Goal: Information Seeking & Learning: Learn about a topic

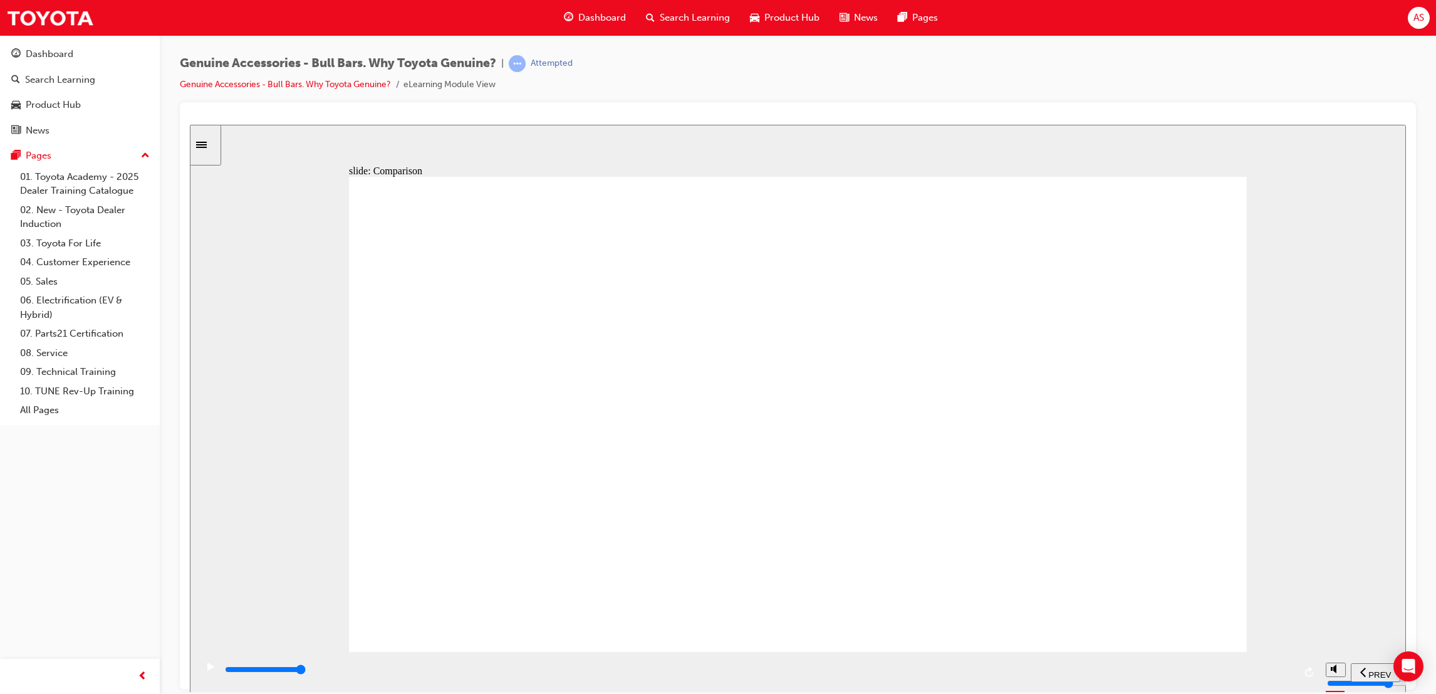
drag, startPoint x: 1241, startPoint y: 671, endPoint x: 1254, endPoint y: 672, distance: 13.8
click at [1247, 672] on div "playback controls" at bounding box center [759, 669] width 1071 height 14
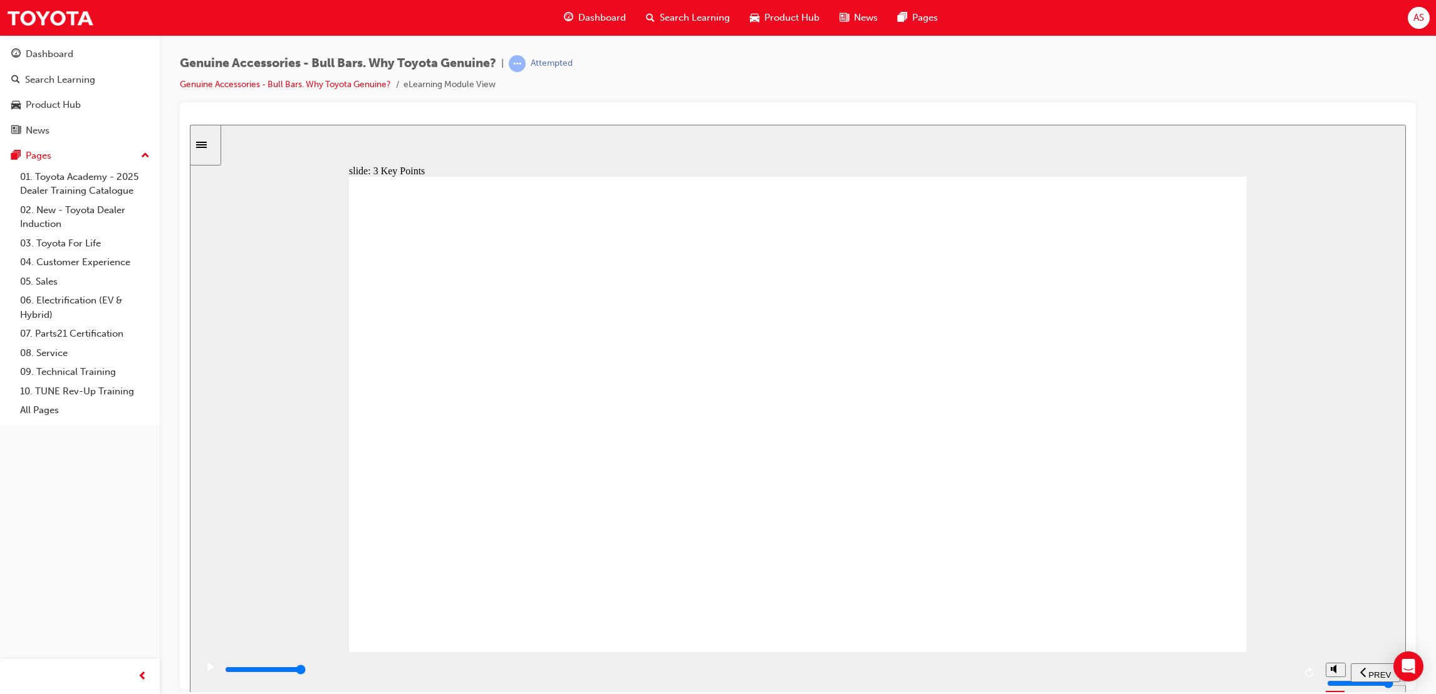
click at [306, 671] on input "slide progress" at bounding box center [265, 669] width 81 height 10
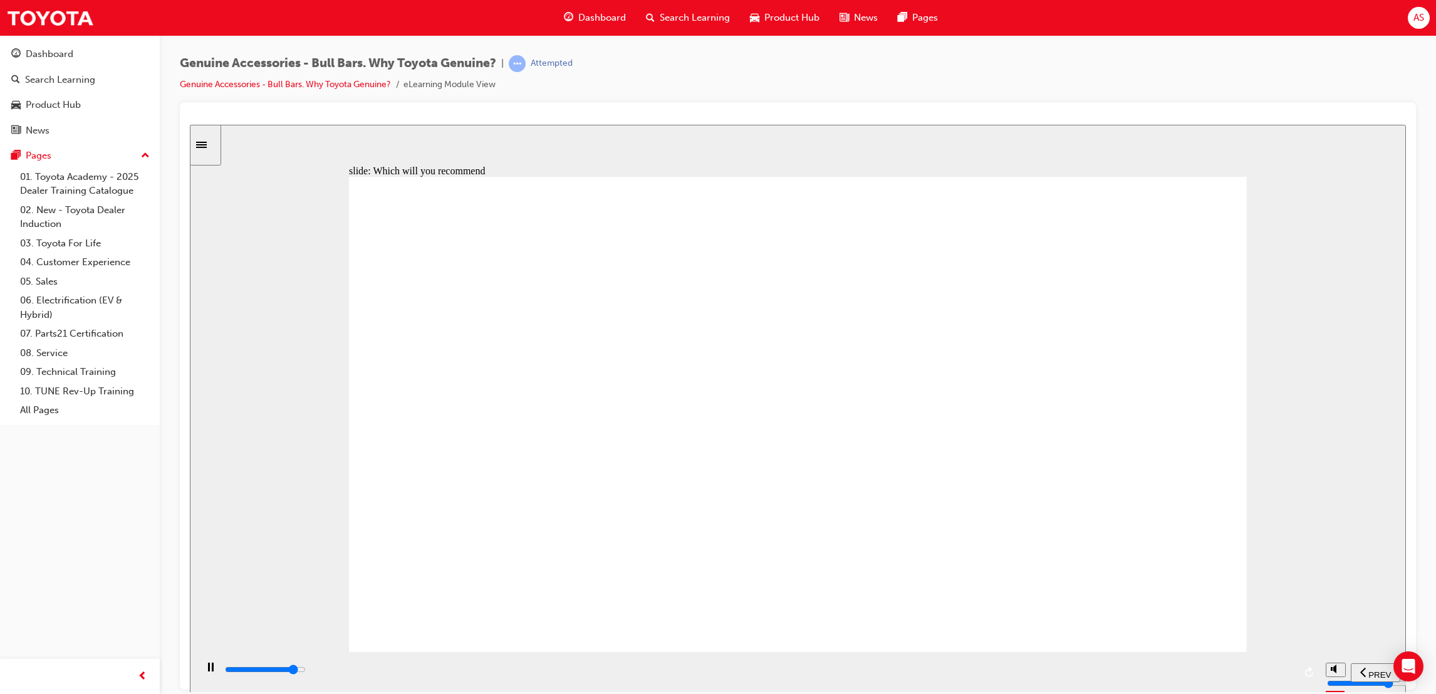
click at [1276, 676] on div "playback controls" at bounding box center [759, 669] width 1071 height 14
type input "9300"
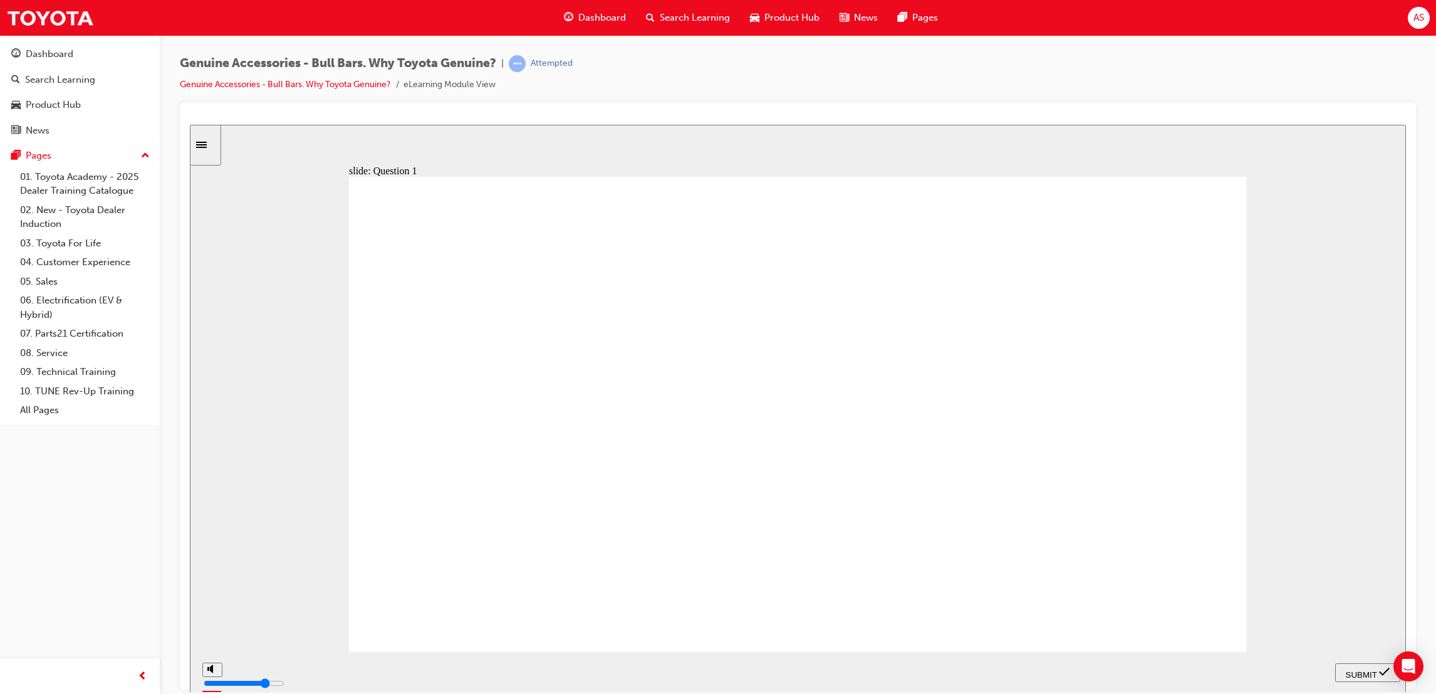
radio input "true"
click at [1374, 672] on span "SUBMIT" at bounding box center [1361, 673] width 31 height 9
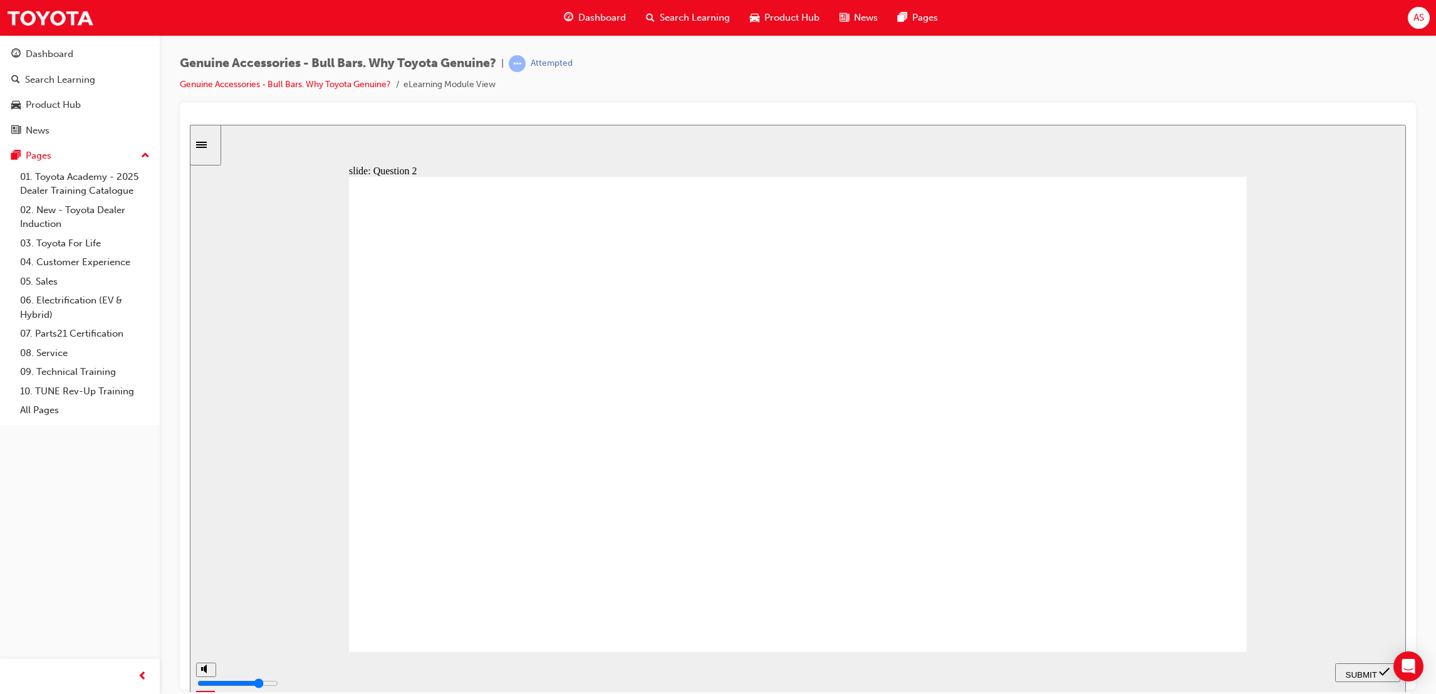
radio input "true"
click at [1363, 674] on span "SUBMIT" at bounding box center [1361, 673] width 31 height 9
drag, startPoint x: 800, startPoint y: 364, endPoint x: 565, endPoint y: 326, distance: 237.4
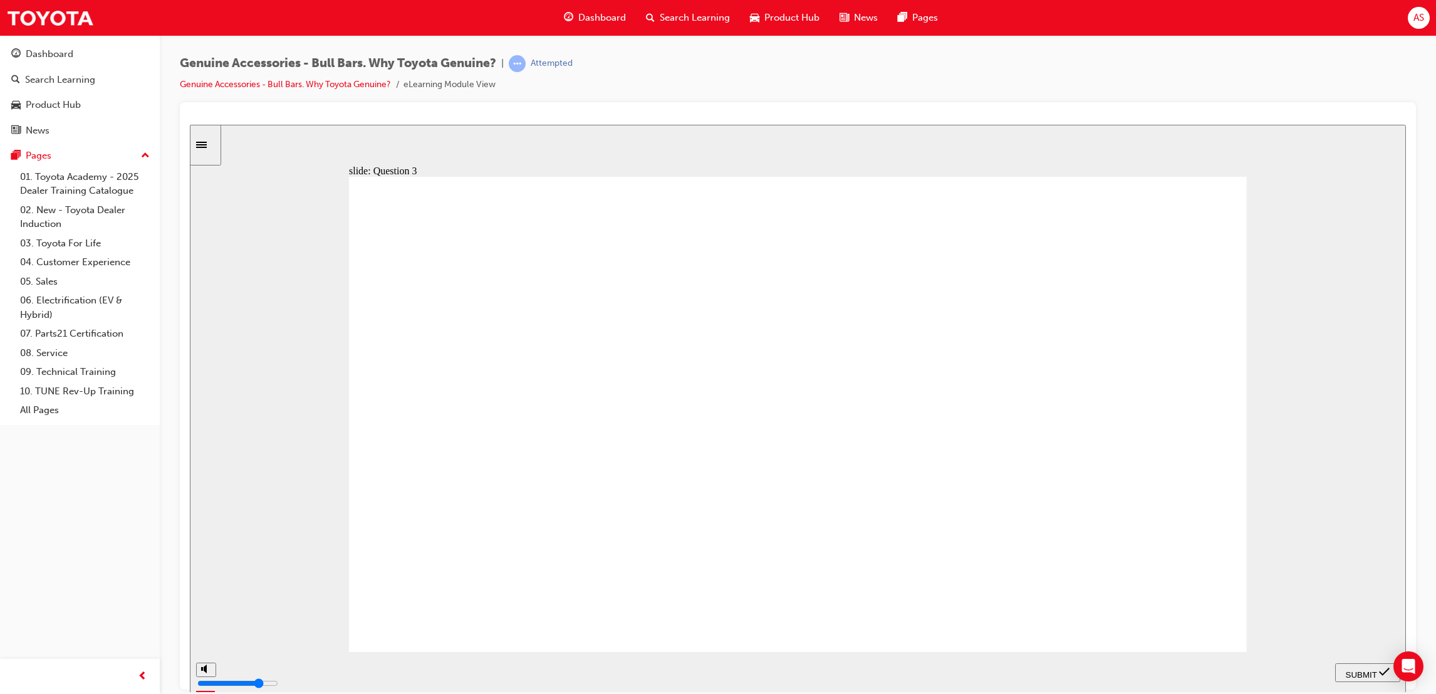
drag, startPoint x: 563, startPoint y: 336, endPoint x: 461, endPoint y: 335, distance: 101.5
radio input "true"
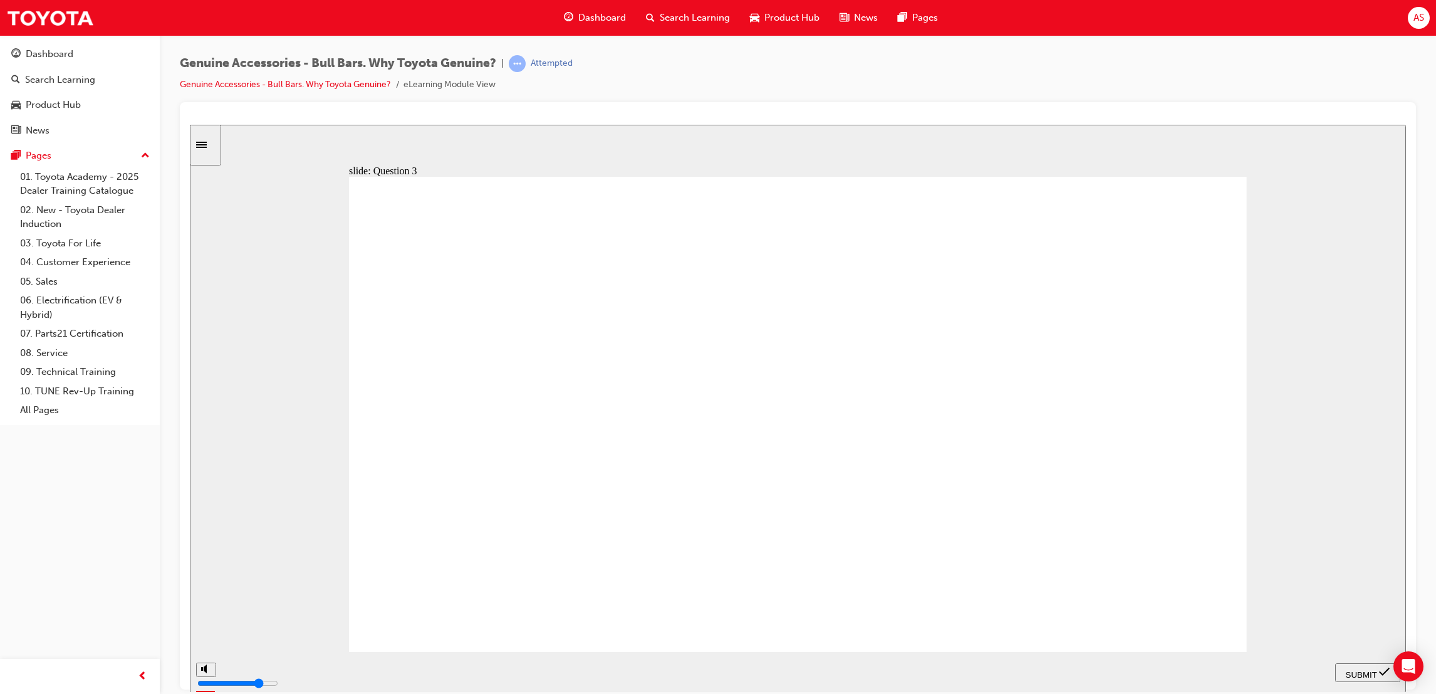
radio input "true"
click at [1347, 665] on div "SUBMIT" at bounding box center [1367, 671] width 55 height 13
radio input "true"
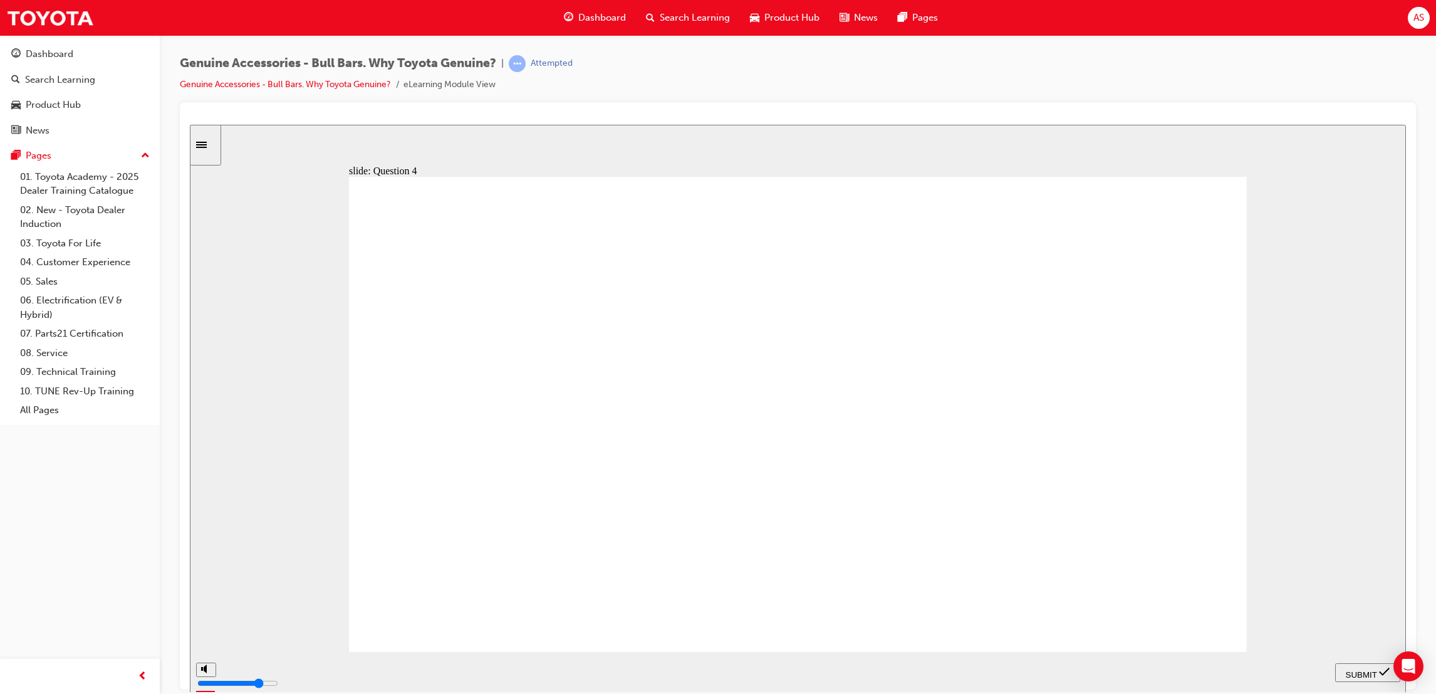
click at [1362, 669] on span "SUBMIT" at bounding box center [1361, 673] width 31 height 9
radio input "true"
click at [1356, 671] on span "SUBMIT" at bounding box center [1361, 673] width 31 height 9
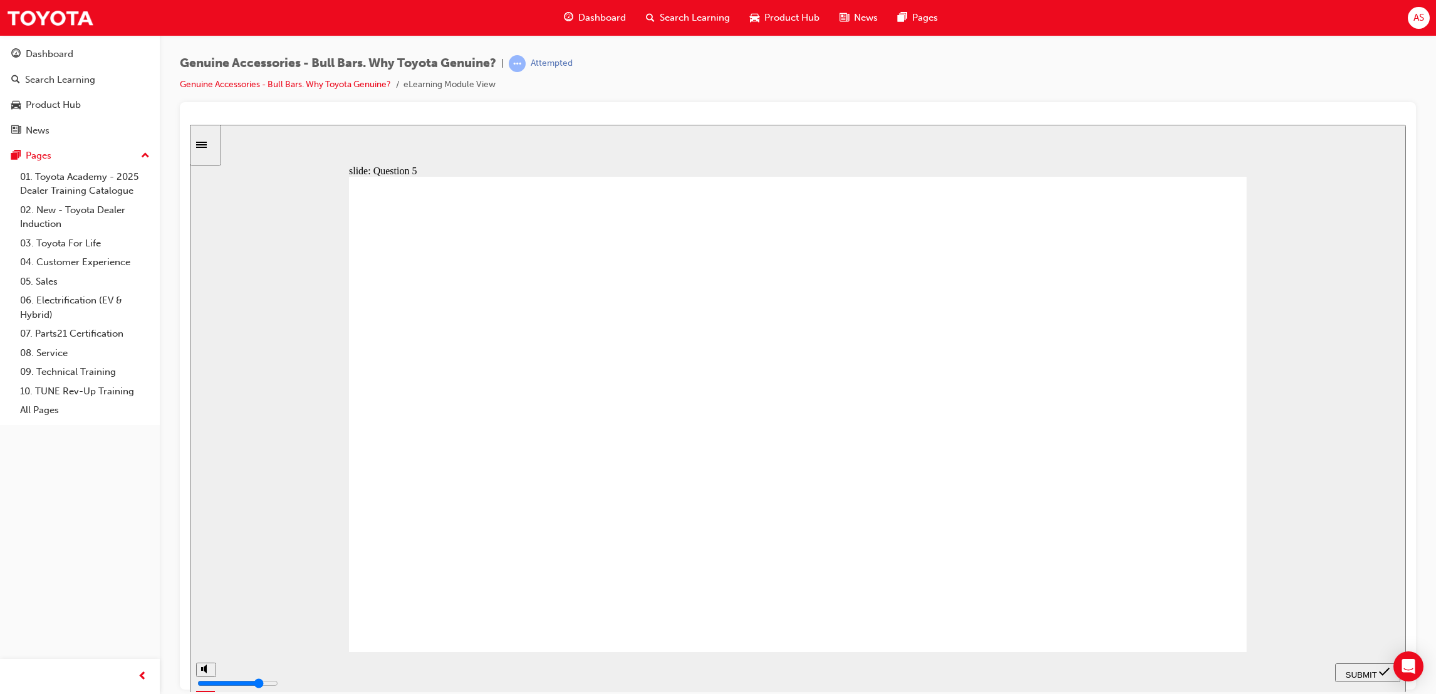
radio input "true"
click at [1366, 672] on span "SUBMIT" at bounding box center [1361, 673] width 31 height 9
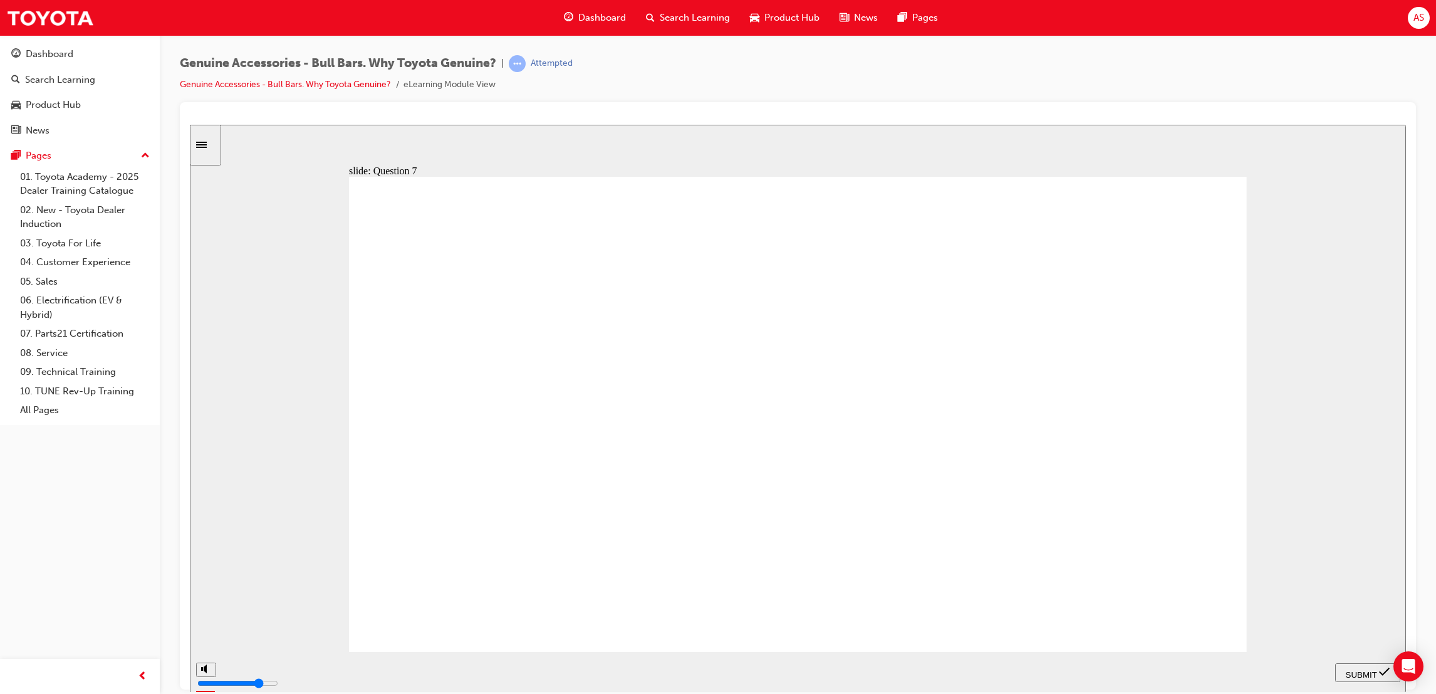
radio input "true"
click at [1353, 669] on span "SUBMIT" at bounding box center [1361, 673] width 31 height 9
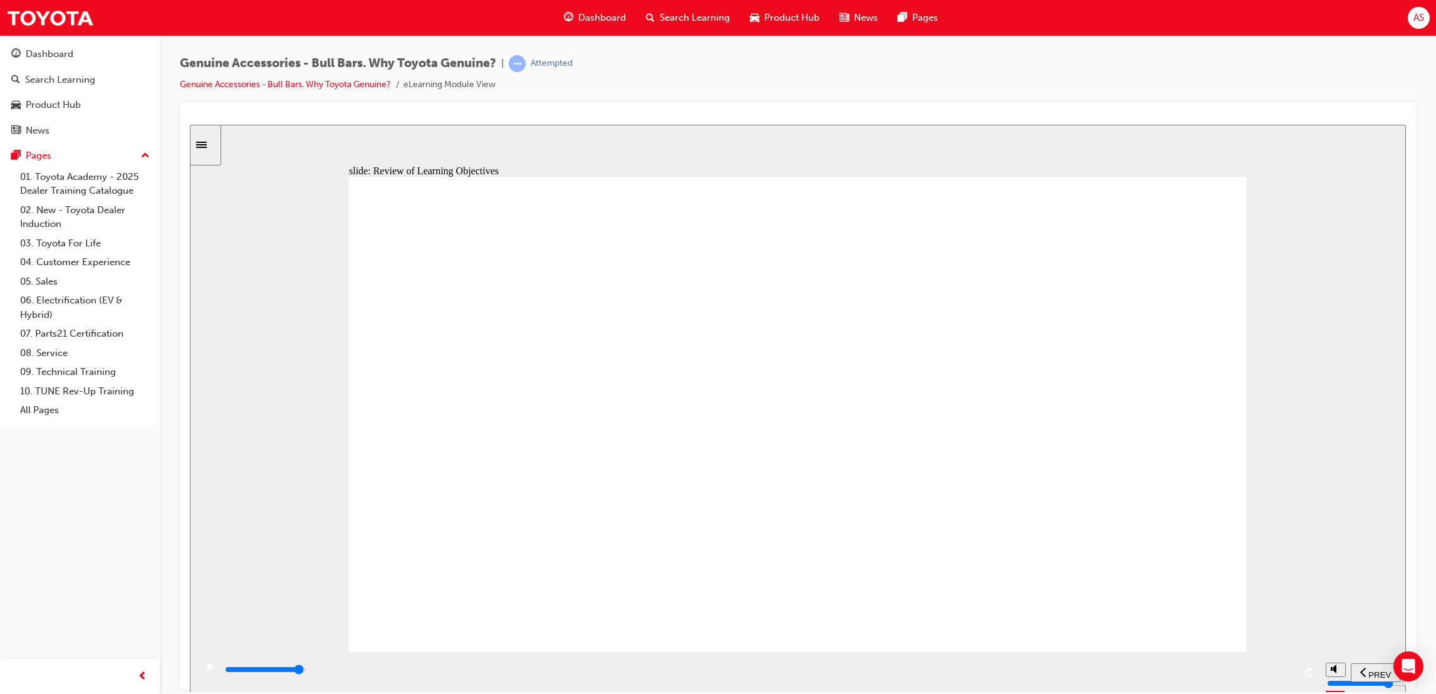
click at [1259, 667] on div "playback controls" at bounding box center [759, 669] width 1071 height 14
type input "23000"
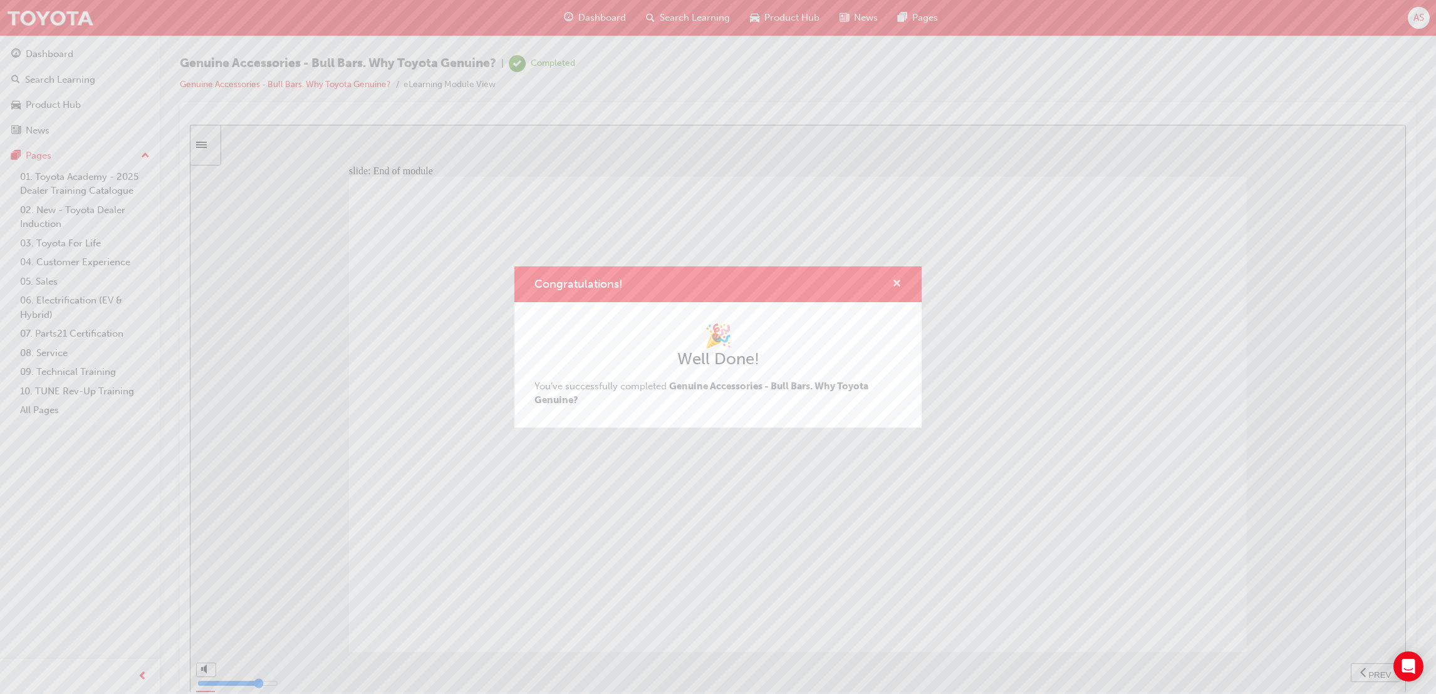
click at [899, 283] on span "cross-icon" at bounding box center [896, 284] width 9 height 11
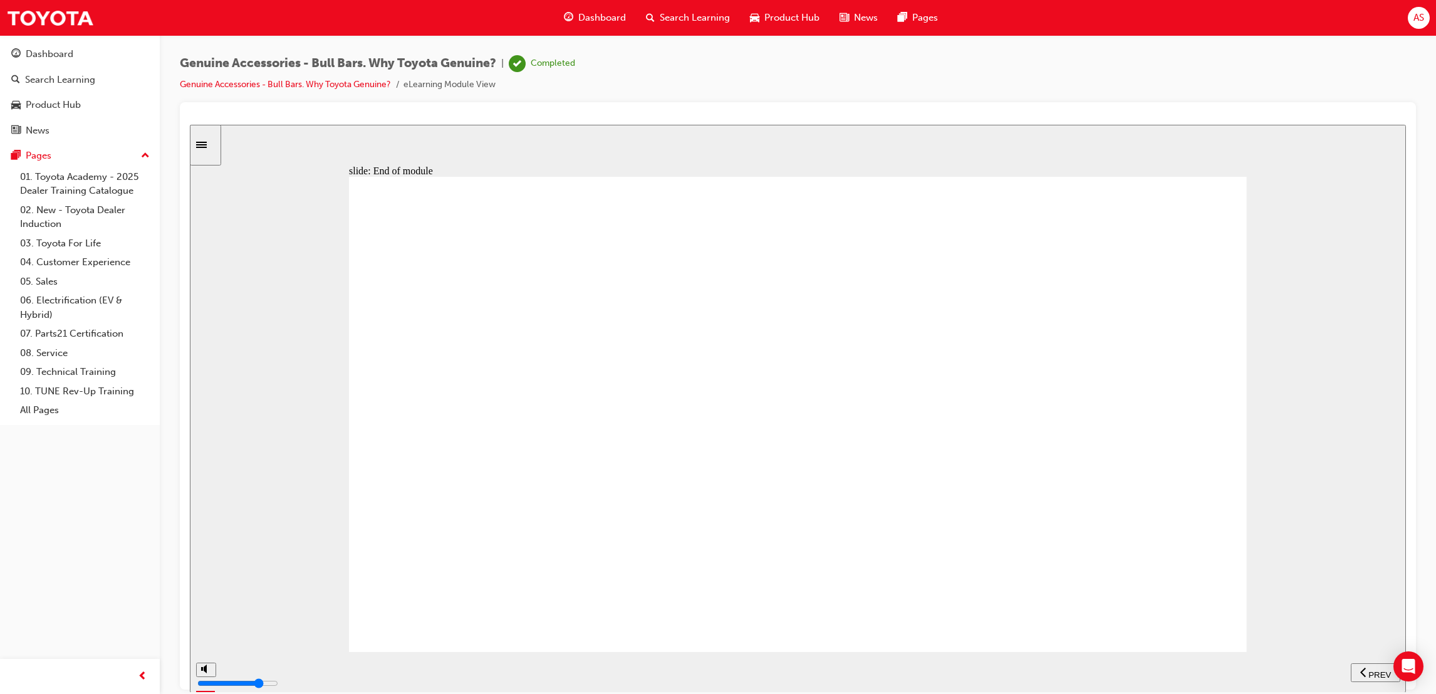
click at [604, 23] on span "Dashboard" at bounding box center [602, 18] width 48 height 14
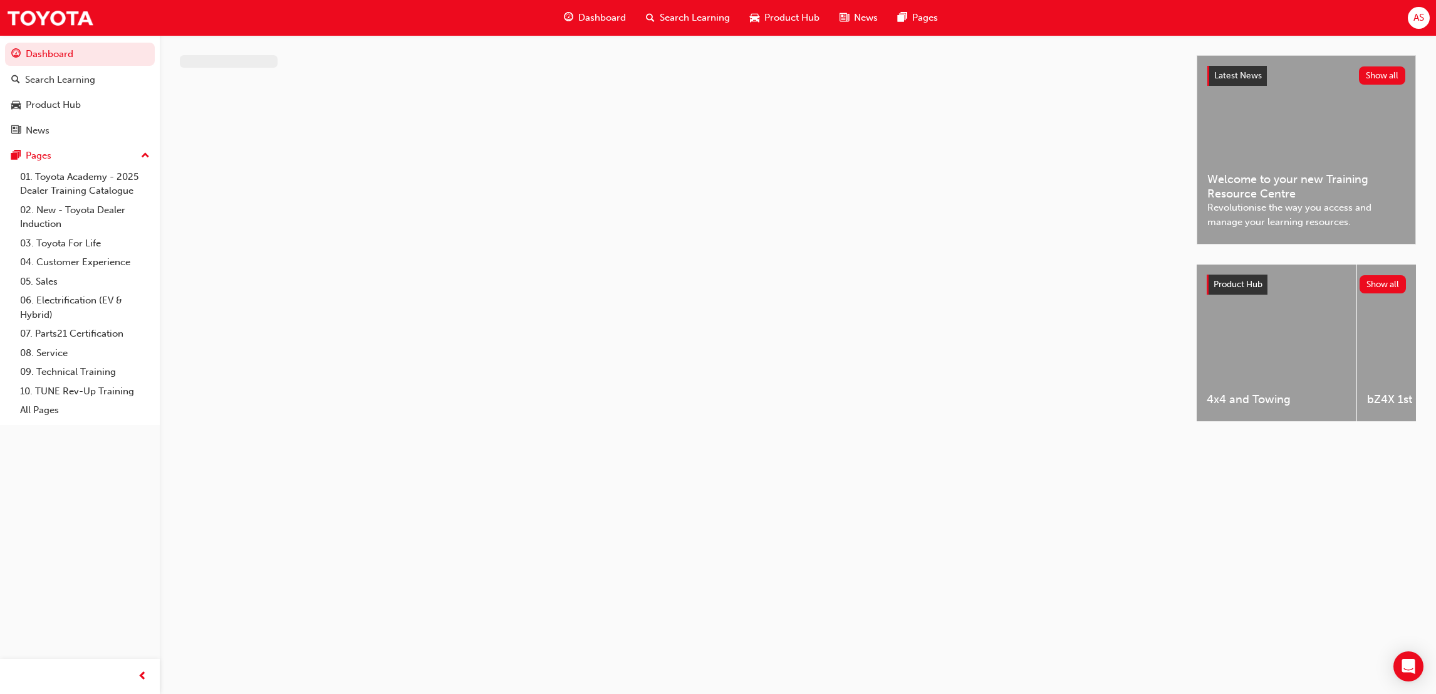
drag, startPoint x: 604, startPoint y: 23, endPoint x: 592, endPoint y: 19, distance: 13.3
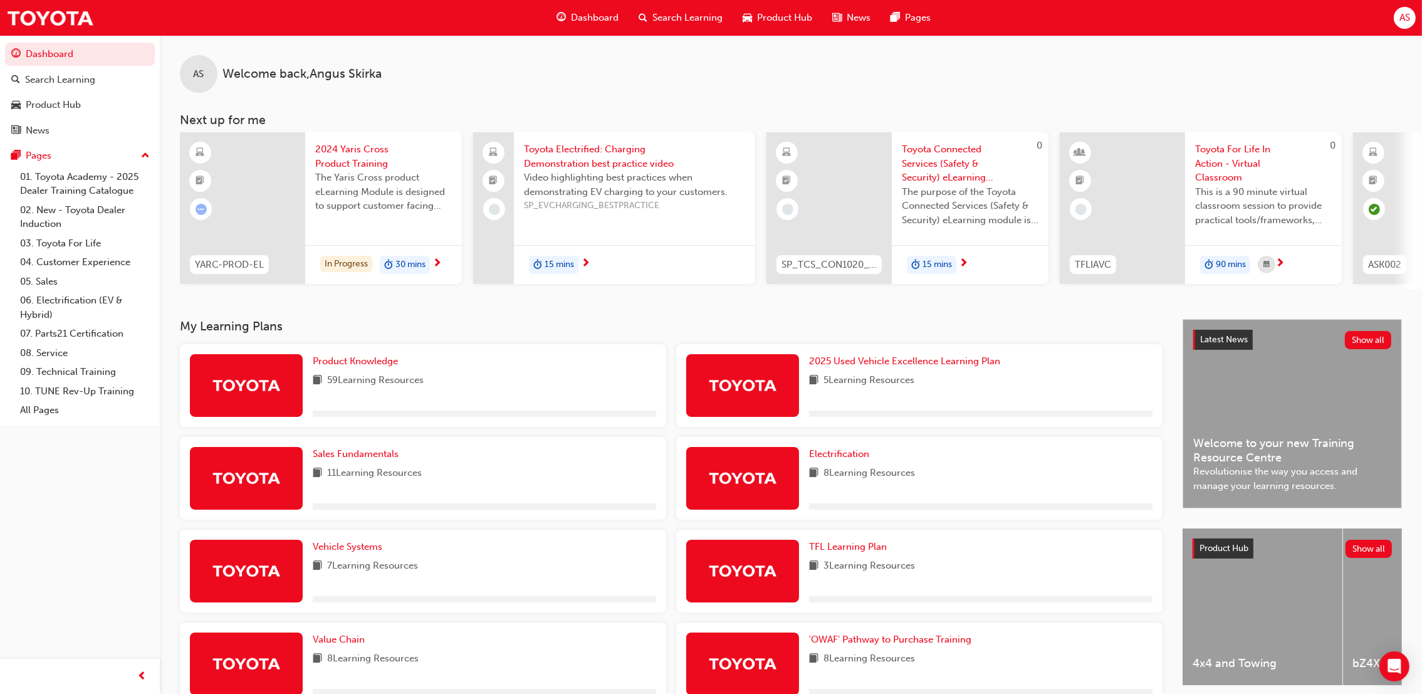
drag, startPoint x: 592, startPoint y: 19, endPoint x: 845, endPoint y: 326, distance: 398.3
click at [848, 326] on h3 "My Learning Plans" at bounding box center [671, 326] width 983 height 14
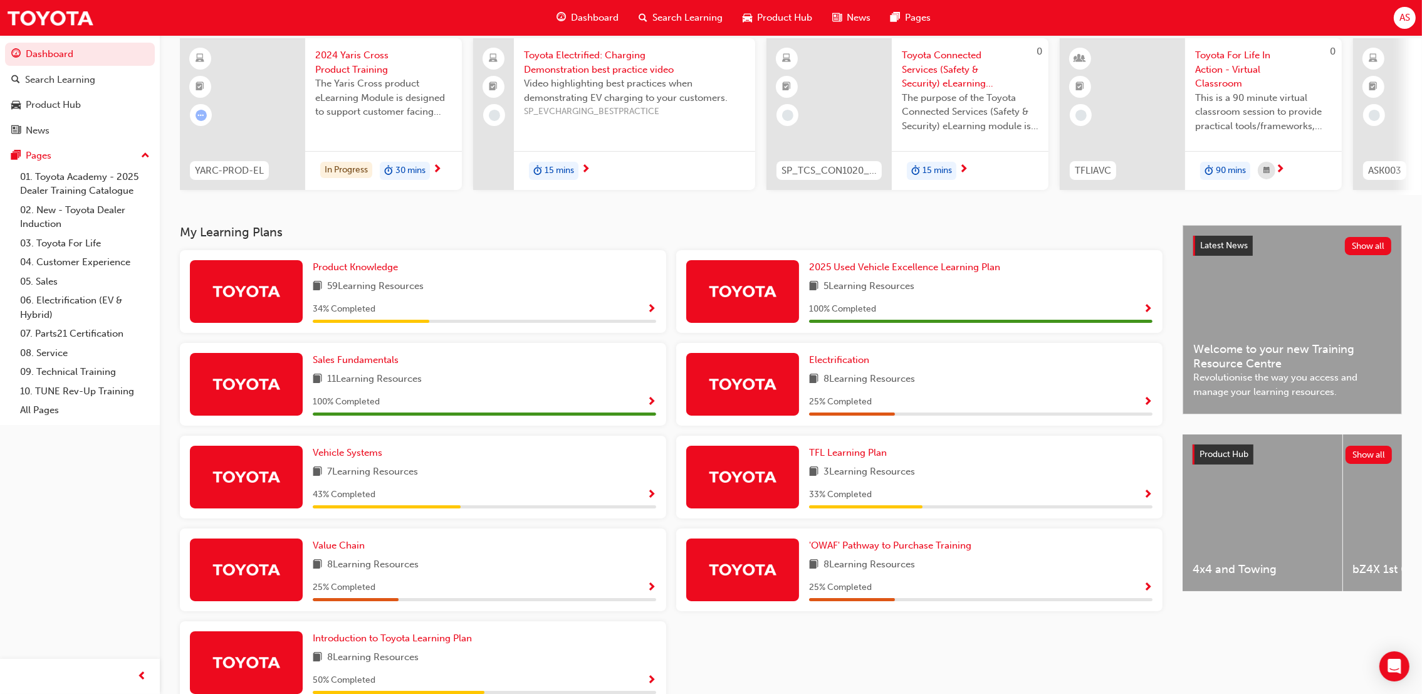
scroll to position [168, 0]
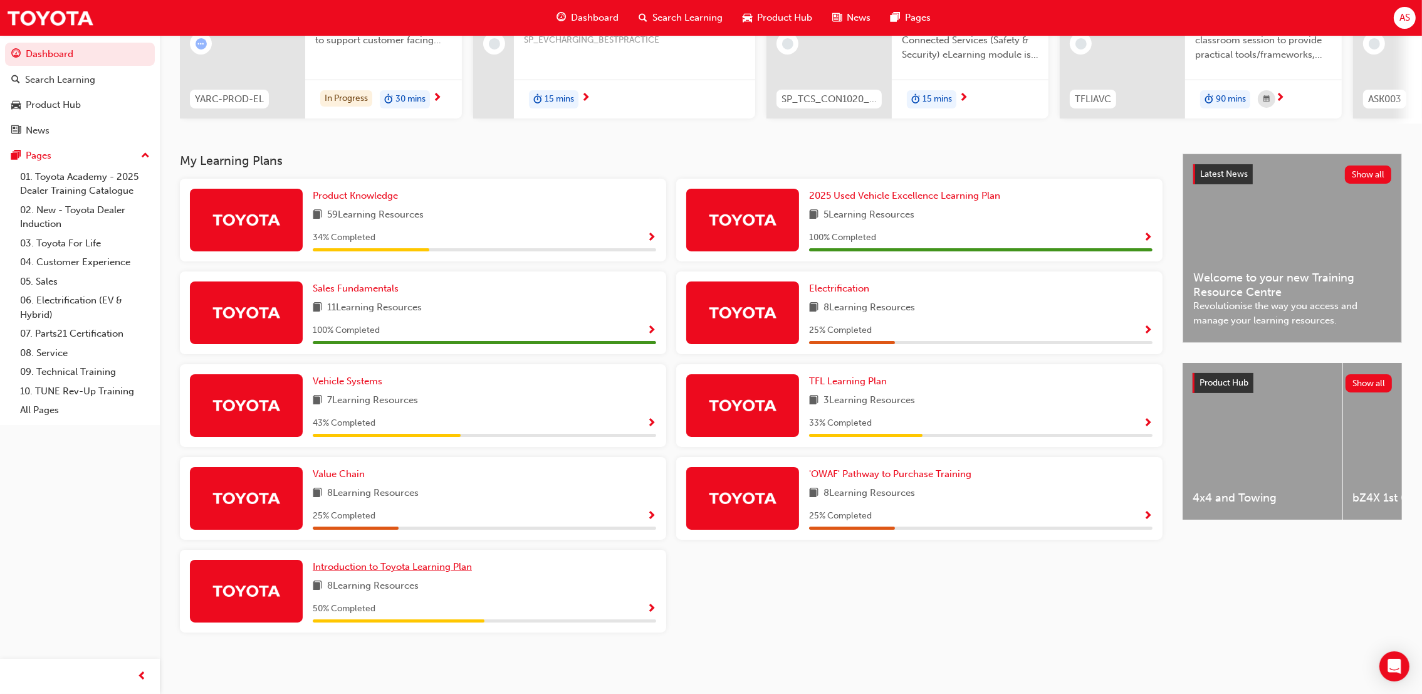
click at [449, 566] on span "Introduction to Toyota Learning Plan" at bounding box center [392, 566] width 159 height 11
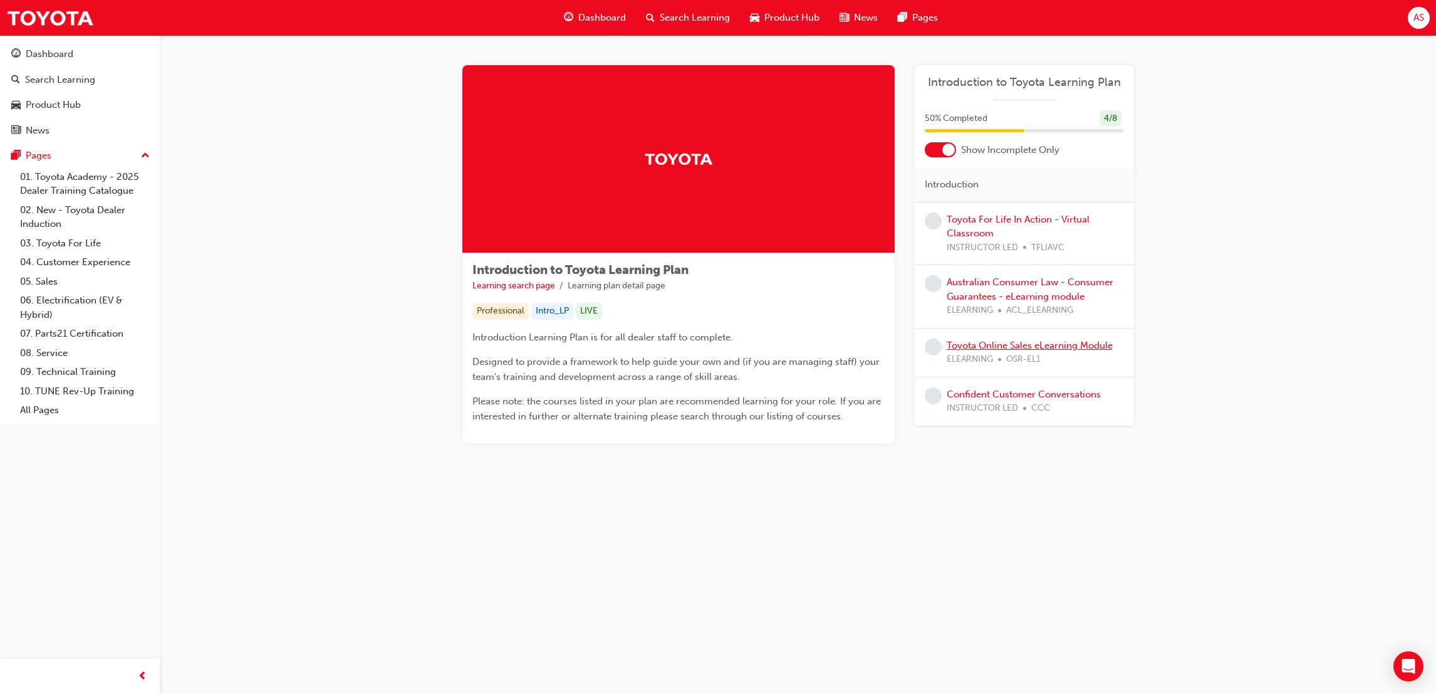
click at [1013, 346] on link "Toyota Online Sales eLearning Module" at bounding box center [1030, 345] width 166 height 11
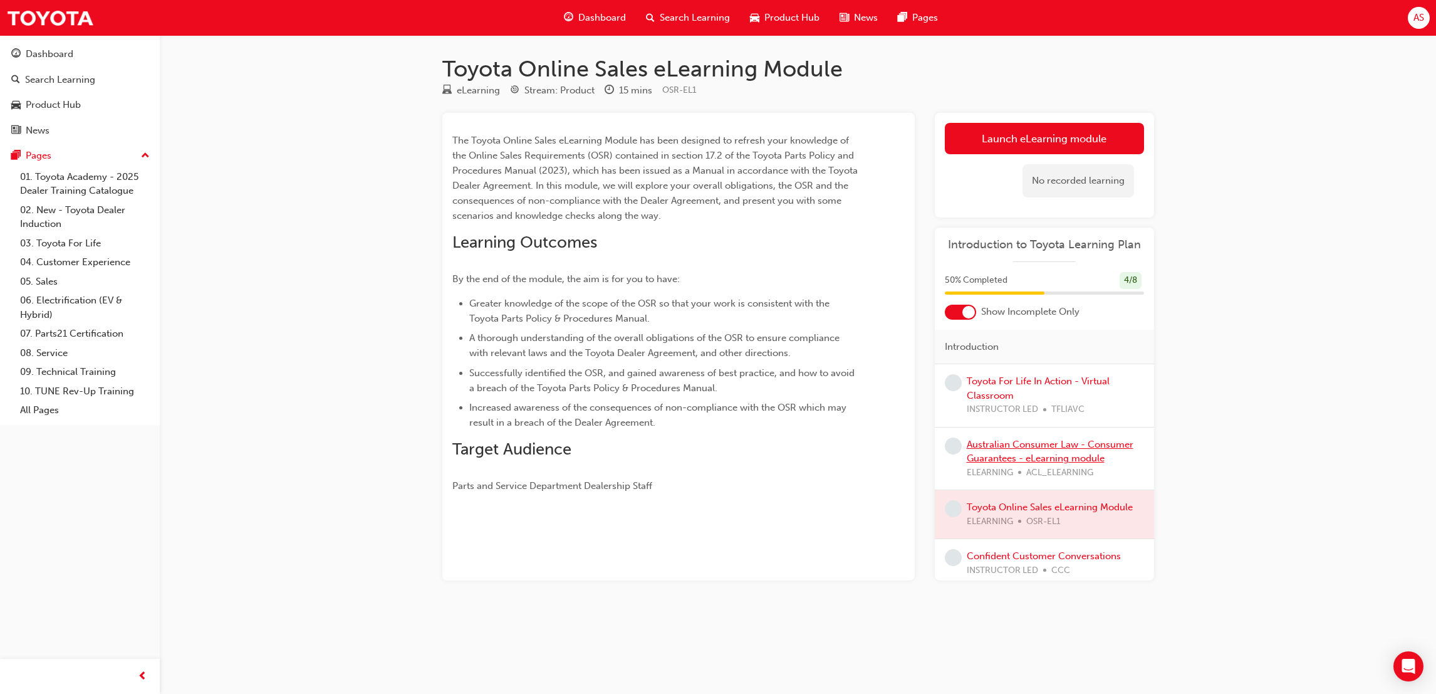
click at [1040, 458] on link "Australian Consumer Law - Consumer Guarantees - eLearning module" at bounding box center [1050, 452] width 167 height 26
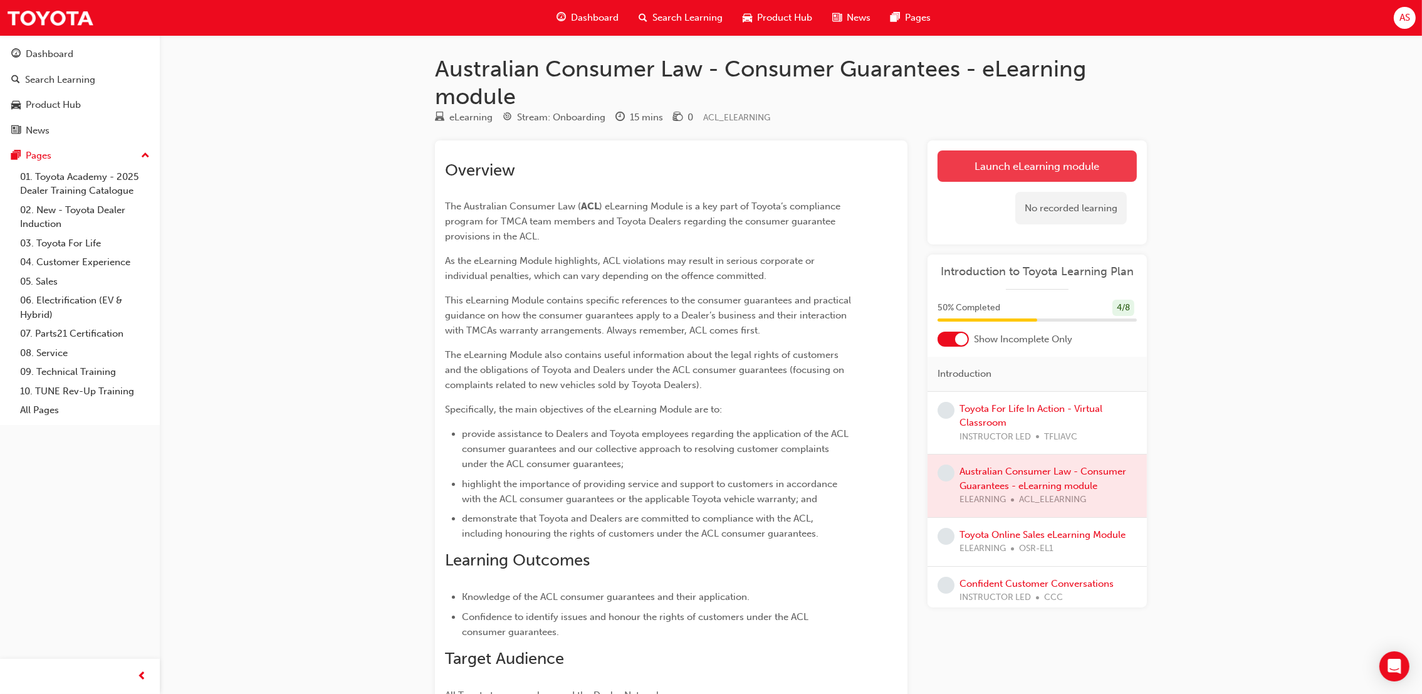
click at [1050, 165] on link "Launch eLearning module" at bounding box center [1036, 165] width 199 height 31
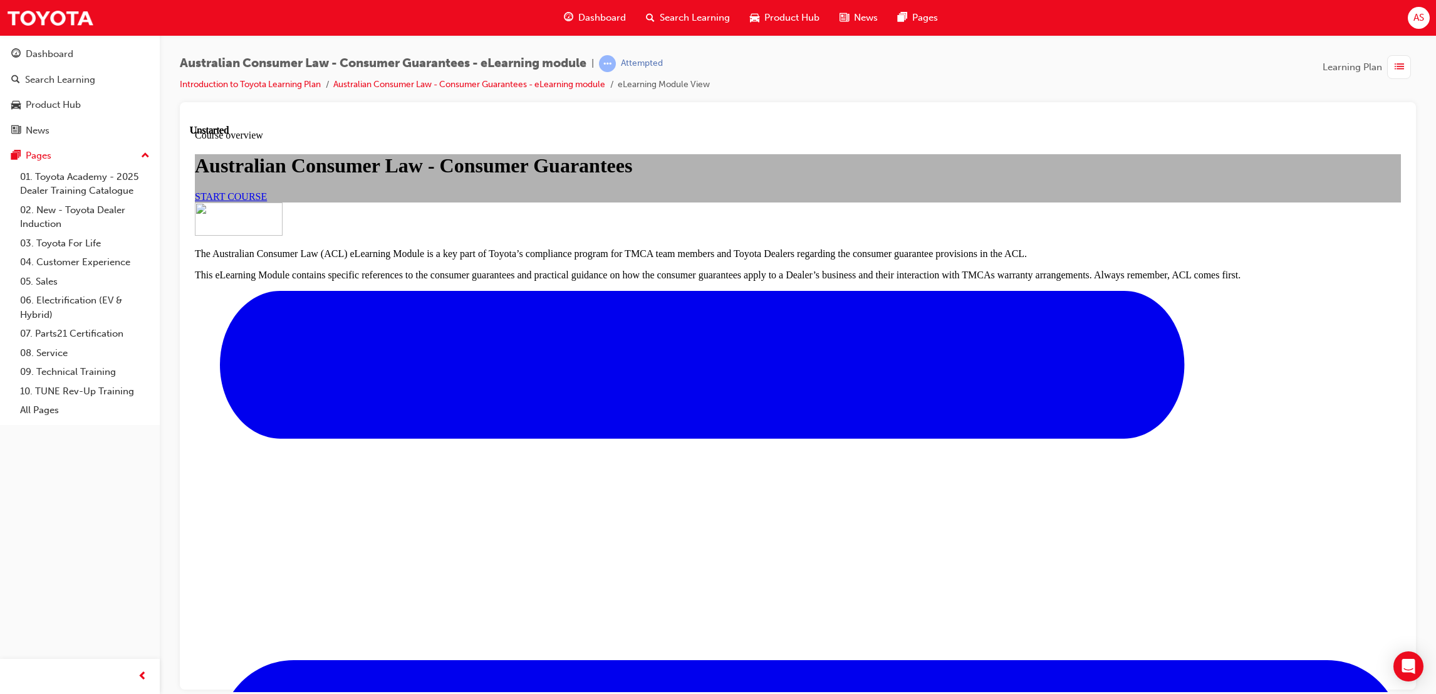
scroll to position [188, 0]
click at [267, 194] on link "START COURSE" at bounding box center [231, 195] width 72 height 11
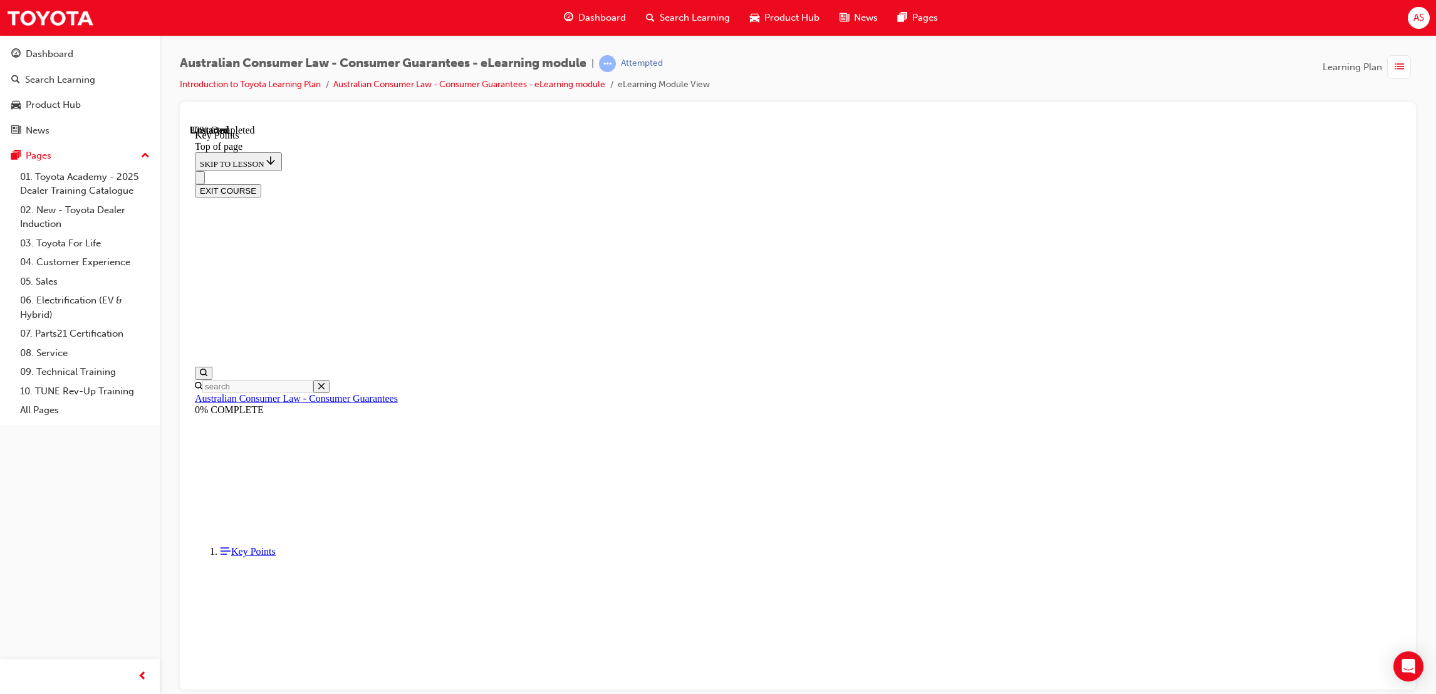
scroll to position [127, 0]
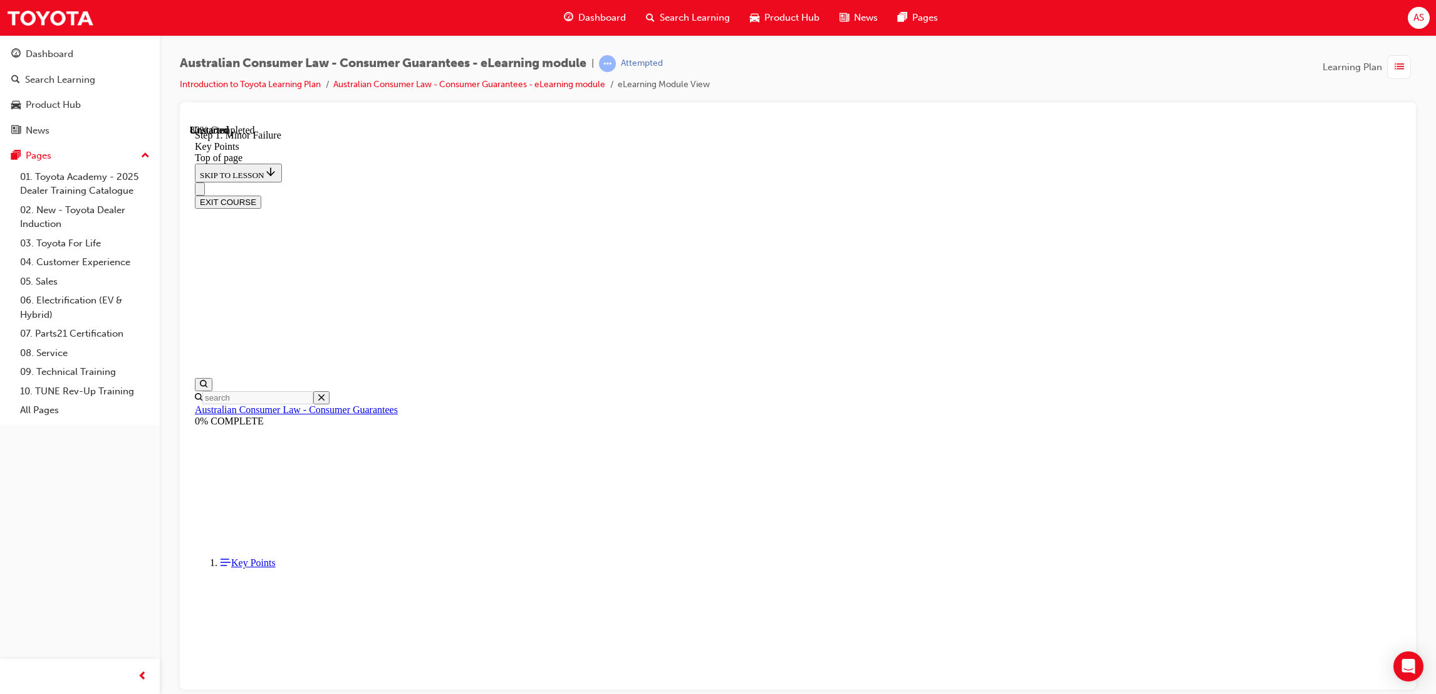
drag, startPoint x: 1216, startPoint y: 377, endPoint x: 1082, endPoint y: 441, distance: 148.5
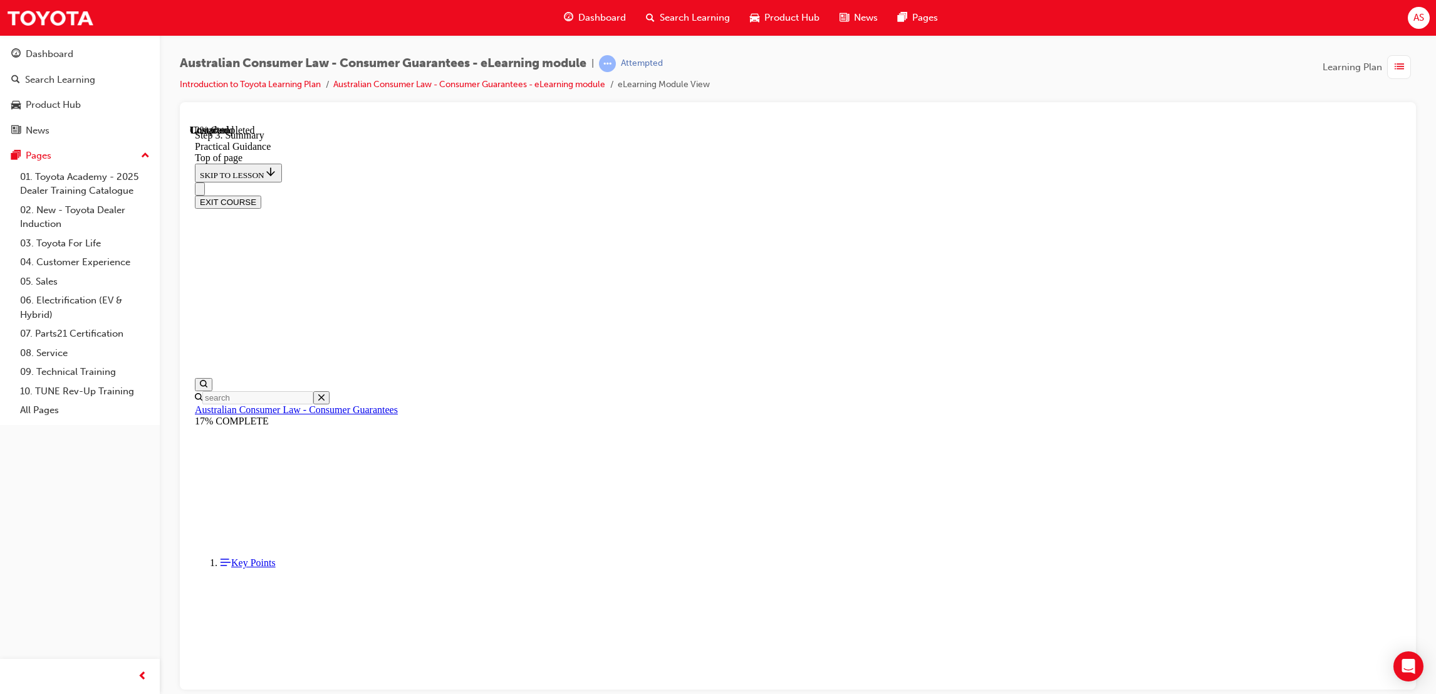
scroll to position [181, 0]
drag, startPoint x: 733, startPoint y: 511, endPoint x: 741, endPoint y: 513, distance: 7.8
drag, startPoint x: 741, startPoint y: 513, endPoint x: 810, endPoint y: 602, distance: 113.0
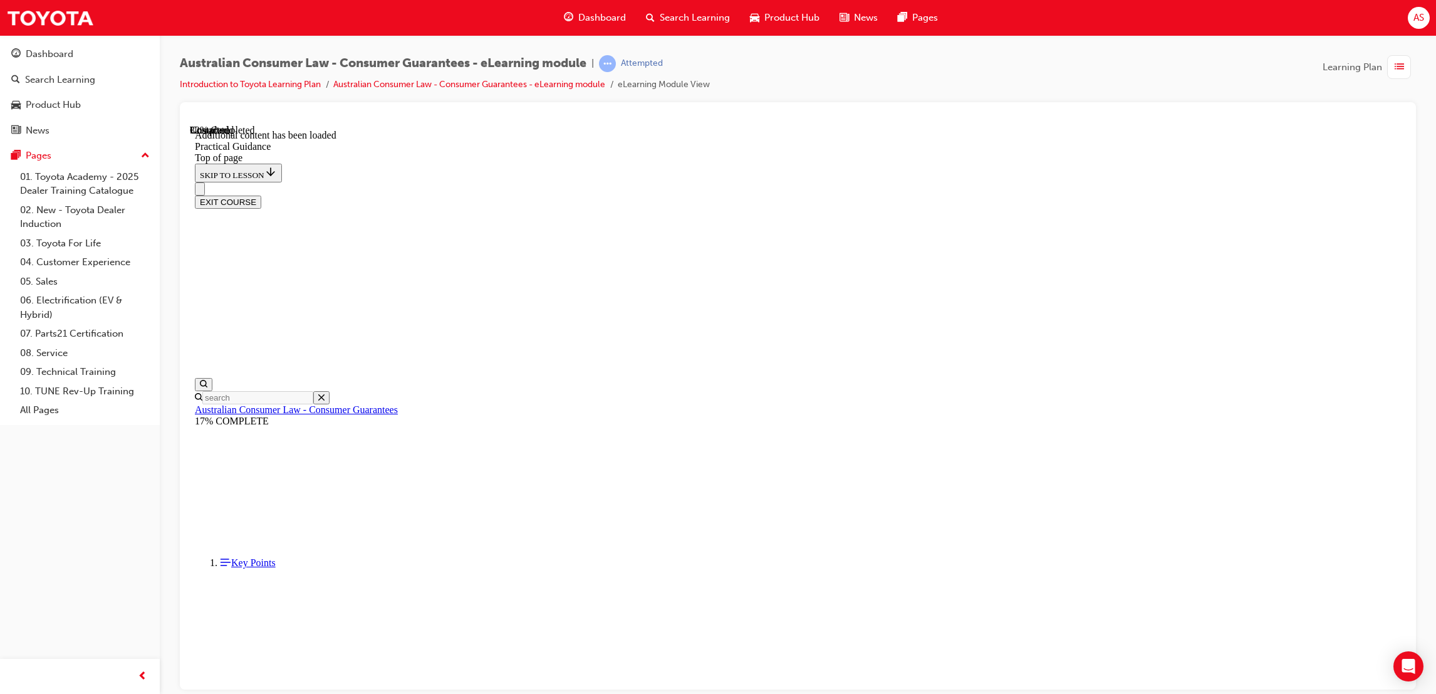
scroll to position [653, 0]
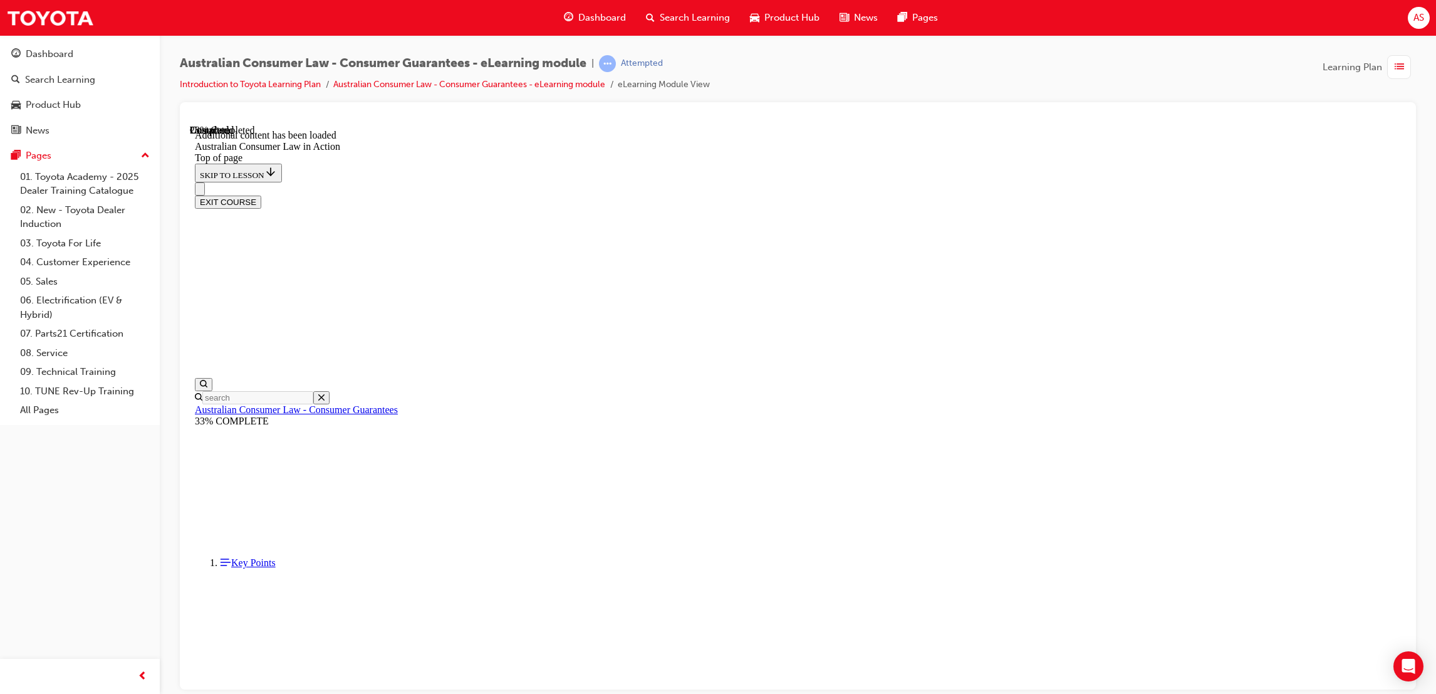
scroll to position [463, 0]
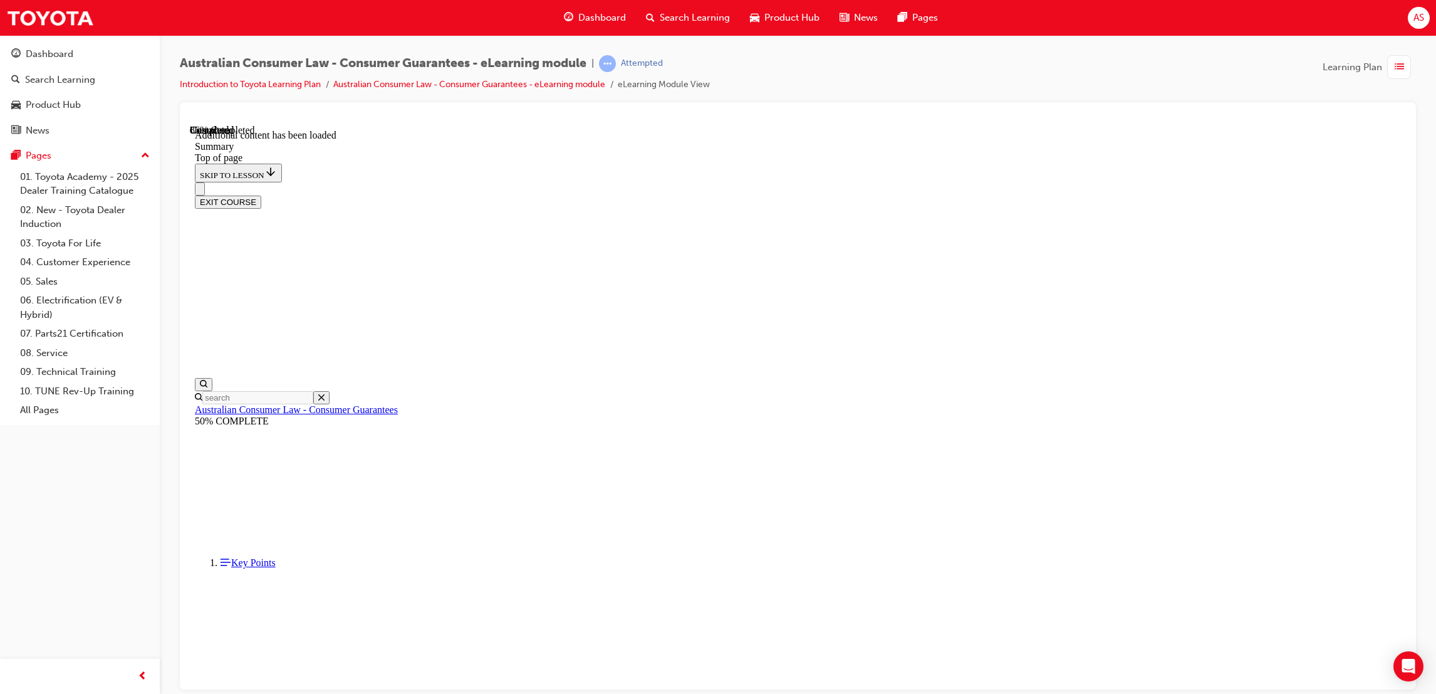
scroll to position [0, 0]
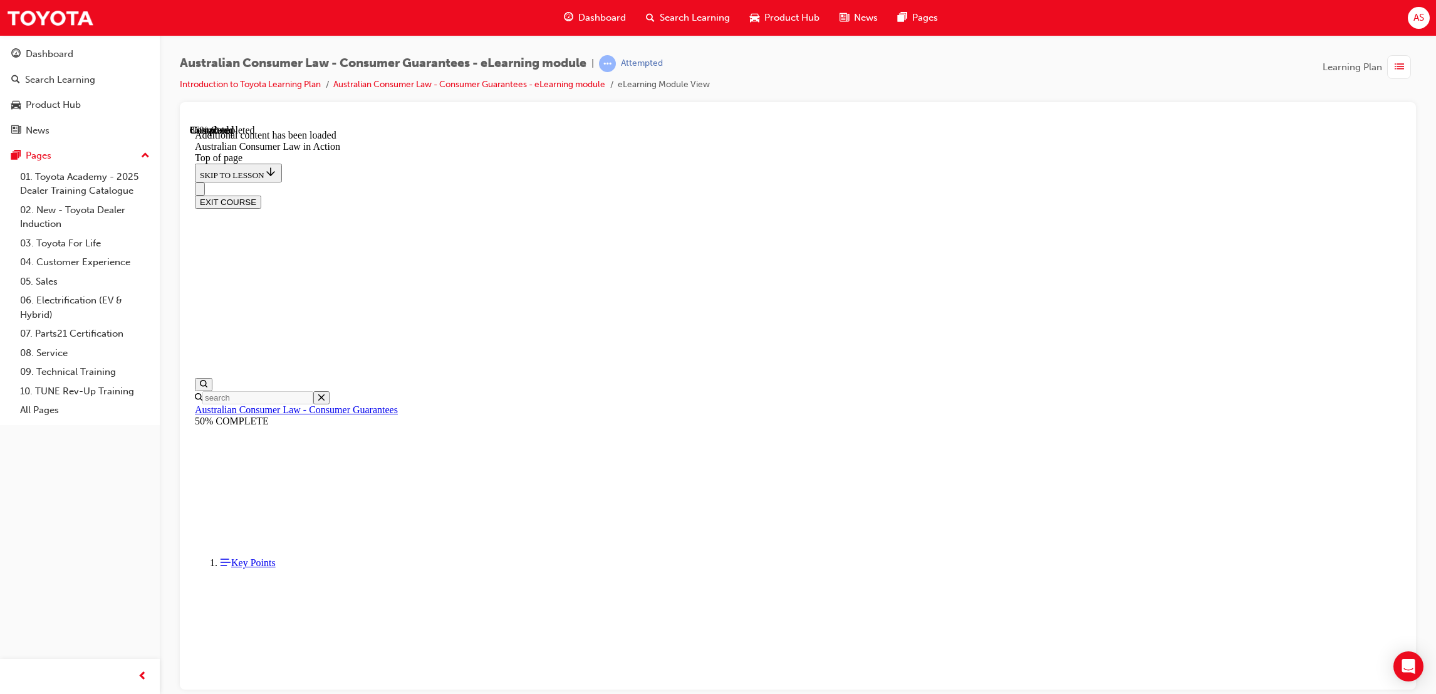
scroll to position [1833, 0]
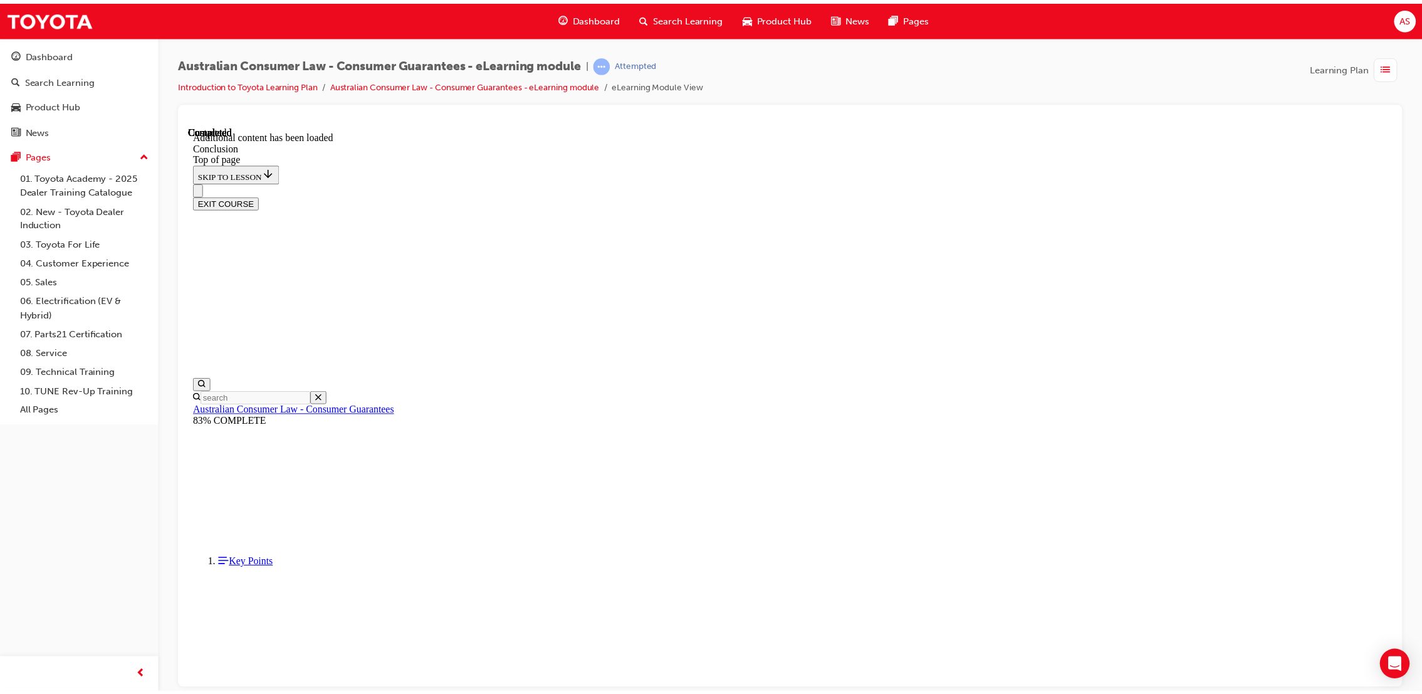
scroll to position [38, 0]
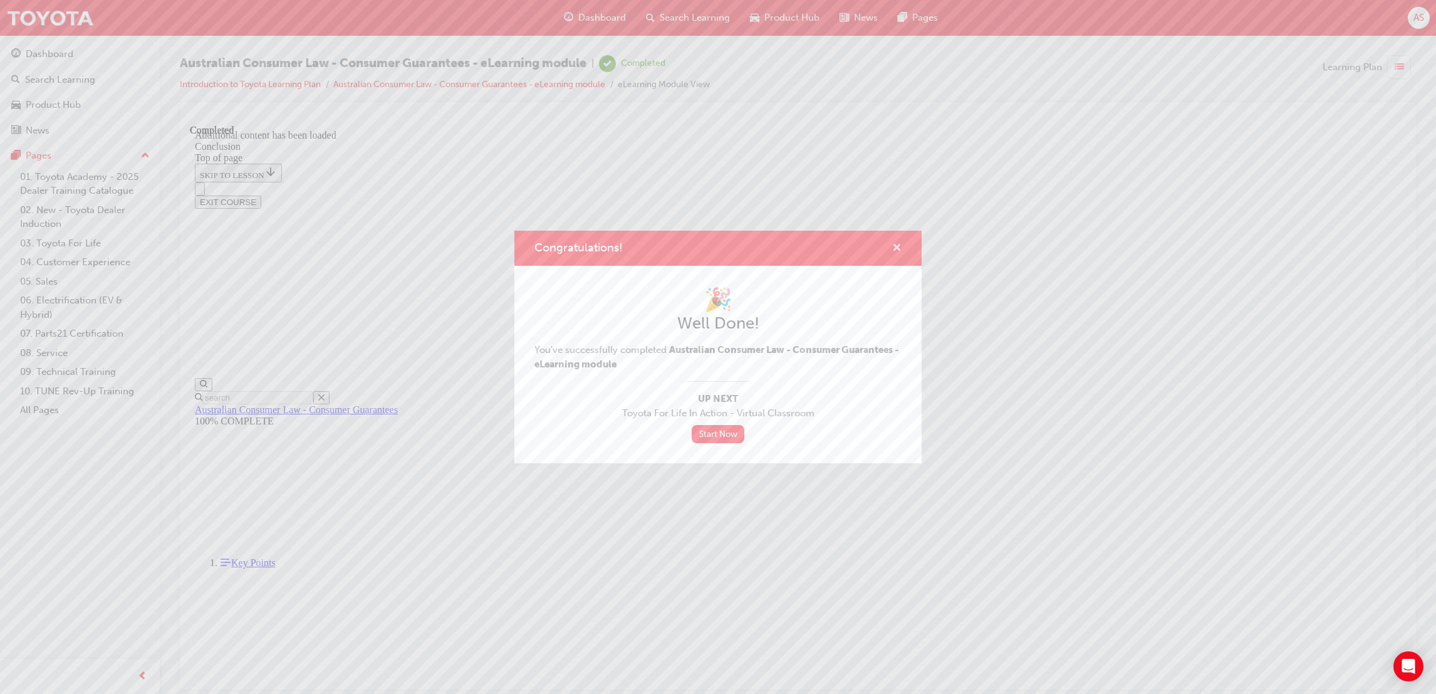
click at [899, 243] on span "cross-icon" at bounding box center [896, 248] width 9 height 11
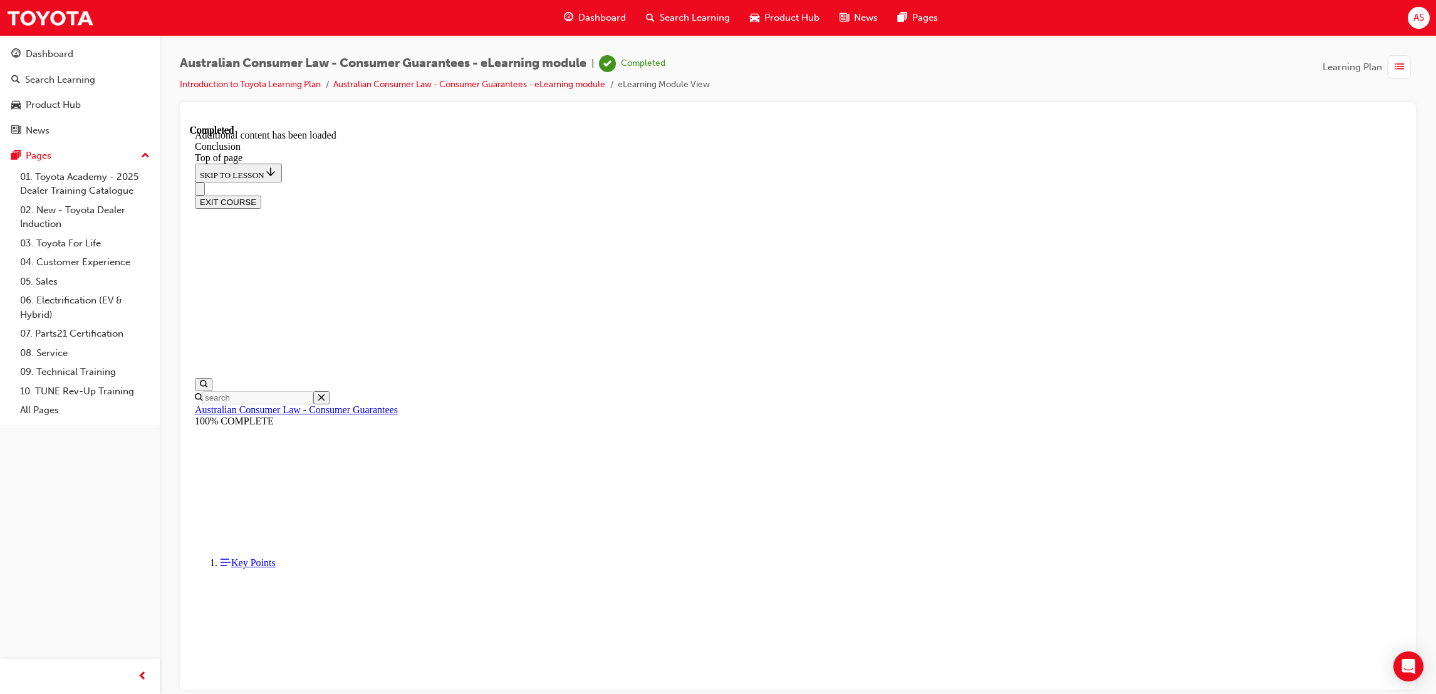
click at [616, 20] on span "Dashboard" at bounding box center [602, 18] width 48 height 14
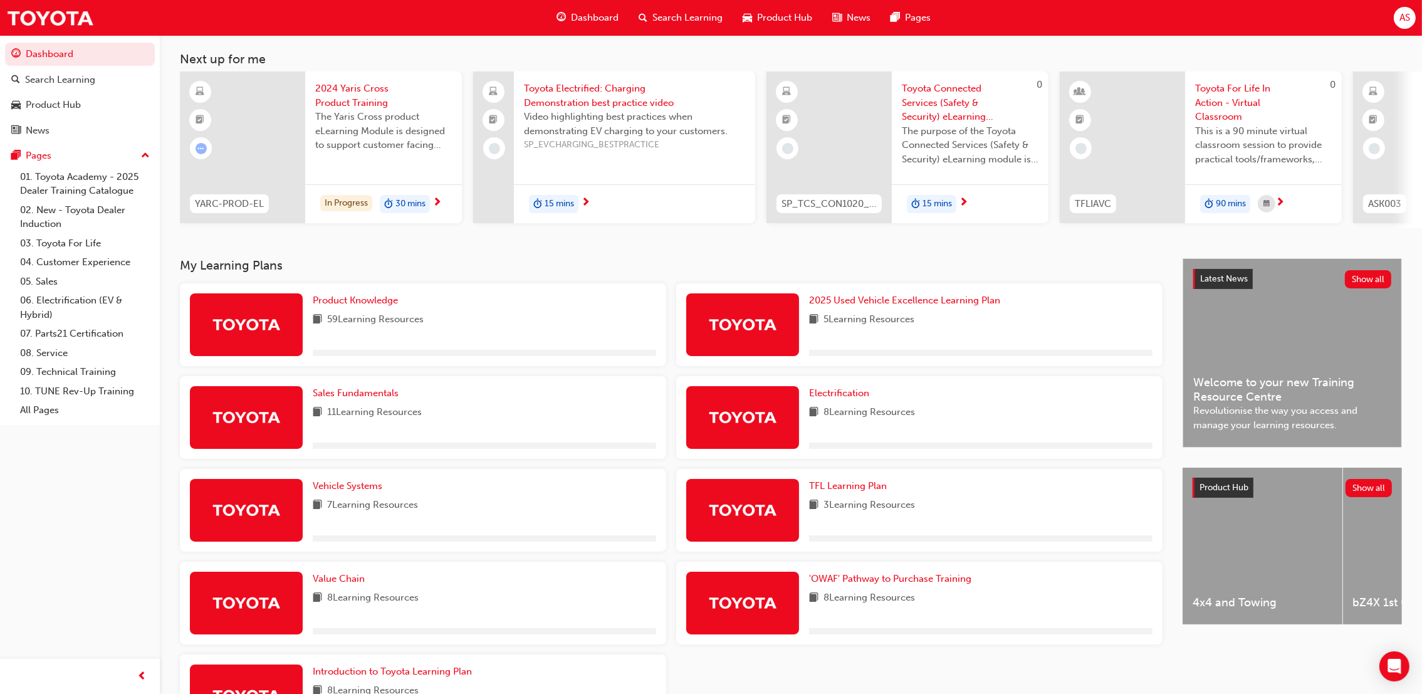
scroll to position [94, 0]
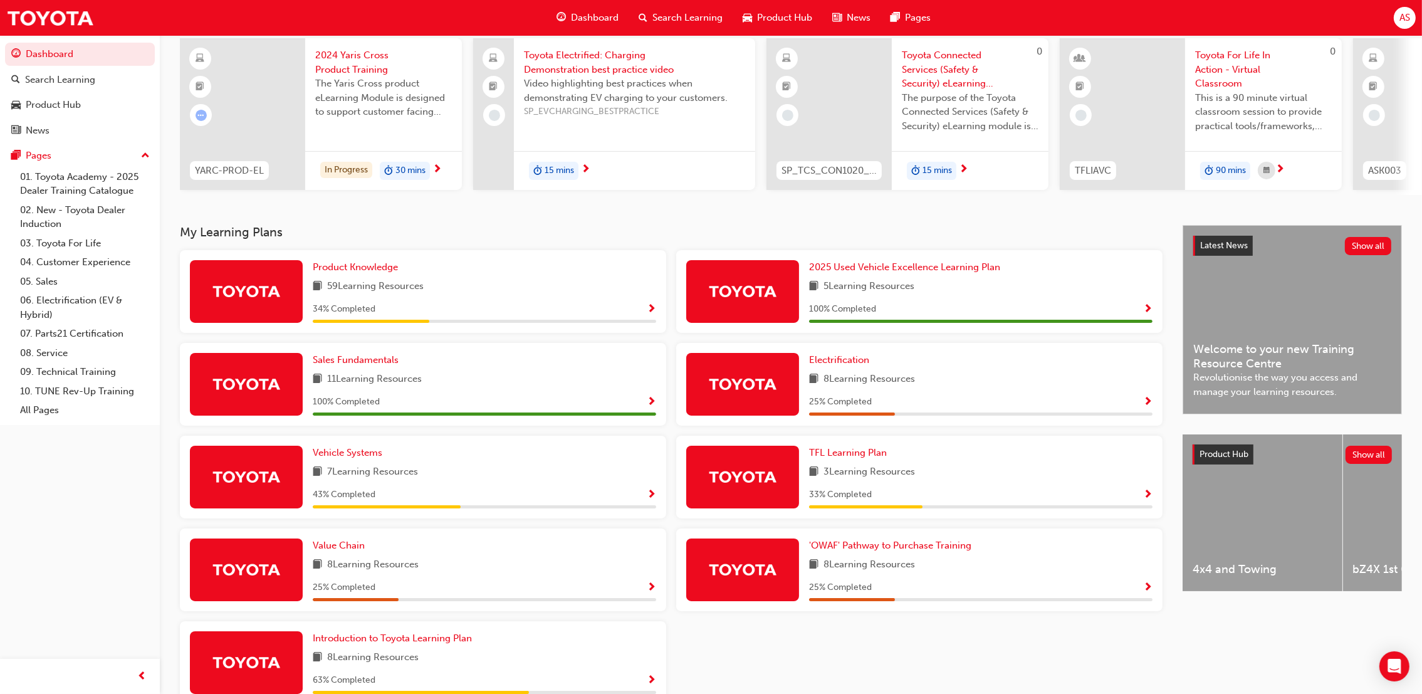
click at [374, 58] on span "2024 Yaris Cross Product Training" at bounding box center [383, 62] width 137 height 28
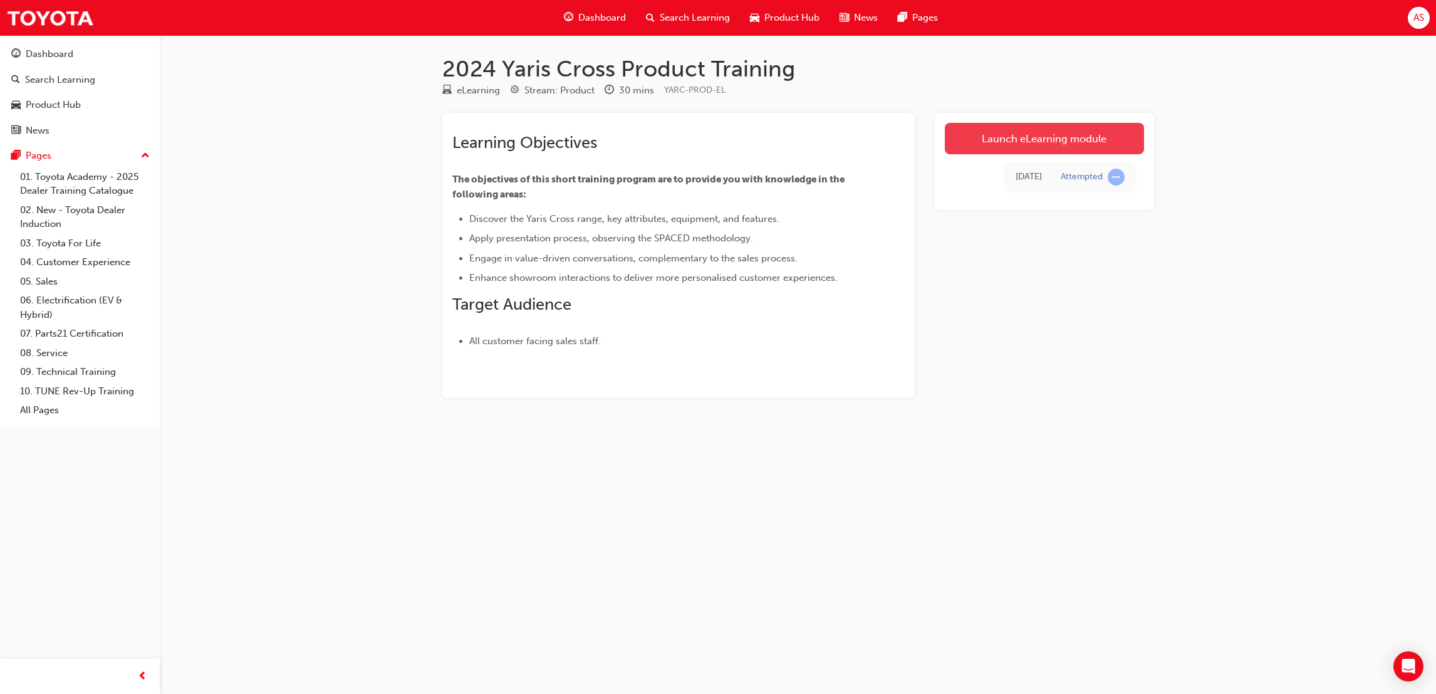
click at [1006, 140] on link "Launch eLearning module" at bounding box center [1044, 138] width 199 height 31
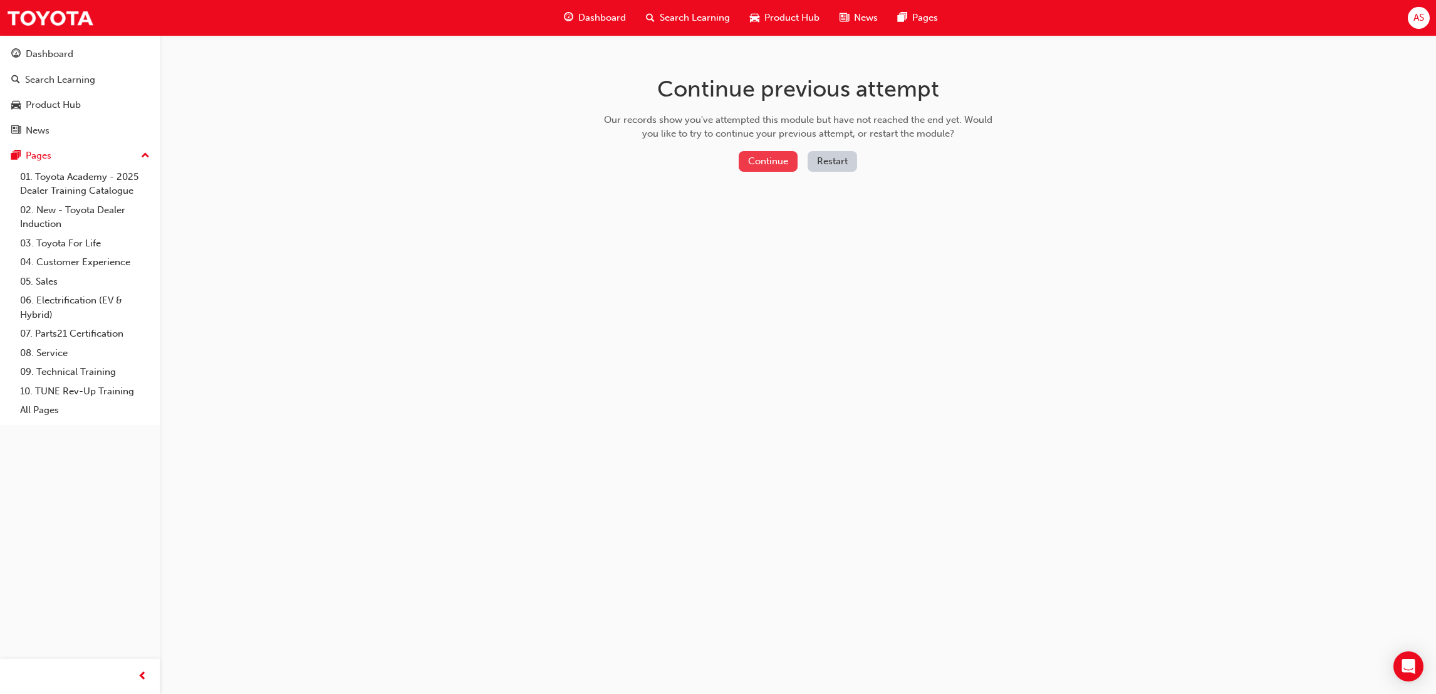
click at [768, 155] on button "Continue" at bounding box center [768, 161] width 59 height 21
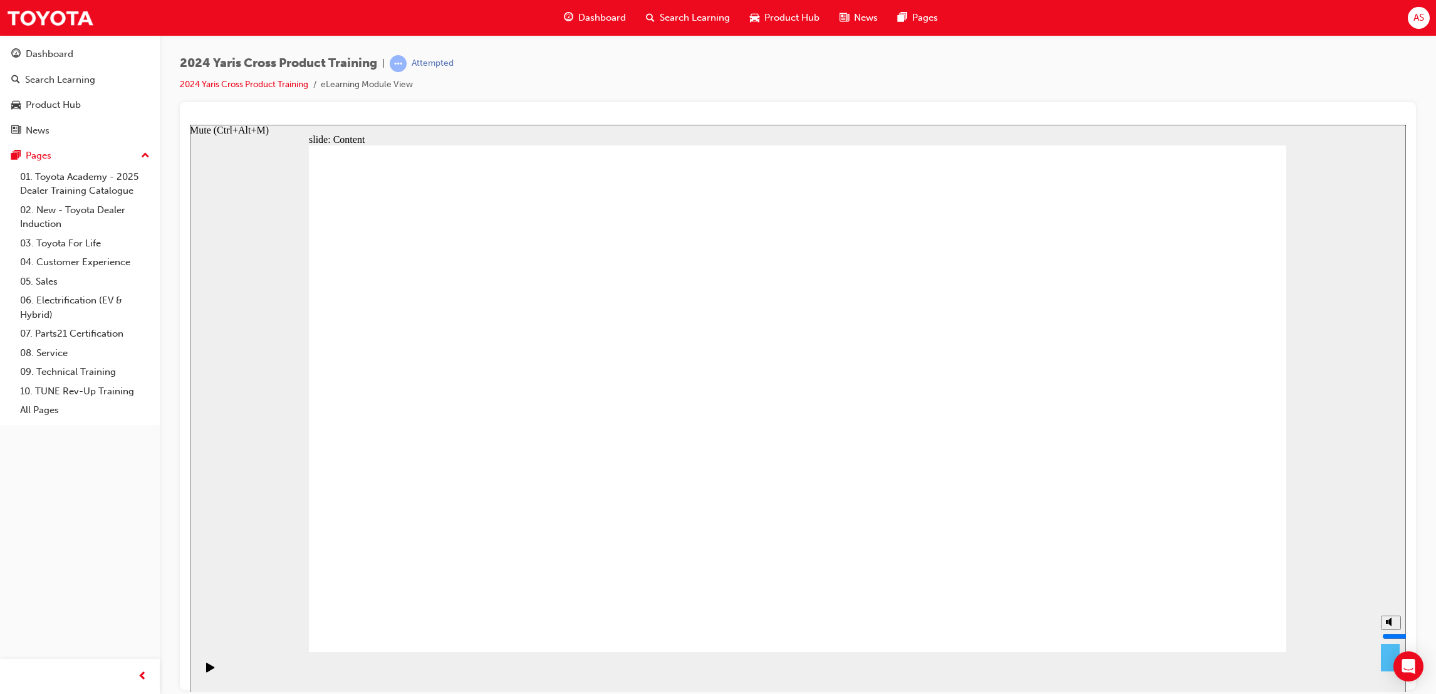
click at [1389, 665] on div "misc controls" at bounding box center [1390, 652] width 19 height 47
drag, startPoint x: 1389, startPoint y: 665, endPoint x: 1392, endPoint y: 578, distance: 86.6
click at [1392, 578] on div "slide: Content Rectangle 1 Learning objectives To discover the Yaris Cross rang…" at bounding box center [798, 453] width 1216 height 658
drag, startPoint x: 1393, startPoint y: 618, endPoint x: 1389, endPoint y: 581, distance: 37.9
type input "10"
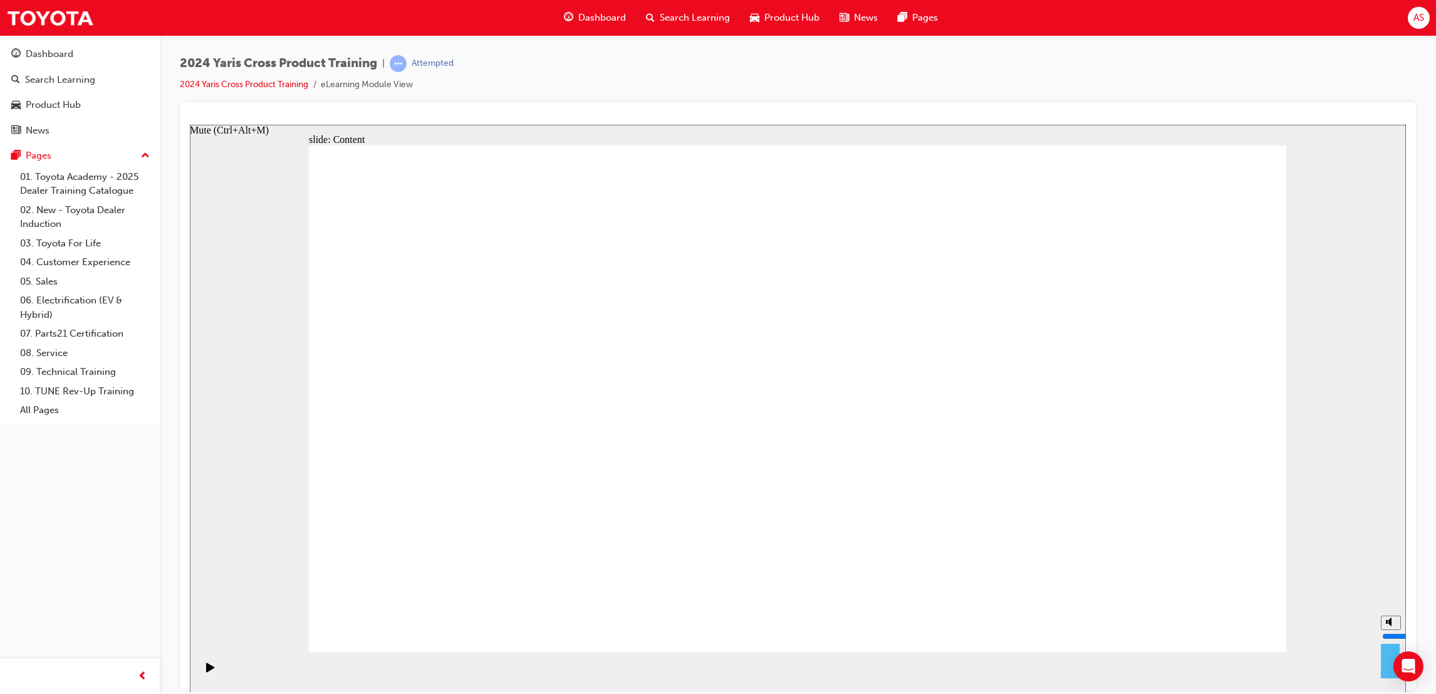
click at [1389, 630] on input "volume" at bounding box center [1422, 635] width 81 height 10
drag, startPoint x: 1224, startPoint y: 590, endPoint x: 1095, endPoint y: 598, distance: 130.0
drag, startPoint x: 324, startPoint y: 279, endPoint x: 305, endPoint y: 279, distance: 19.4
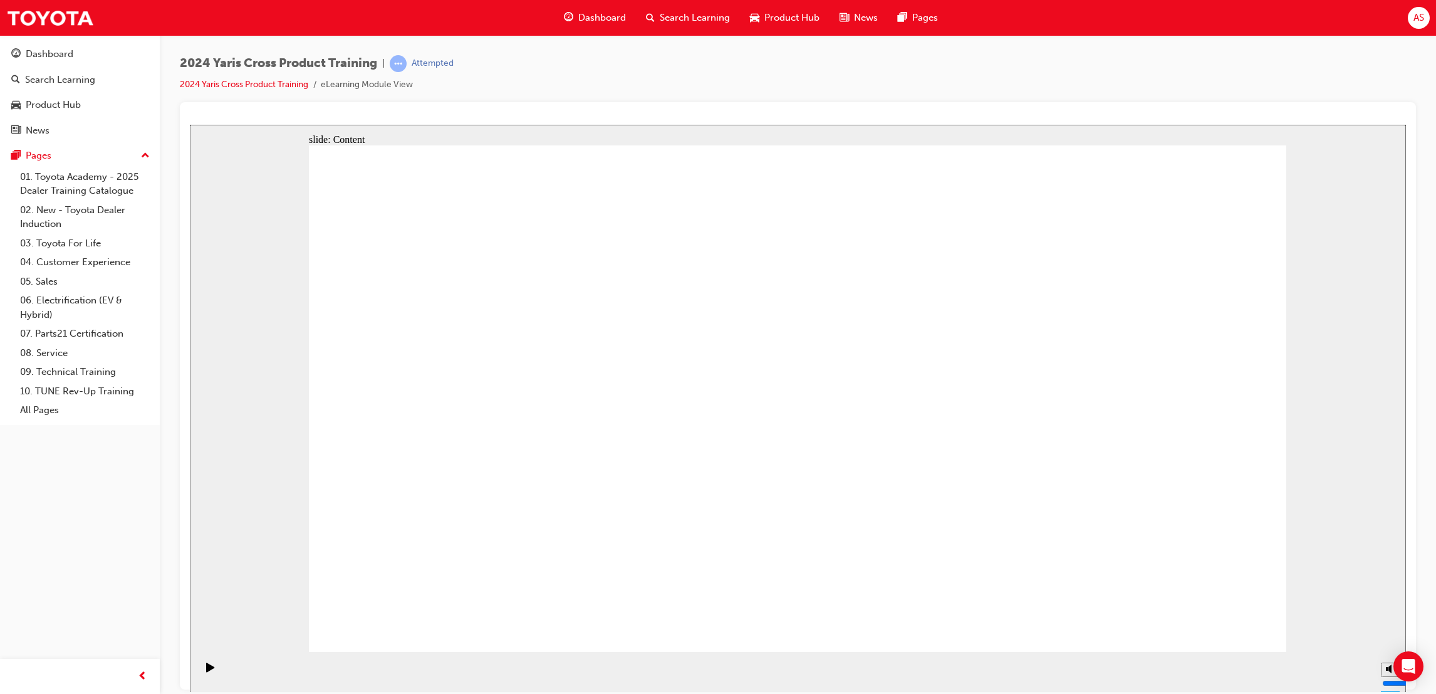
drag, startPoint x: 296, startPoint y: 279, endPoint x: 217, endPoint y: 237, distance: 89.1
click at [295, 279] on div "slide: Content Rectangle 1 Learning objectives To discover the Yaris Cross rang…" at bounding box center [798, 408] width 1216 height 568
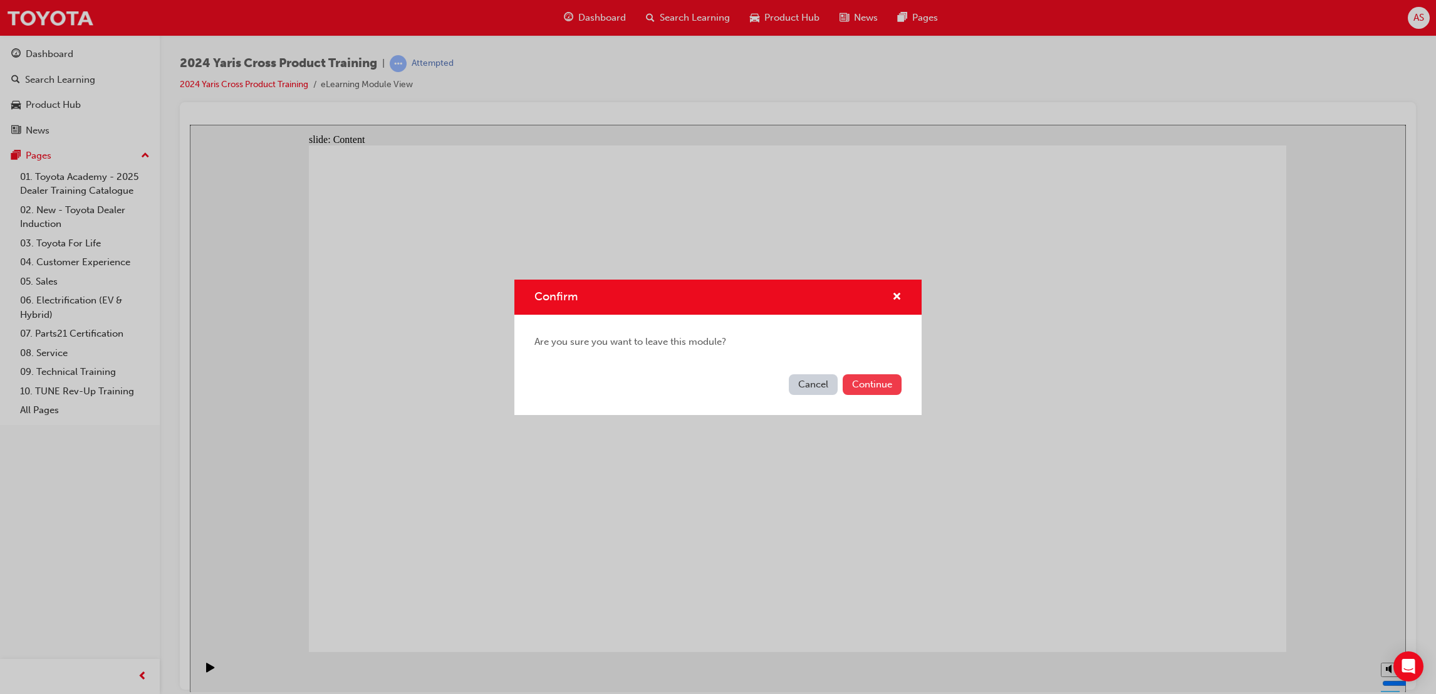
click at [874, 387] on button "Continue" at bounding box center [872, 384] width 59 height 21
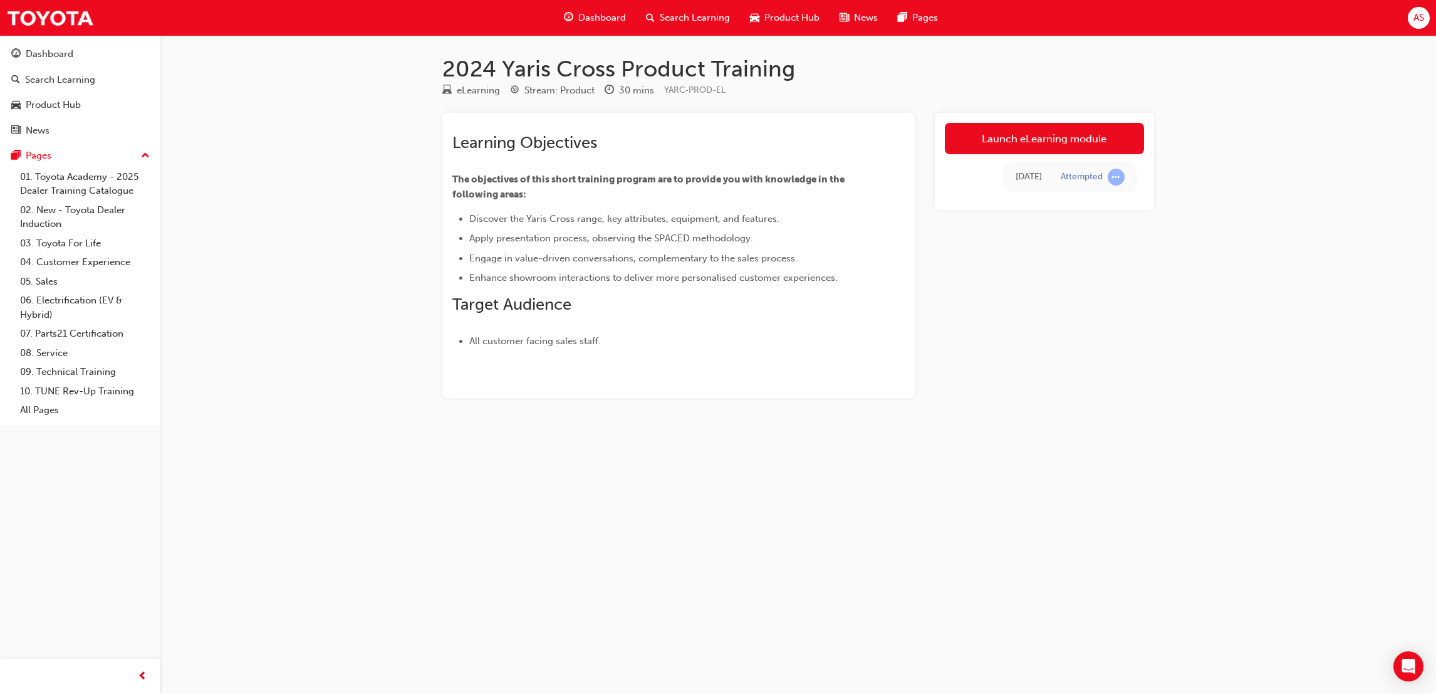
click at [578, 20] on div "Dashboard" at bounding box center [595, 18] width 82 height 26
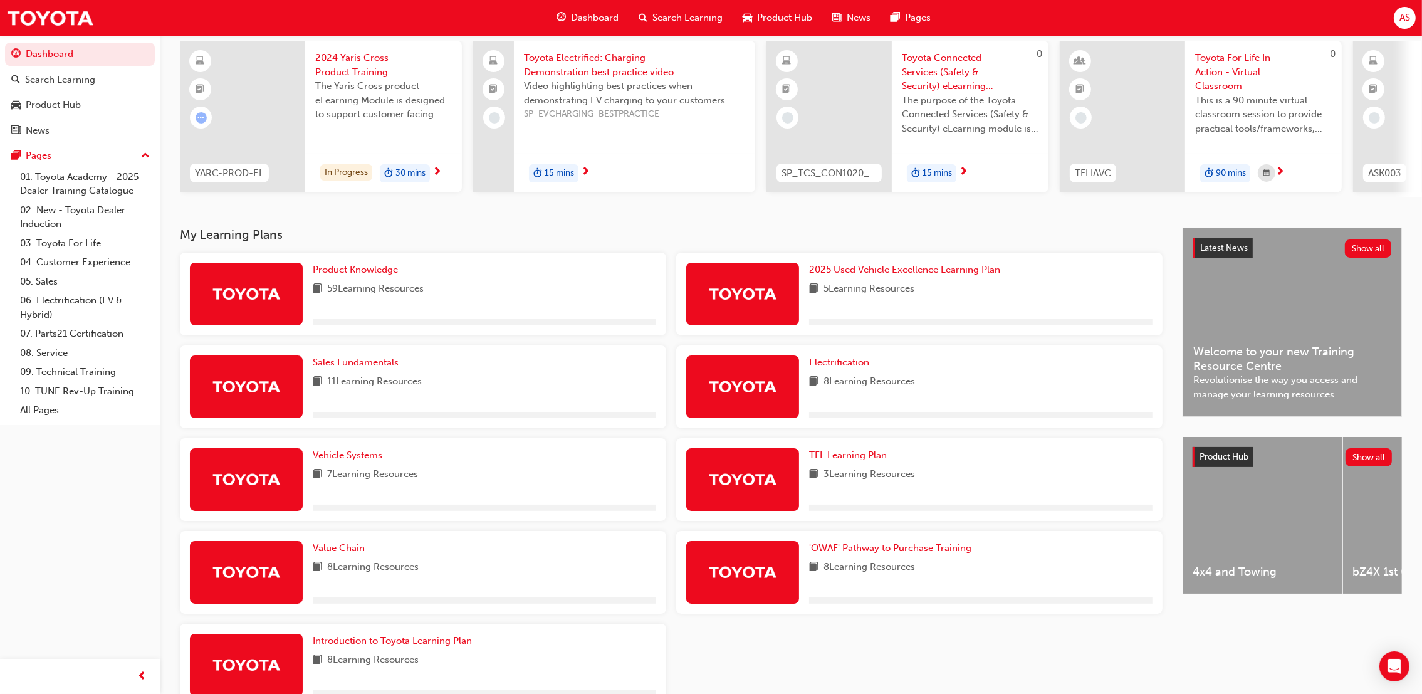
scroll to position [168, 0]
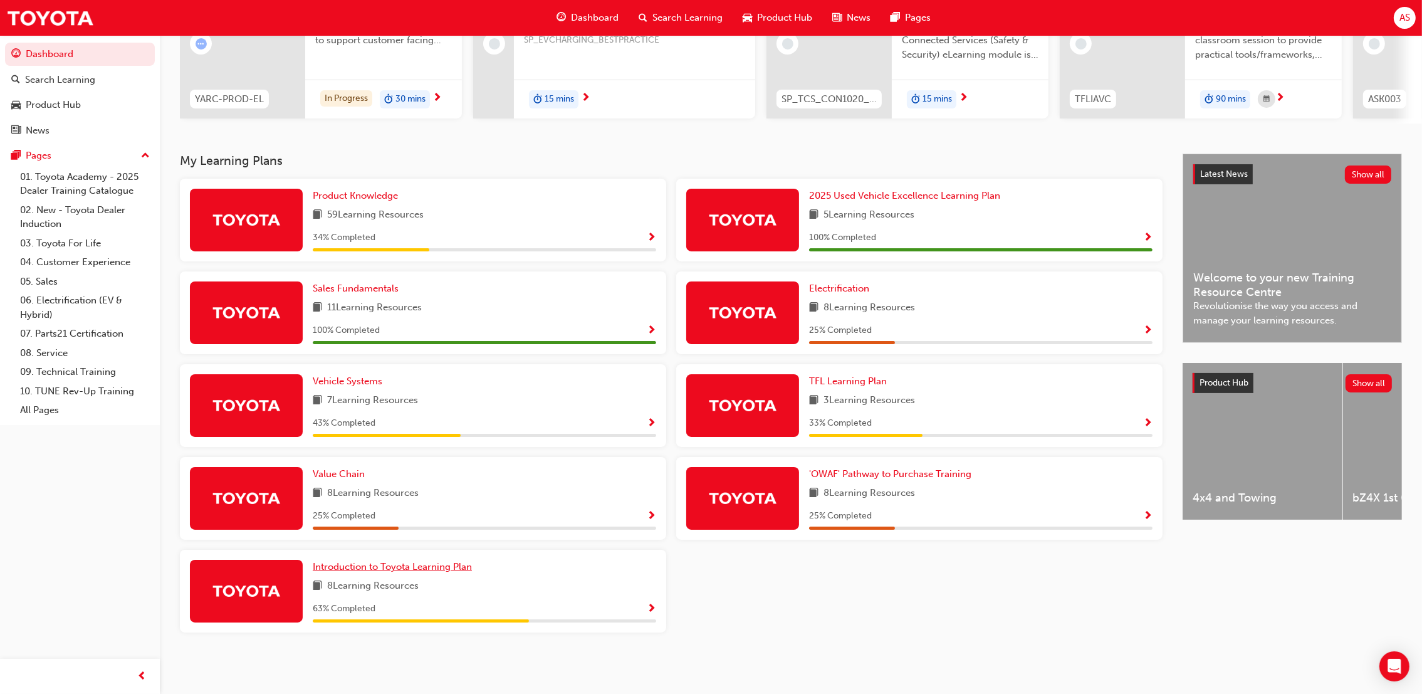
click at [450, 566] on span "Introduction to Toyota Learning Plan" at bounding box center [392, 566] width 159 height 11
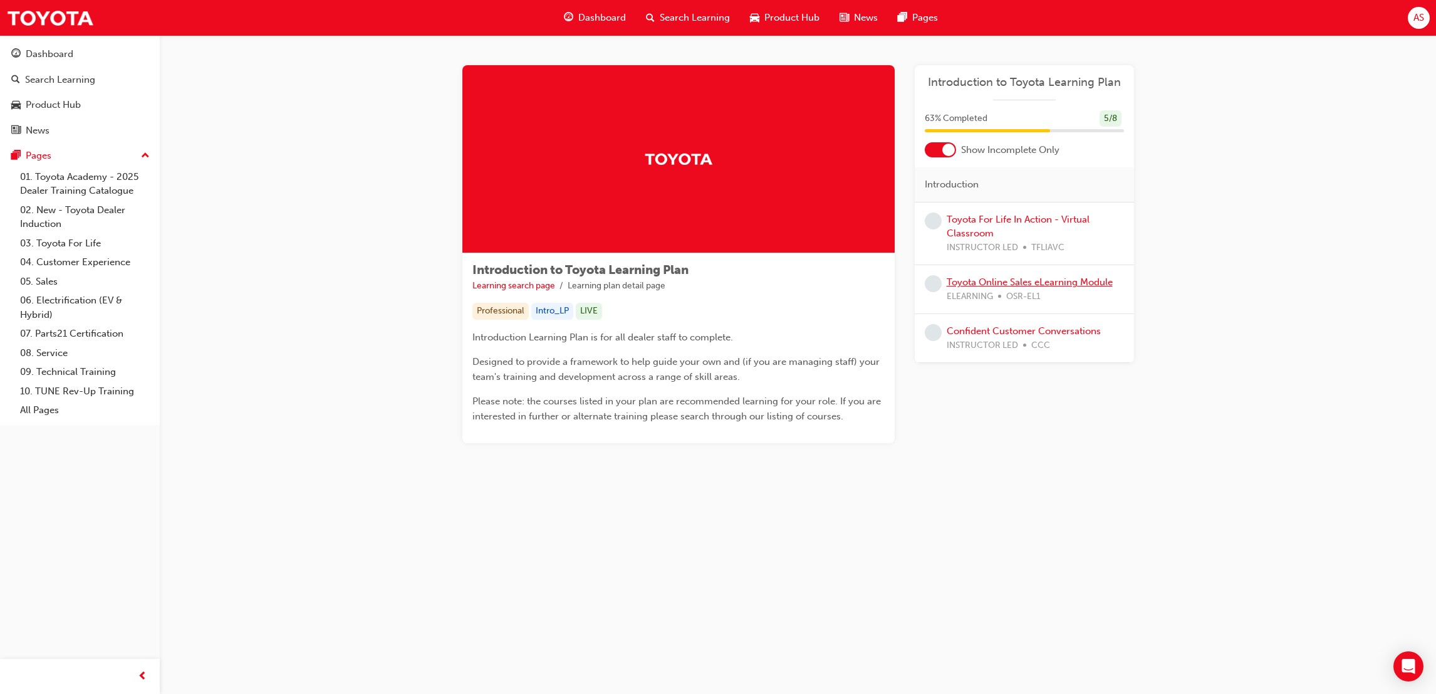
click at [1042, 279] on link "Toyota Online Sales eLearning Module" at bounding box center [1030, 281] width 166 height 11
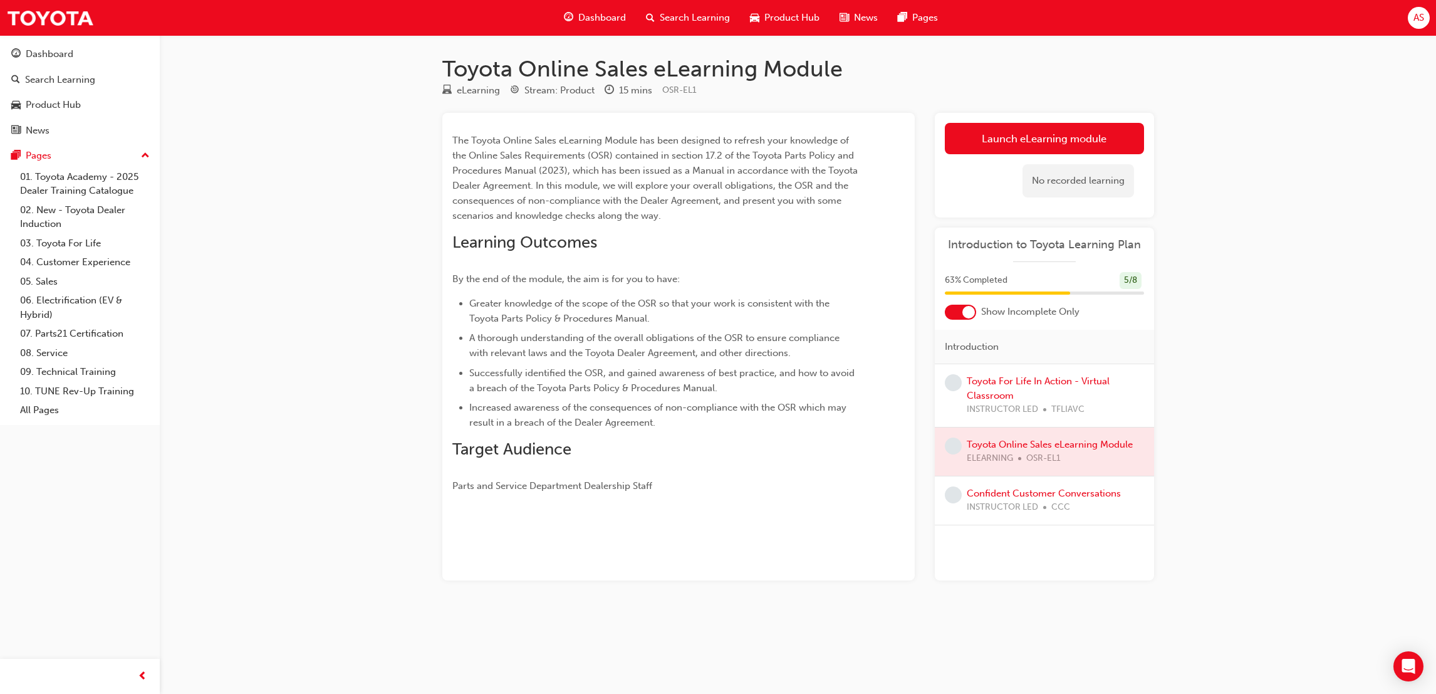
click at [1001, 162] on div "No recorded learning" at bounding box center [1044, 180] width 199 height 53
click at [1013, 150] on link "Launch eLearning module" at bounding box center [1044, 138] width 199 height 31
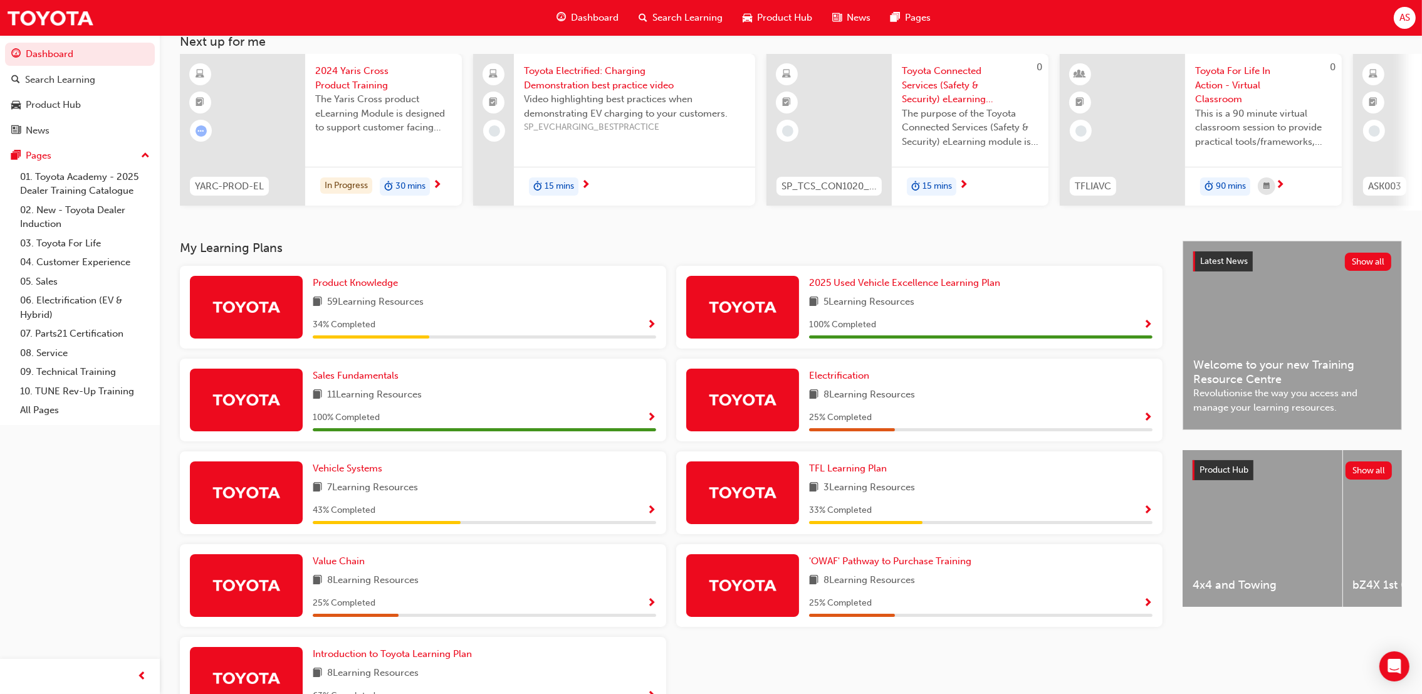
scroll to position [168, 0]
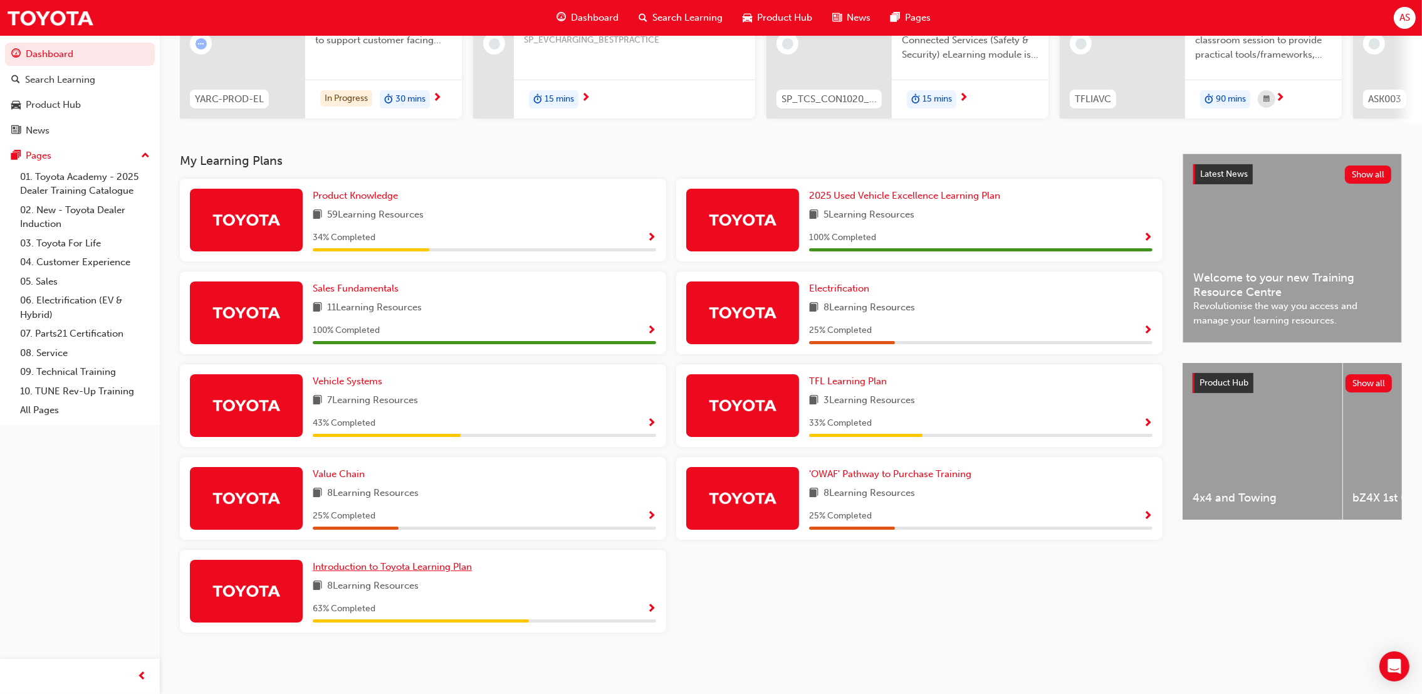
click at [442, 568] on span "Introduction to Toyota Learning Plan" at bounding box center [392, 566] width 159 height 11
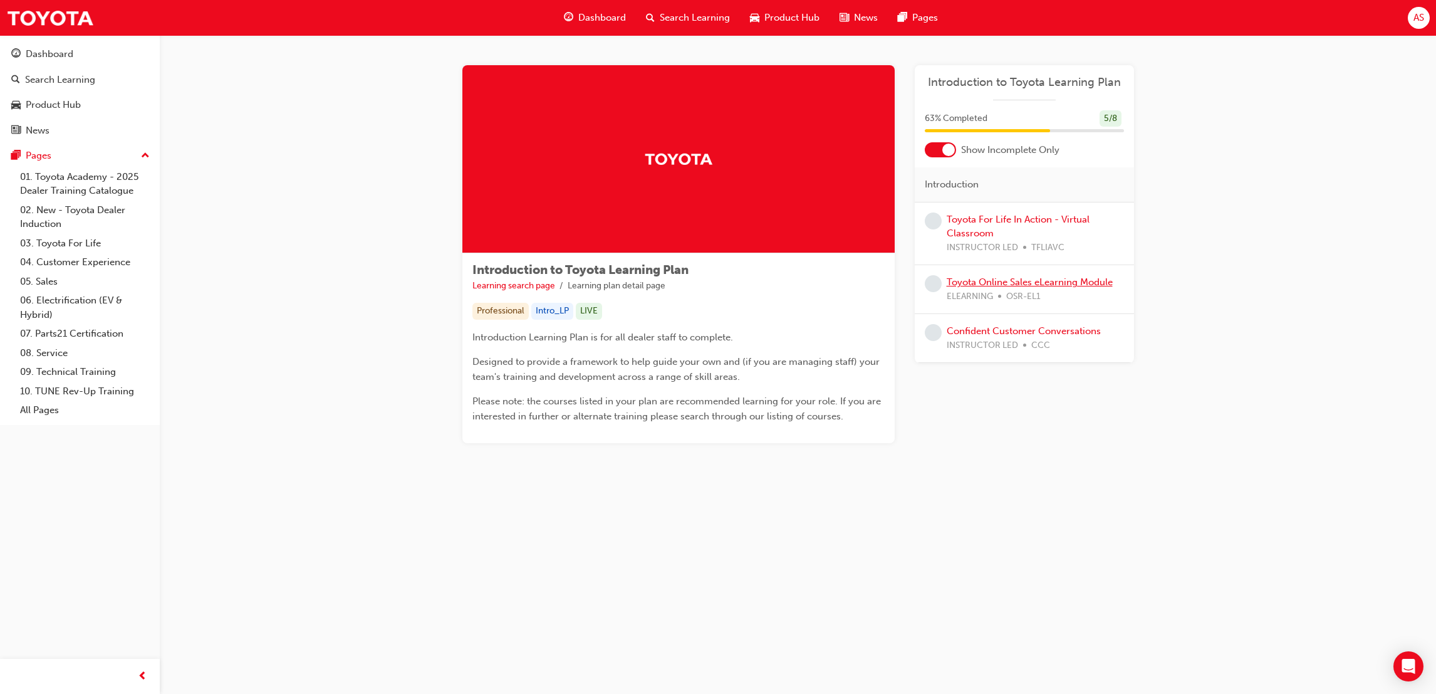
click at [965, 284] on link "Toyota Online Sales eLearning Module" at bounding box center [1030, 281] width 166 height 11
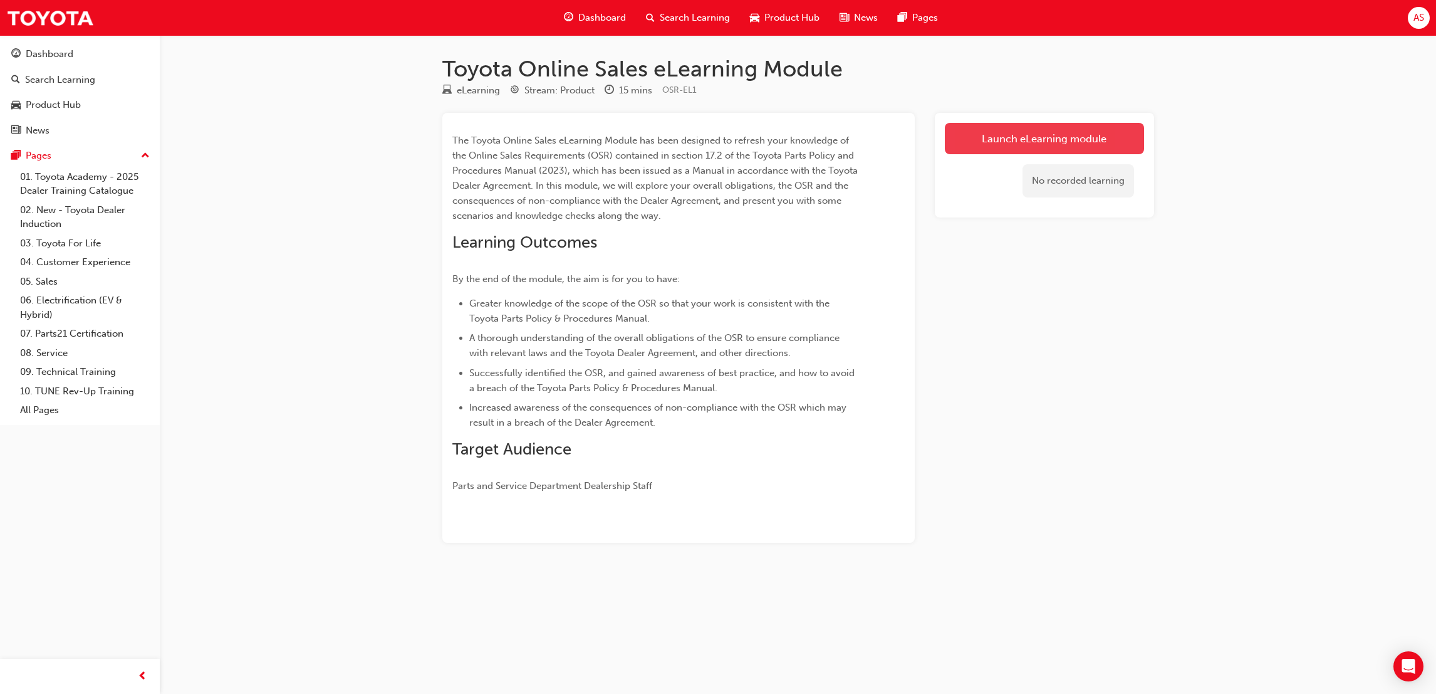
click at [1033, 137] on link "Launch eLearning module" at bounding box center [1044, 138] width 199 height 31
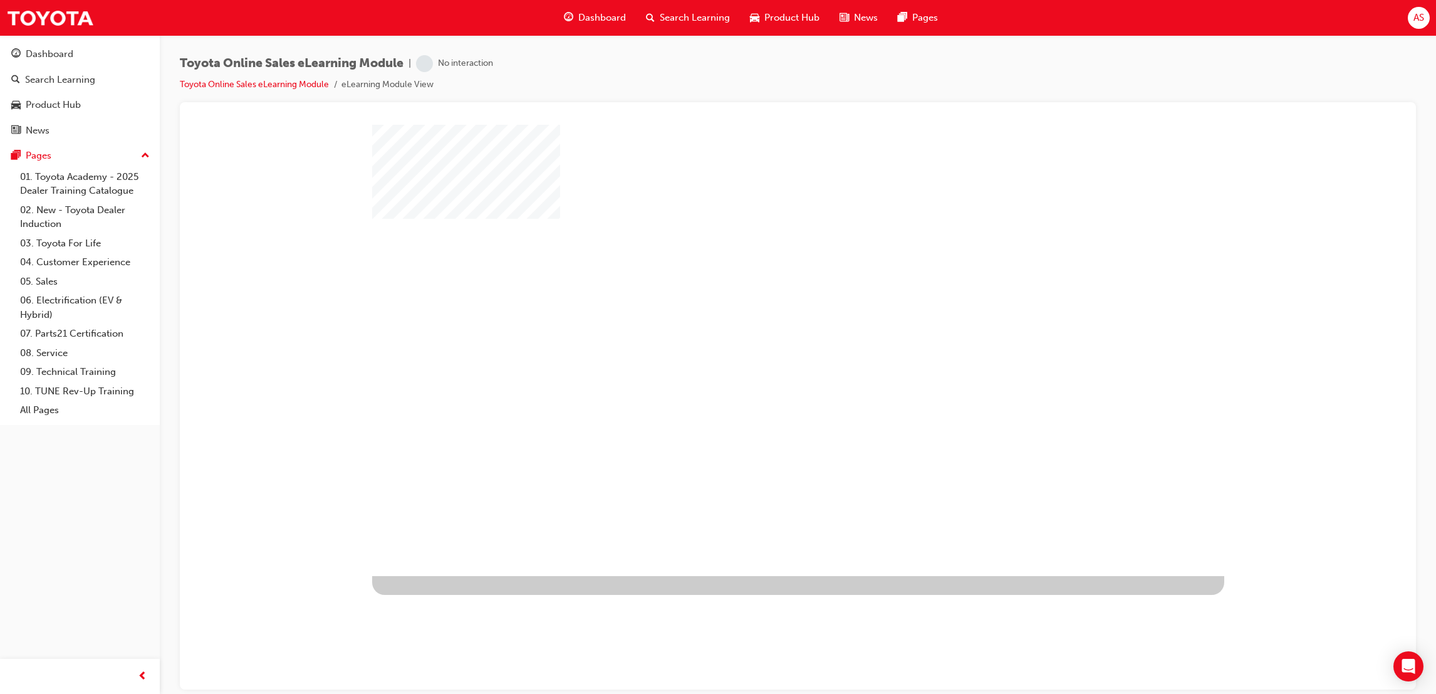
click at [762, 313] on div "play" at bounding box center [762, 313] width 0 height 0
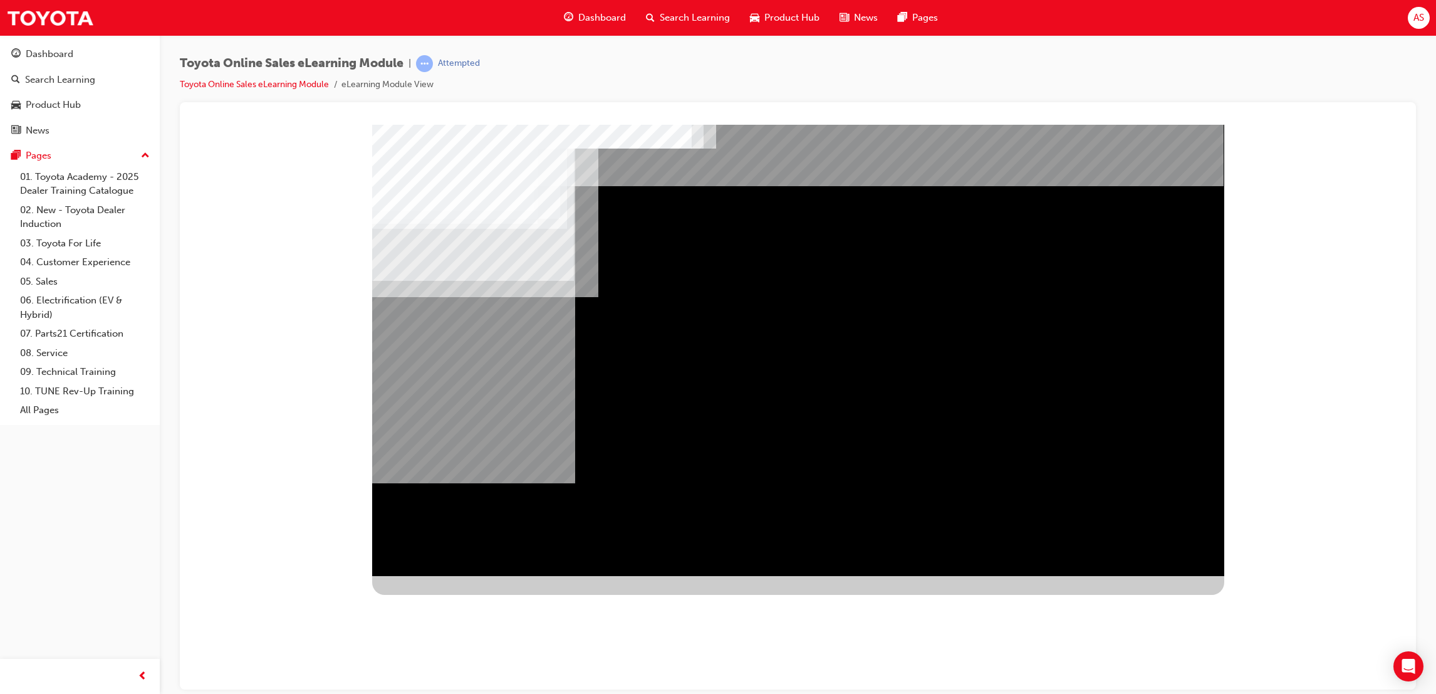
click at [451, 575] on div "BACK Trigger this button to go to the previous slide" at bounding box center [411, 586] width 79 height 23
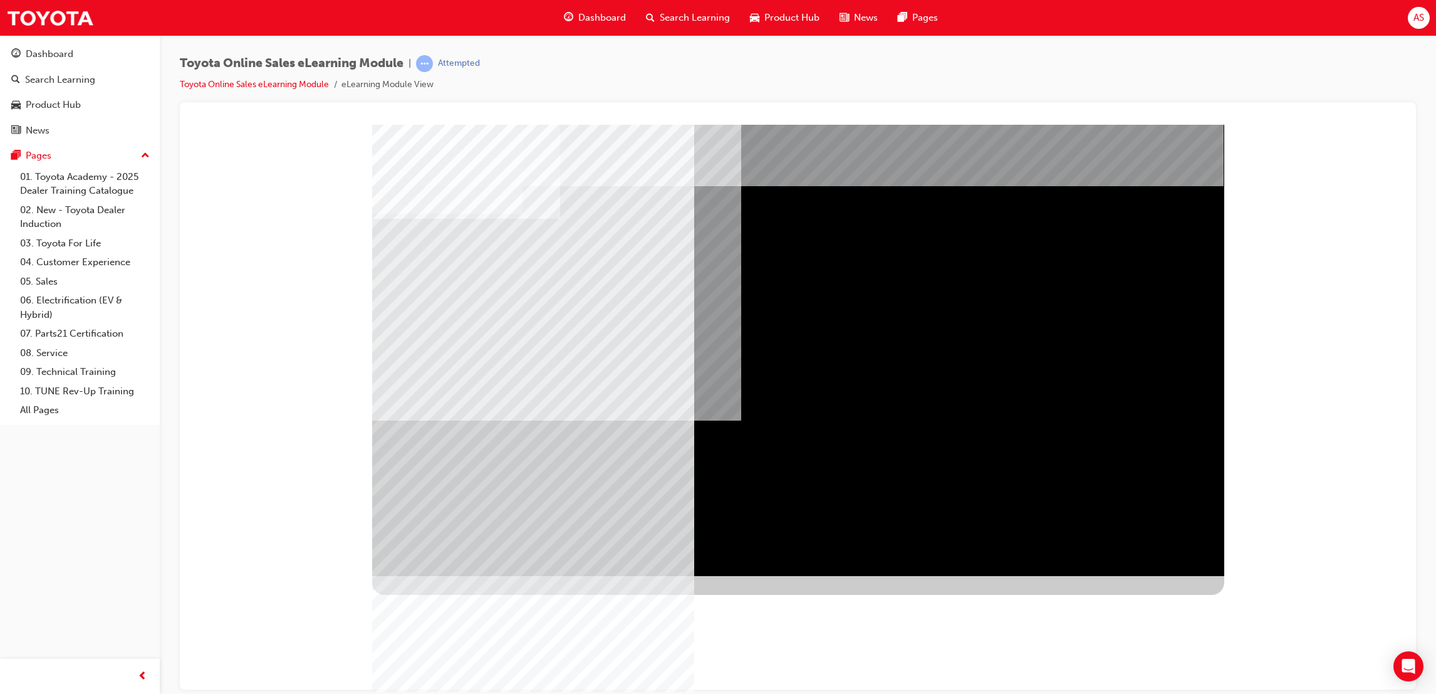
drag, startPoint x: 876, startPoint y: 362, endPoint x: 908, endPoint y: 390, distance: 42.6
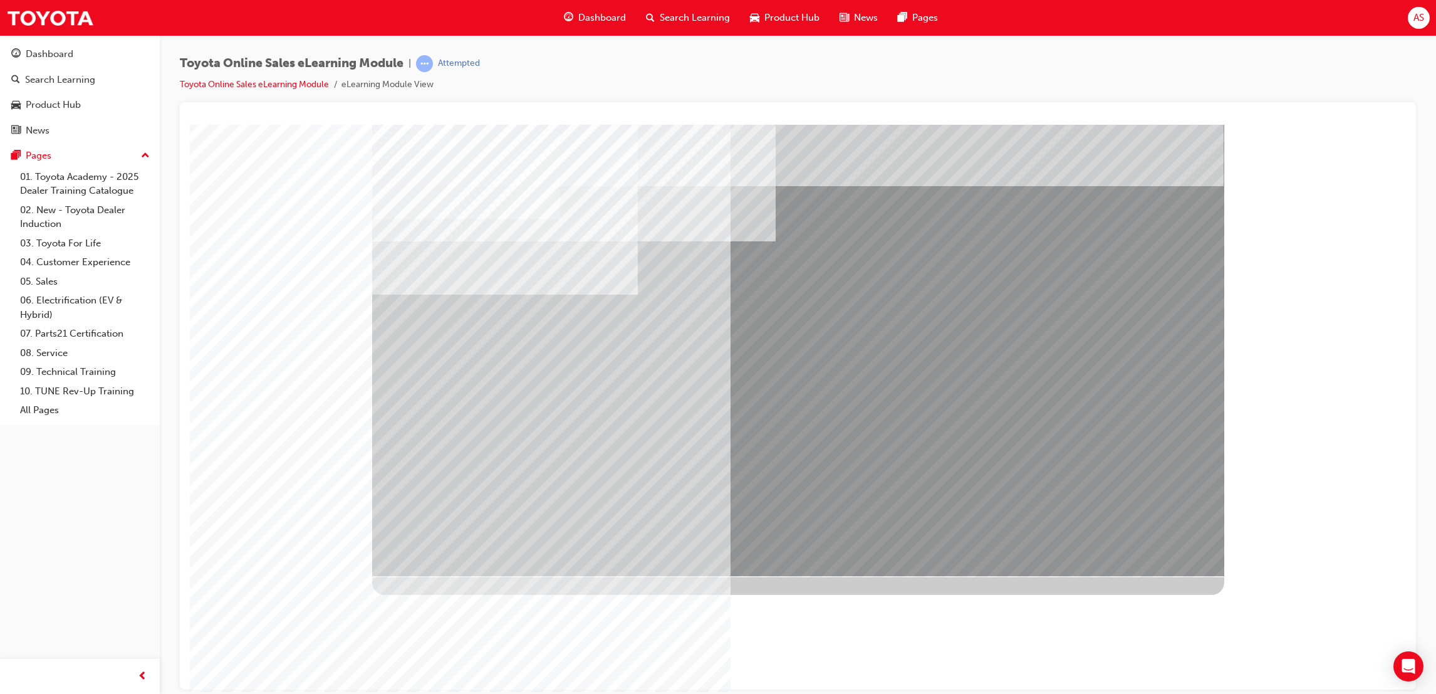
drag, startPoint x: 803, startPoint y: 345, endPoint x: 796, endPoint y: 349, distance: 8.2
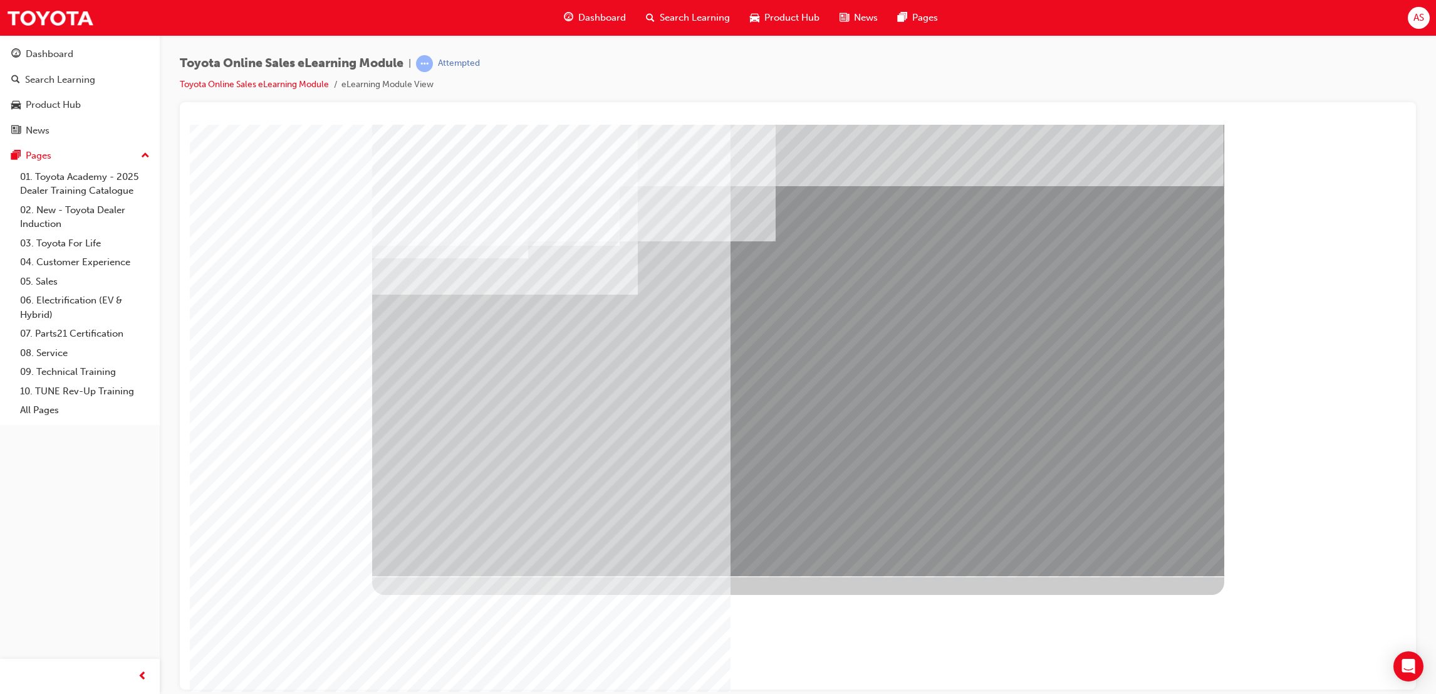
drag, startPoint x: 1118, startPoint y: 534, endPoint x: 1144, endPoint y: 545, distance: 27.0
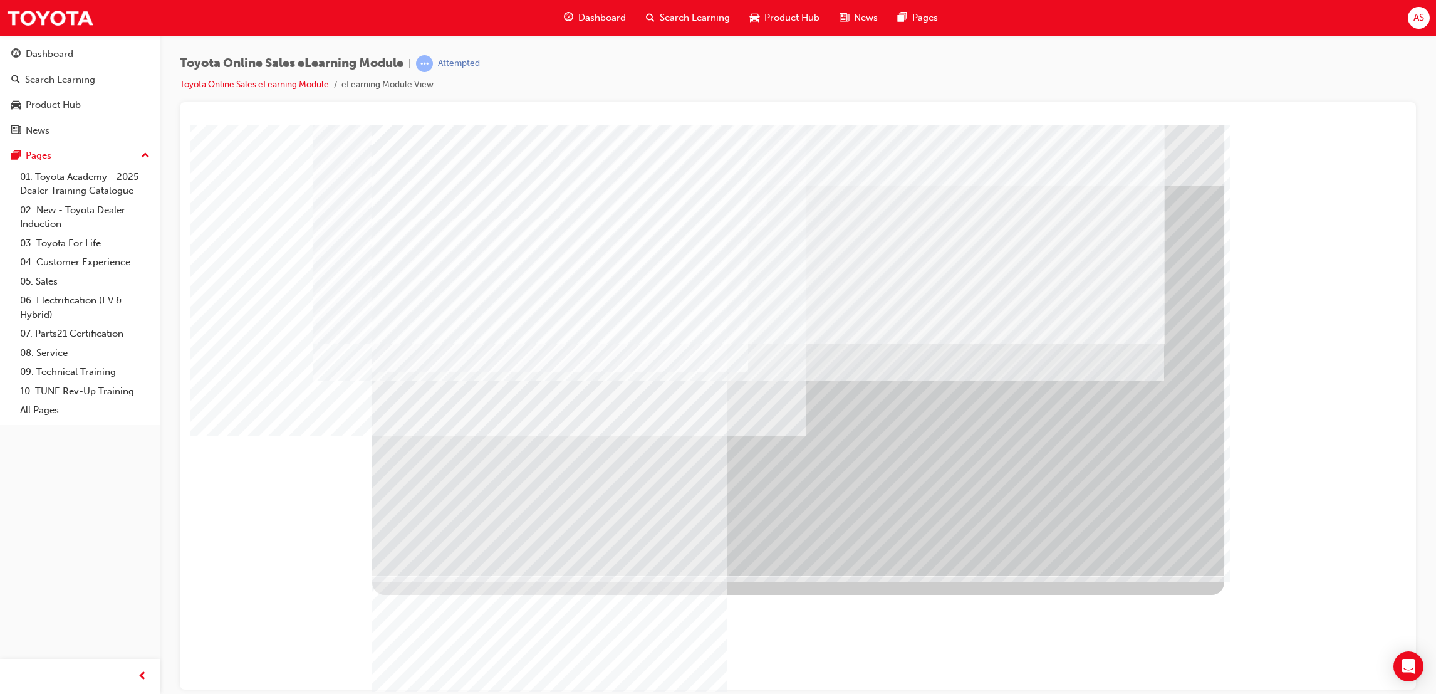
drag, startPoint x: 599, startPoint y: 272, endPoint x: 565, endPoint y: 259, distance: 36.3
drag, startPoint x: 565, startPoint y: 259, endPoint x: 496, endPoint y: 247, distance: 69.9
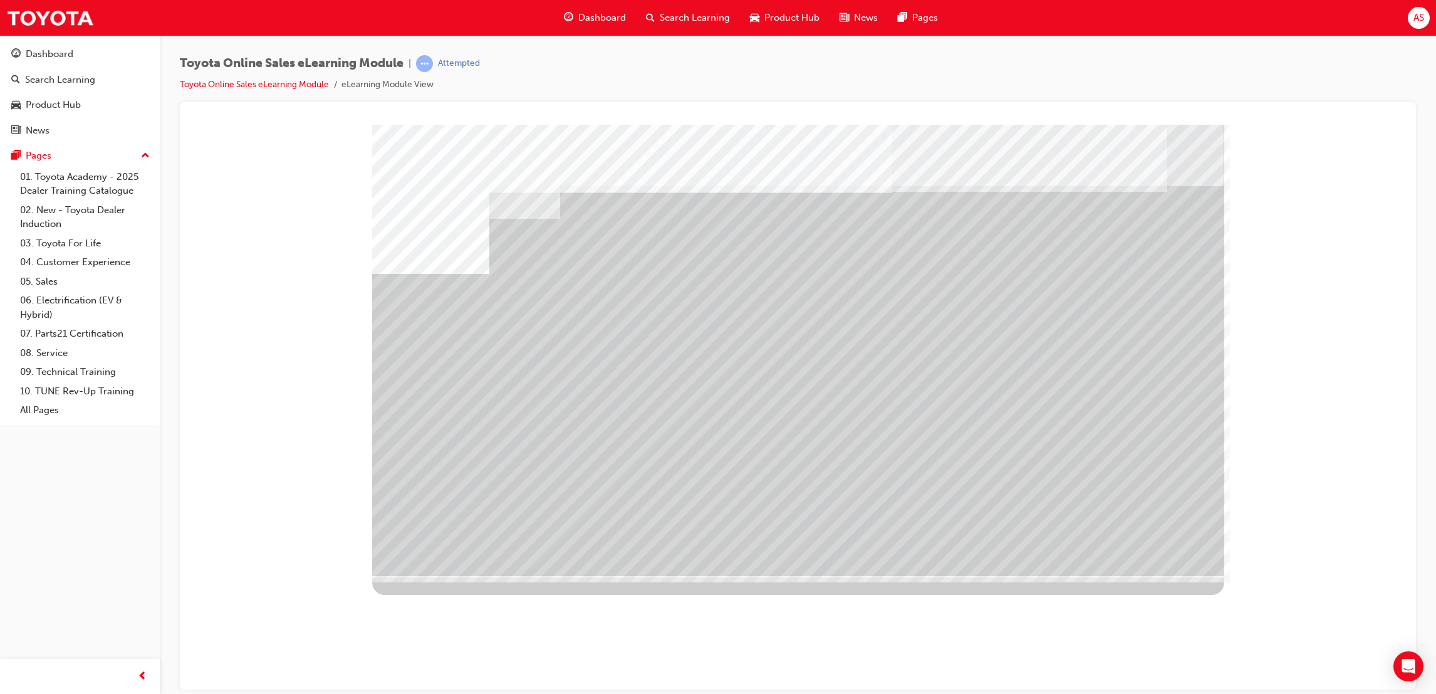
drag, startPoint x: 1090, startPoint y: 437, endPoint x: 1129, endPoint y: 447, distance: 40.1
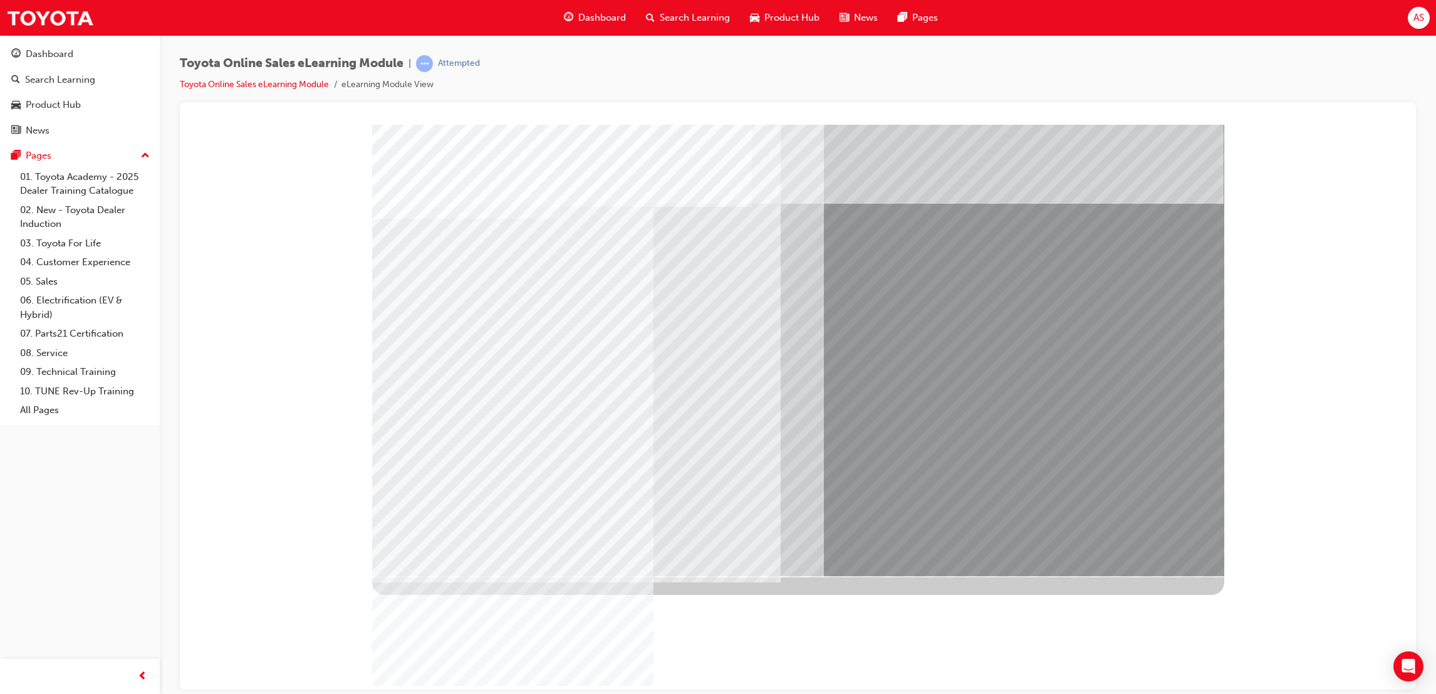
drag, startPoint x: 801, startPoint y: 328, endPoint x: 818, endPoint y: 300, distance: 33.4
drag, startPoint x: 1157, startPoint y: 542, endPoint x: 1135, endPoint y: 534, distance: 22.6
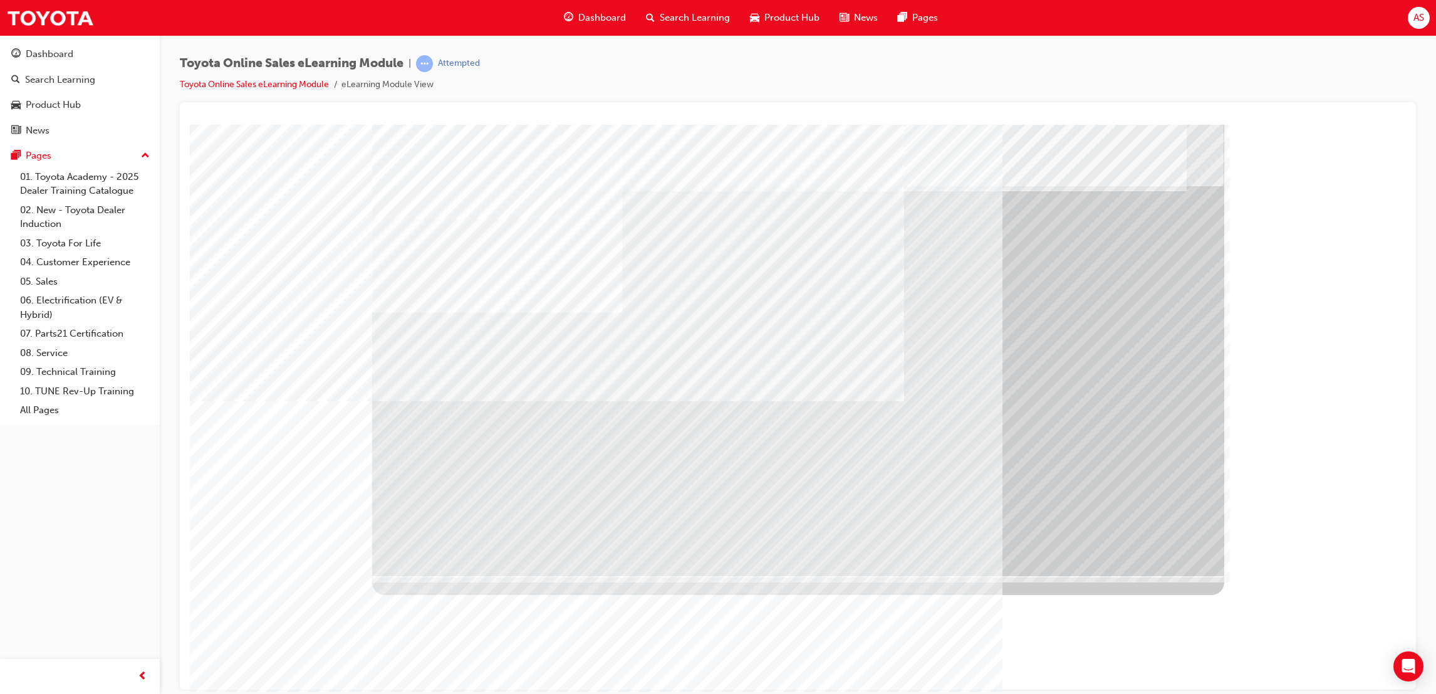
drag, startPoint x: 1051, startPoint y: 375, endPoint x: 1034, endPoint y: 388, distance: 21.6
drag, startPoint x: 1019, startPoint y: 573, endPoint x: 998, endPoint y: 570, distance: 21.6
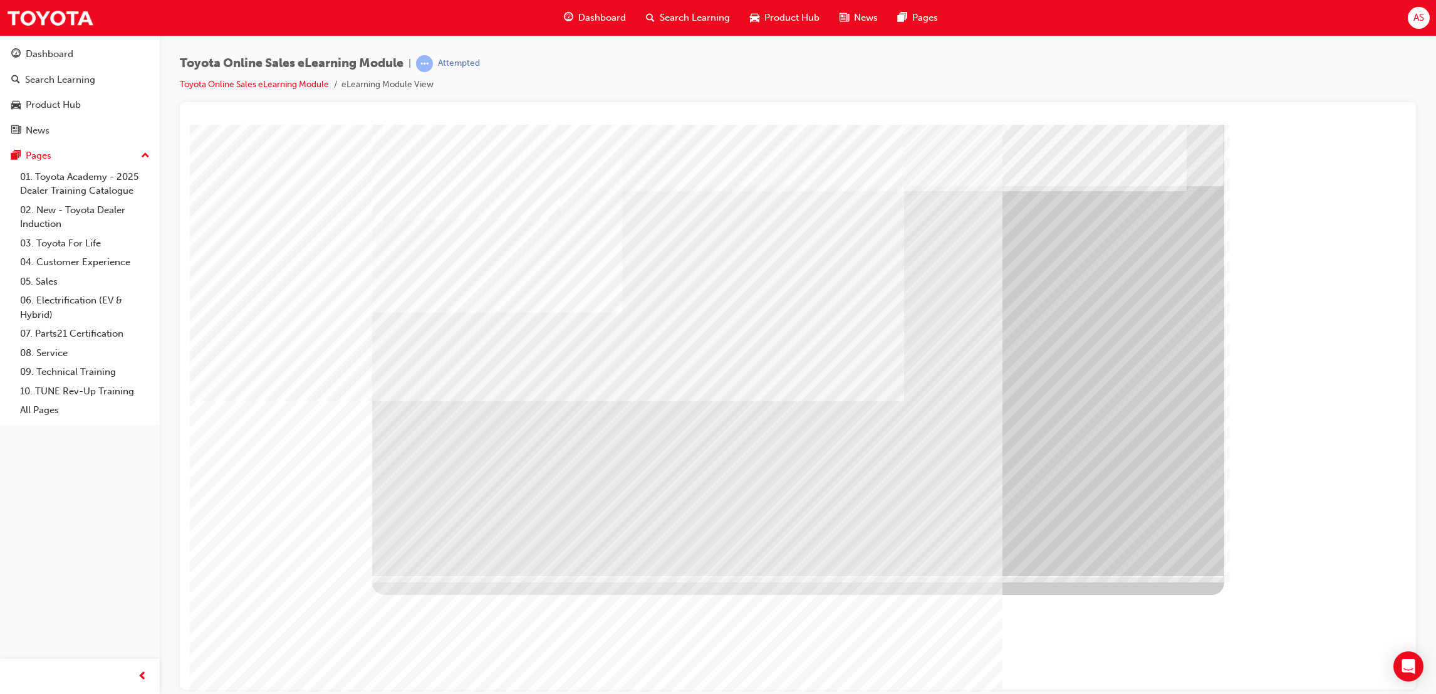
drag, startPoint x: 574, startPoint y: 435, endPoint x: 743, endPoint y: 392, distance: 174.6
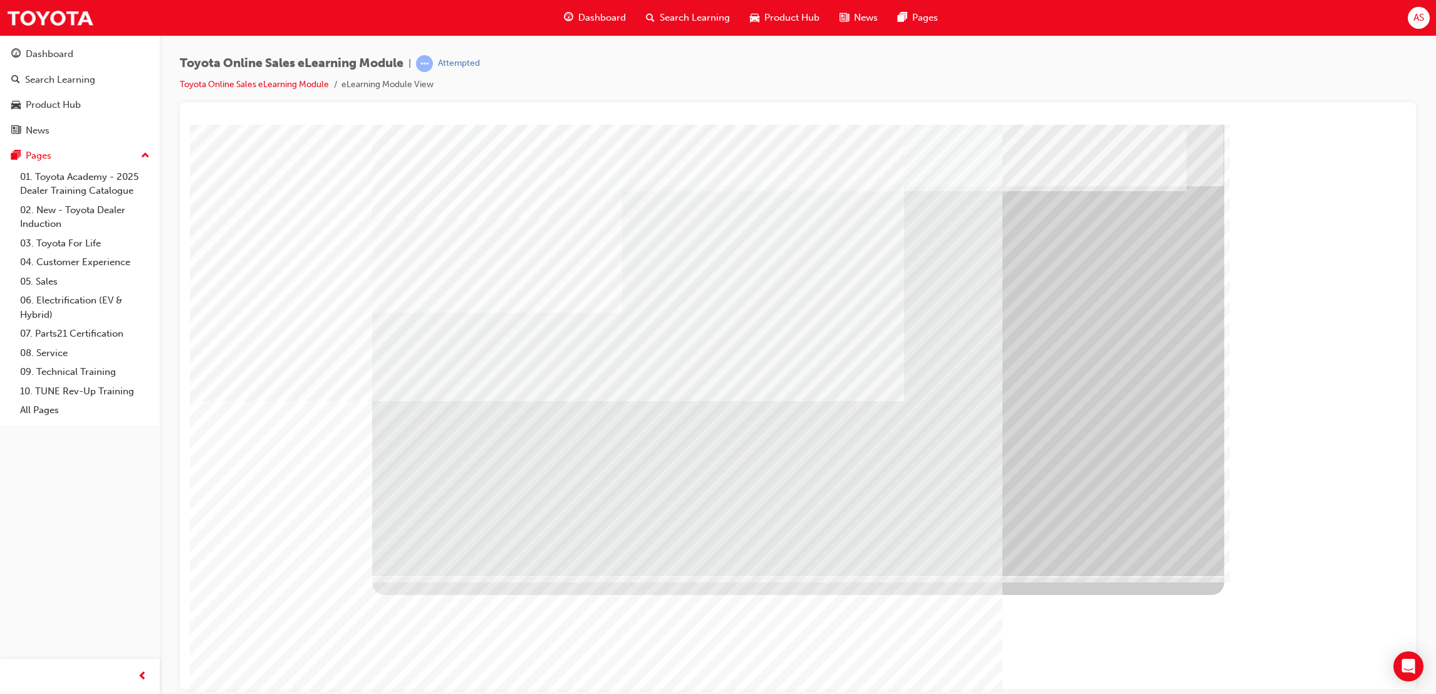
drag, startPoint x: 979, startPoint y: 413, endPoint x: 1008, endPoint y: 452, distance: 48.0
drag, startPoint x: 799, startPoint y: 367, endPoint x: 798, endPoint y: 358, distance: 9.4
drag, startPoint x: 768, startPoint y: 452, endPoint x: 764, endPoint y: 469, distance: 17.3
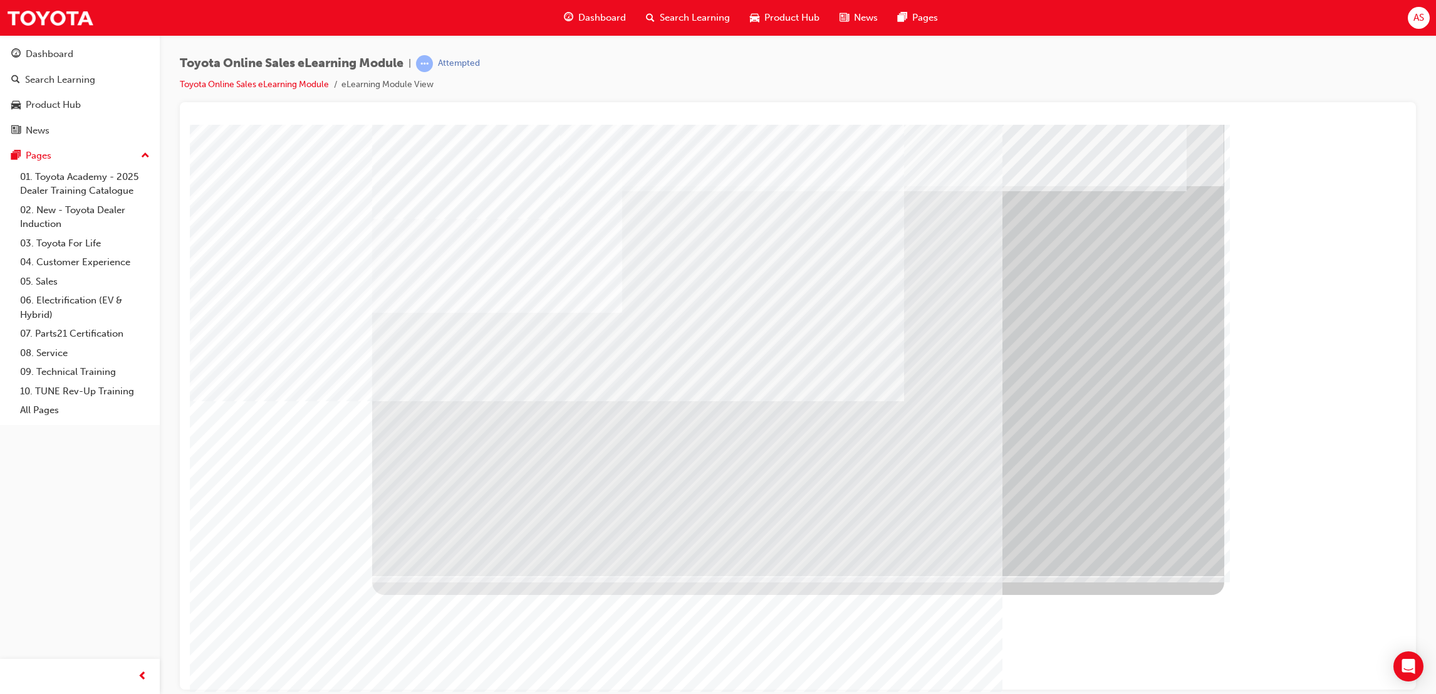
drag, startPoint x: 592, startPoint y: 364, endPoint x: 580, endPoint y: 322, distance: 43.6
drag, startPoint x: 519, startPoint y: 268, endPoint x: 514, endPoint y: 295, distance: 27.5
click at [517, 275] on div "multistate" at bounding box center [798, 349] width 852 height 451
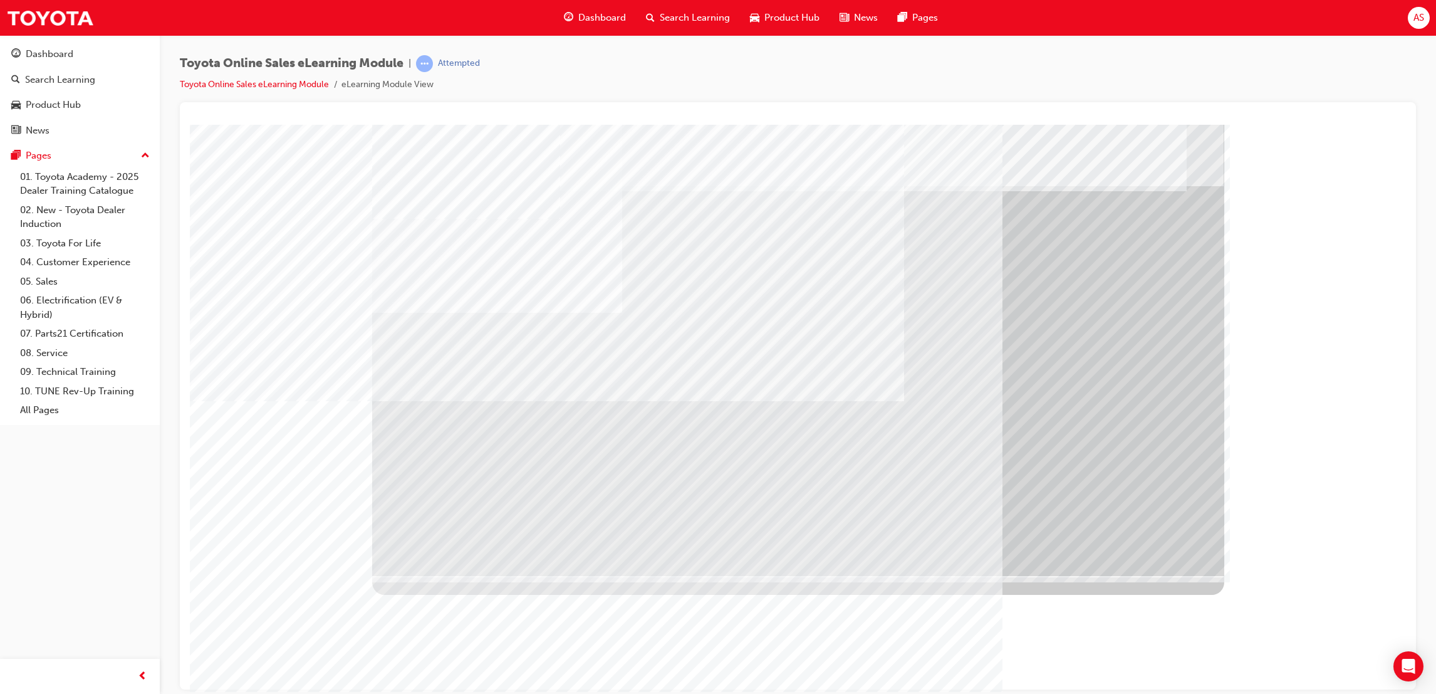
drag, startPoint x: 546, startPoint y: 523, endPoint x: 542, endPoint y: 491, distance: 32.3
drag, startPoint x: 542, startPoint y: 491, endPoint x: 543, endPoint y: 505, distance: 13.8
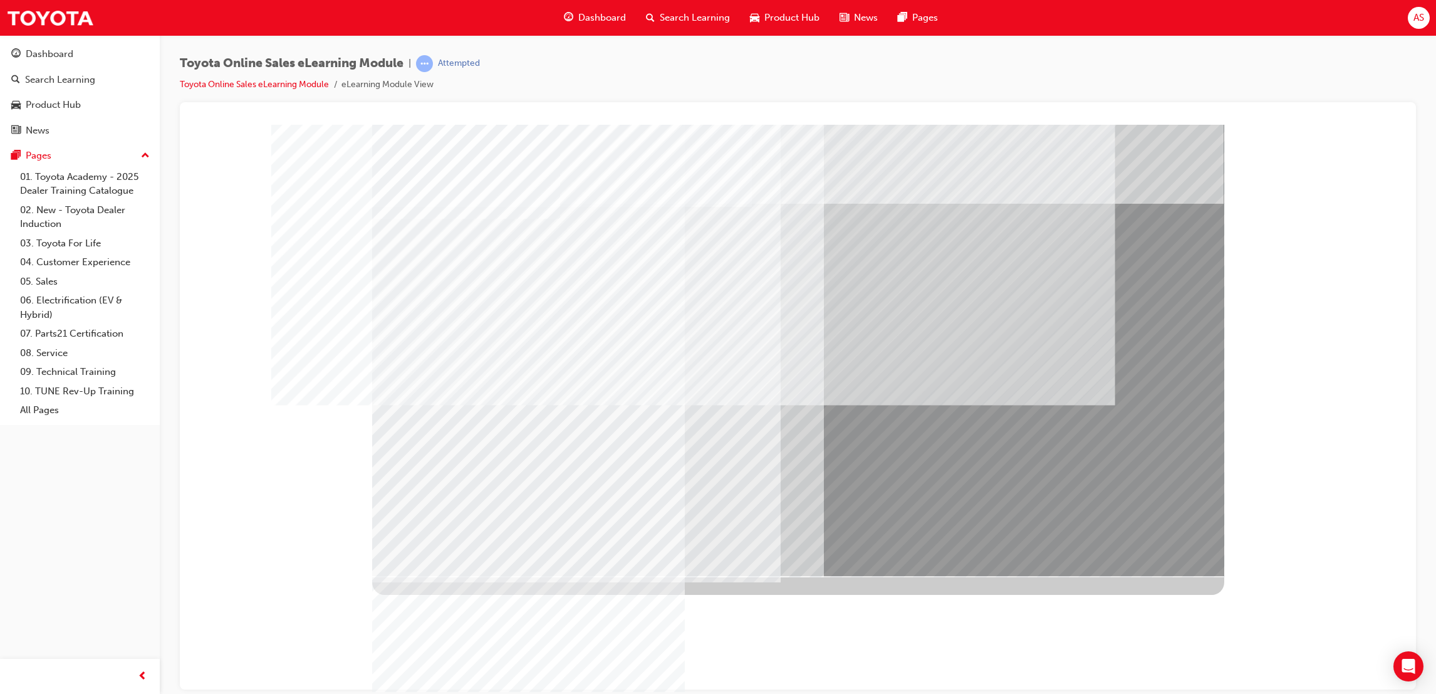
drag, startPoint x: 1135, startPoint y: 526, endPoint x: 1167, endPoint y: 545, distance: 36.5
click at [1164, 541] on div "multistate" at bounding box center [798, 349] width 852 height 451
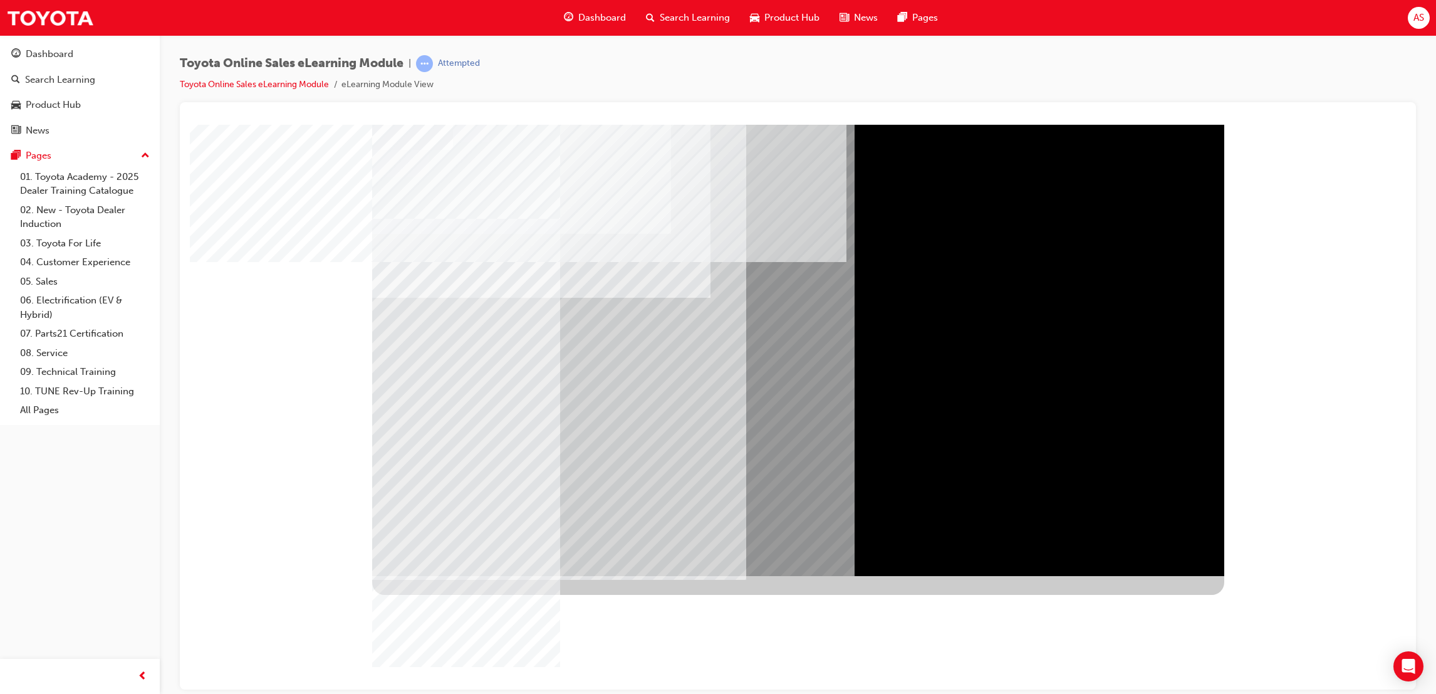
drag, startPoint x: 1167, startPoint y: 236, endPoint x: 1164, endPoint y: 288, distance: 51.5
drag, startPoint x: 1164, startPoint y: 288, endPoint x: 704, endPoint y: 280, distance: 459.4
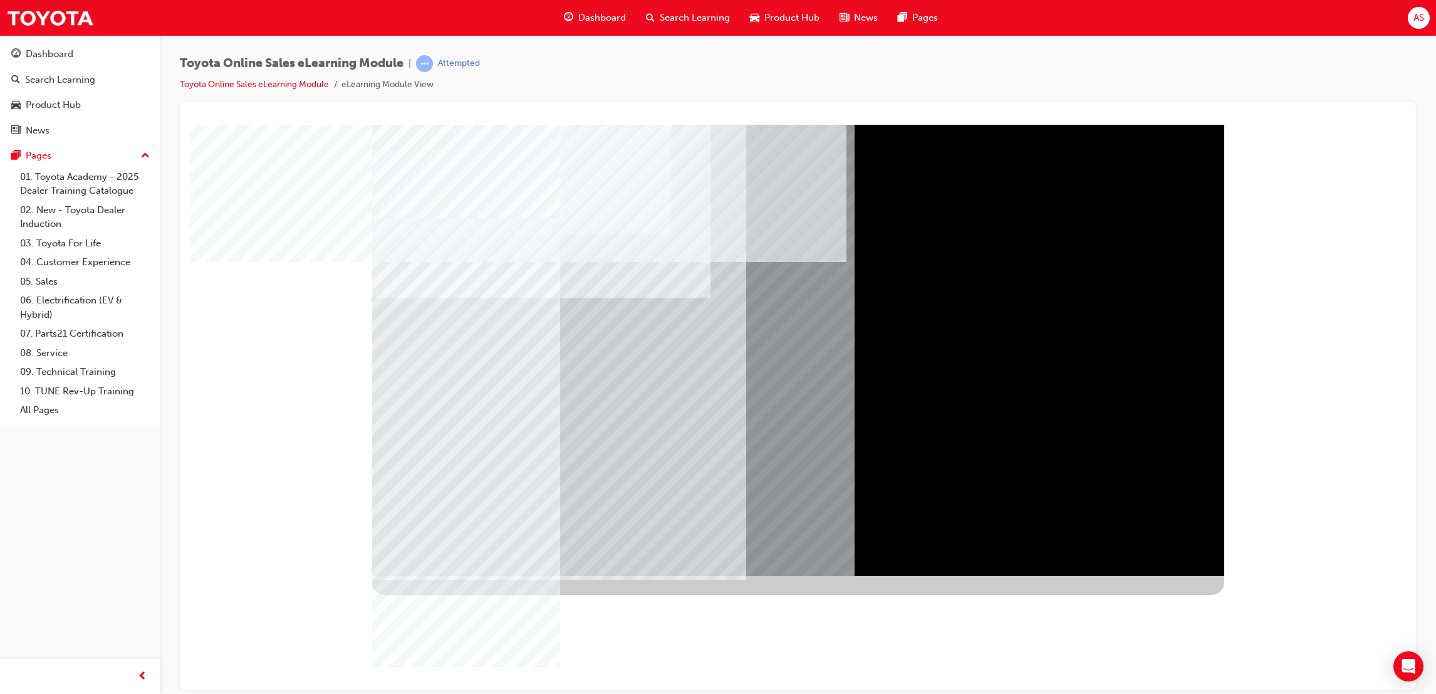
drag, startPoint x: 1149, startPoint y: 238, endPoint x: 1160, endPoint y: 285, distance: 48.3
drag, startPoint x: 1160, startPoint y: 294, endPoint x: 1164, endPoint y: 339, distance: 45.3
click at [1164, 335] on div at bounding box center [798, 349] width 852 height 451
drag, startPoint x: 1164, startPoint y: 340, endPoint x: 1171, endPoint y: 356, distance: 17.1
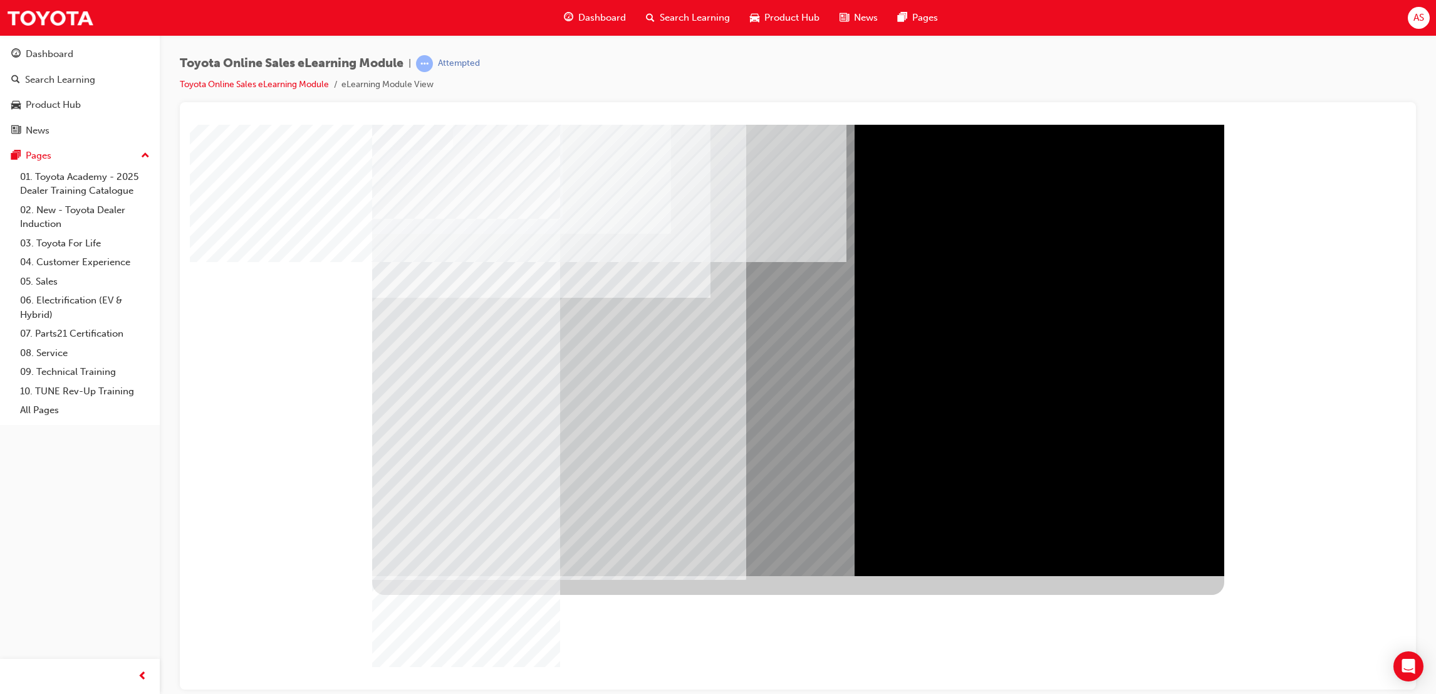
click at [1171, 356] on div at bounding box center [798, 349] width 852 height 451
drag, startPoint x: 1202, startPoint y: 441, endPoint x: 1196, endPoint y: 448, distance: 9.4
drag, startPoint x: 1200, startPoint y: 494, endPoint x: 1178, endPoint y: 533, distance: 44.1
click at [1197, 524] on div at bounding box center [798, 349] width 852 height 451
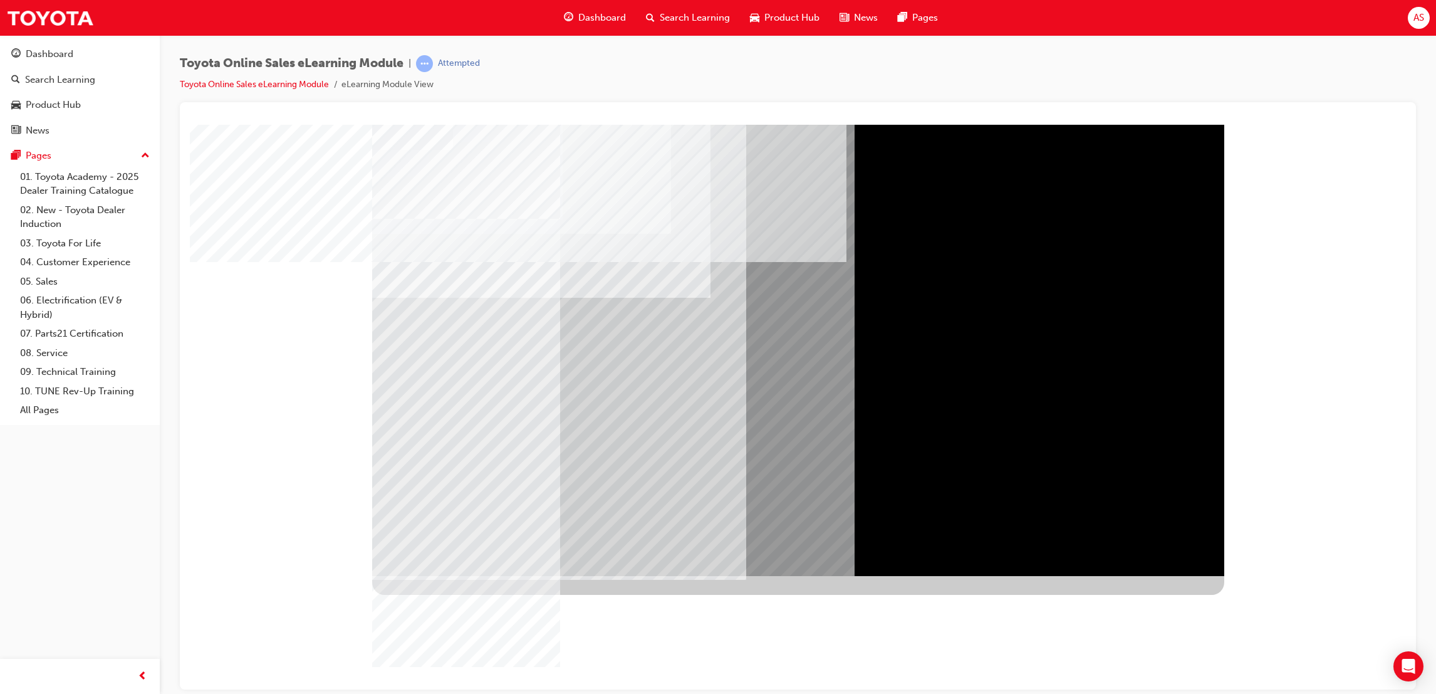
drag, startPoint x: 1164, startPoint y: 552, endPoint x: 1155, endPoint y: 551, distance: 8.9
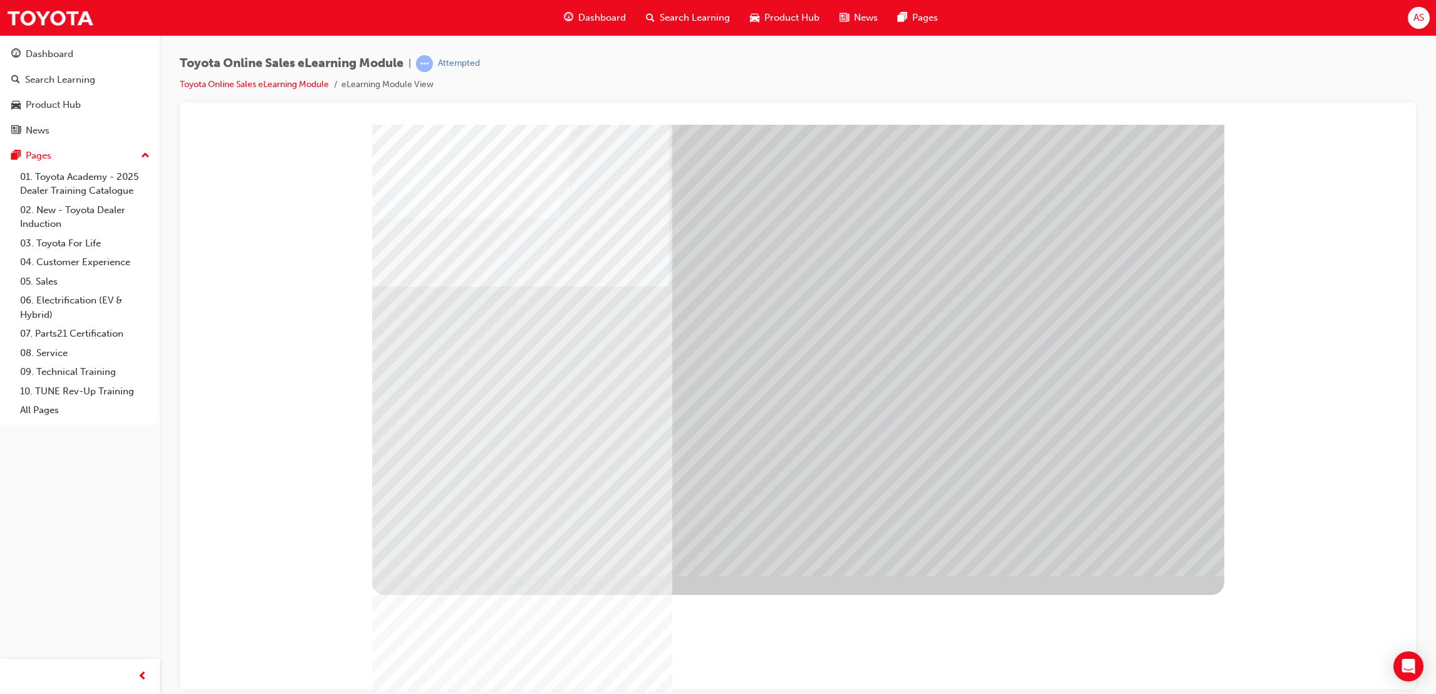
drag, startPoint x: 605, startPoint y: 379, endPoint x: 588, endPoint y: 372, distance: 18.5
drag, startPoint x: 588, startPoint y: 372, endPoint x: 959, endPoint y: 314, distance: 374.8
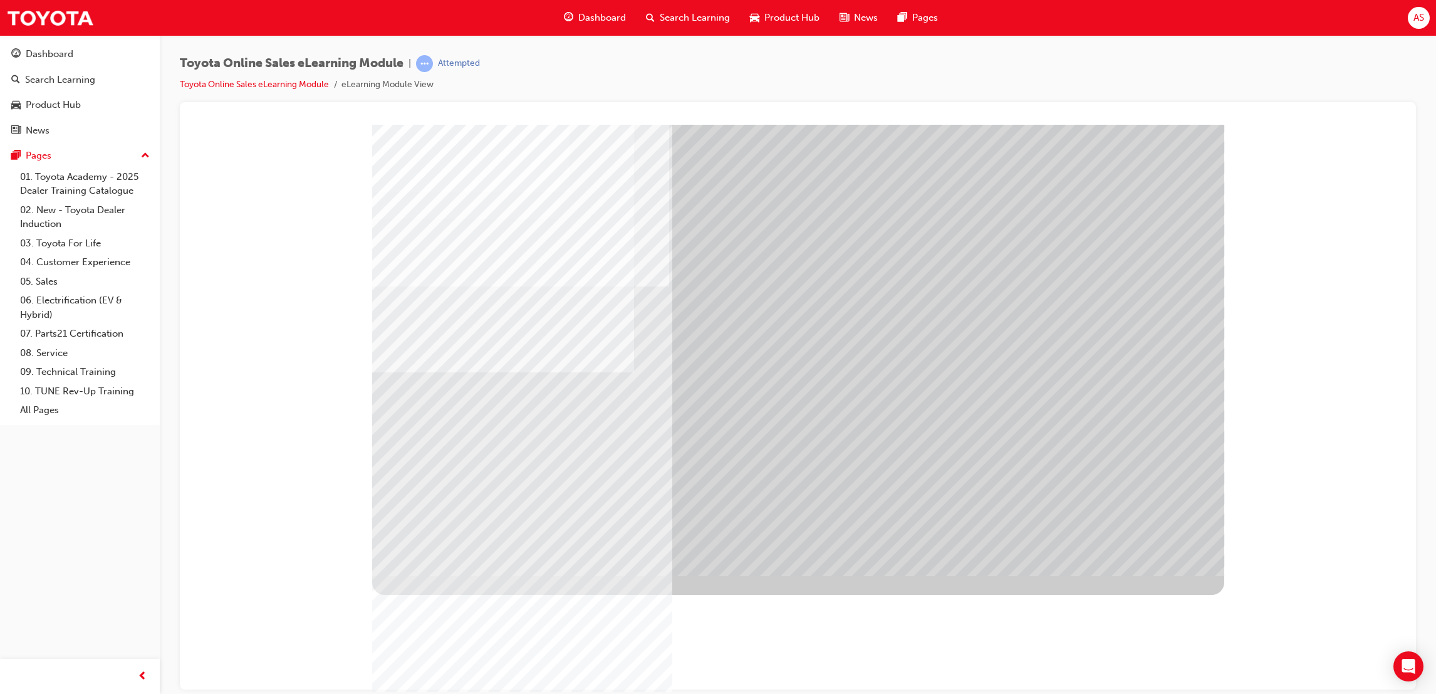
drag, startPoint x: 531, startPoint y: 441, endPoint x: 627, endPoint y: 364, distance: 122.1
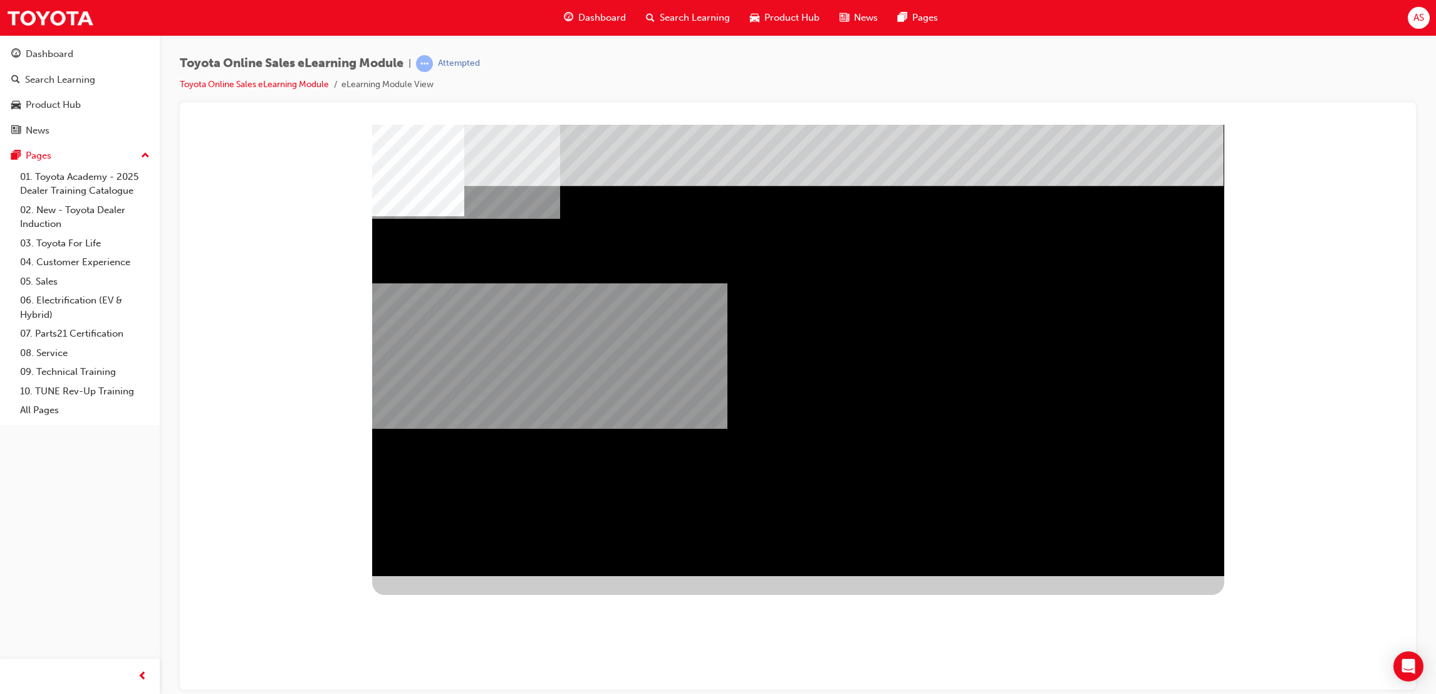
click at [794, 284] on div "multistate" at bounding box center [798, 349] width 852 height 451
drag, startPoint x: 932, startPoint y: 546, endPoint x: 1045, endPoint y: 572, distance: 115.8
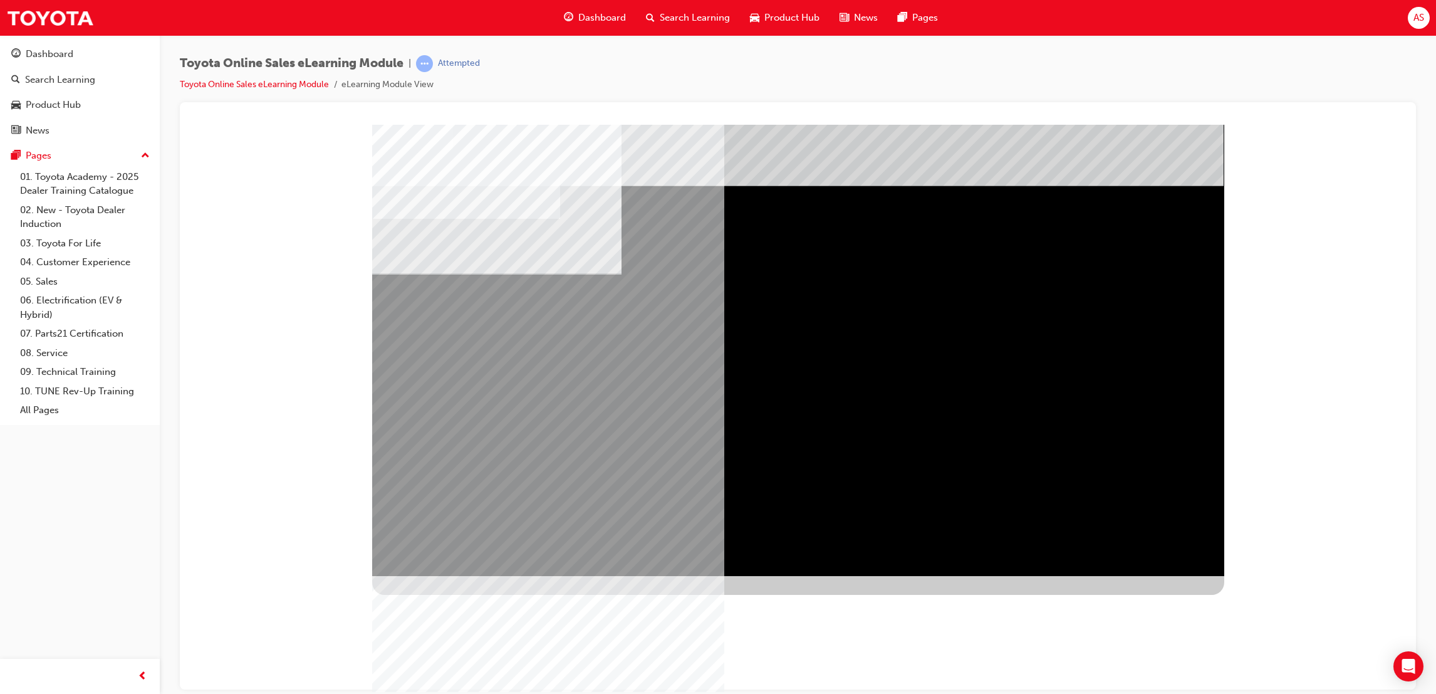
drag, startPoint x: 1027, startPoint y: 520, endPoint x: 969, endPoint y: 545, distance: 63.2
click at [1008, 551] on div "multistate" at bounding box center [798, 349] width 852 height 451
drag, startPoint x: 1021, startPoint y: 356, endPoint x: 1036, endPoint y: 328, distance: 31.1
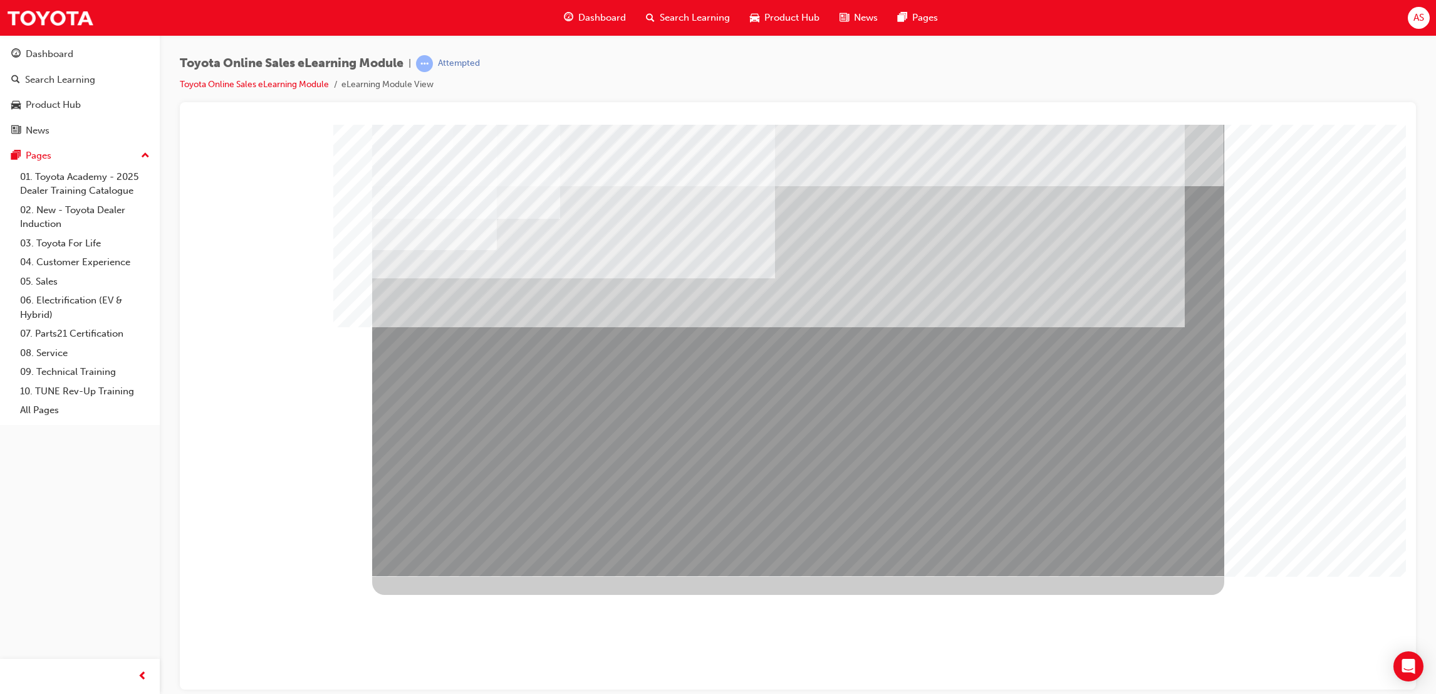
drag, startPoint x: 471, startPoint y: 383, endPoint x: 487, endPoint y: 385, distance: 16.4
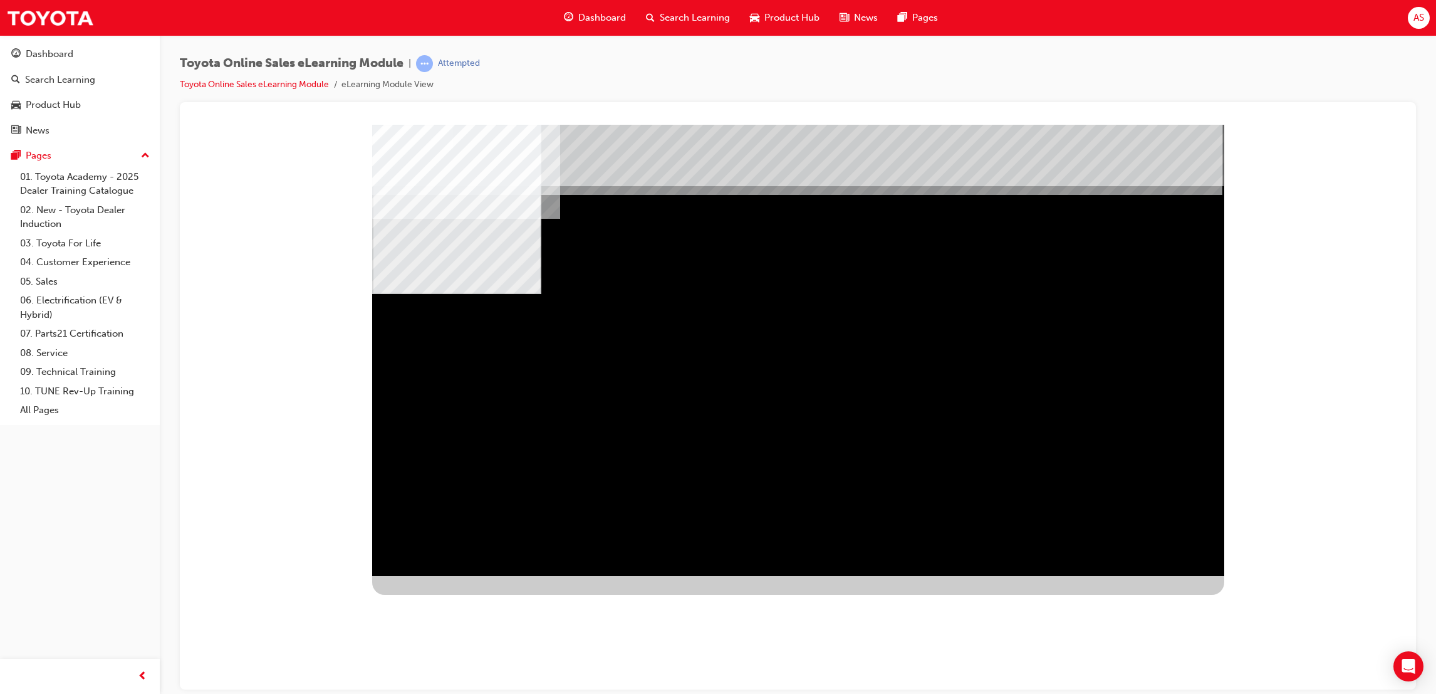
drag, startPoint x: 867, startPoint y: 385, endPoint x: 853, endPoint y: 390, distance: 13.9
click at [1123, 528] on div "multistate" at bounding box center [798, 349] width 852 height 451
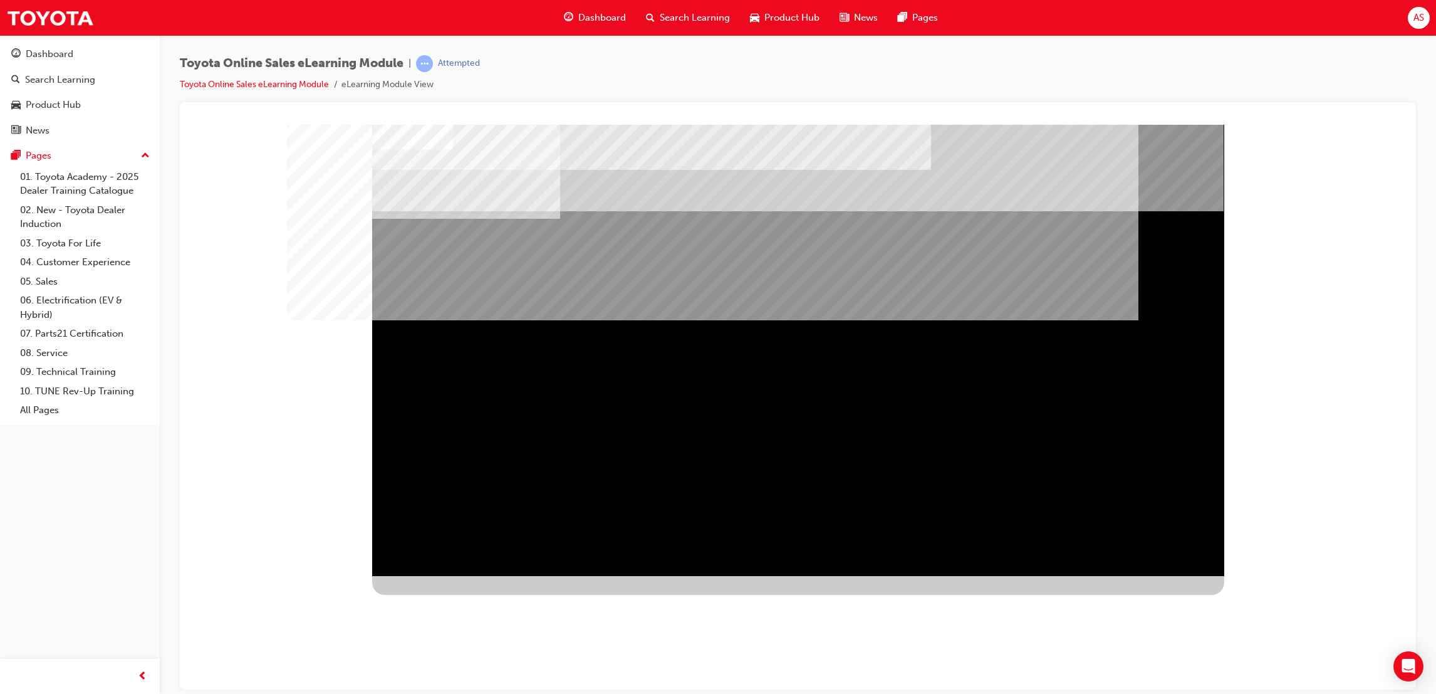
click at [738, 684] on div "Test your knowledge of the OSR." at bounding box center [652, 706] width 560 height 45
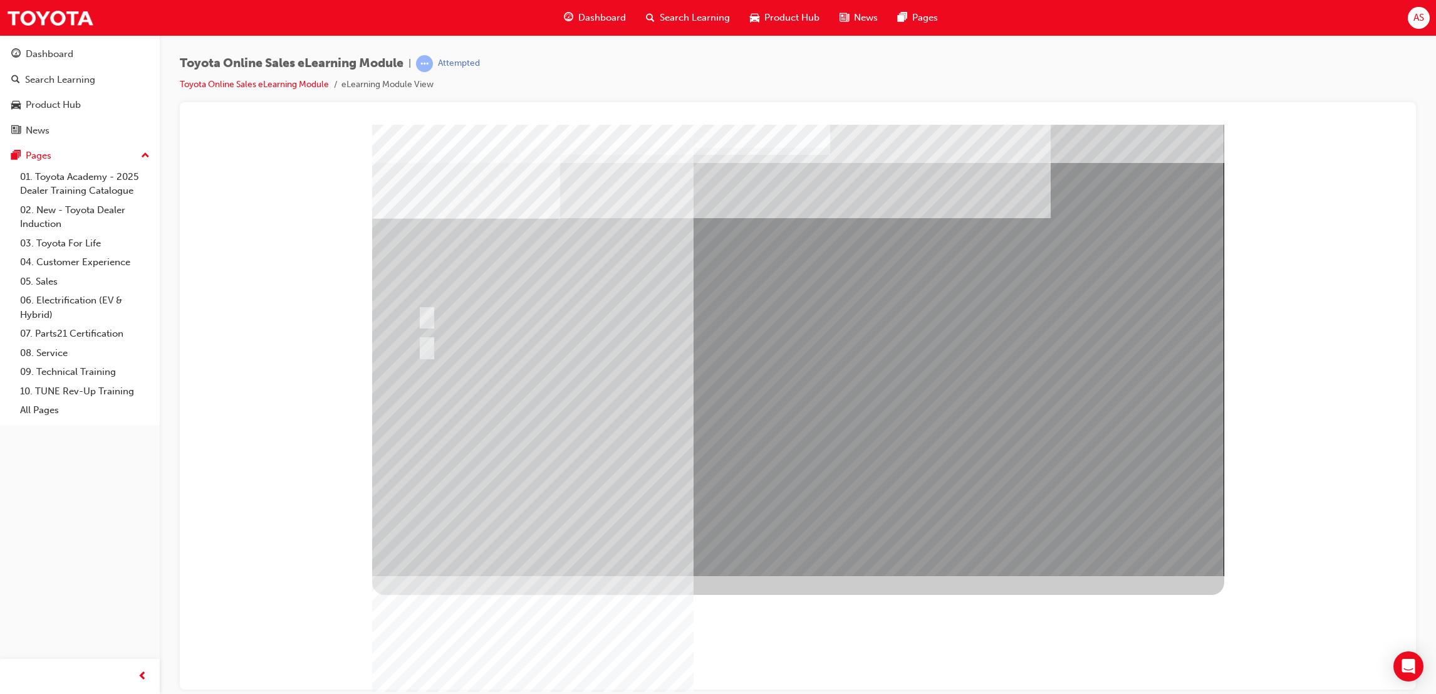
drag, startPoint x: 513, startPoint y: 219, endPoint x: 513, endPoint y: 226, distance: 6.9
drag, startPoint x: 519, startPoint y: 227, endPoint x: 640, endPoint y: 242, distance: 121.9
click at [493, 318] on div at bounding box center [660, 315] width 490 height 27
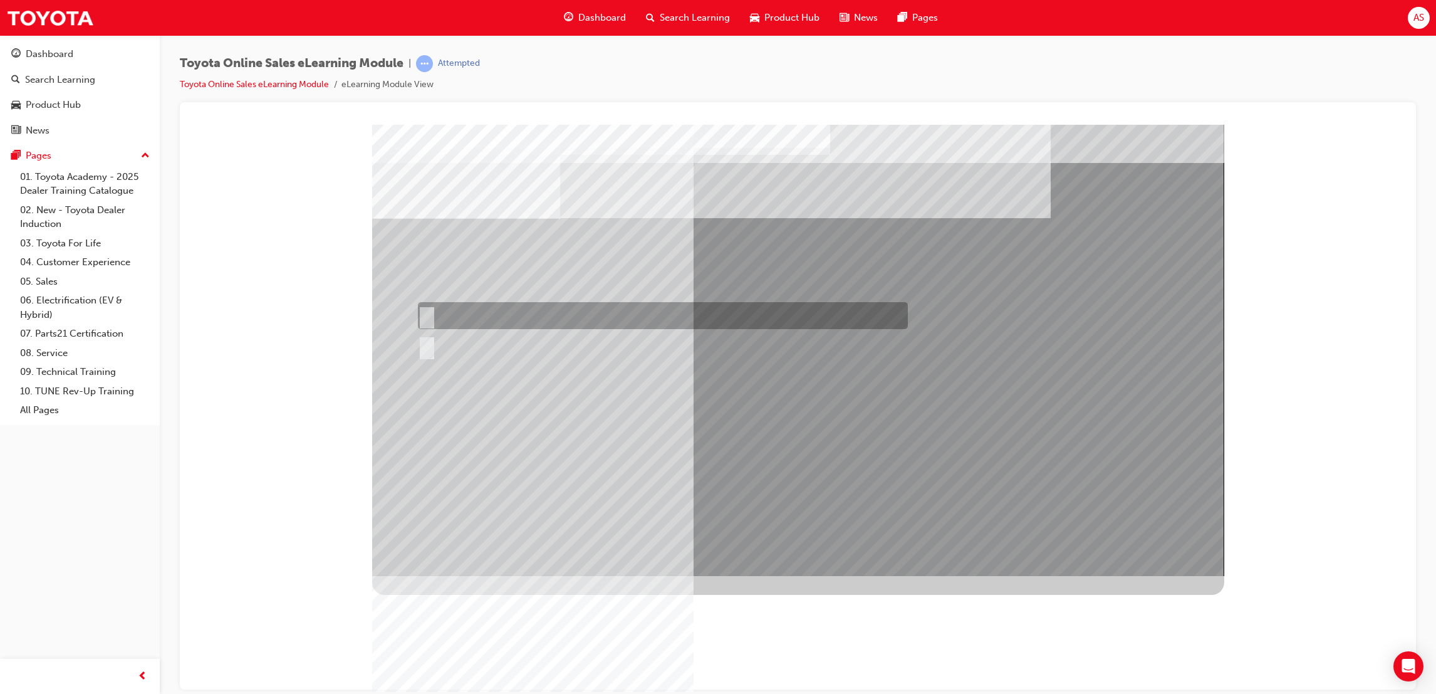
radio input "true"
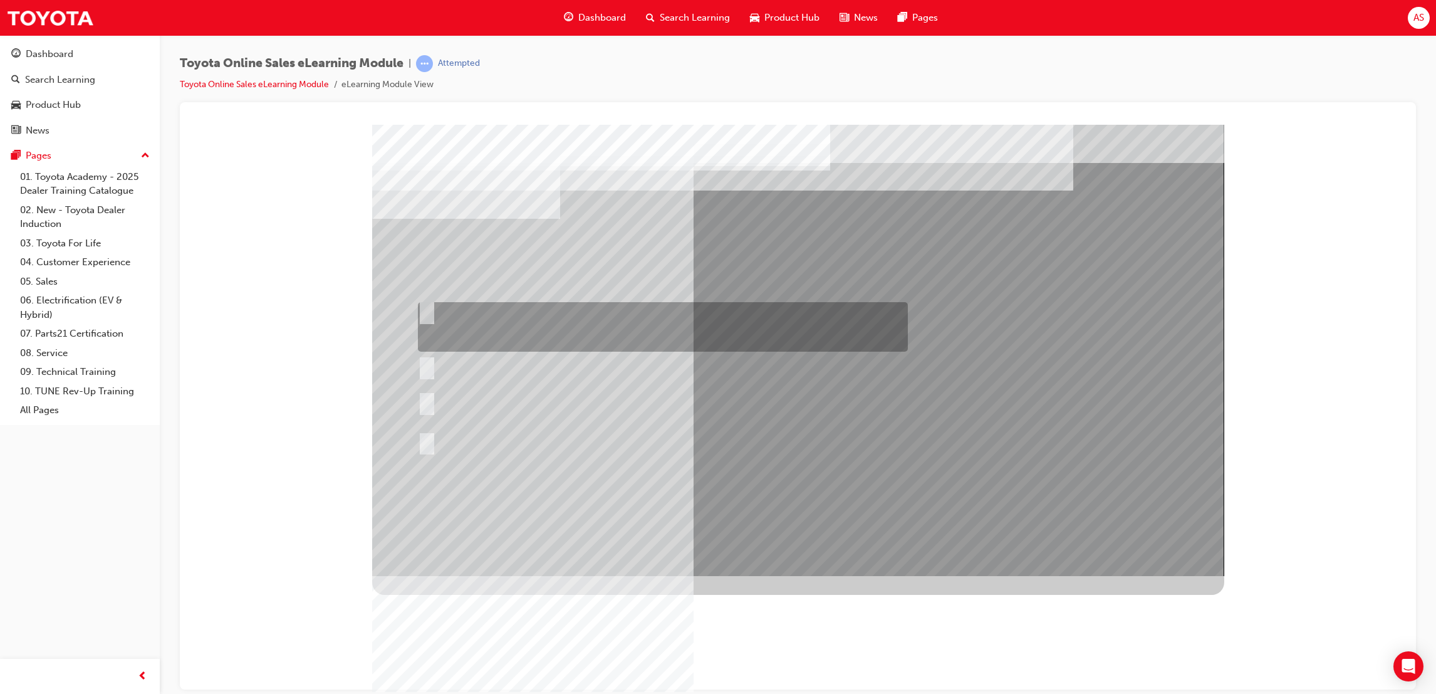
click at [494, 315] on div at bounding box center [660, 327] width 490 height 50
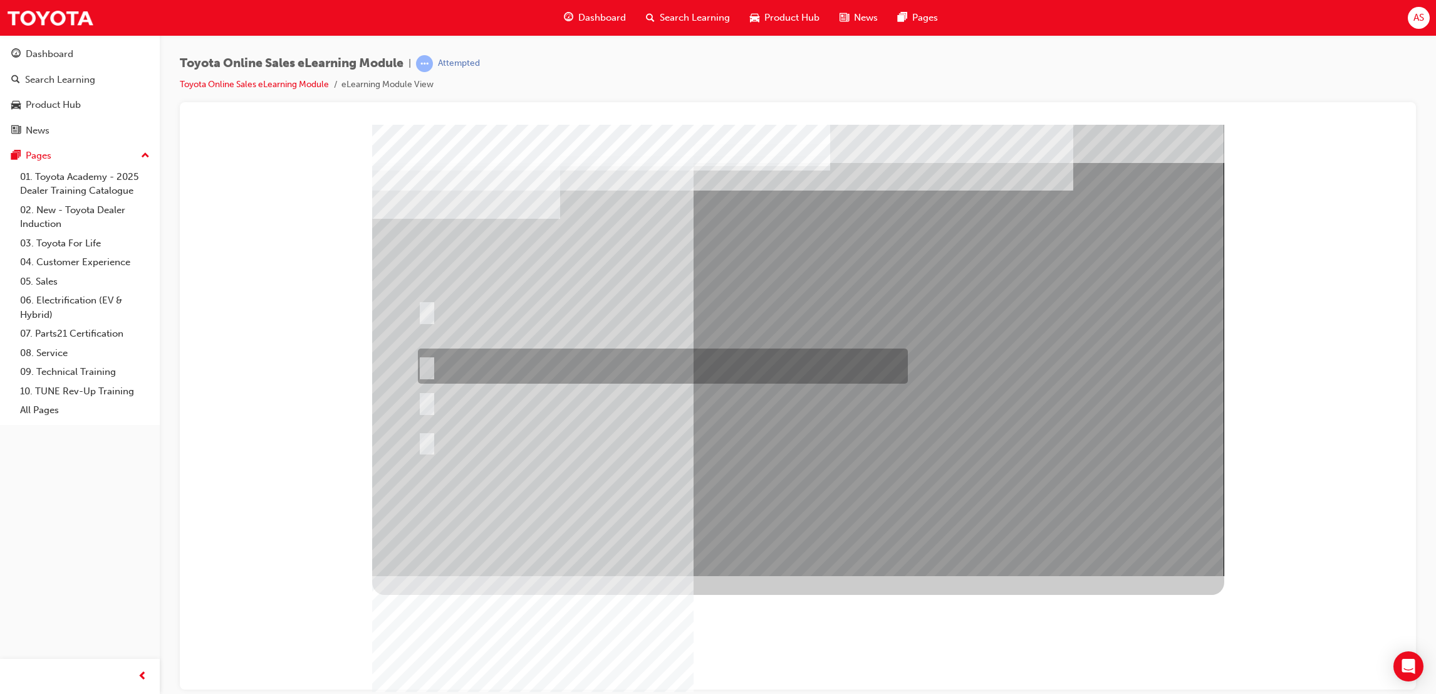
click at [489, 370] on div at bounding box center [660, 365] width 490 height 35
radio input "false"
radio input "true"
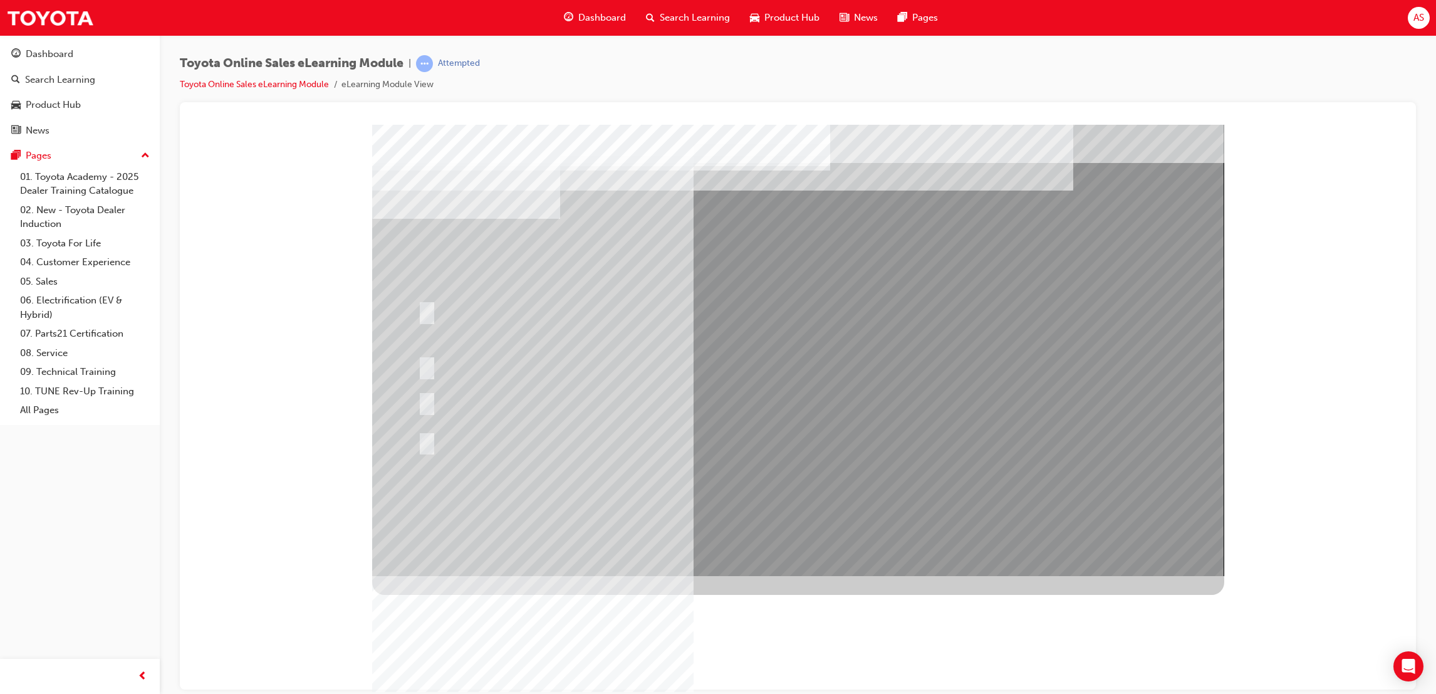
drag, startPoint x: 658, startPoint y: 460, endPoint x: 604, endPoint y: 446, distance: 55.8
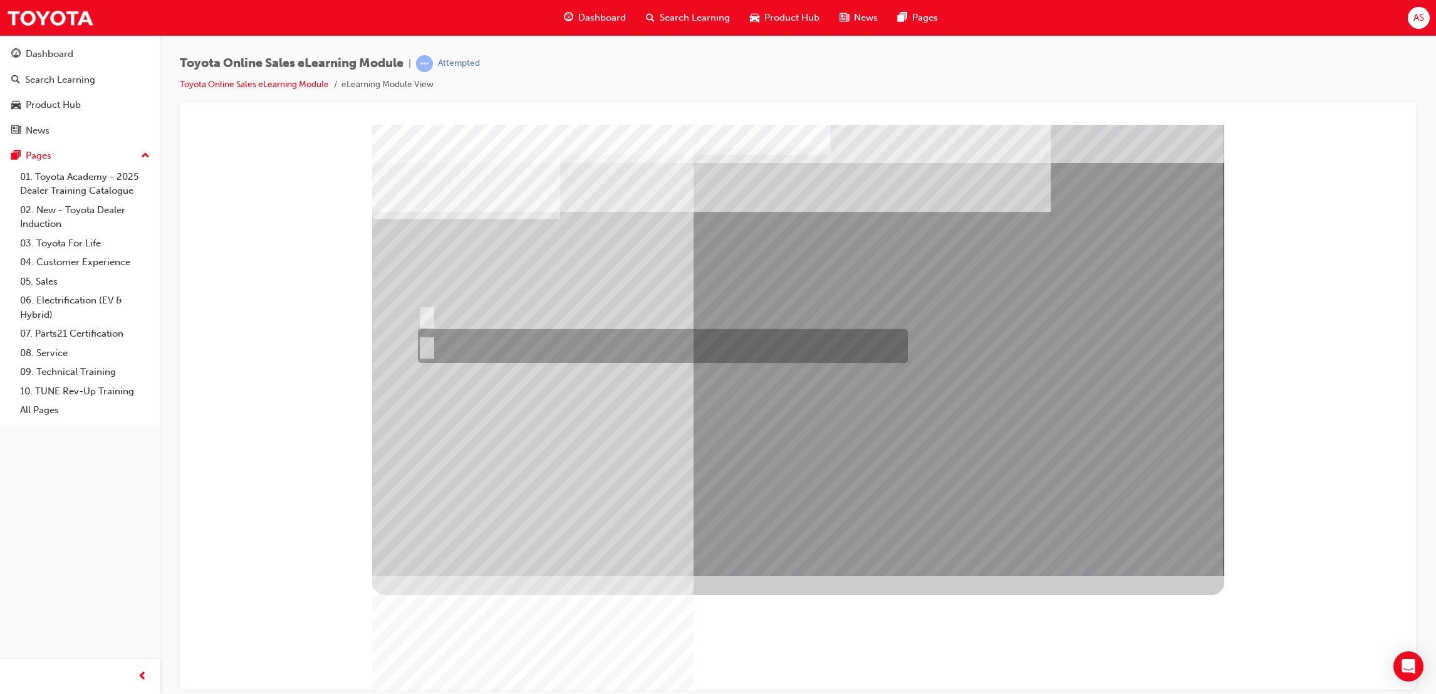
click at [531, 340] on div at bounding box center [660, 346] width 490 height 34
radio input "true"
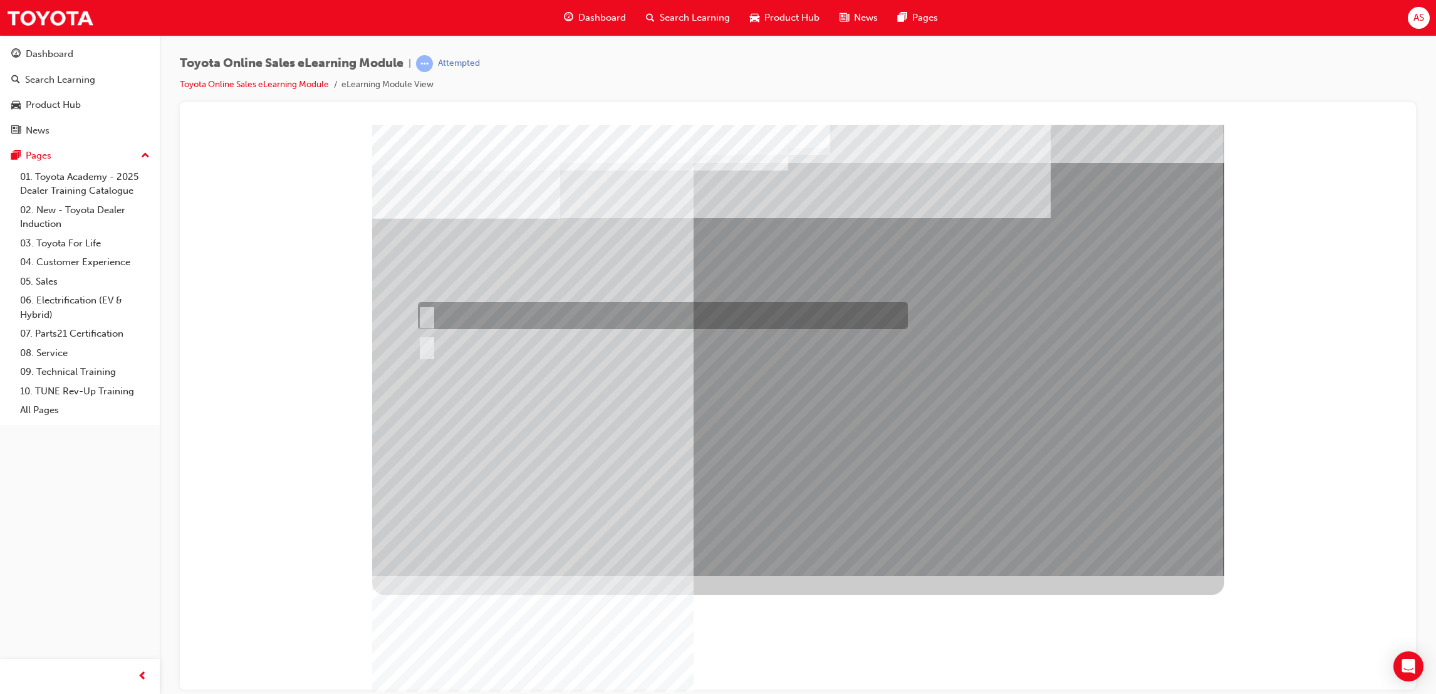
click at [499, 320] on div at bounding box center [660, 315] width 490 height 27
radio input "true"
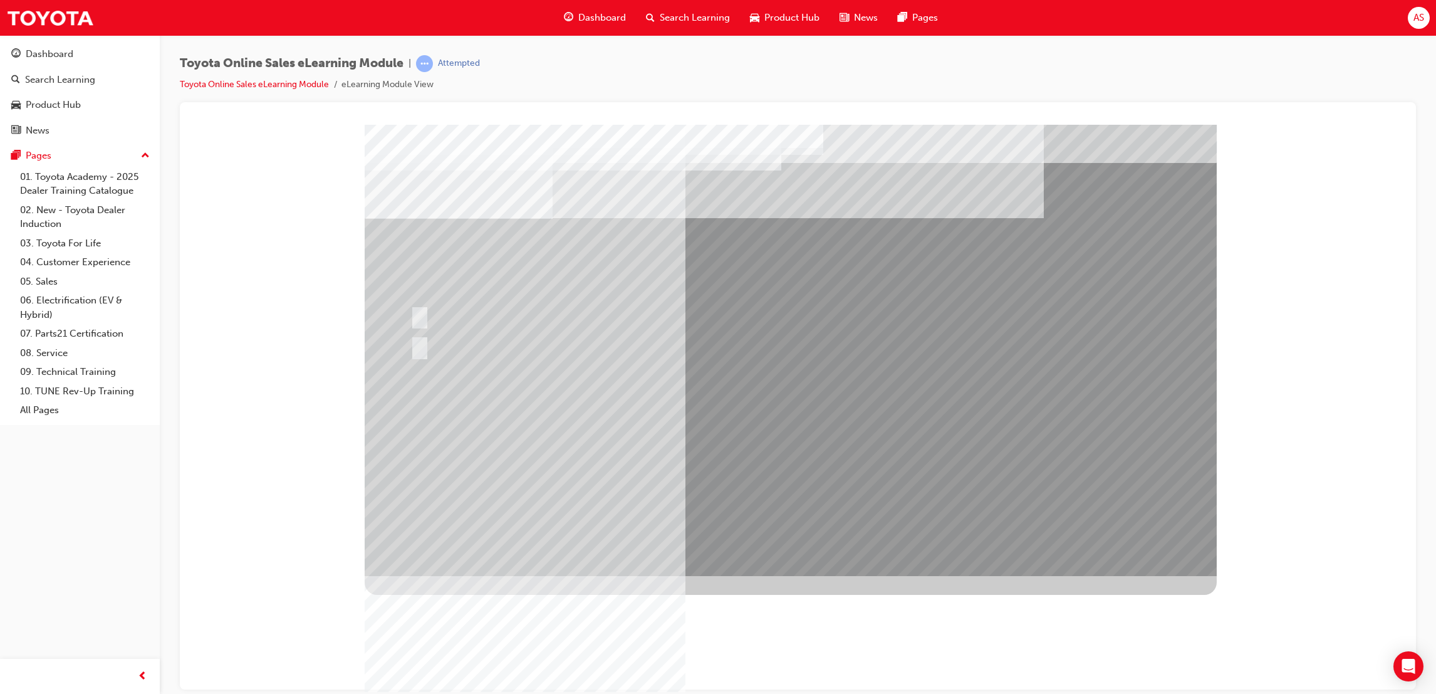
click at [812, 491] on div at bounding box center [791, 349] width 852 height 451
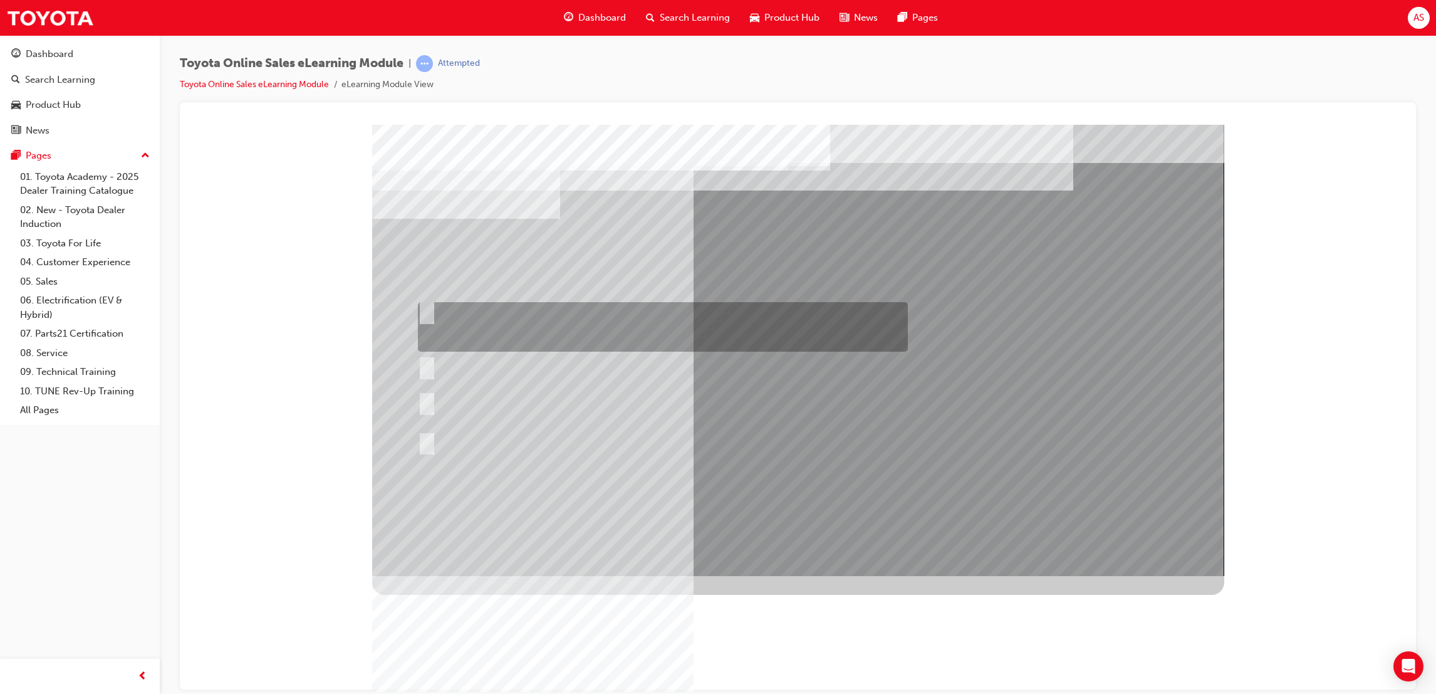
click at [557, 333] on div at bounding box center [660, 327] width 490 height 50
radio input "true"
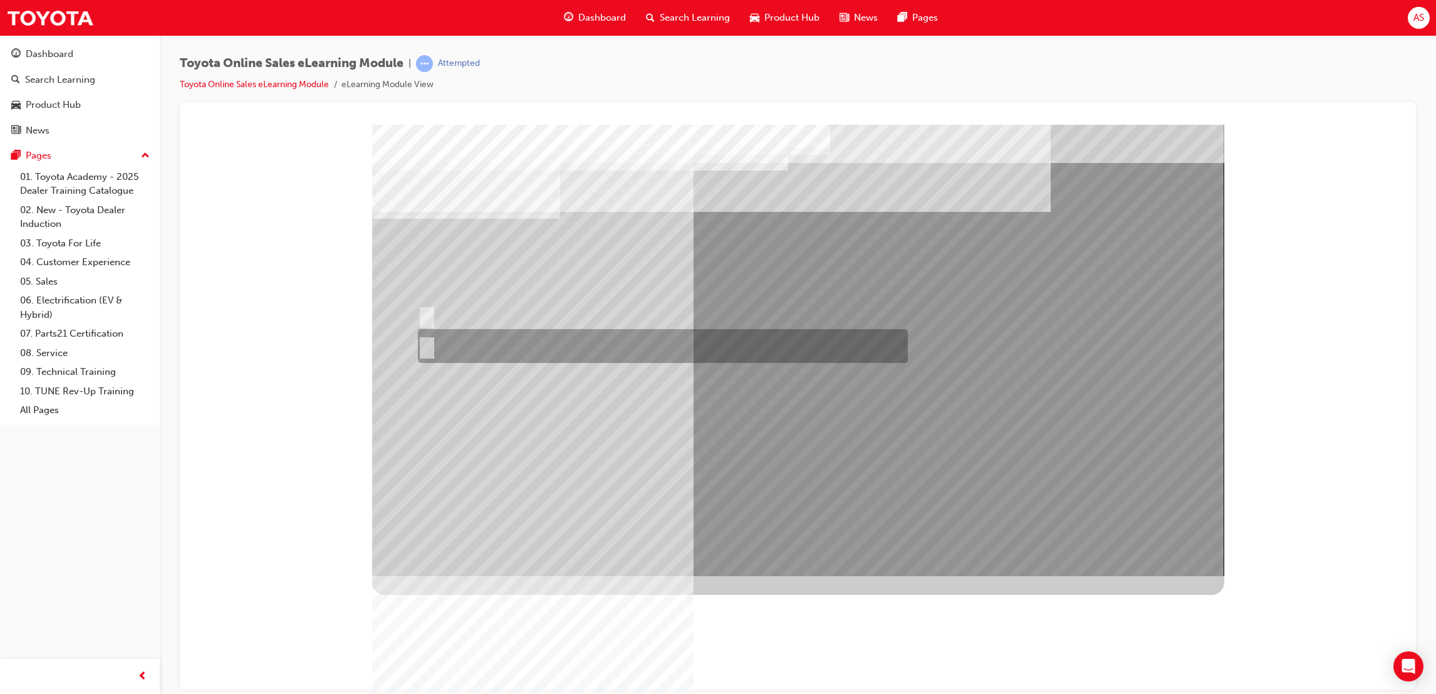
click at [479, 356] on div at bounding box center [660, 346] width 490 height 34
radio input "true"
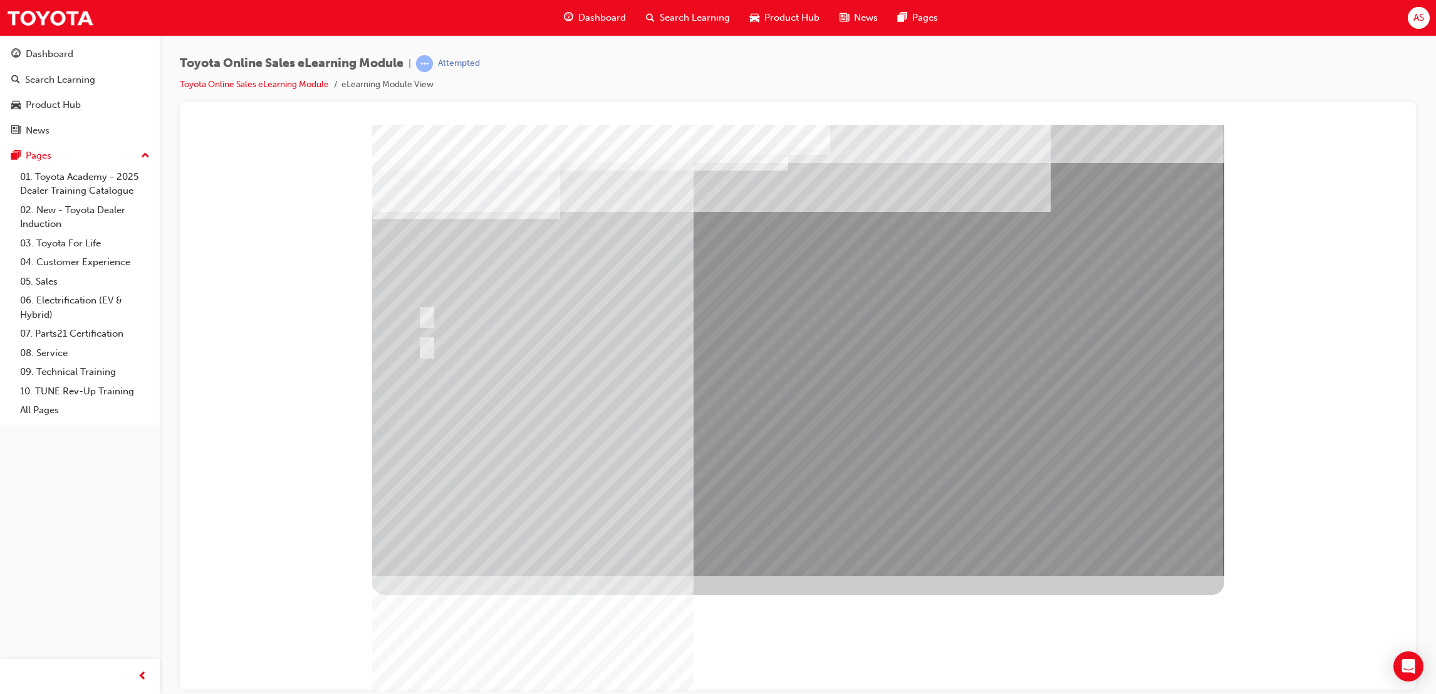
drag, startPoint x: 793, startPoint y: 529, endPoint x: 799, endPoint y: 539, distance: 11.0
click at [799, 539] on div at bounding box center [798, 349] width 852 height 451
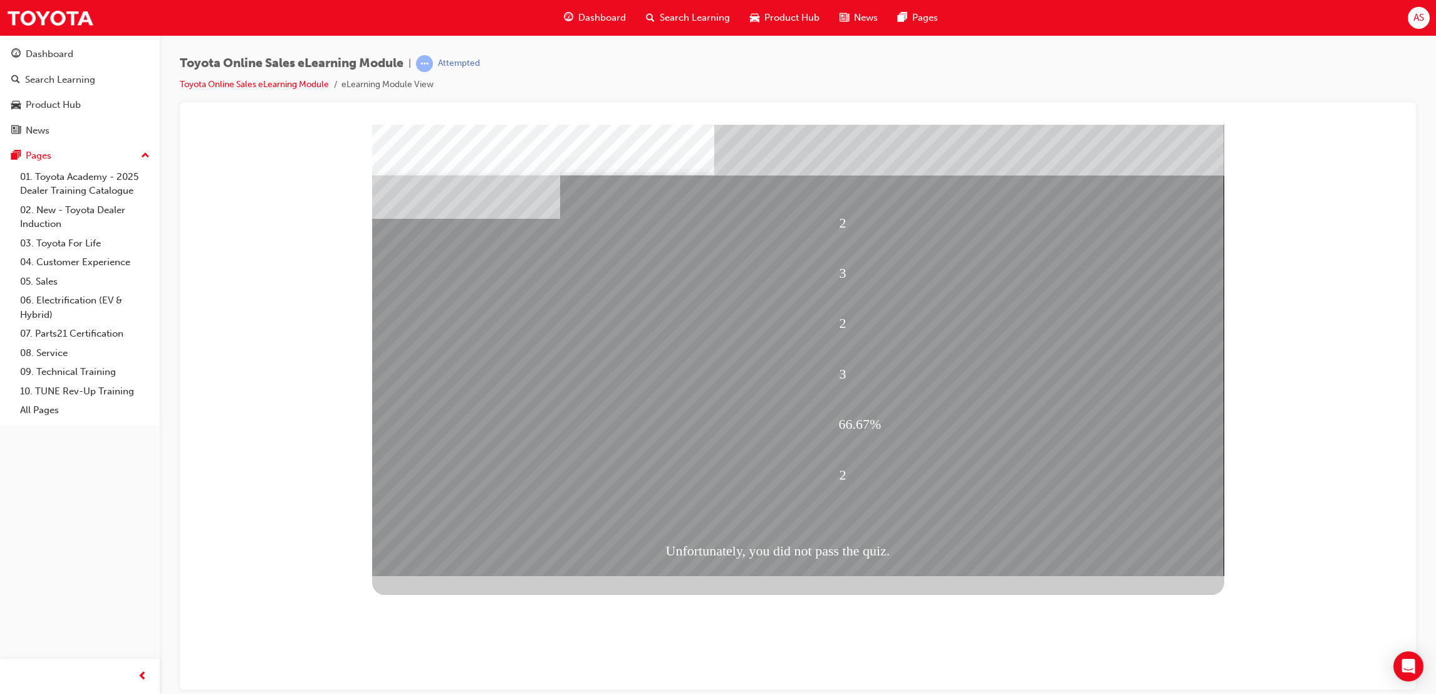
drag, startPoint x: 837, startPoint y: 558, endPoint x: 827, endPoint y: 548, distance: 14.2
click at [829, 551] on div "Unfortunately, you did not pass the quiz." at bounding box center [834, 549] width 336 height 47
drag, startPoint x: 749, startPoint y: 270, endPoint x: 809, endPoint y: 465, distance: 203.8
click at [765, 326] on div "2 3 2 3 66.67% 2 Unfortunately, you did not pass the quiz." at bounding box center [798, 349] width 852 height 451
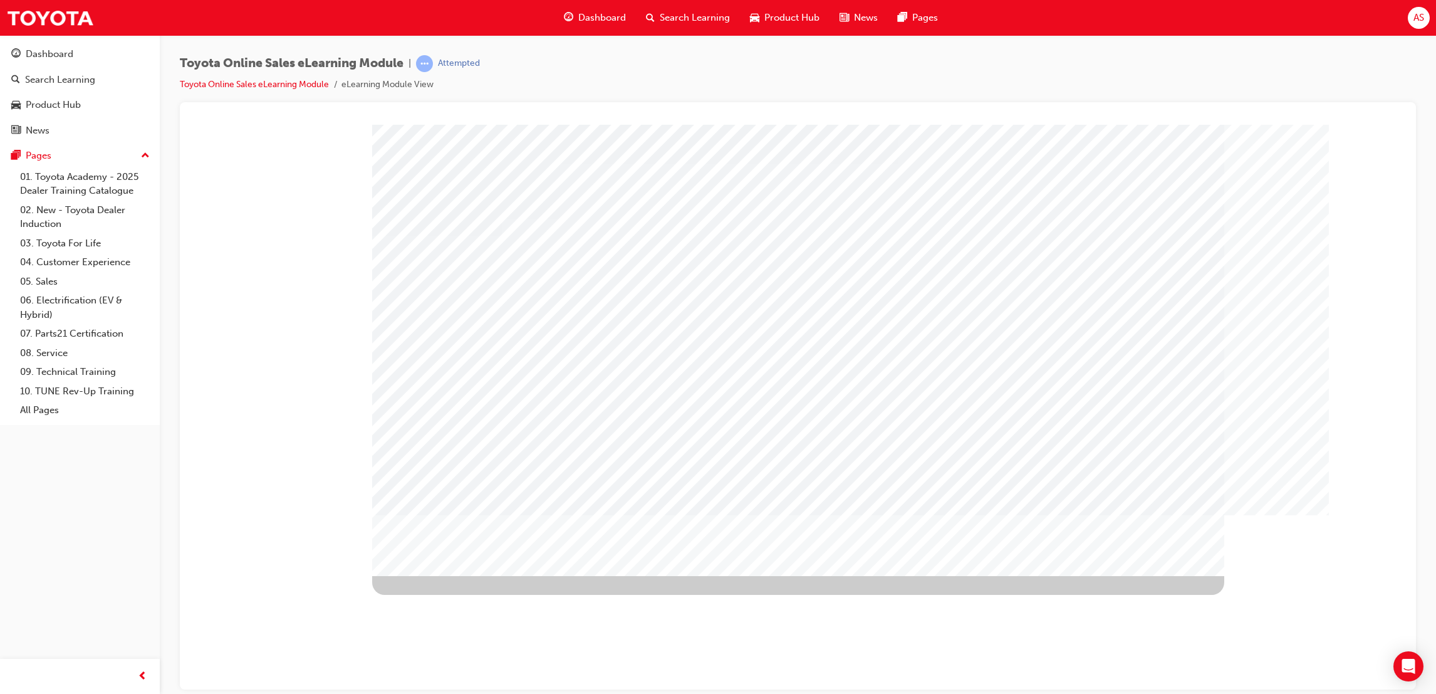
drag, startPoint x: 916, startPoint y: 467, endPoint x: 855, endPoint y: 484, distance: 63.7
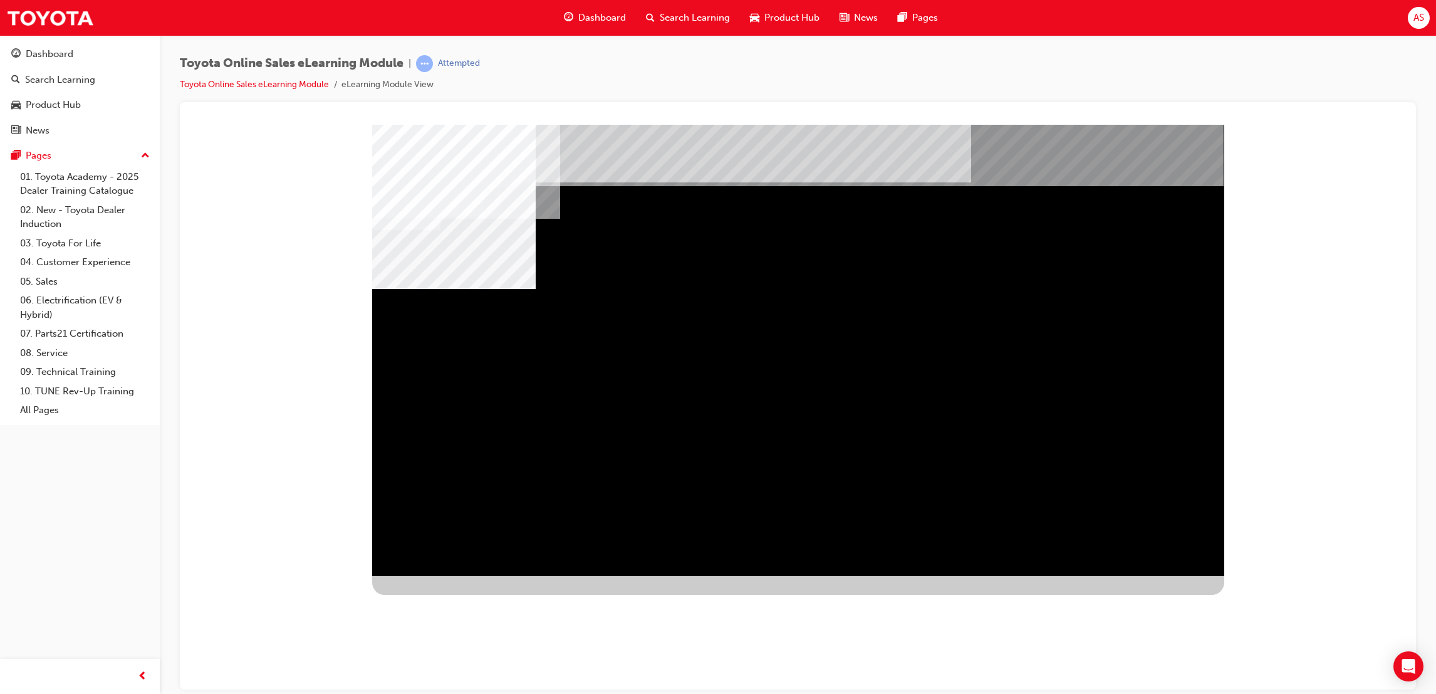
drag, startPoint x: 1002, startPoint y: 373, endPoint x: 1027, endPoint y: 379, distance: 25.7
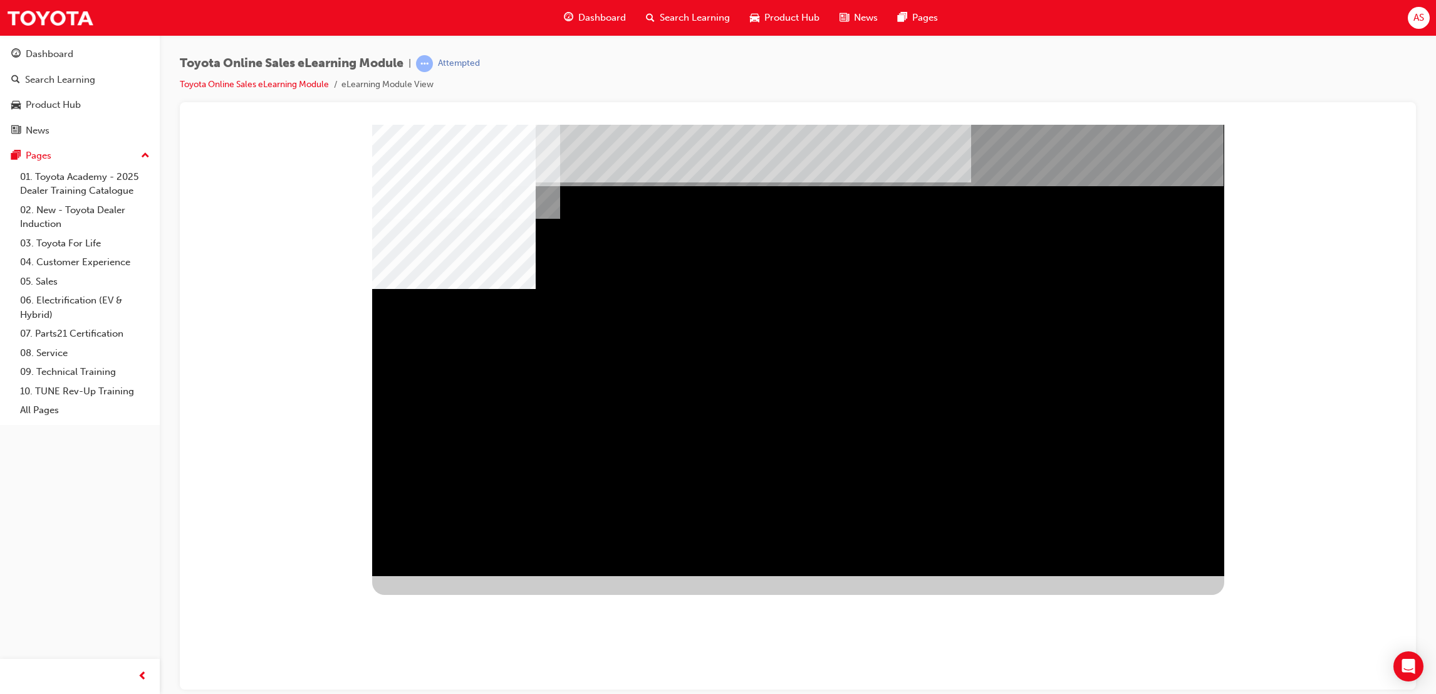
drag, startPoint x: 1147, startPoint y: 531, endPoint x: 1145, endPoint y: 550, distance: 18.8
click at [1147, 531] on div "multistate" at bounding box center [798, 349] width 852 height 451
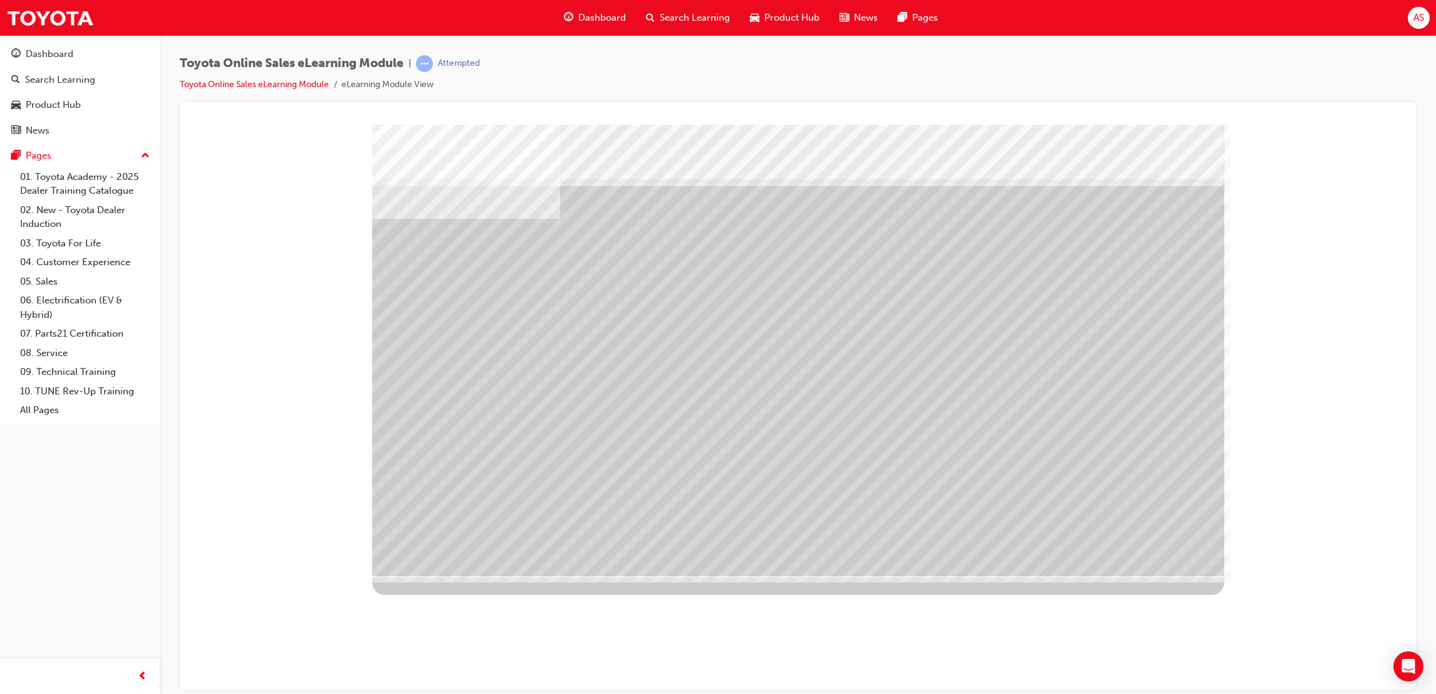
click at [427, 369] on div at bounding box center [798, 349] width 852 height 451
drag, startPoint x: 1155, startPoint y: 573, endPoint x: 1159, endPoint y: 566, distance: 8.4
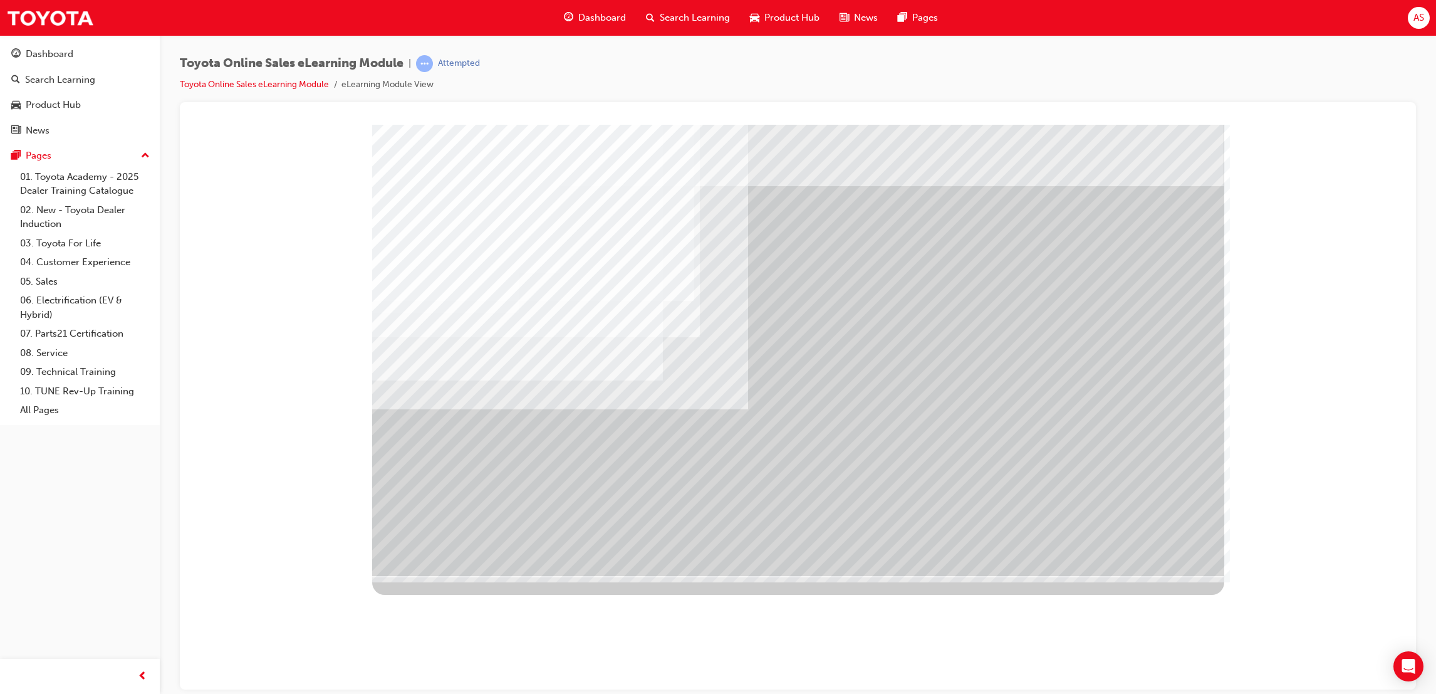
drag, startPoint x: 1102, startPoint y: 542, endPoint x: 984, endPoint y: 521, distance: 120.2
click at [1001, 524] on div "multistate" at bounding box center [798, 349] width 852 height 451
drag, startPoint x: 735, startPoint y: 417, endPoint x: 709, endPoint y: 332, distance: 88.6
drag, startPoint x: 753, startPoint y: 367, endPoint x: 741, endPoint y: 341, distance: 28.3
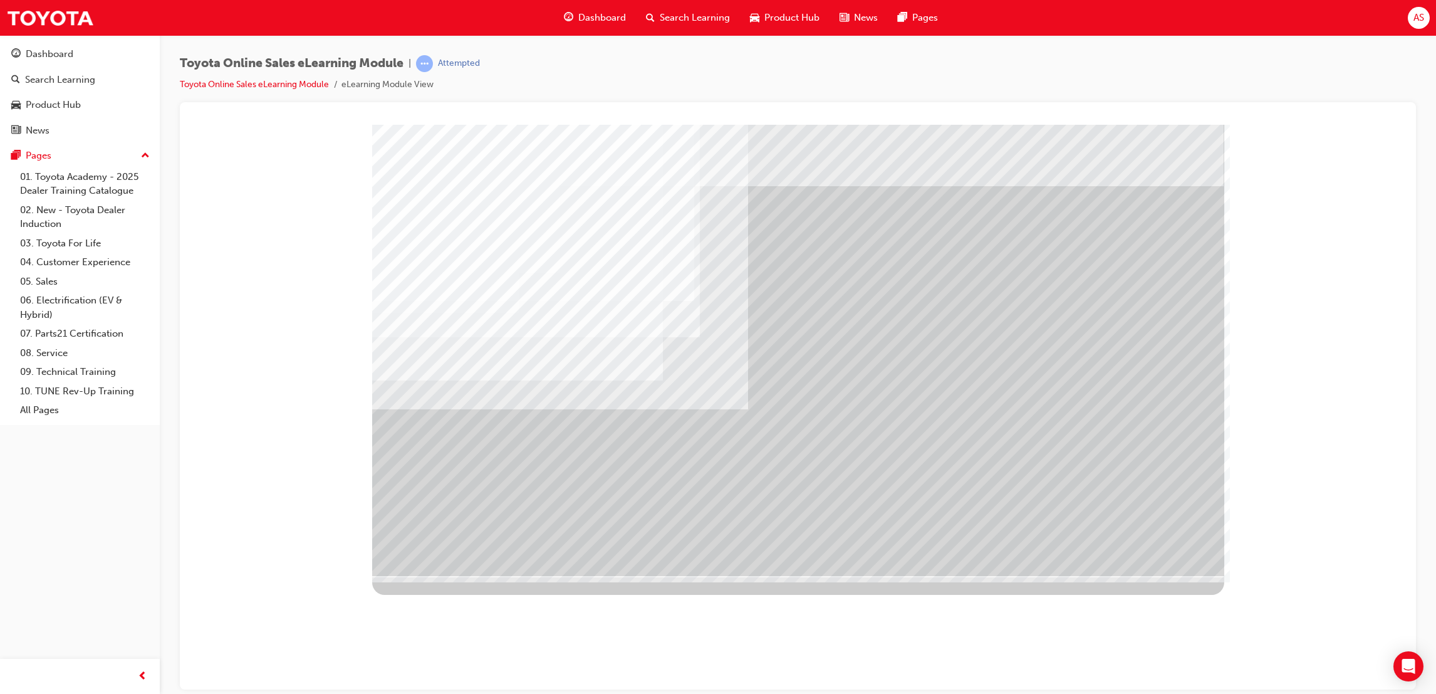
click at [742, 345] on div "multistate" at bounding box center [798, 349] width 852 height 451
drag, startPoint x: 741, startPoint y: 341, endPoint x: 825, endPoint y: 333, distance: 85.0
drag, startPoint x: 896, startPoint y: 420, endPoint x: 865, endPoint y: 378, distance: 52.0
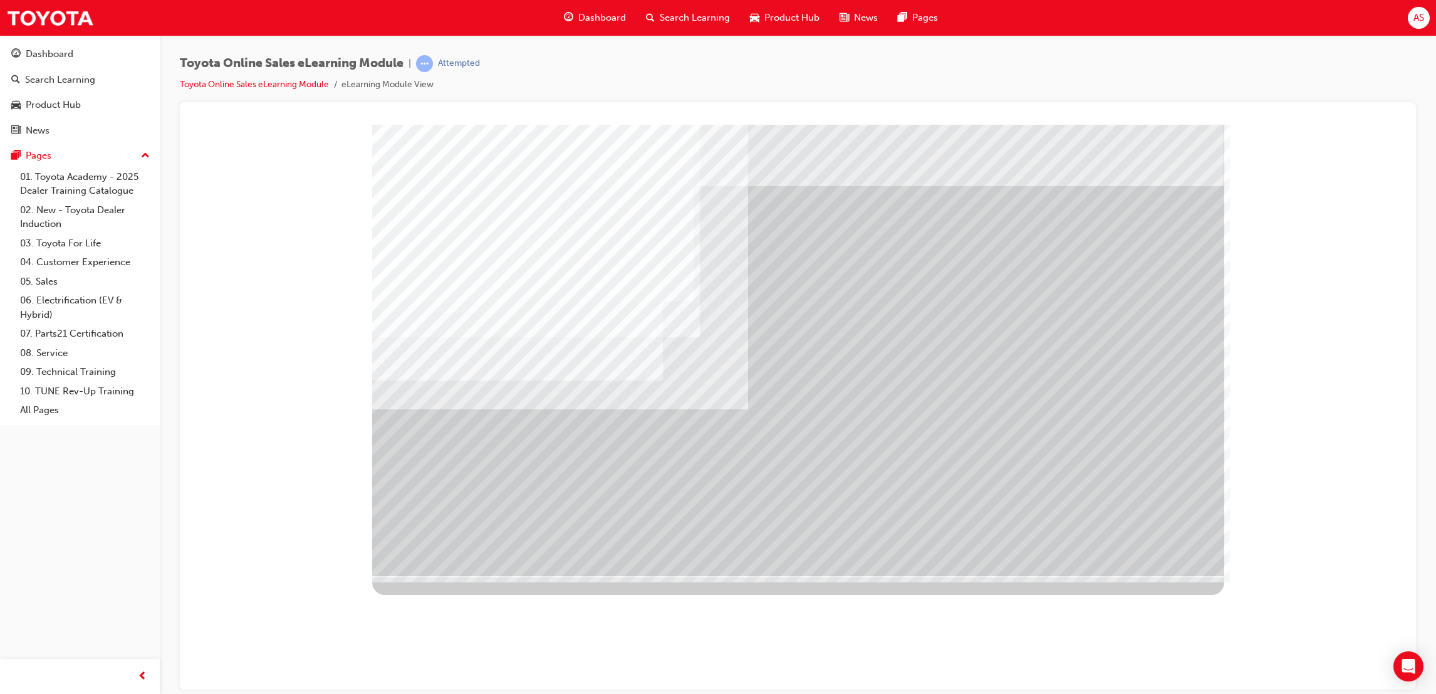
drag, startPoint x: 865, startPoint y: 378, endPoint x: 887, endPoint y: 383, distance: 22.4
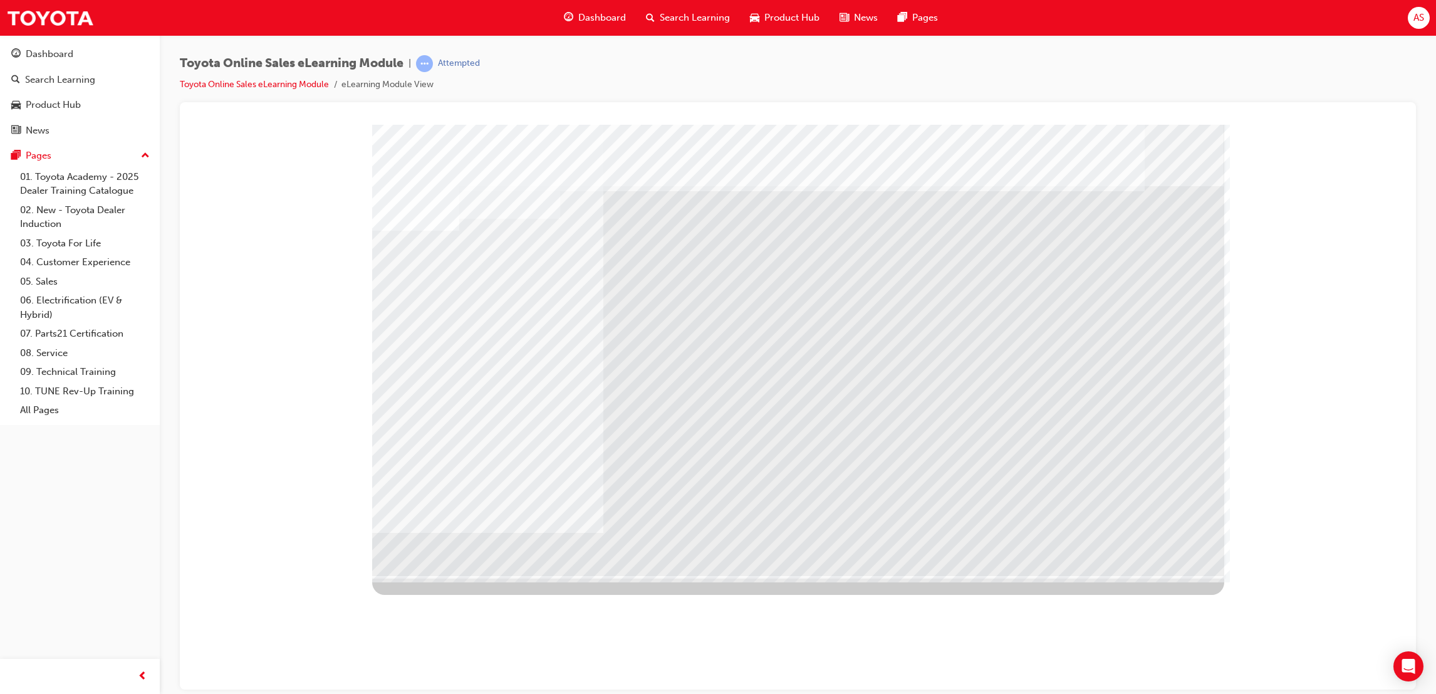
drag, startPoint x: 409, startPoint y: 329, endPoint x: 470, endPoint y: 313, distance: 63.4
click at [418, 326] on div "multistate" at bounding box center [798, 349] width 852 height 451
drag, startPoint x: 477, startPoint y: 311, endPoint x: 592, endPoint y: 284, distance: 117.0
click at [509, 311] on div "multistate" at bounding box center [798, 349] width 852 height 451
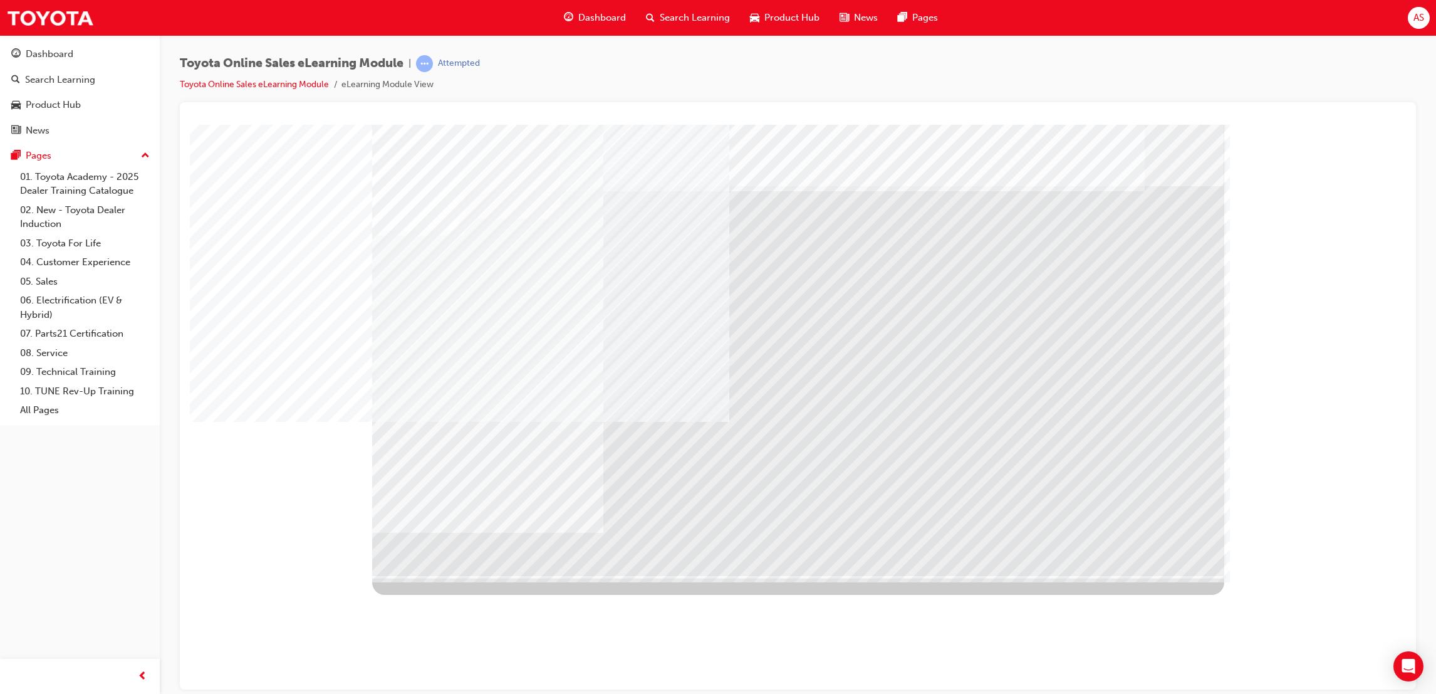
drag, startPoint x: 669, startPoint y: 322, endPoint x: 660, endPoint y: 332, distance: 13.7
drag, startPoint x: 566, startPoint y: 393, endPoint x: 486, endPoint y: 419, distance: 83.6
click at [499, 413] on div "multistate" at bounding box center [798, 349] width 852 height 451
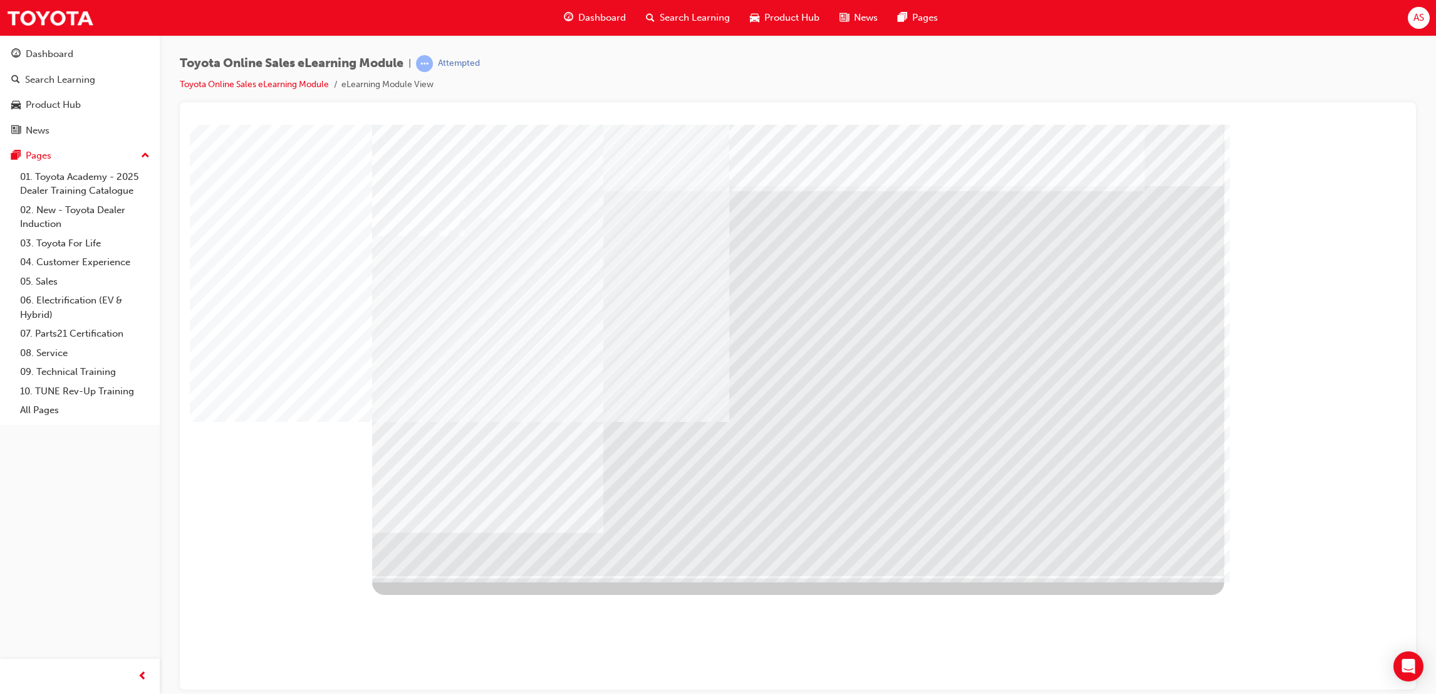
drag, startPoint x: 484, startPoint y: 423, endPoint x: 624, endPoint y: 420, distance: 140.4
click at [505, 432] on div "multistate" at bounding box center [798, 349] width 852 height 451
drag, startPoint x: 619, startPoint y: 416, endPoint x: 614, endPoint y: 434, distance: 18.2
click at [609, 424] on div "multistate" at bounding box center [798, 349] width 852 height 451
drag, startPoint x: 717, startPoint y: 431, endPoint x: 742, endPoint y: 457, distance: 35.9
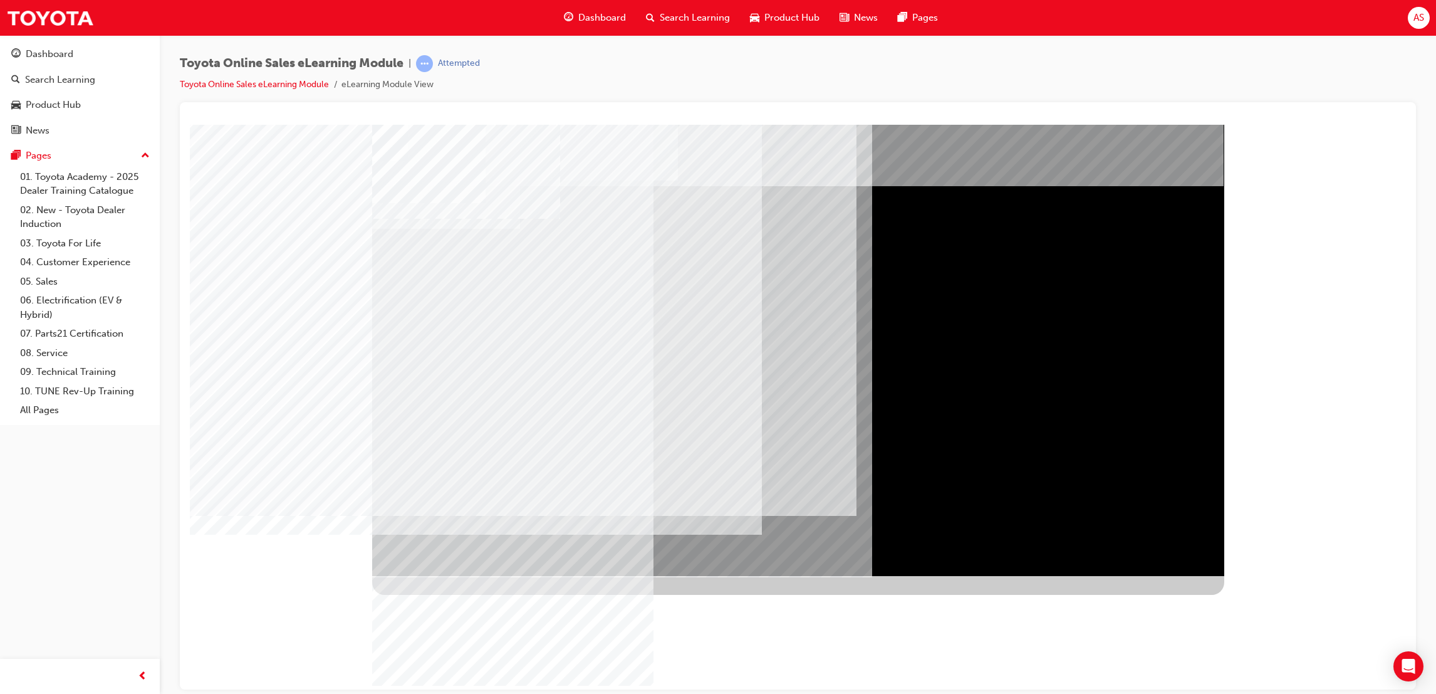
drag, startPoint x: 415, startPoint y: 276, endPoint x: 425, endPoint y: 292, distance: 18.9
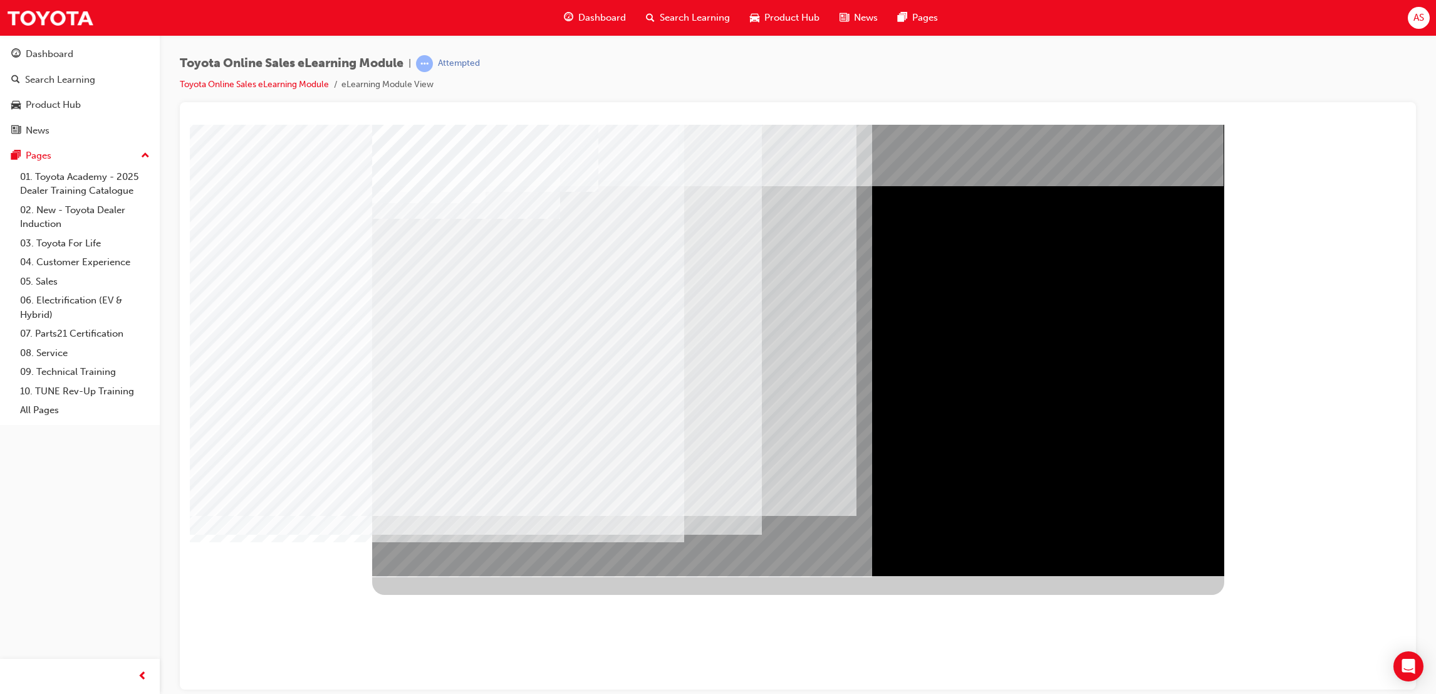
click at [432, 388] on div "multistate" at bounding box center [798, 349] width 852 height 451
drag, startPoint x: 432, startPoint y: 375, endPoint x: 429, endPoint y: 428, distance: 53.4
click at [429, 428] on div "multistate" at bounding box center [798, 349] width 852 height 451
drag, startPoint x: 422, startPoint y: 354, endPoint x: 432, endPoint y: 360, distance: 11.5
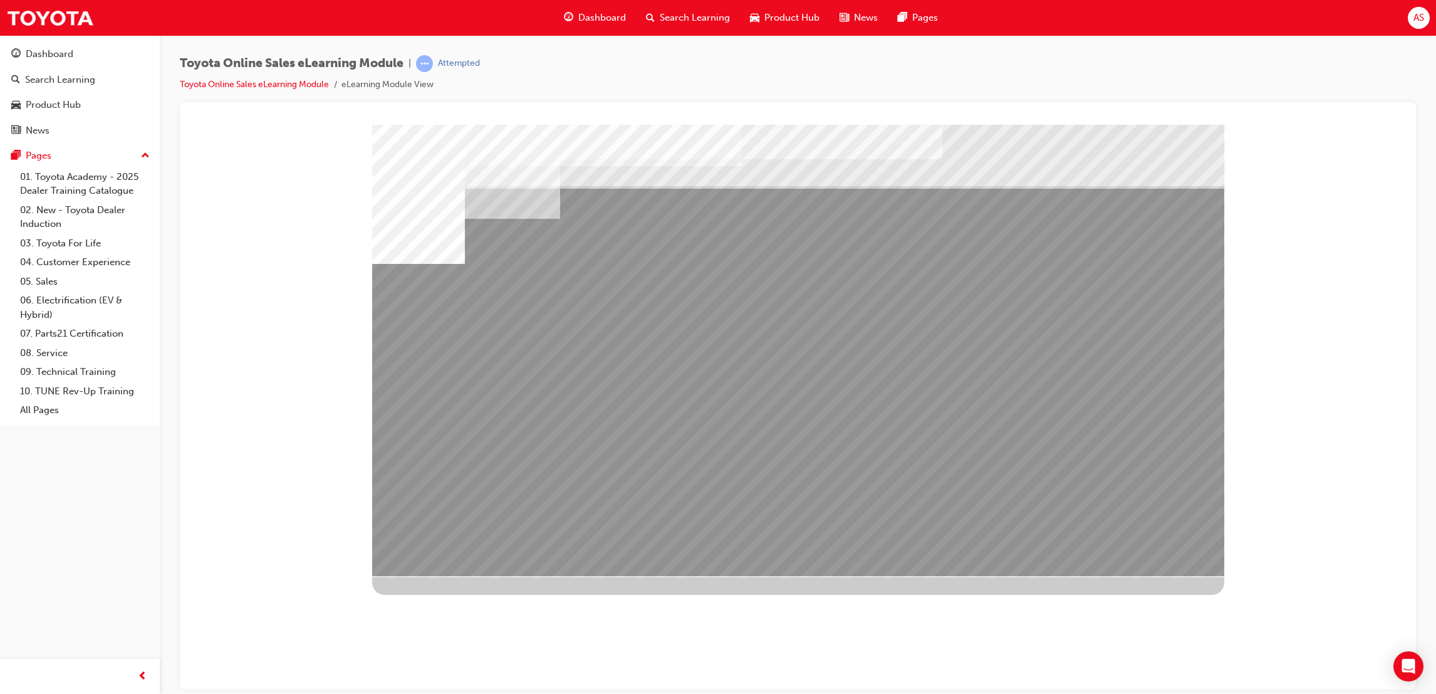
drag, startPoint x: 446, startPoint y: 379, endPoint x: 453, endPoint y: 416, distance: 37.7
drag, startPoint x: 555, startPoint y: 443, endPoint x: 615, endPoint y: 439, distance: 60.3
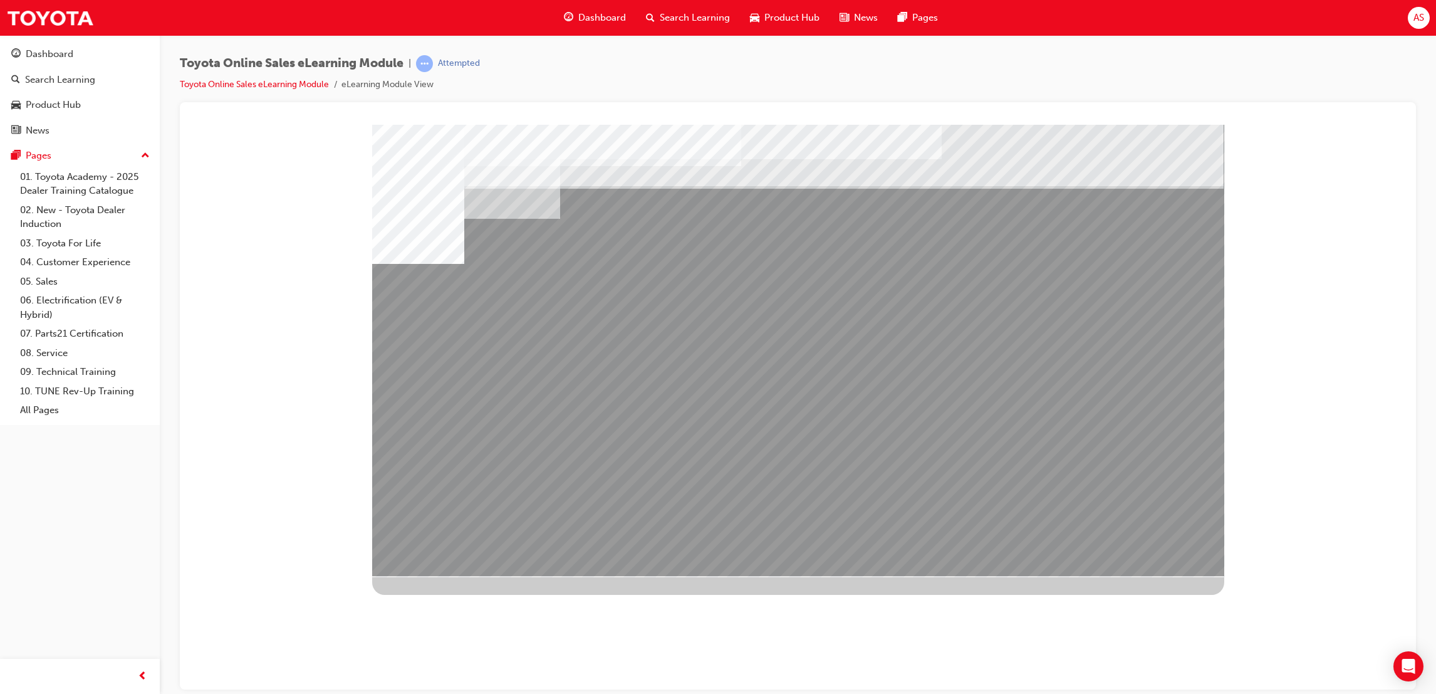
drag, startPoint x: 634, startPoint y: 435, endPoint x: 677, endPoint y: 431, distance: 42.8
drag, startPoint x: 733, startPoint y: 435, endPoint x: 750, endPoint y: 439, distance: 17.5
click at [750, 439] on div "multistate" at bounding box center [798, 349] width 852 height 451
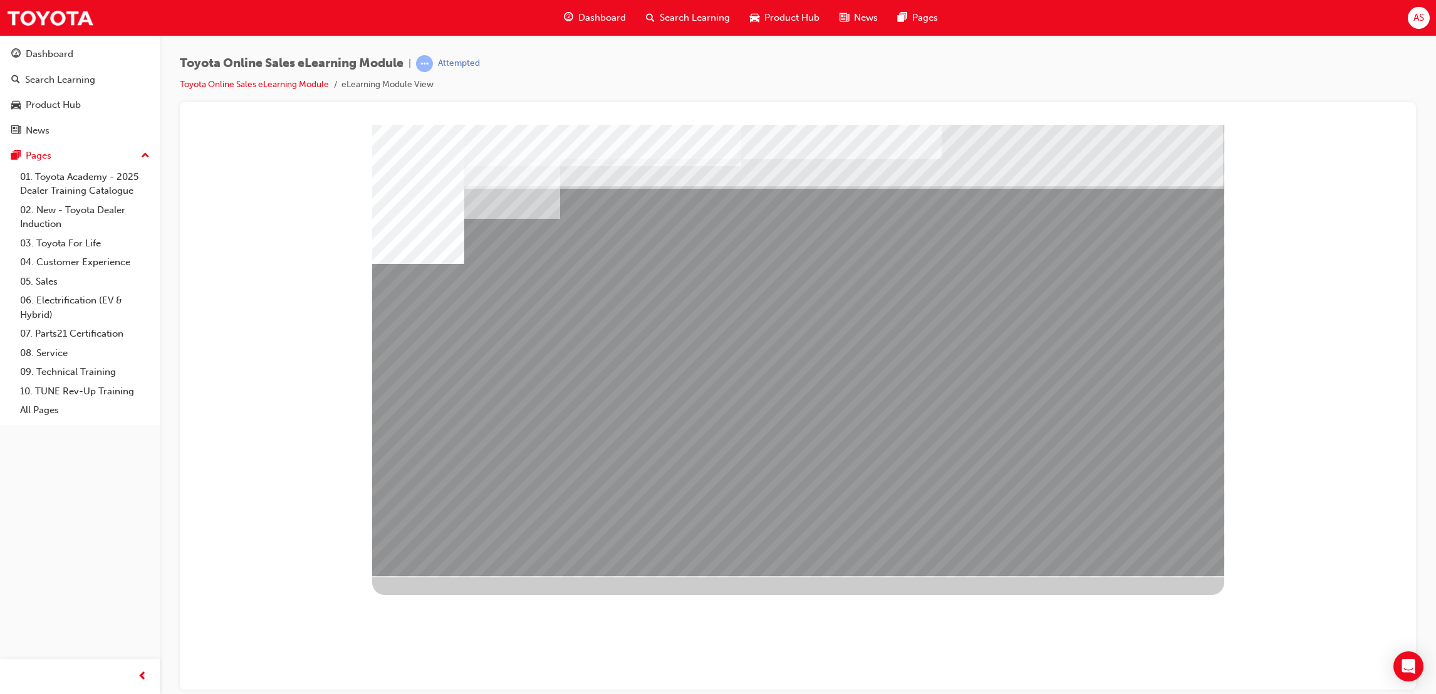
drag, startPoint x: 836, startPoint y: 451, endPoint x: 863, endPoint y: 443, distance: 28.6
drag, startPoint x: 1129, startPoint y: 461, endPoint x: 1071, endPoint y: 458, distance: 57.7
click at [1080, 457] on div "multistate" at bounding box center [798, 349] width 852 height 451
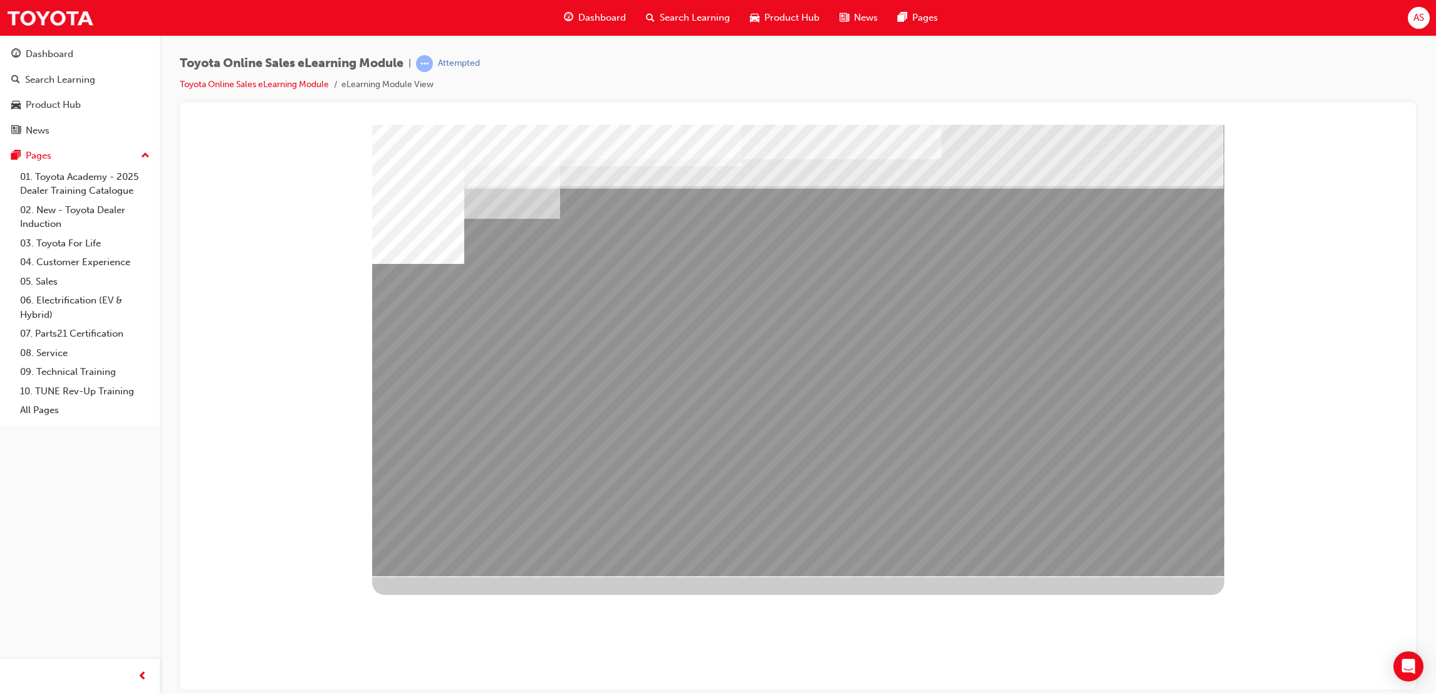
drag, startPoint x: 1046, startPoint y: 446, endPoint x: 1214, endPoint y: 456, distance: 168.2
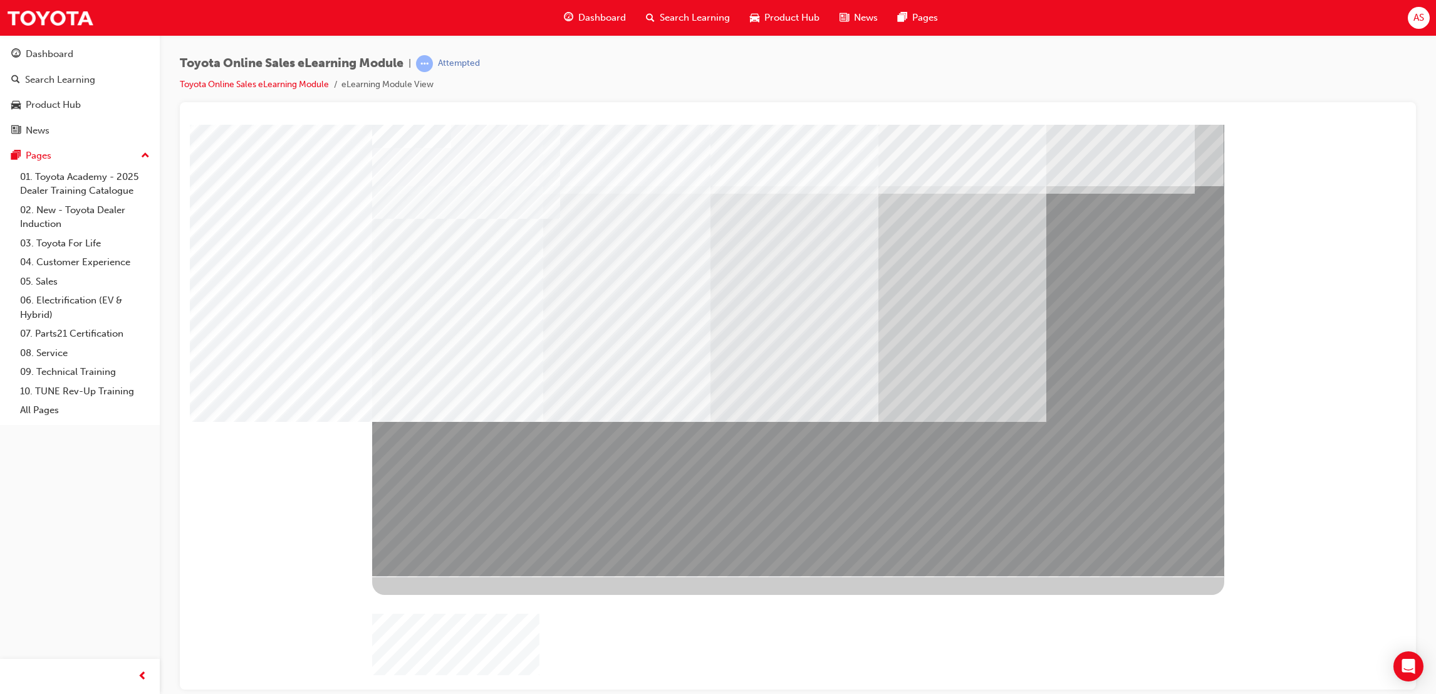
drag, startPoint x: 773, startPoint y: 527, endPoint x: 716, endPoint y: 488, distance: 69.5
click at [704, 492] on div at bounding box center [798, 349] width 852 height 451
drag, startPoint x: 816, startPoint y: 561, endPoint x: 807, endPoint y: 551, distance: 13.8
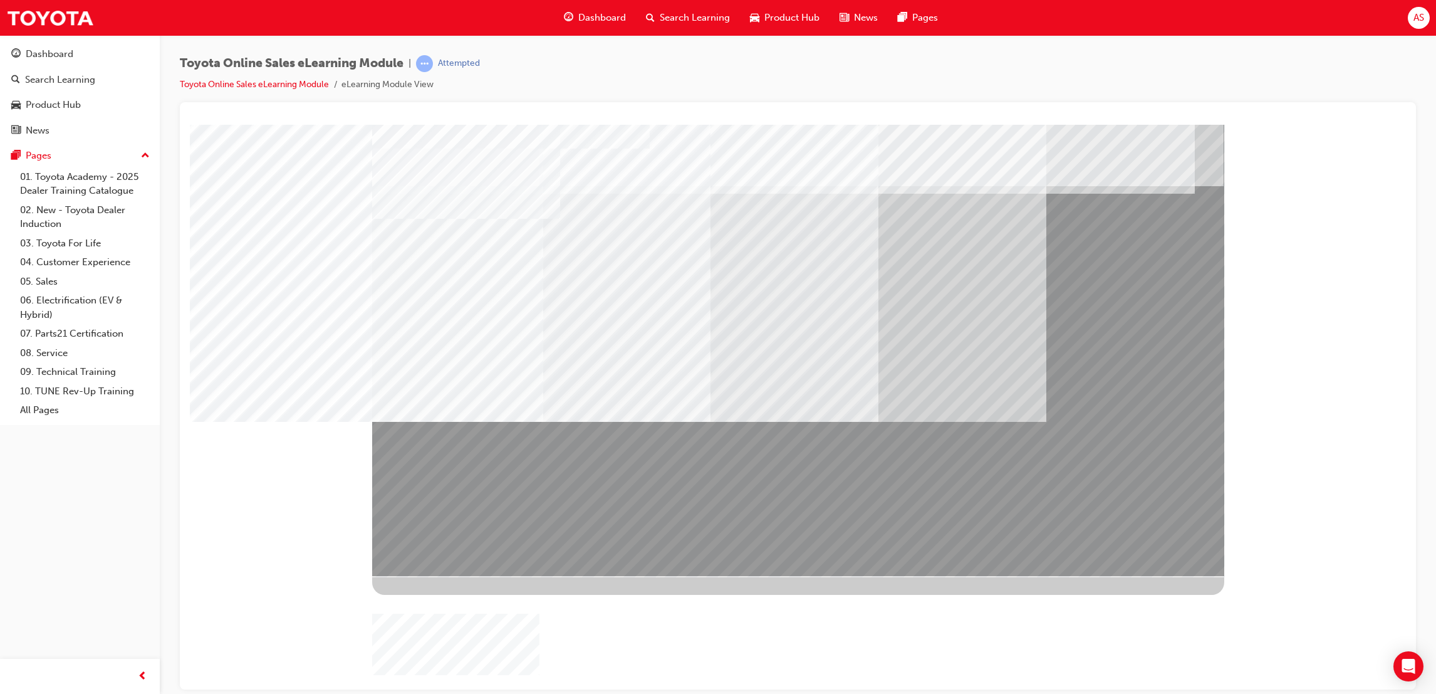
drag, startPoint x: 1016, startPoint y: 558, endPoint x: 959, endPoint y: 548, distance: 57.8
drag, startPoint x: 876, startPoint y: 550, endPoint x: 912, endPoint y: 540, distance: 37.5
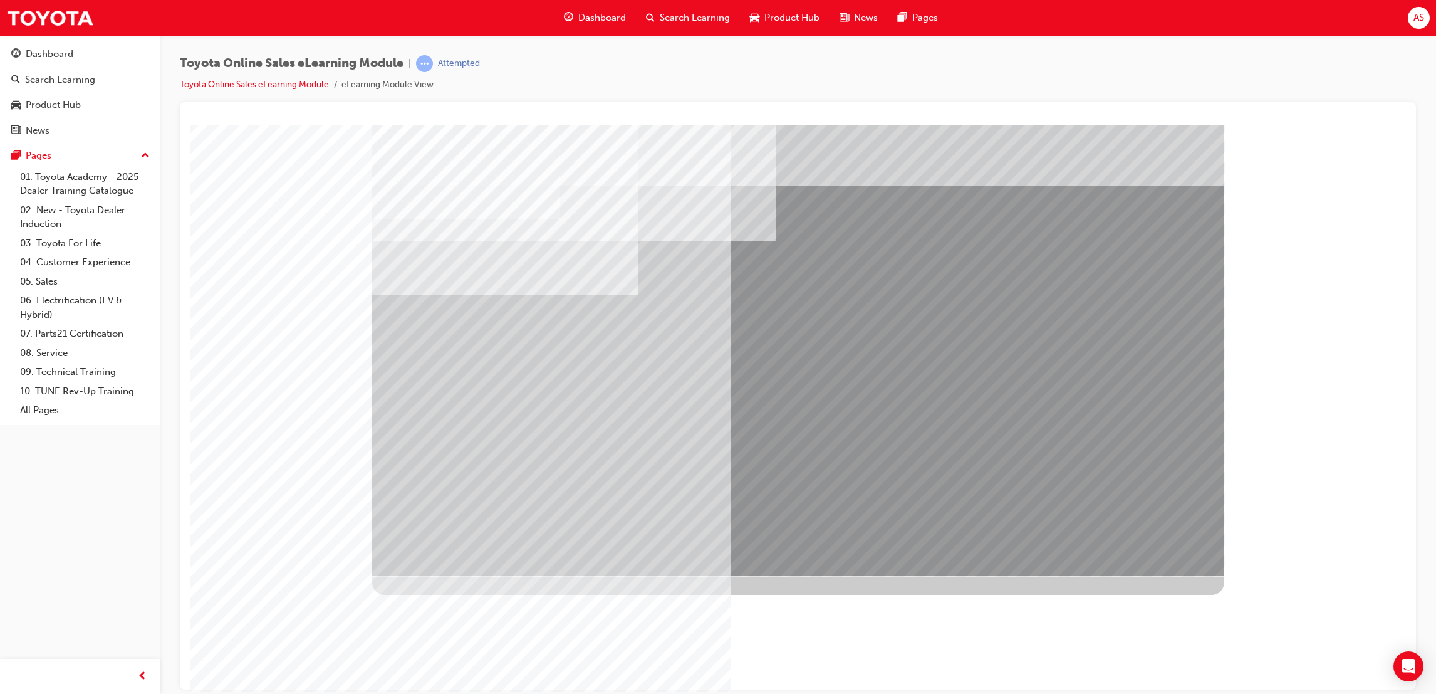
drag
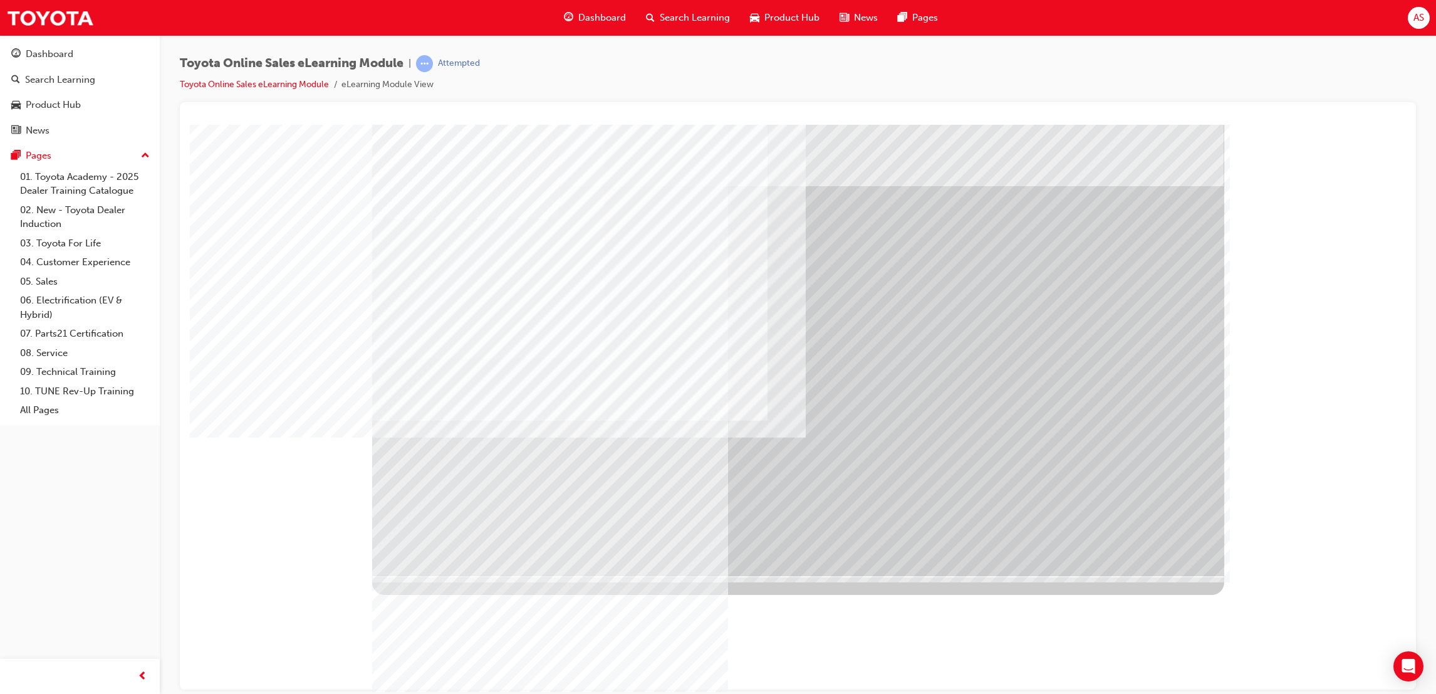
drag, startPoint x: 1115, startPoint y: 550, endPoint x: 1140, endPoint y: 558, distance: 27.0
click at [1141, 558] on div at bounding box center [798, 349] width 852 height 451
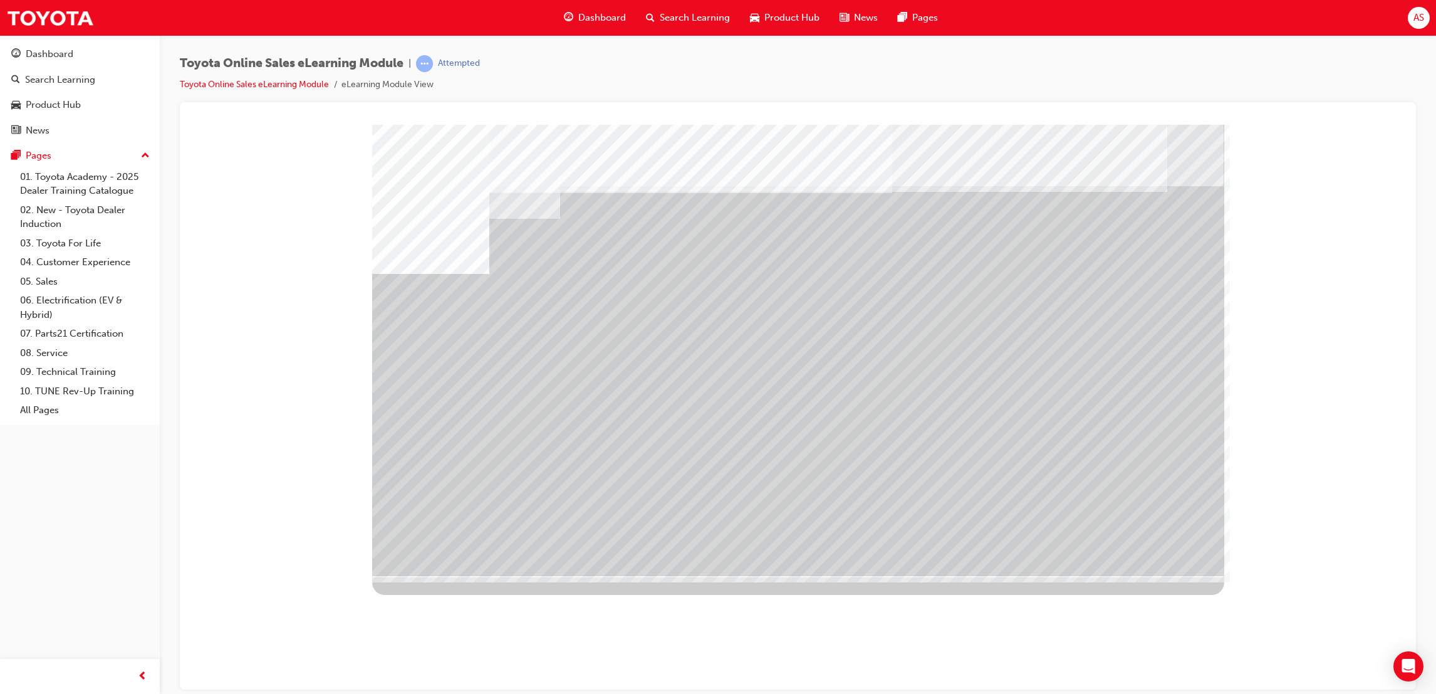
drag, startPoint x: 1135, startPoint y: 509, endPoint x: 1123, endPoint y: 517, distance: 14.6
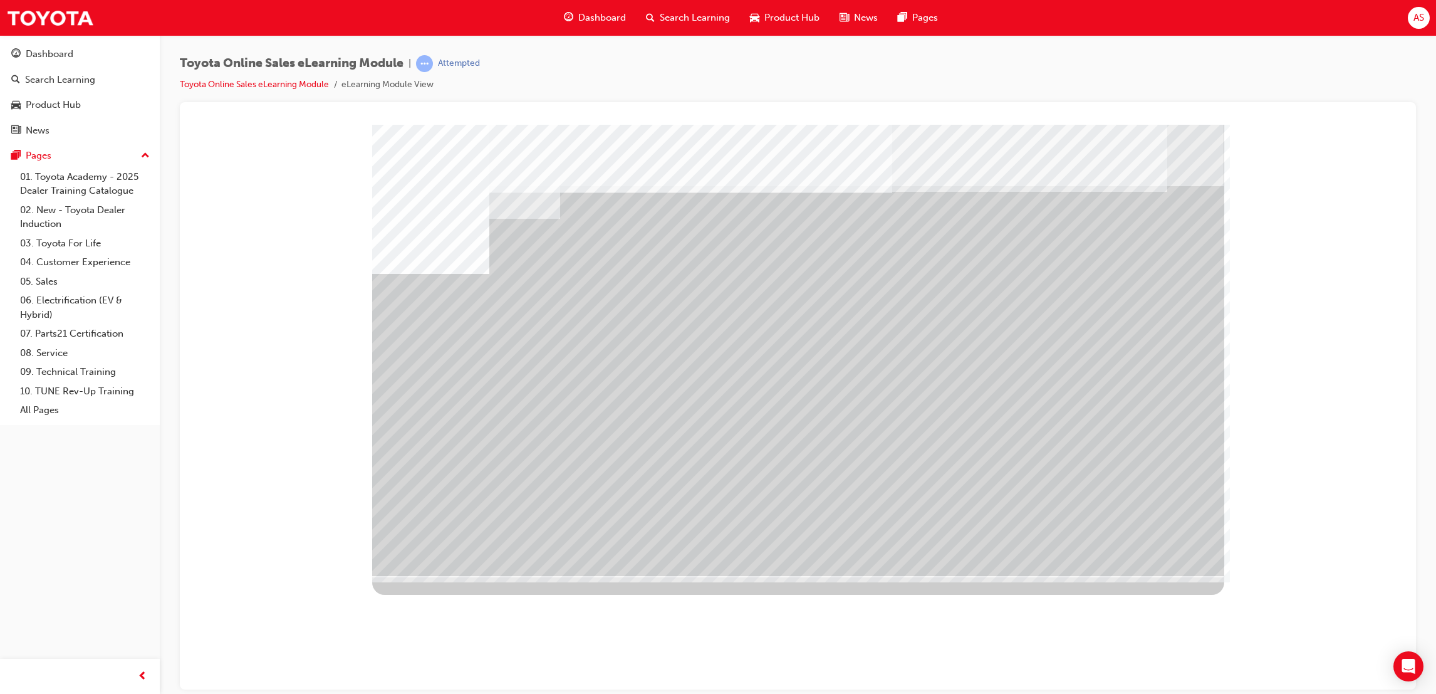
drag, startPoint x: 1075, startPoint y: 445, endPoint x: 1061, endPoint y: 443, distance: 13.9
click at [1065, 444] on div "multistate" at bounding box center [798, 349] width 852 height 451
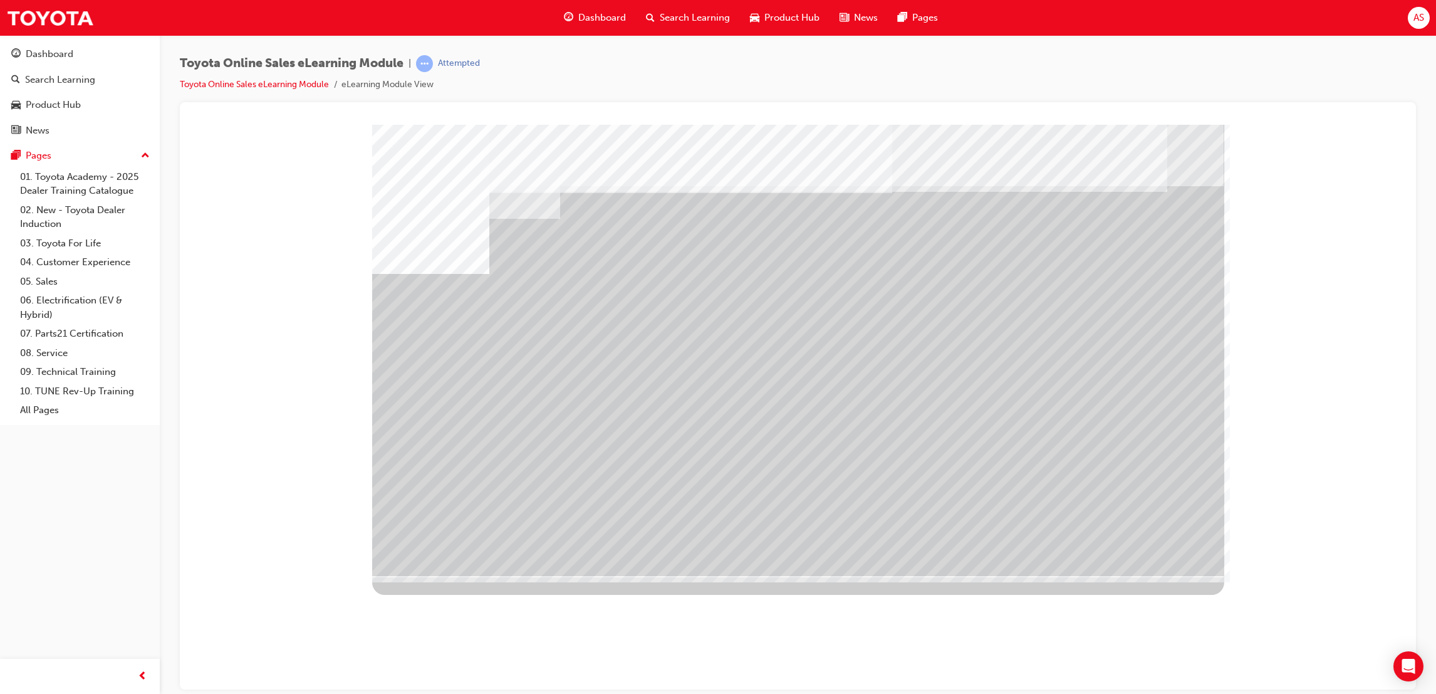
drag, startPoint x: 1135, startPoint y: 551, endPoint x: 1129, endPoint y: 548, distance: 7.6
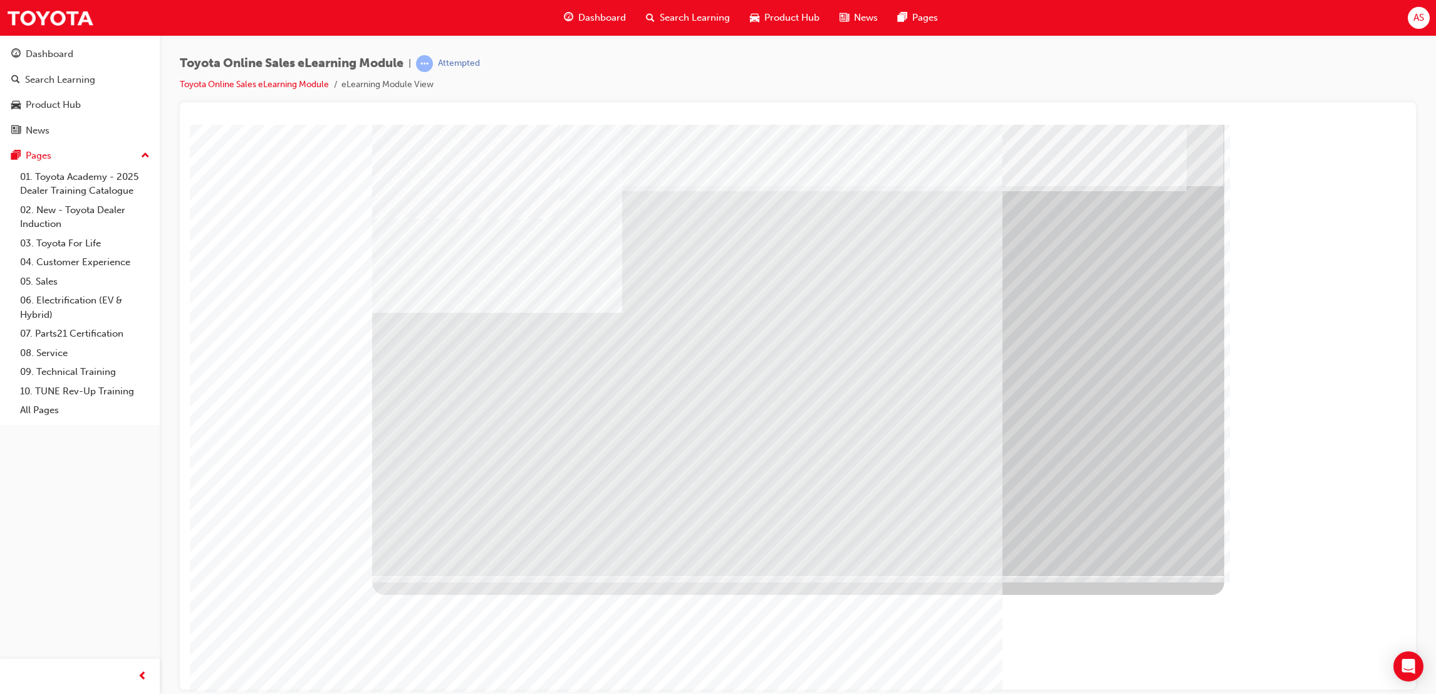
drag, startPoint x: 805, startPoint y: 503, endPoint x: 866, endPoint y: 504, distance: 61.4
drag, startPoint x: 1073, startPoint y: 516, endPoint x: 764, endPoint y: 513, distance: 308.9
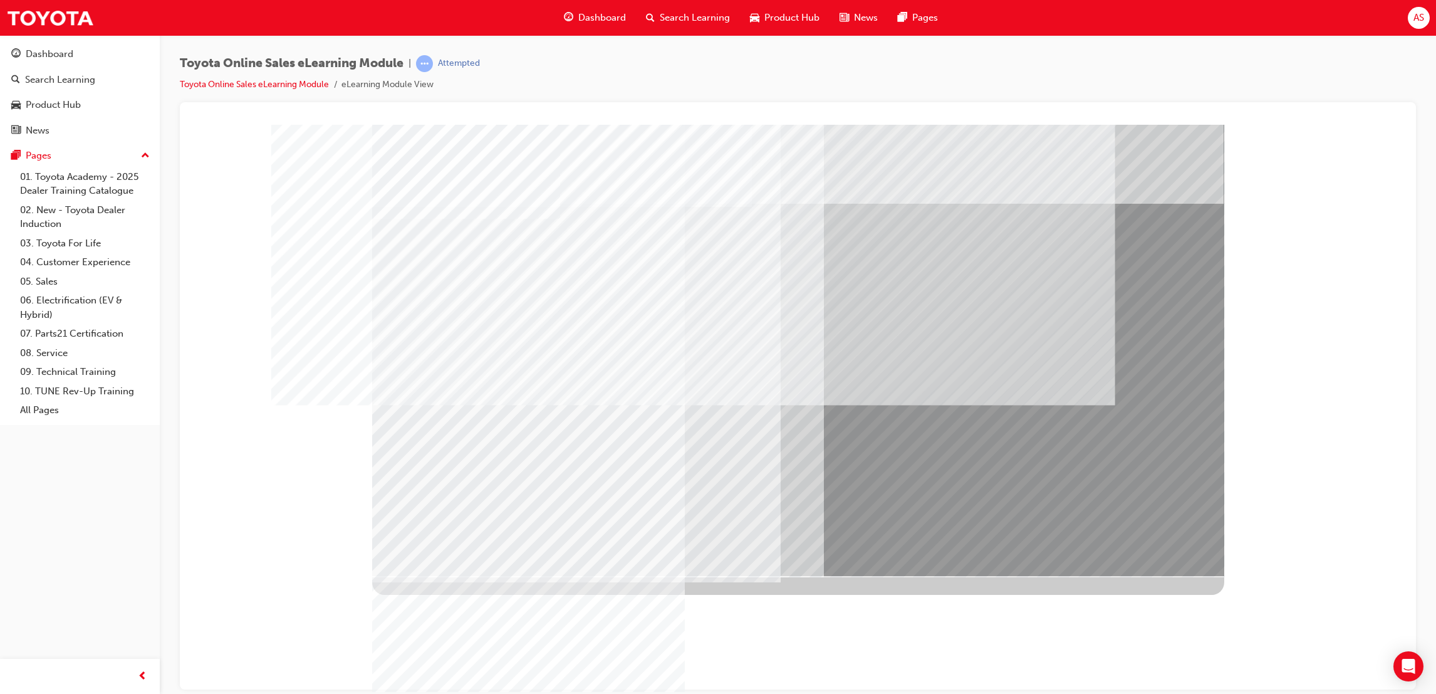
drag, startPoint x: 715, startPoint y: 430, endPoint x: 670, endPoint y: 449, distance: 48.9
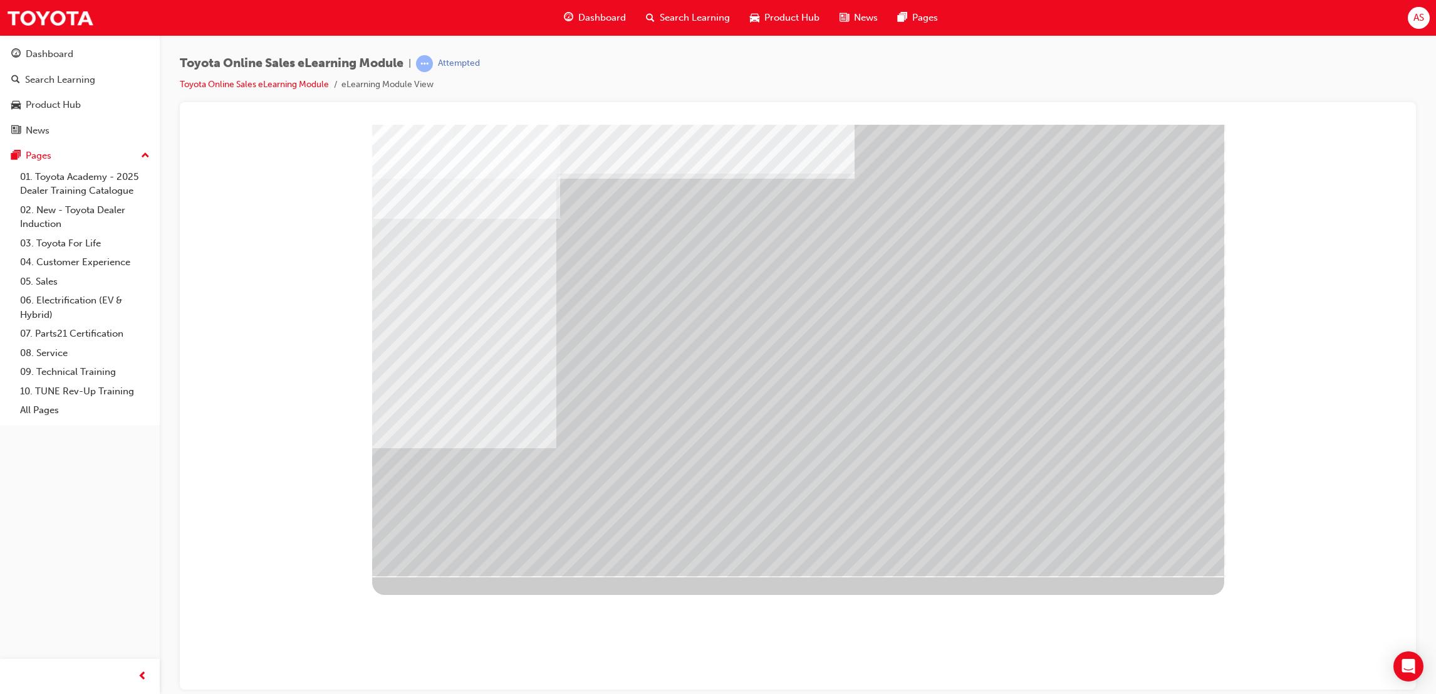
drag, startPoint x: 1154, startPoint y: 543, endPoint x: 1125, endPoint y: 534, distance: 30.7
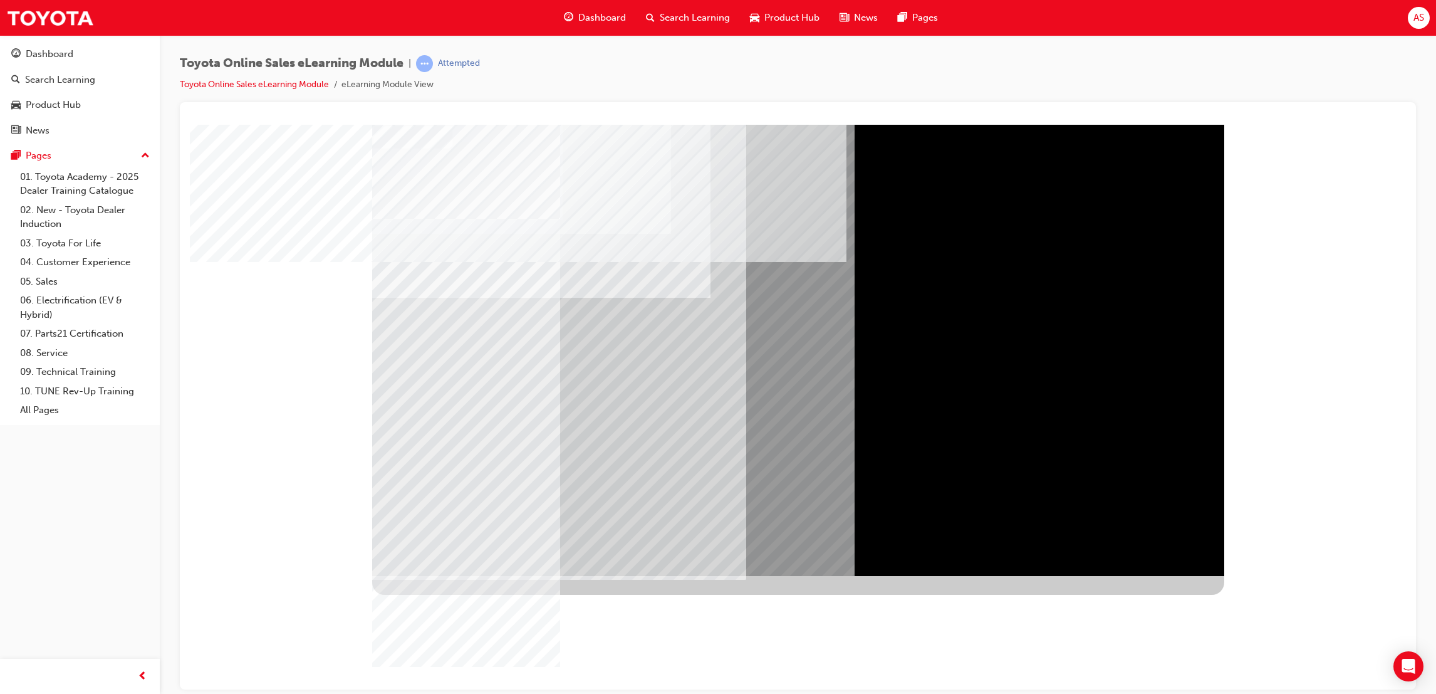
drag, startPoint x: 1147, startPoint y: 550, endPoint x: 1104, endPoint y: 541, distance: 44.1
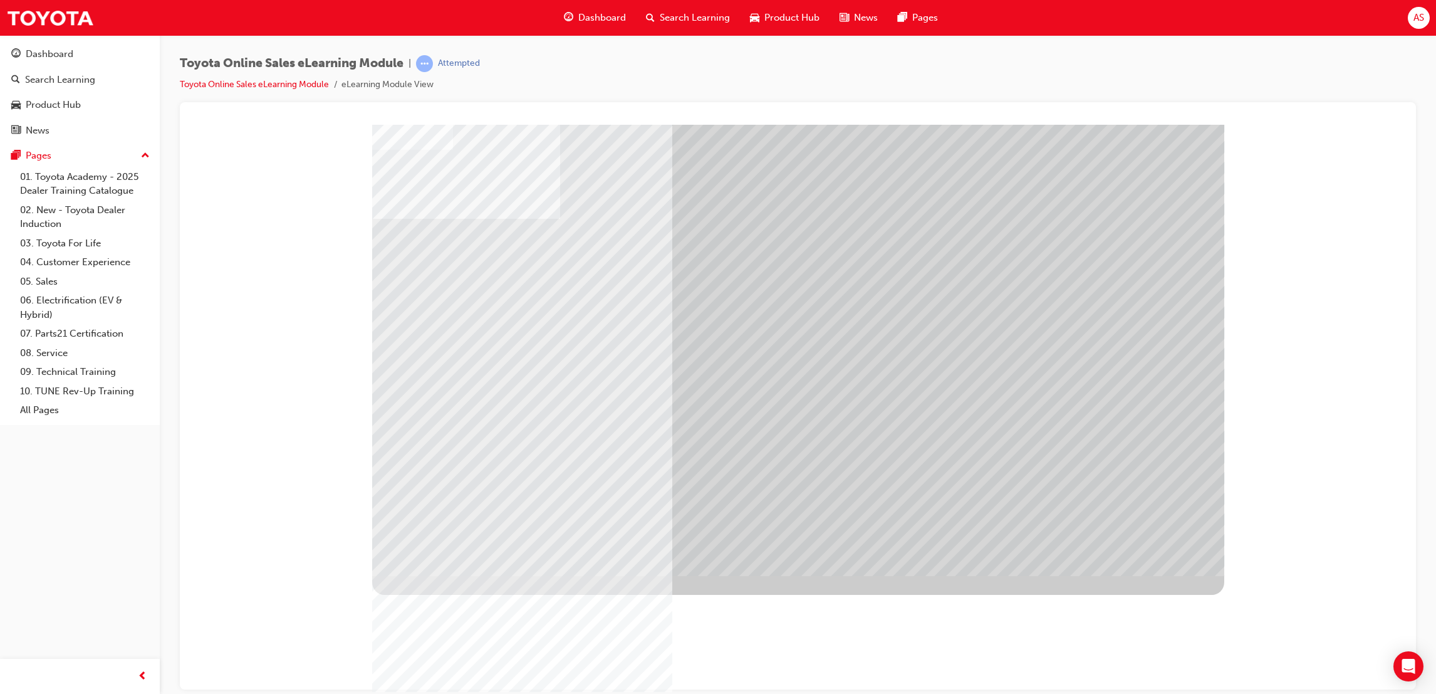
drag, startPoint x: 1145, startPoint y: 531, endPoint x: 1062, endPoint y: 529, distance: 83.4
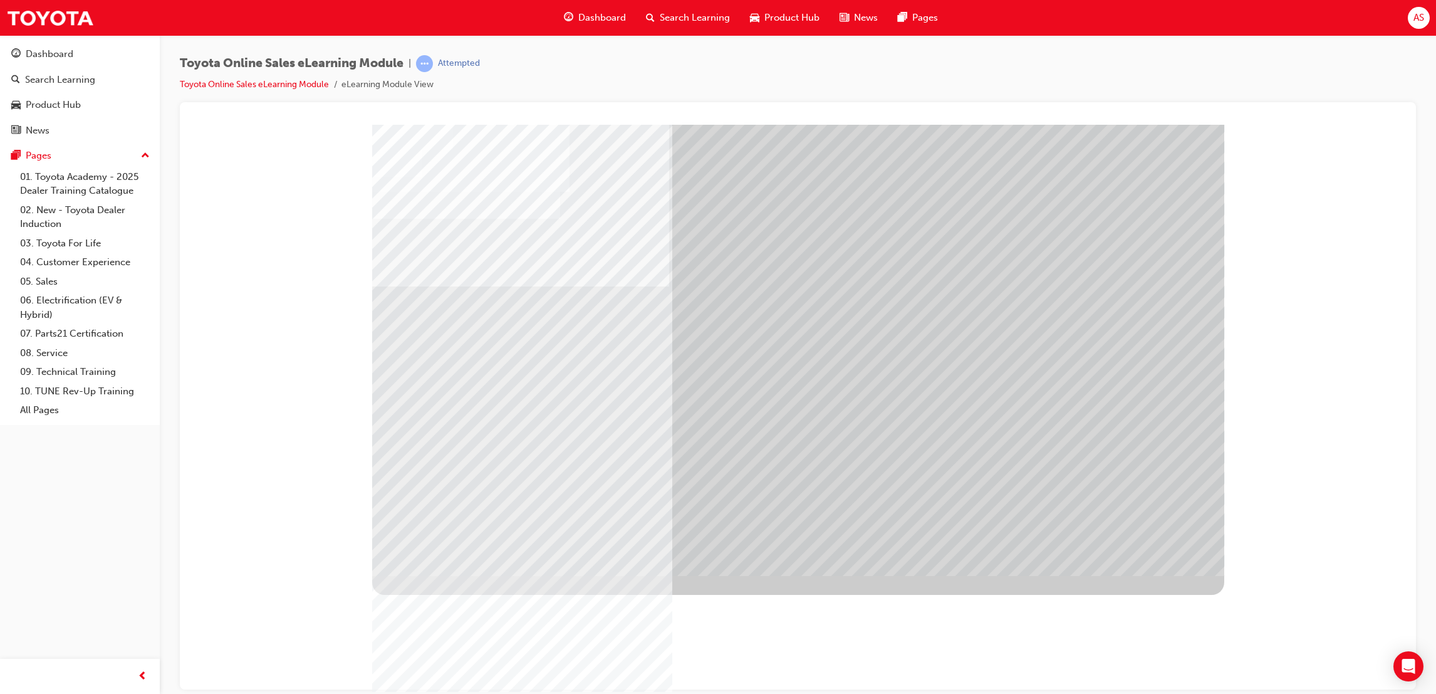
drag, startPoint x: 603, startPoint y: 374, endPoint x: 611, endPoint y: 372, distance: 8.5
drag, startPoint x: 862, startPoint y: 439, endPoint x: 854, endPoint y: 441, distance: 7.6
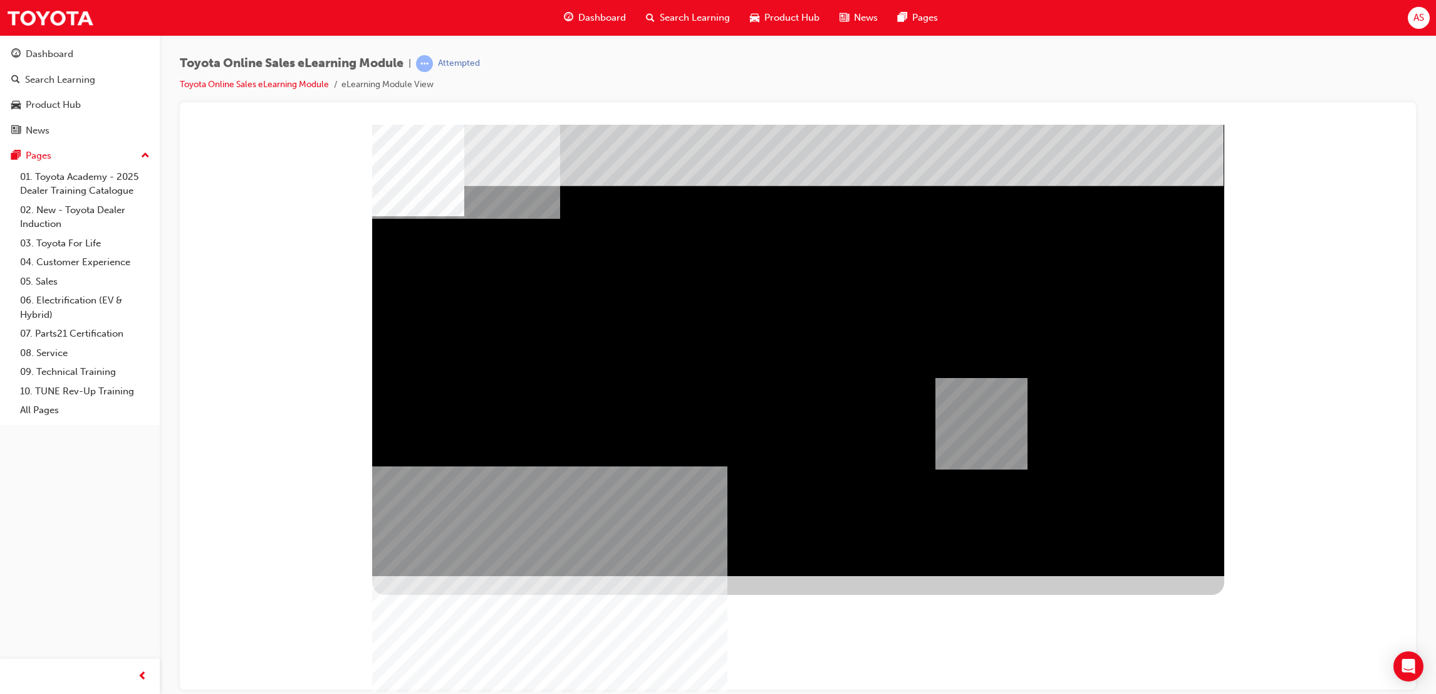
drag, startPoint x: 485, startPoint y: 343, endPoint x: 1009, endPoint y: 475, distance: 540.1
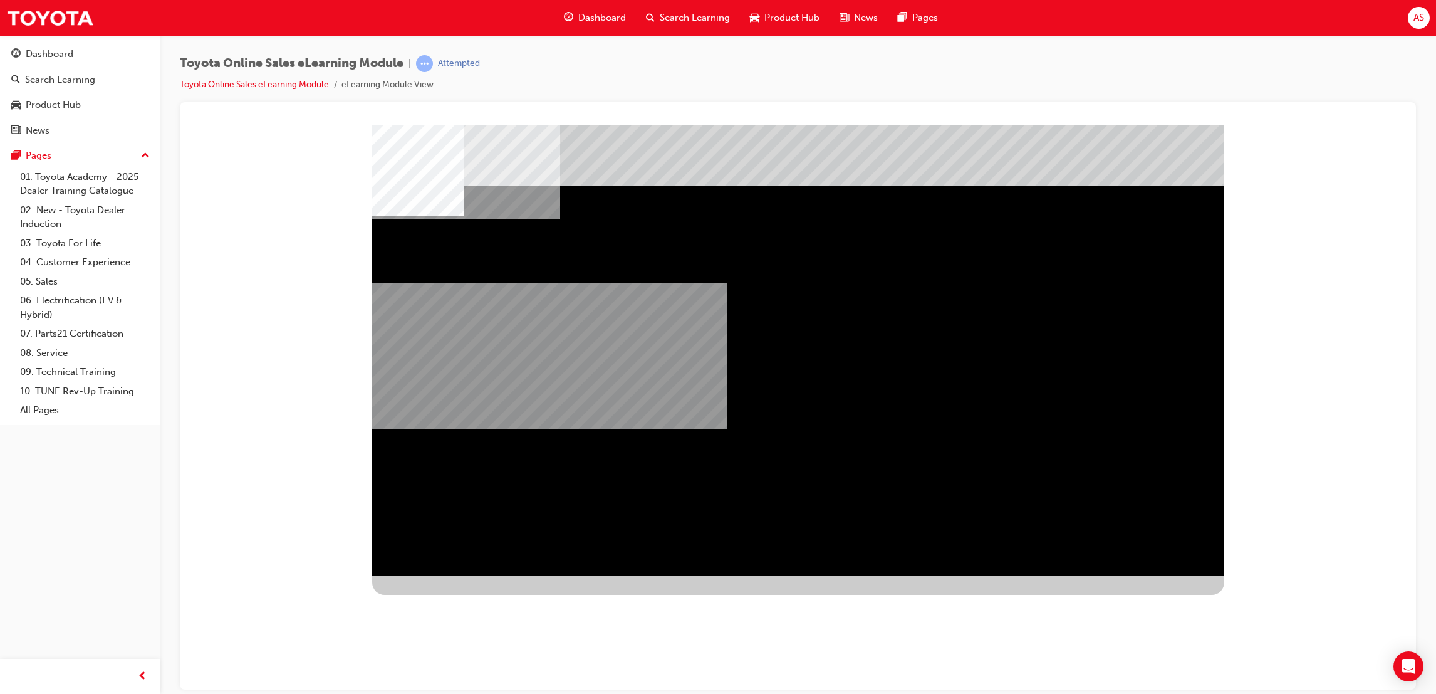
drag, startPoint x: 1011, startPoint y: 550, endPoint x: 1004, endPoint y: 544, distance: 9.8
click at [865, 548] on div "multistate" at bounding box center [798, 349] width 852 height 451
click at [874, 546] on div "multistate" at bounding box center [798, 349] width 852 height 451
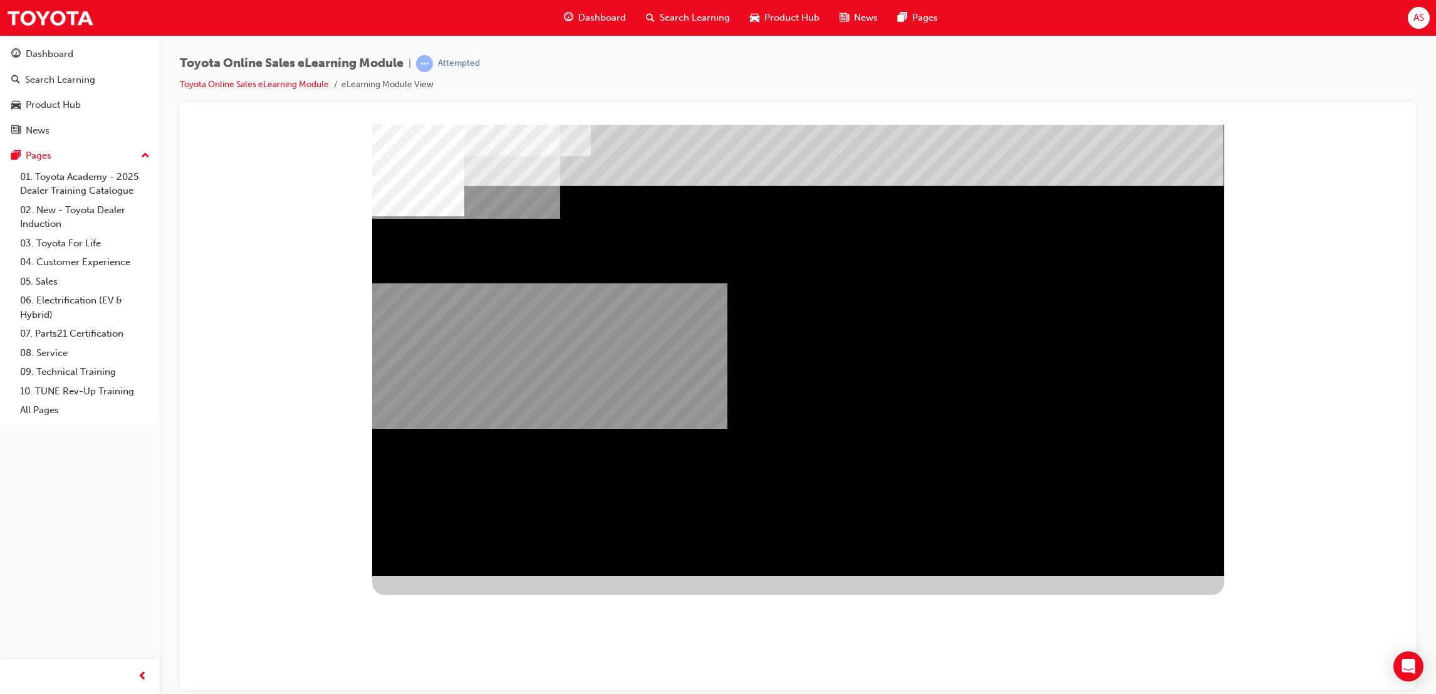
drag, startPoint x: 946, startPoint y: 555, endPoint x: 795, endPoint y: 506, distance: 159.1
drag, startPoint x: 783, startPoint y: 333, endPoint x: 787, endPoint y: 325, distance: 9.5
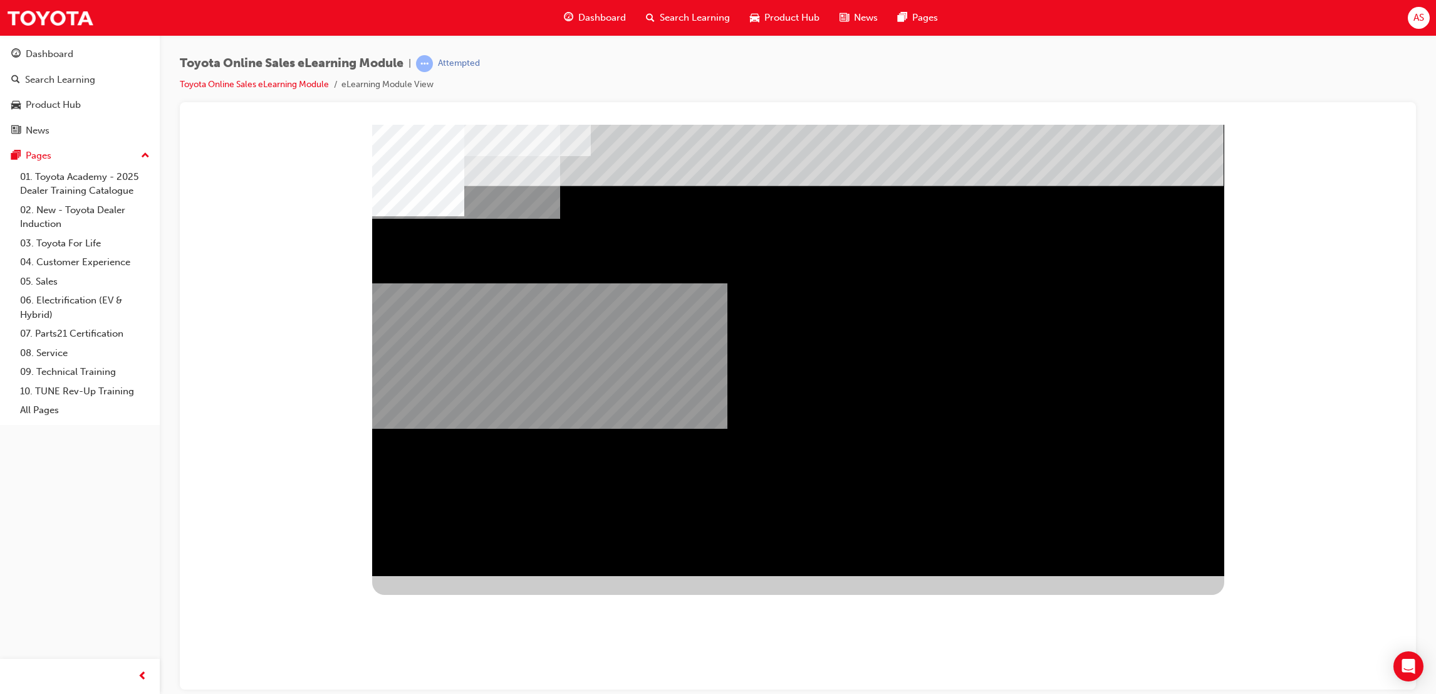
click at [785, 328] on div "multistate" at bounding box center [798, 349] width 852 height 451
click at [1100, 547] on div "multistate" at bounding box center [798, 349] width 852 height 451
drag, startPoint x: 1055, startPoint y: 558, endPoint x: 994, endPoint y: 554, distance: 60.9
click at [1004, 555] on div "multistate" at bounding box center [798, 349] width 852 height 451
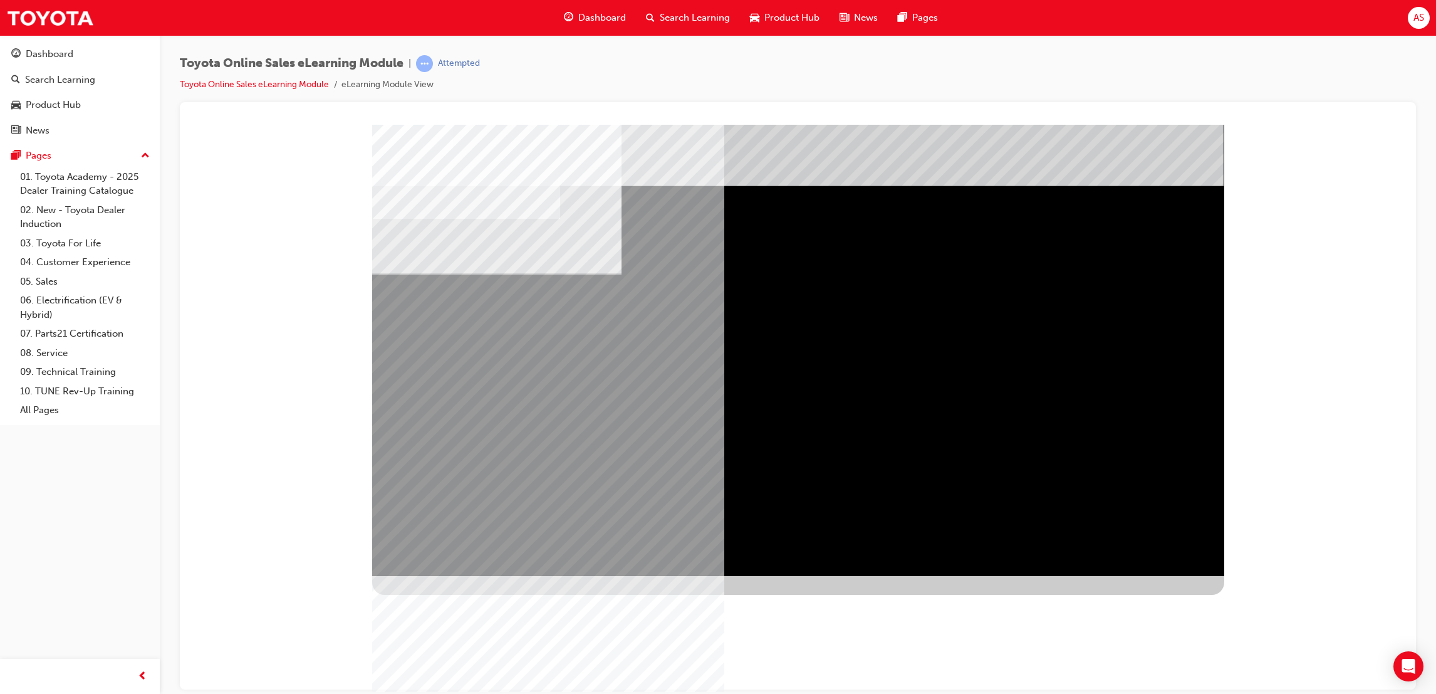
drag, startPoint x: 570, startPoint y: 333, endPoint x: 596, endPoint y: 328, distance: 26.3
drag, startPoint x: 1029, startPoint y: 328, endPoint x: 731, endPoint y: 397, distance: 305.4
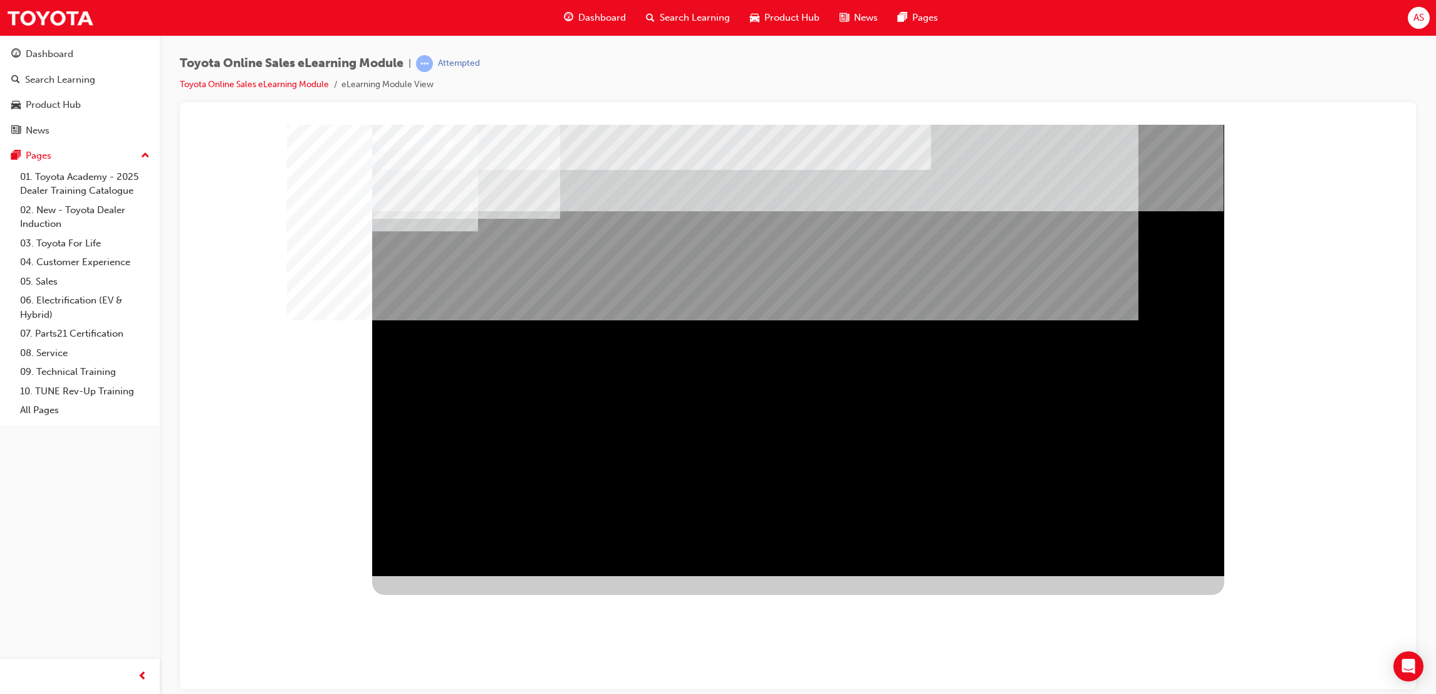
drag, startPoint x: 1153, startPoint y: 543, endPoint x: 1134, endPoint y: 536, distance: 20.6
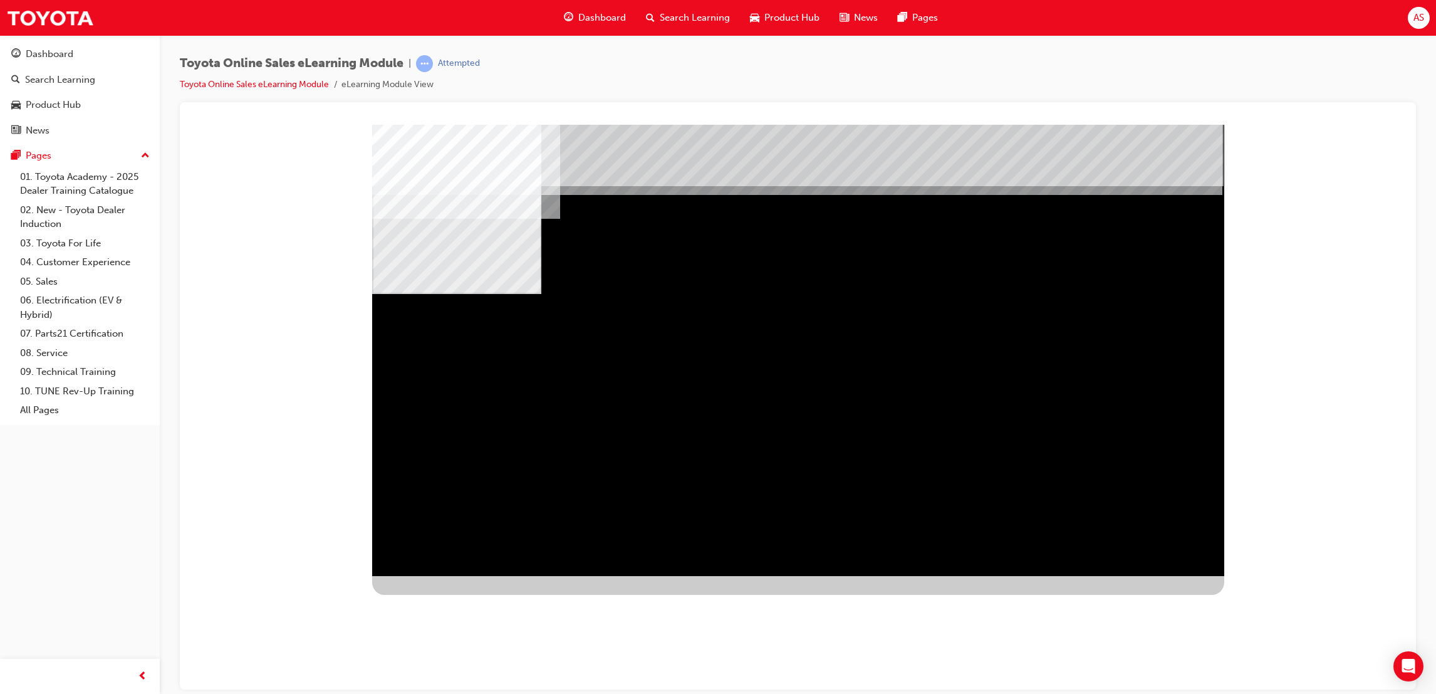
drag, startPoint x: 625, startPoint y: 385, endPoint x: 716, endPoint y: 384, distance: 90.9
click at [895, 378] on div "multistate" at bounding box center [798, 349] width 852 height 451
drag, startPoint x: 685, startPoint y: 372, endPoint x: 746, endPoint y: 378, distance: 61.8
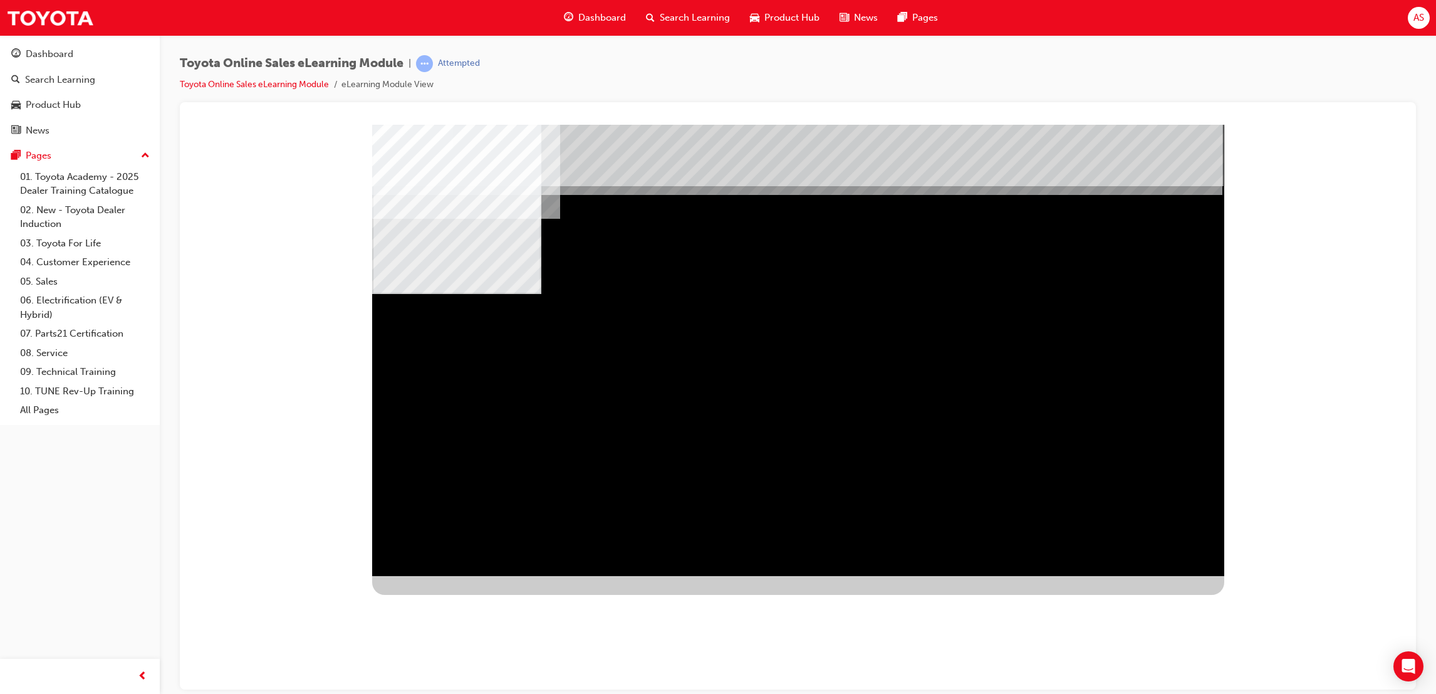
drag, startPoint x: 1117, startPoint y: 534, endPoint x: 1150, endPoint y: 555, distance: 39.7
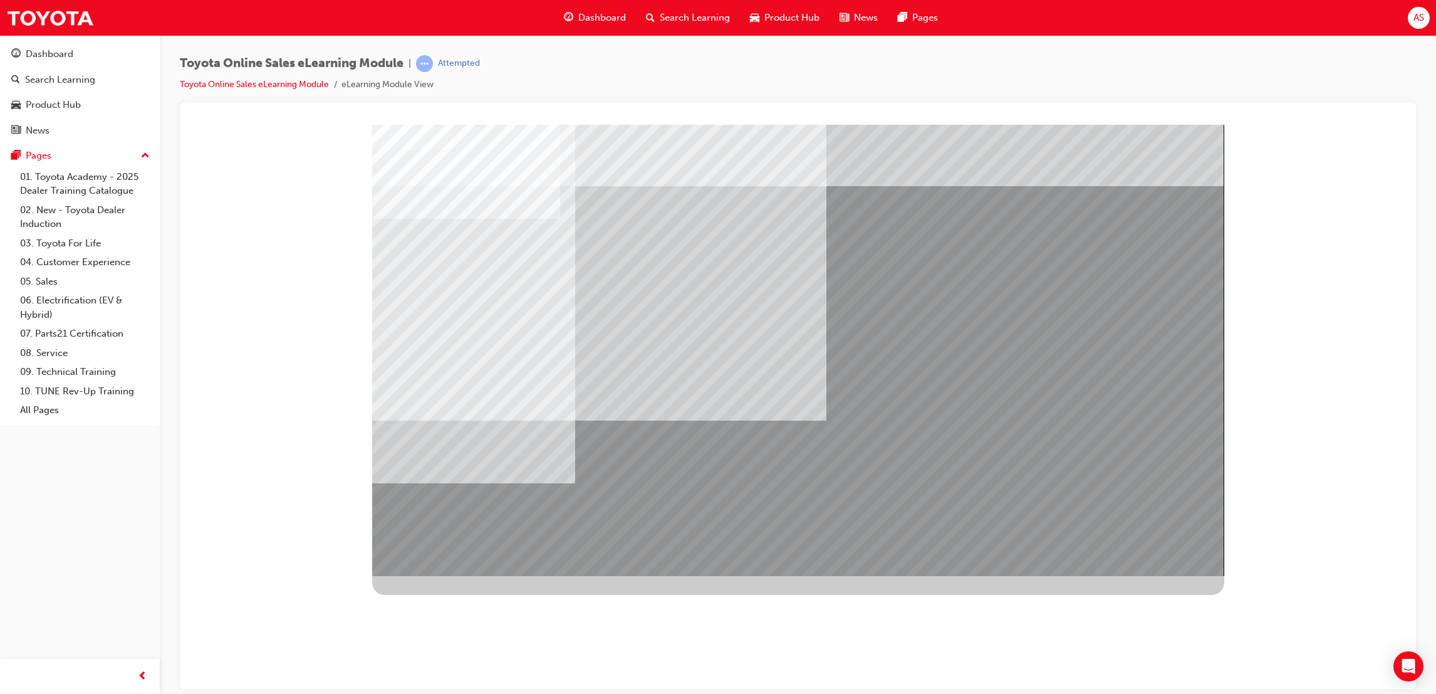
drag, startPoint x: 1134, startPoint y: 546, endPoint x: 1023, endPoint y: 552, distance: 110.5
drag, startPoint x: 512, startPoint y: 339, endPoint x: 509, endPoint y: 322, distance: 17.2
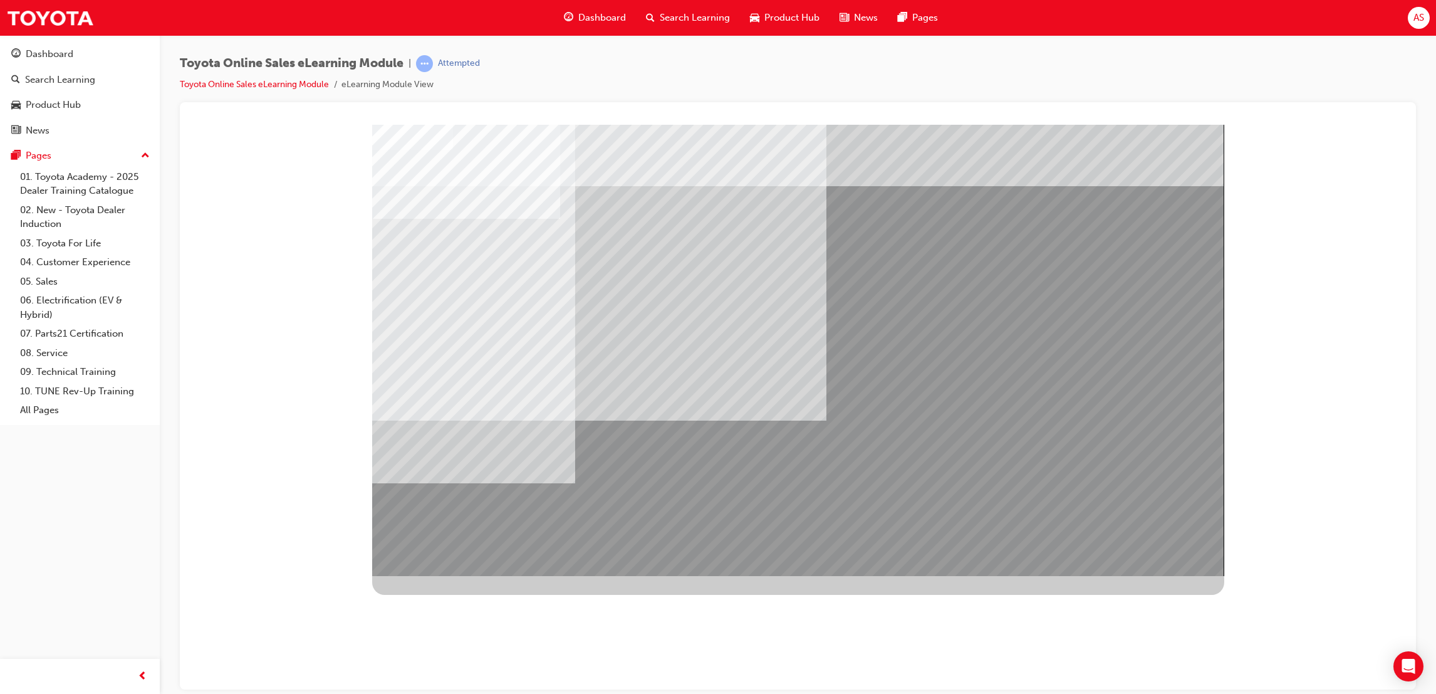
drag, startPoint x: 598, startPoint y: 255, endPoint x: 594, endPoint y: 236, distance: 19.2
drag, startPoint x: 593, startPoint y: 236, endPoint x: 594, endPoint y: 251, distance: 15.1
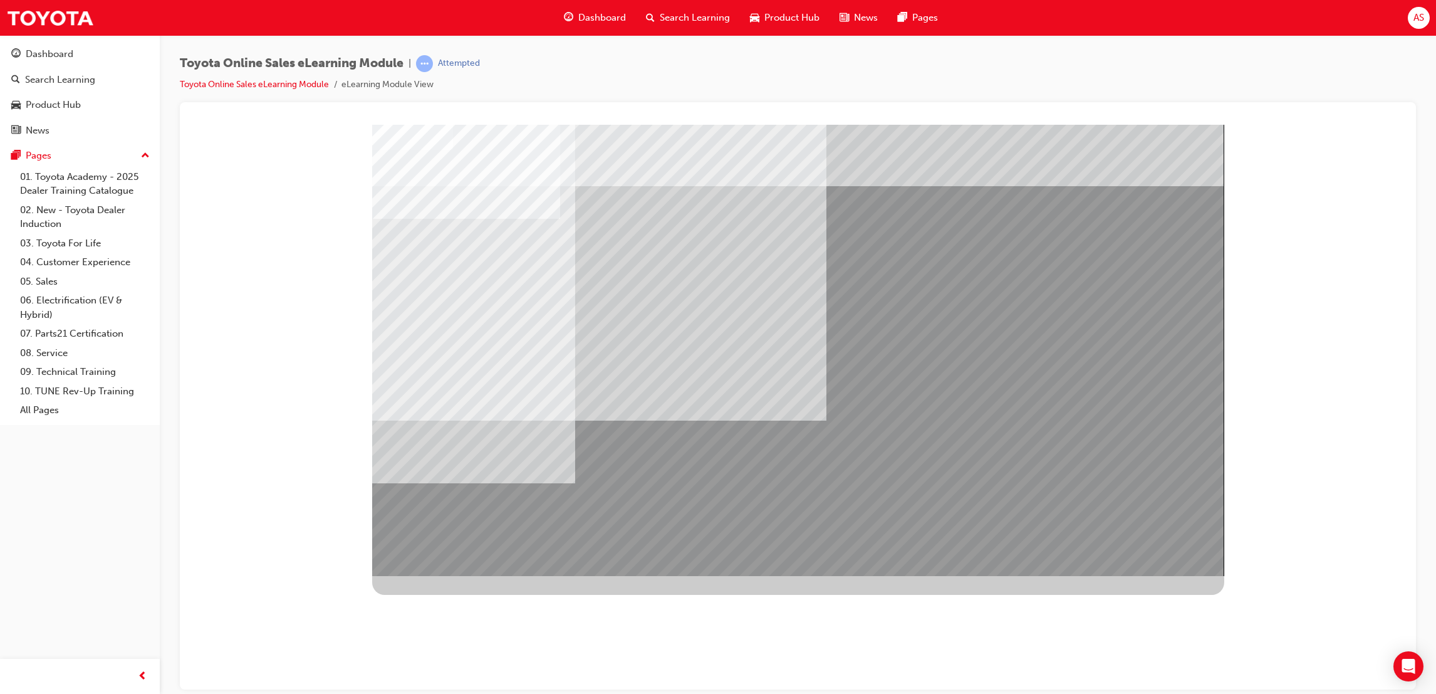
drag, startPoint x: 1061, startPoint y: 437, endPoint x: 1074, endPoint y: 395, distance: 43.8
drag, startPoint x: 1074, startPoint y: 394, endPoint x: 1063, endPoint y: 355, distance: 40.5
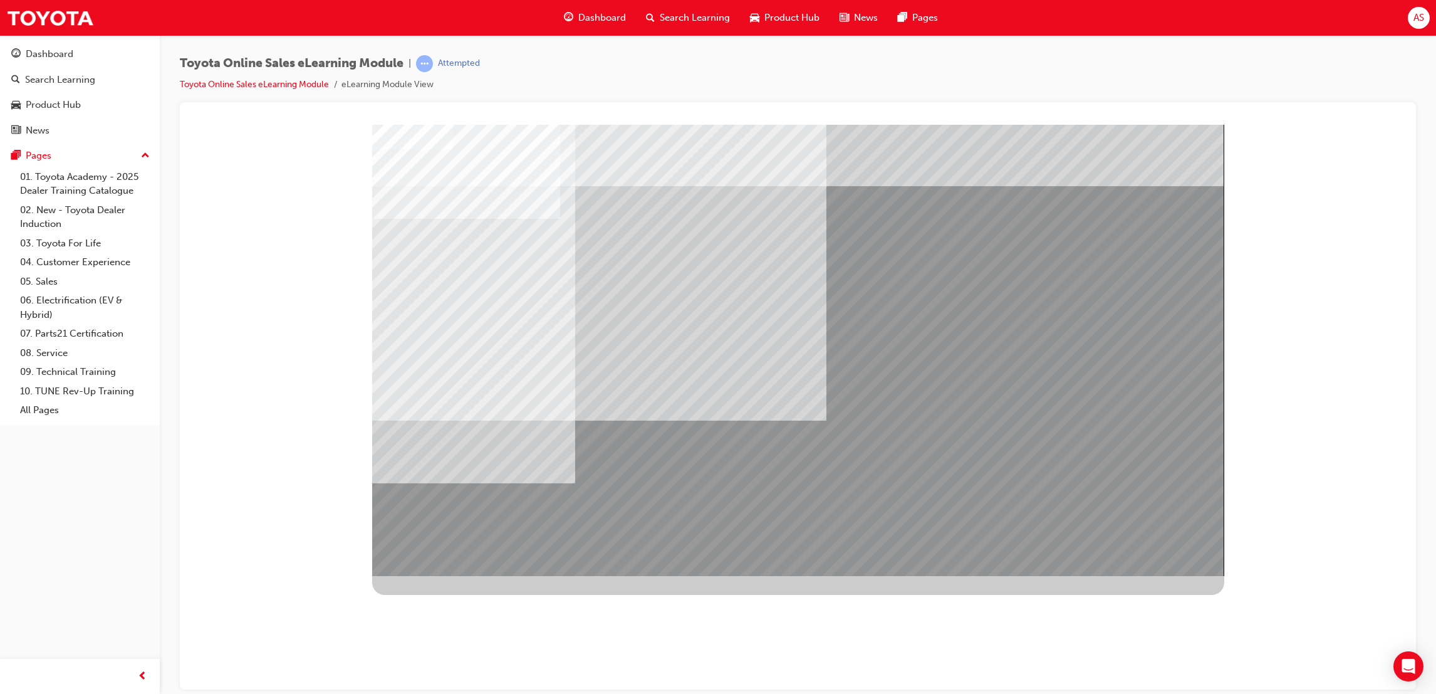
drag, startPoint x: 1050, startPoint y: 326, endPoint x: 904, endPoint y: 311, distance: 146.1
drag, startPoint x: 1115, startPoint y: 368, endPoint x: 1092, endPoint y: 375, distance: 24.4
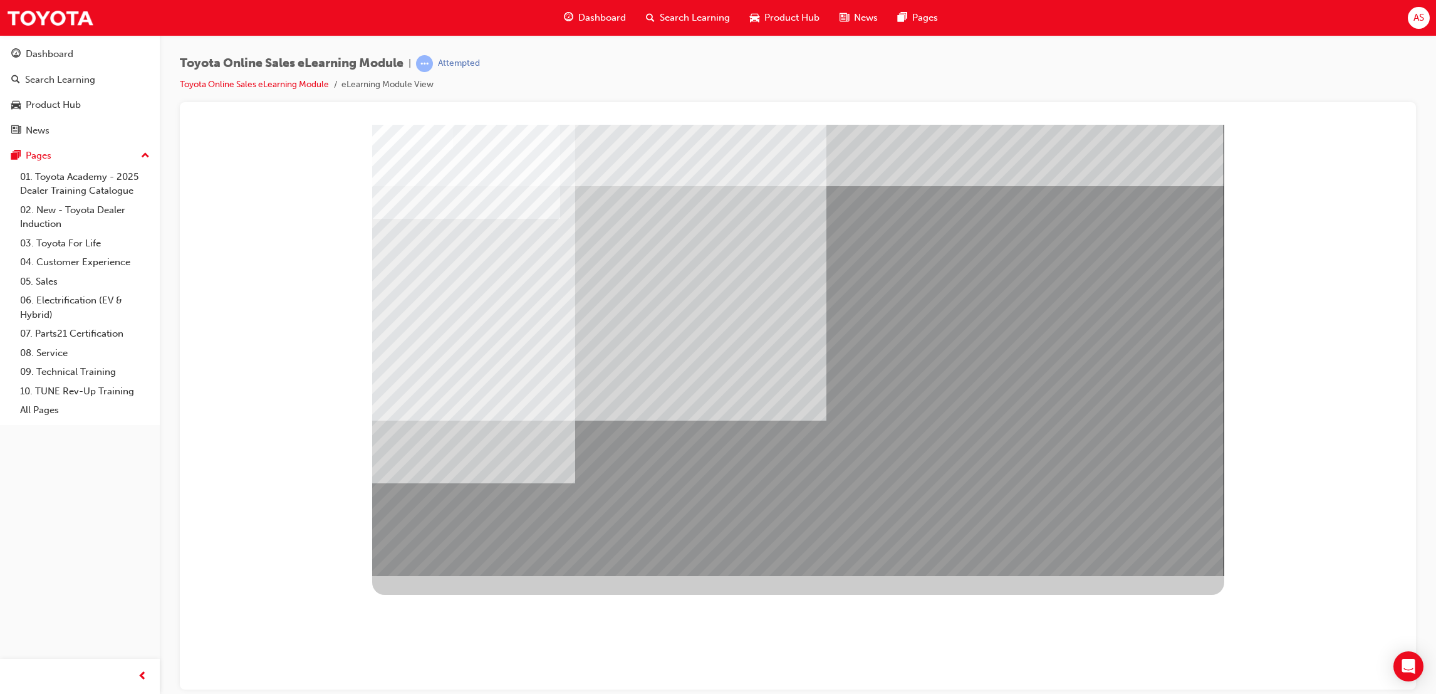
drag, startPoint x: 786, startPoint y: 525, endPoint x: 743, endPoint y: 536, distance: 45.1
drag, startPoint x: 704, startPoint y: 539, endPoint x: 553, endPoint y: 513, distance: 153.3
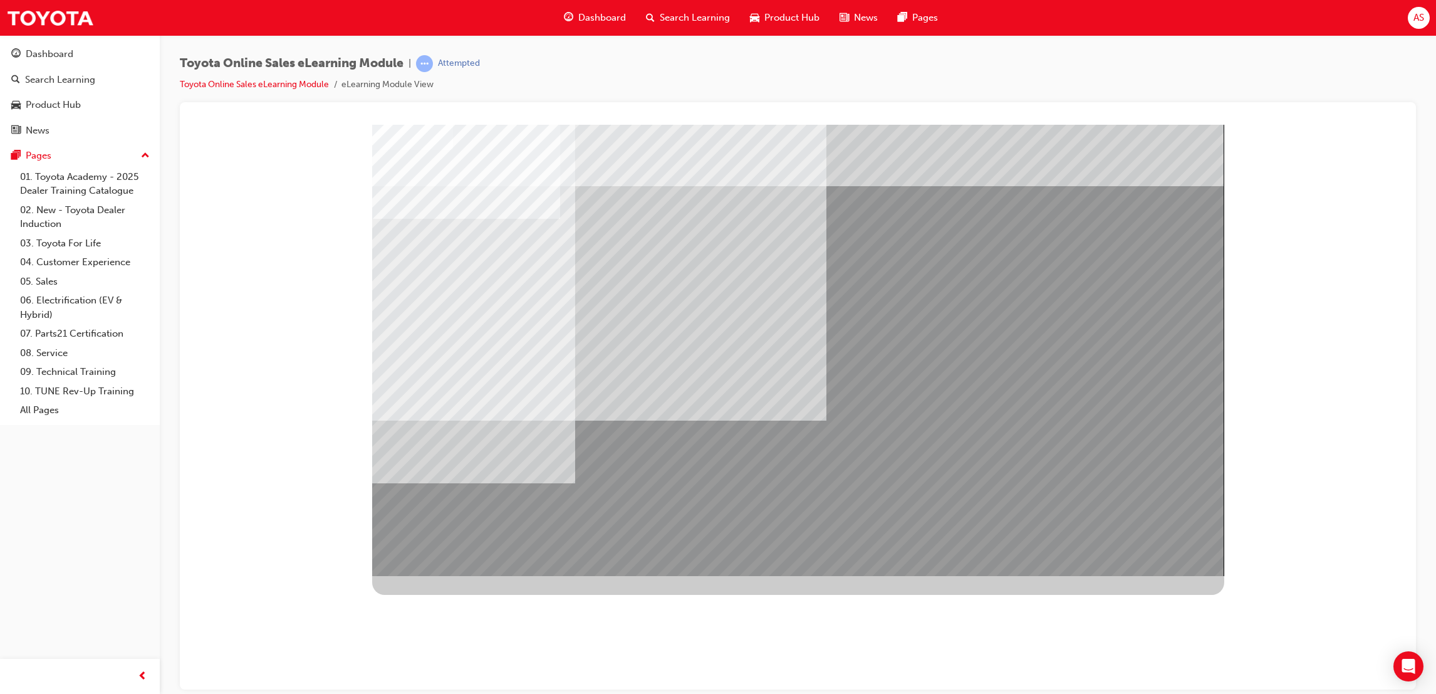
drag, startPoint x: 543, startPoint y: 513, endPoint x: 486, endPoint y: 510, distance: 57.1
click at [362, 129] on div at bounding box center [798, 129] width 1206 height 0
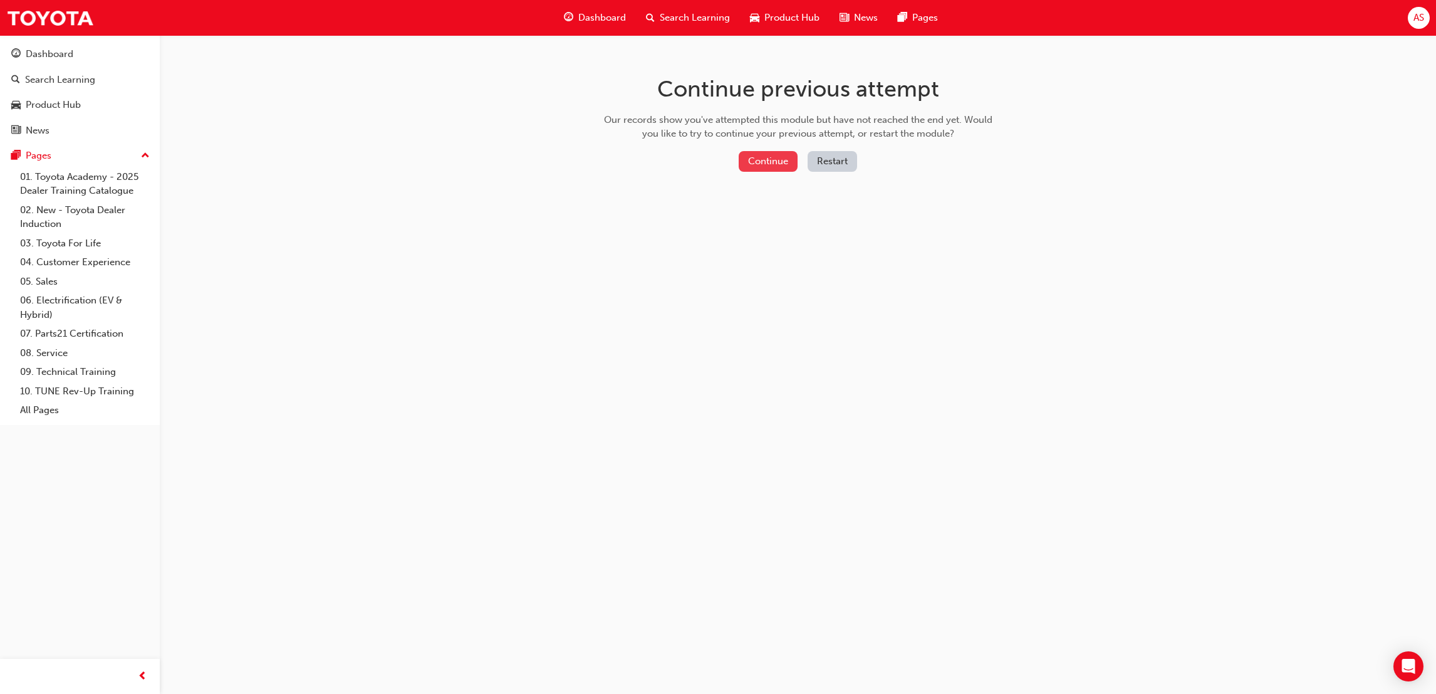
click at [787, 154] on button "Continue" at bounding box center [768, 161] width 59 height 21
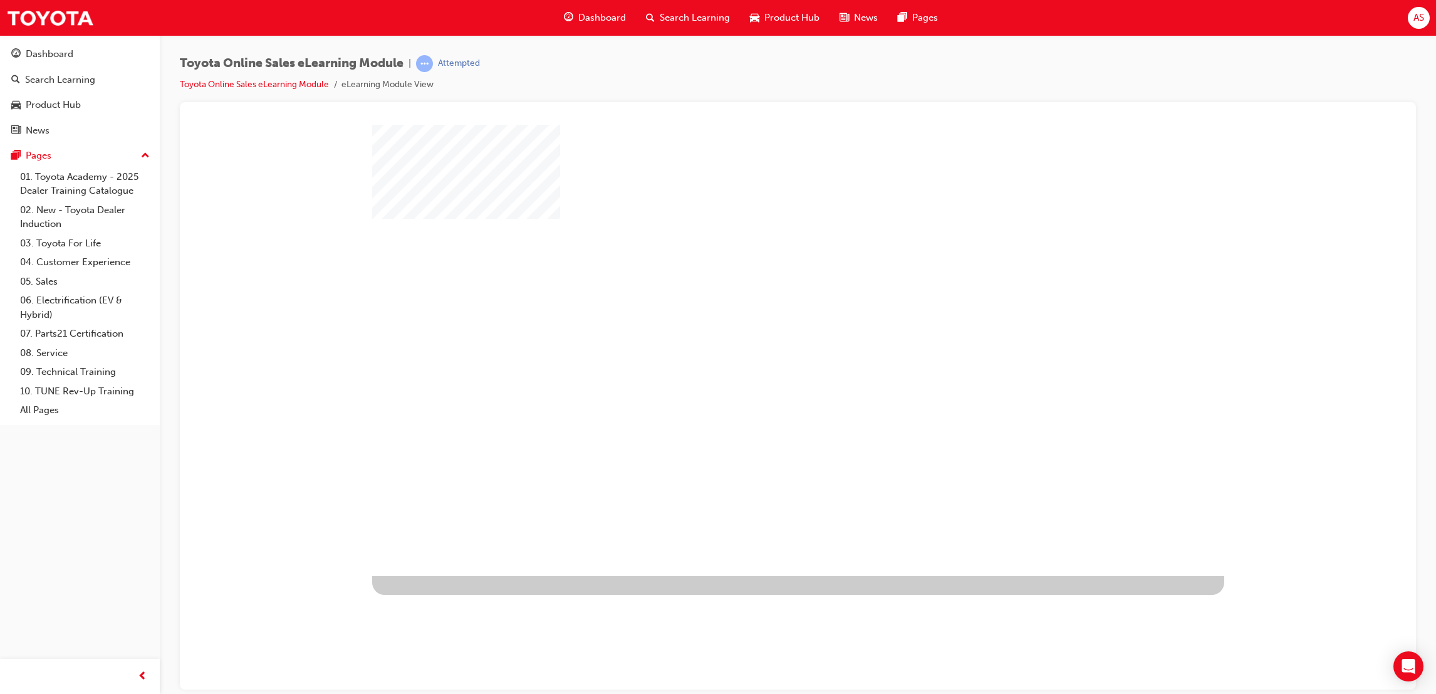
click at [762, 313] on div "play" at bounding box center [762, 313] width 0 height 0
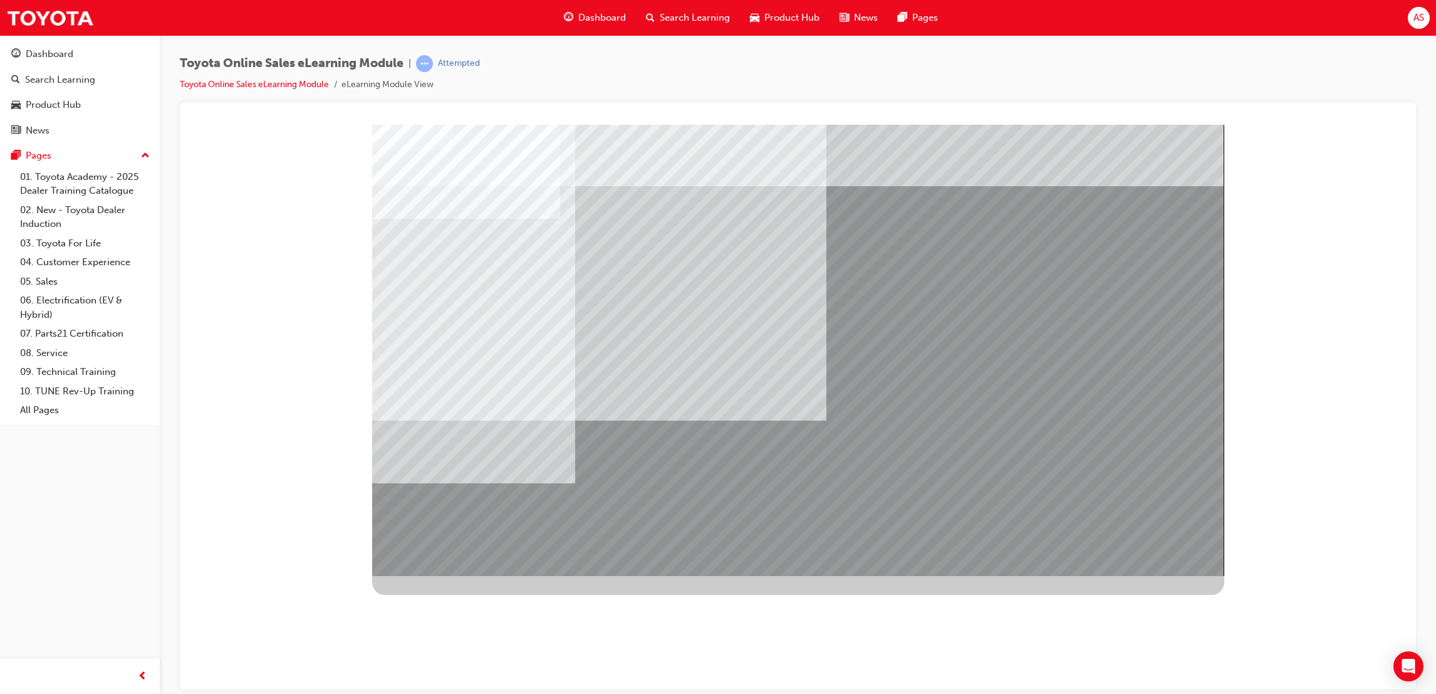
drag, startPoint x: 476, startPoint y: 303, endPoint x: 570, endPoint y: 355, distance: 108.0
drag, startPoint x: 570, startPoint y: 355, endPoint x: 609, endPoint y: 410, distance: 67.5
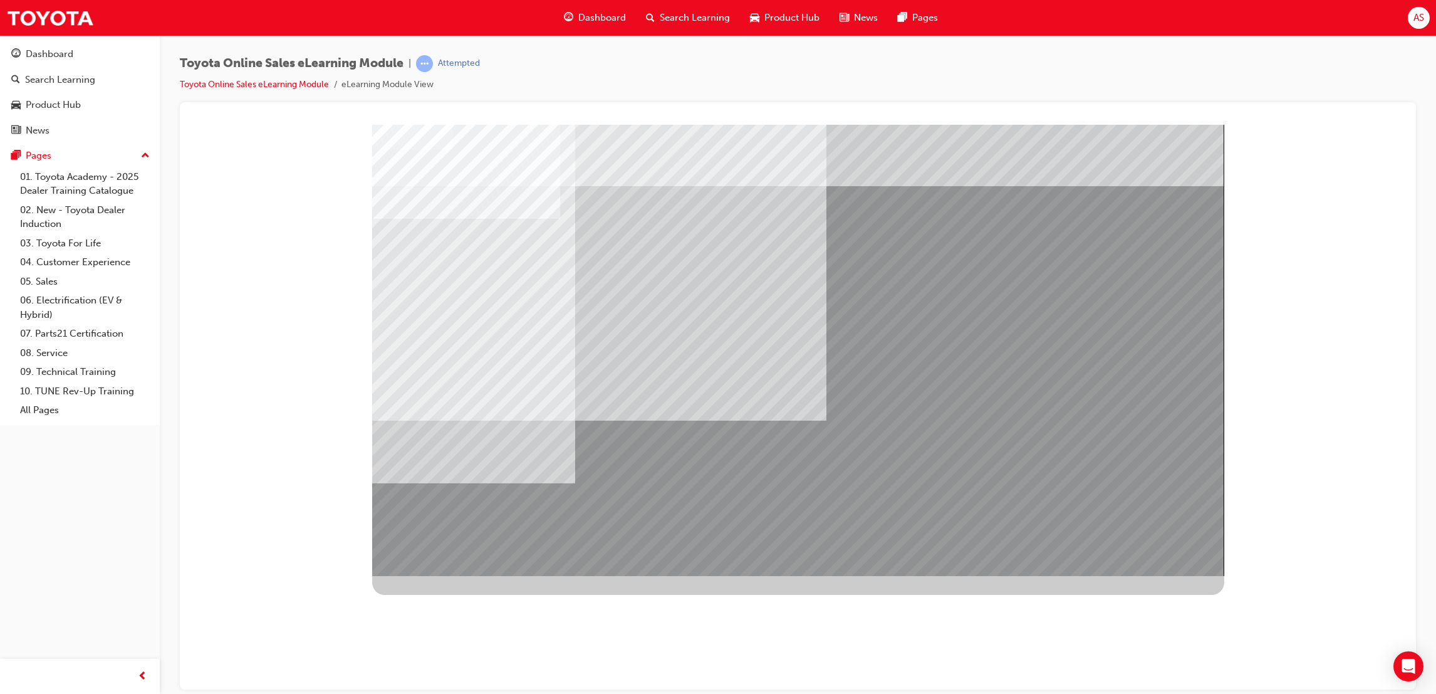
drag, startPoint x: 1134, startPoint y: 480, endPoint x: 1117, endPoint y: 525, distance: 48.2
drag, startPoint x: 1130, startPoint y: 551, endPoint x: 1129, endPoint y: 543, distance: 8.2
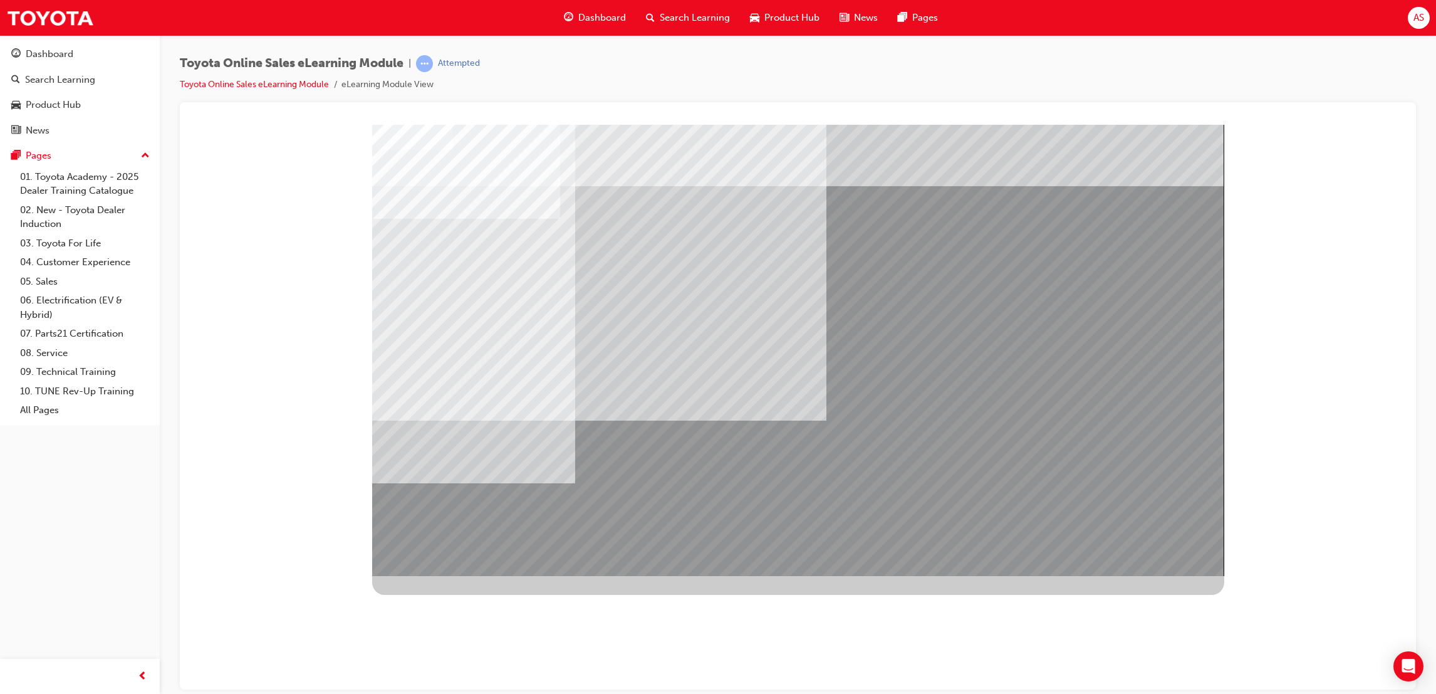
click at [914, 576] on div at bounding box center [798, 359] width 852 height 470
drag, startPoint x: 915, startPoint y: 578, endPoint x: 906, endPoint y: 580, distance: 9.6
click at [914, 589] on div at bounding box center [798, 359] width 852 height 470
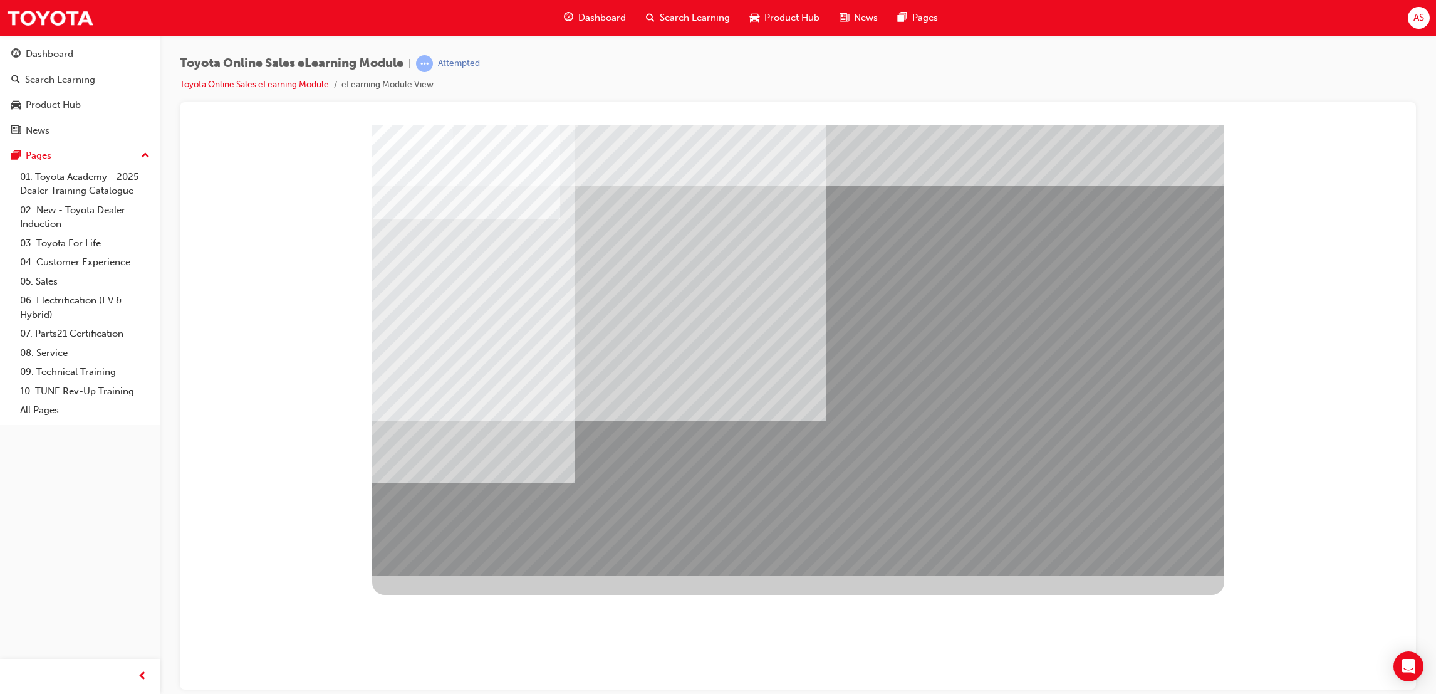
drag, startPoint x: 445, startPoint y: 355, endPoint x: 383, endPoint y: 211, distance: 156.1
drag, startPoint x: 407, startPoint y: 189, endPoint x: 446, endPoint y: 197, distance: 39.6
drag, startPoint x: 1087, startPoint y: 333, endPoint x: 1107, endPoint y: 446, distance: 114.1
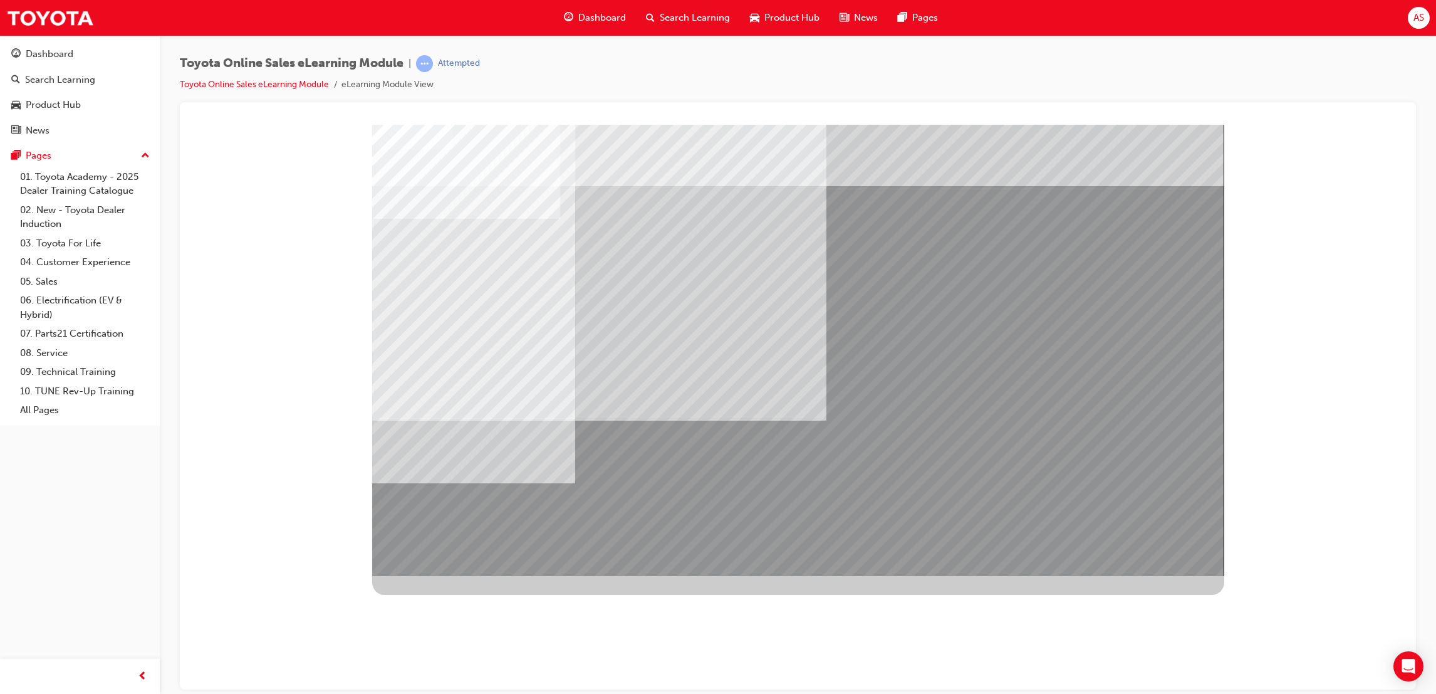
drag, startPoint x: 1095, startPoint y: 476, endPoint x: 1092, endPoint y: 484, distance: 9.5
drag, startPoint x: 1080, startPoint y: 494, endPoint x: 523, endPoint y: 291, distance: 593.7
click at [764, 392] on div at bounding box center [798, 349] width 852 height 451
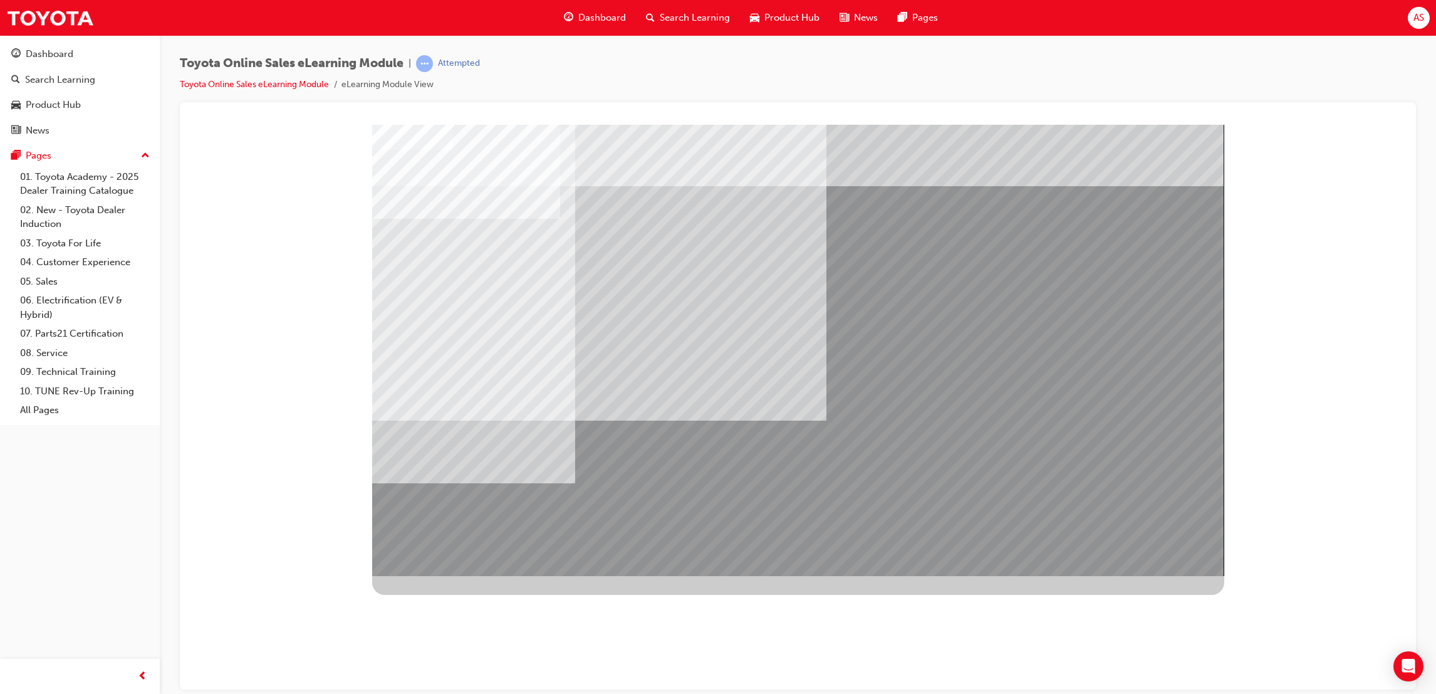
drag, startPoint x: 440, startPoint y: 148, endPoint x: 494, endPoint y: 260, distance: 124.4
click at [466, 201] on div at bounding box center [798, 349] width 852 height 451
drag, startPoint x: 1156, startPoint y: 89, endPoint x: 1038, endPoint y: 18, distance: 137.4
click at [1156, 89] on div "Toyota Online Sales eLearning Module | Attempted Toyota Online Sales eLearning …" at bounding box center [798, 78] width 1236 height 47
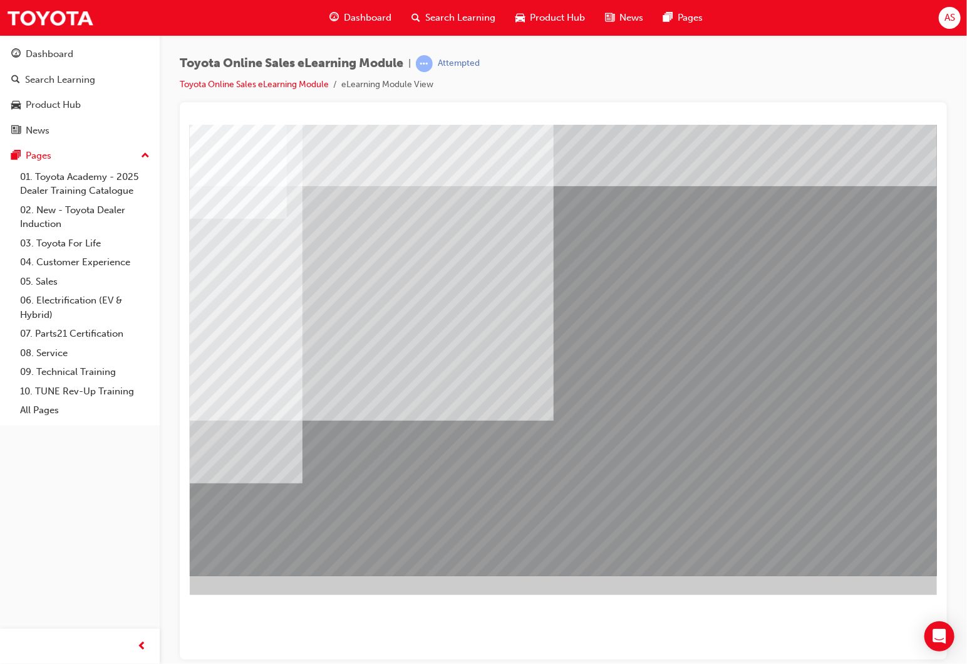
scroll to position [0, 103]
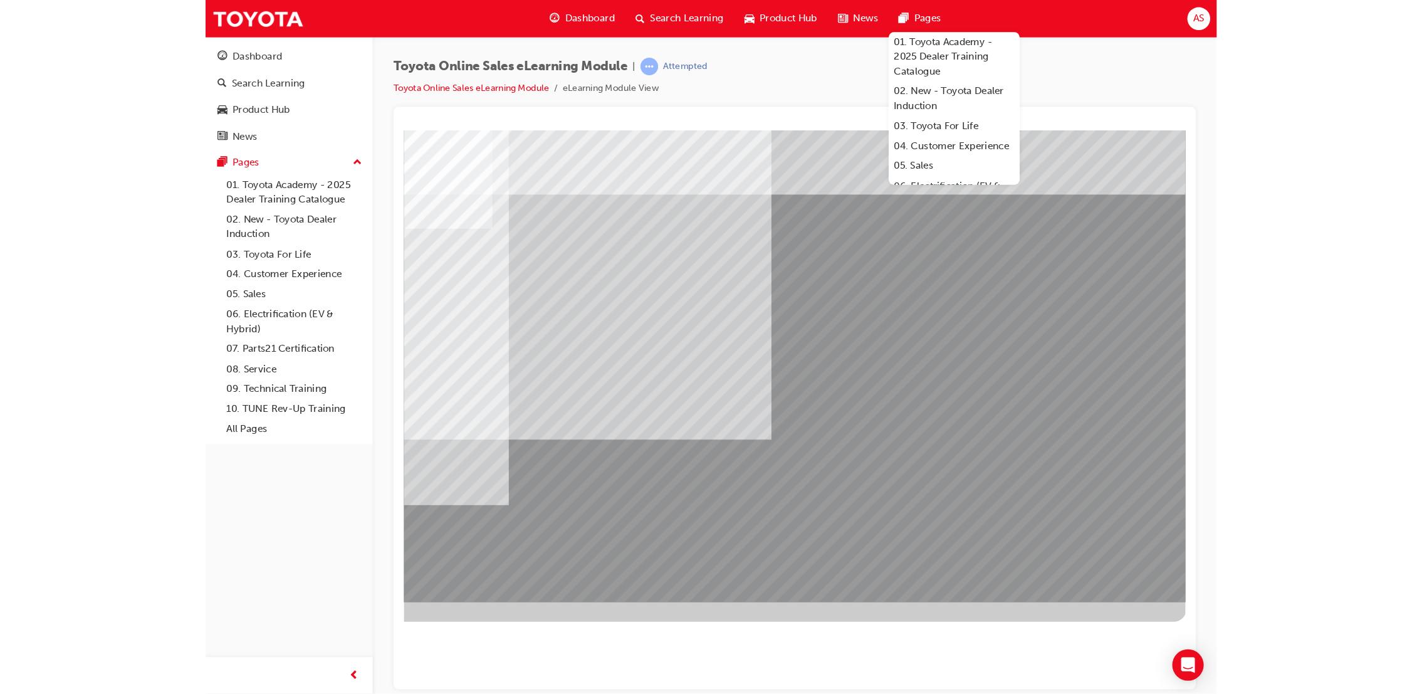
scroll to position [0, 0]
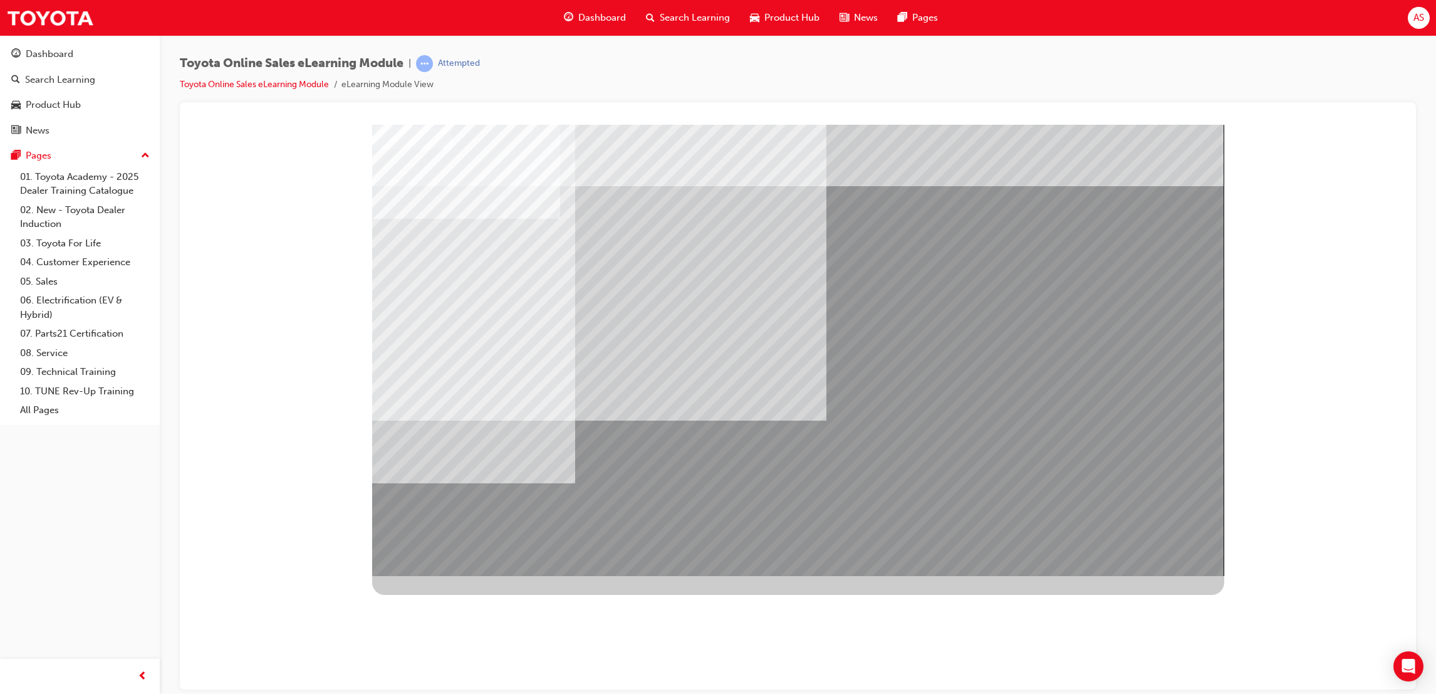
click at [578, 14] on span "Dashboard" at bounding box center [602, 18] width 48 height 14
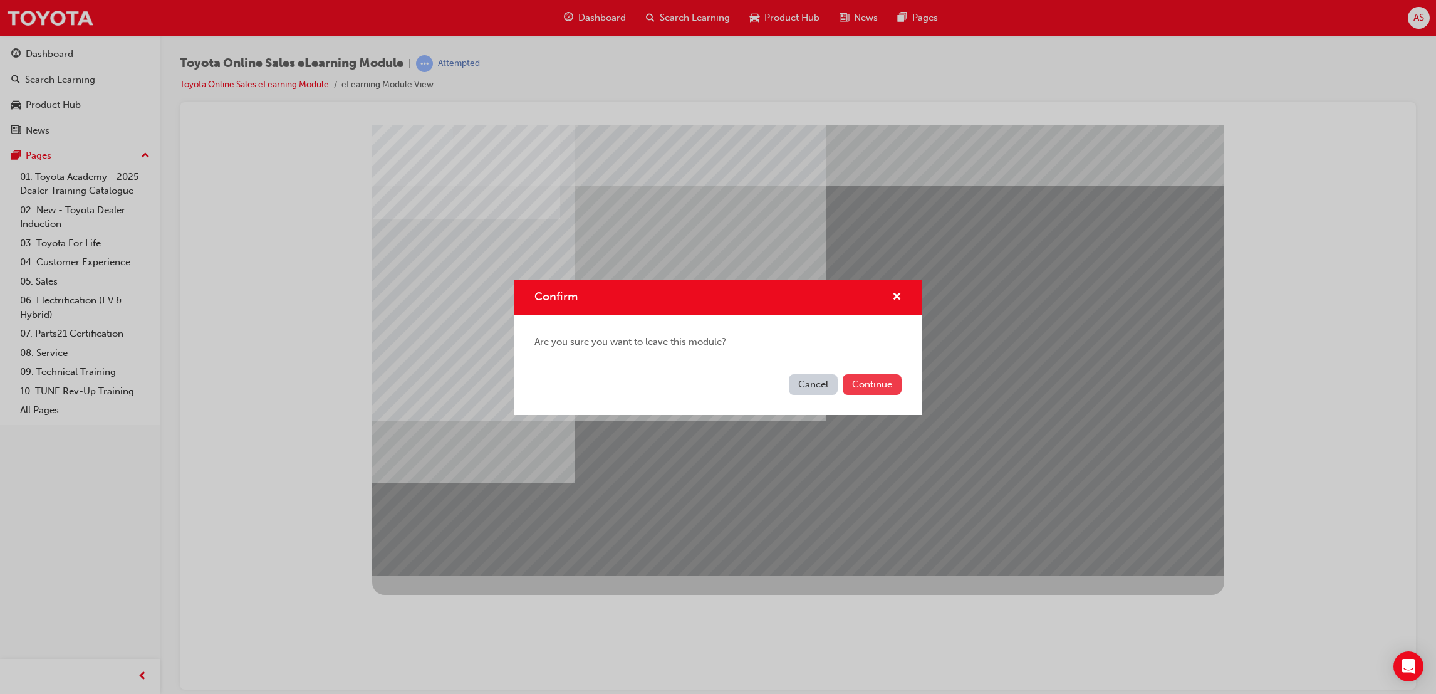
click at [857, 387] on button "Continue" at bounding box center [872, 384] width 59 height 21
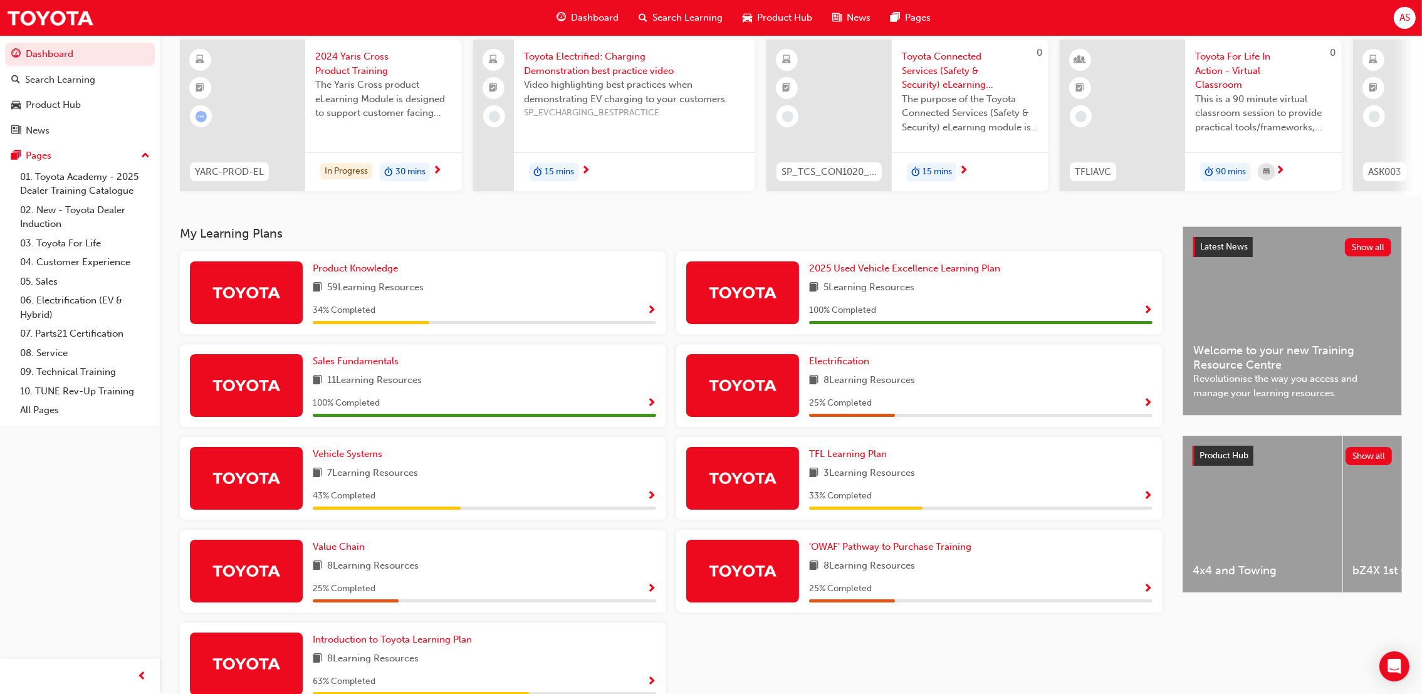
scroll to position [168, 0]
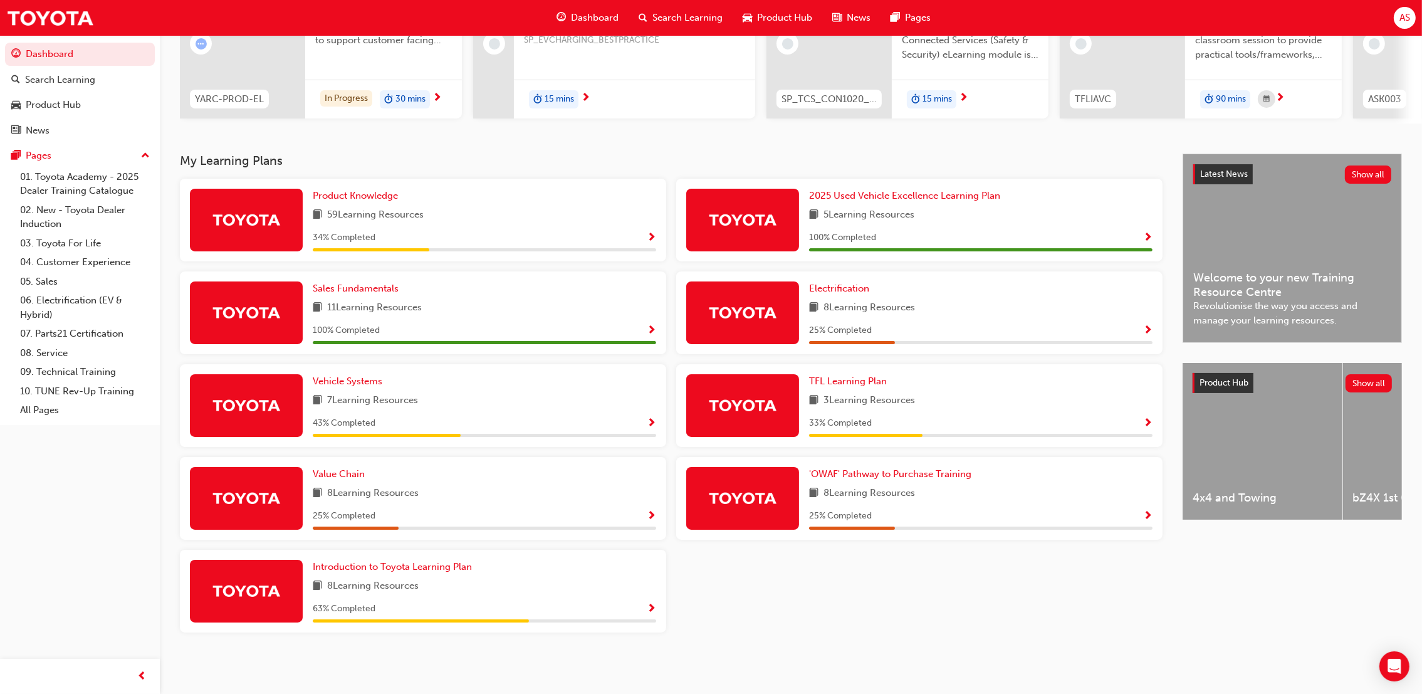
click at [375, 533] on div "Value Chain 8 Learning Resources 25 % Completed" at bounding box center [423, 498] width 486 height 83
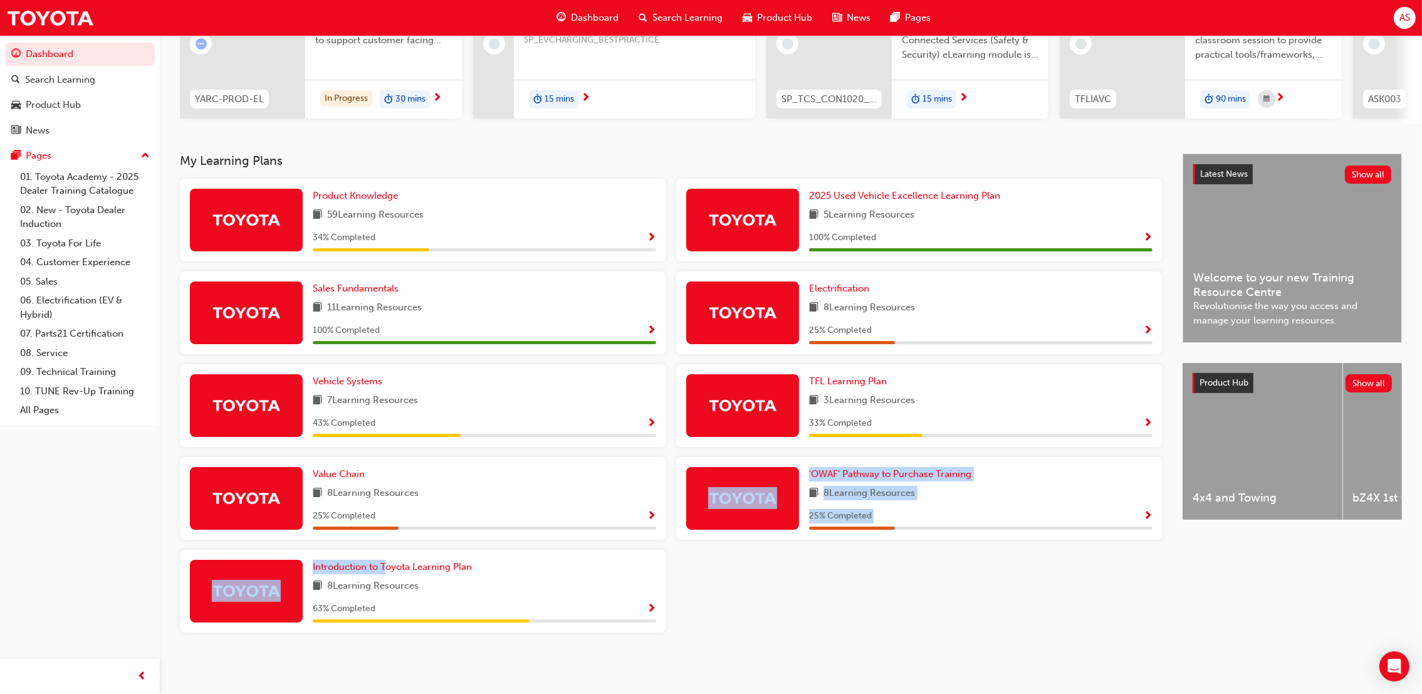
click at [388, 553] on div "Product Knowledge 59 Learning Resources 34 % Completed 2025 Used Vehicle Excell…" at bounding box center [671, 411] width 993 height 464
drag, startPoint x: 388, startPoint y: 553, endPoint x: 413, endPoint y: 568, distance: 28.7
click at [413, 568] on span "Introduction to Toyota Learning Plan" at bounding box center [392, 566] width 159 height 11
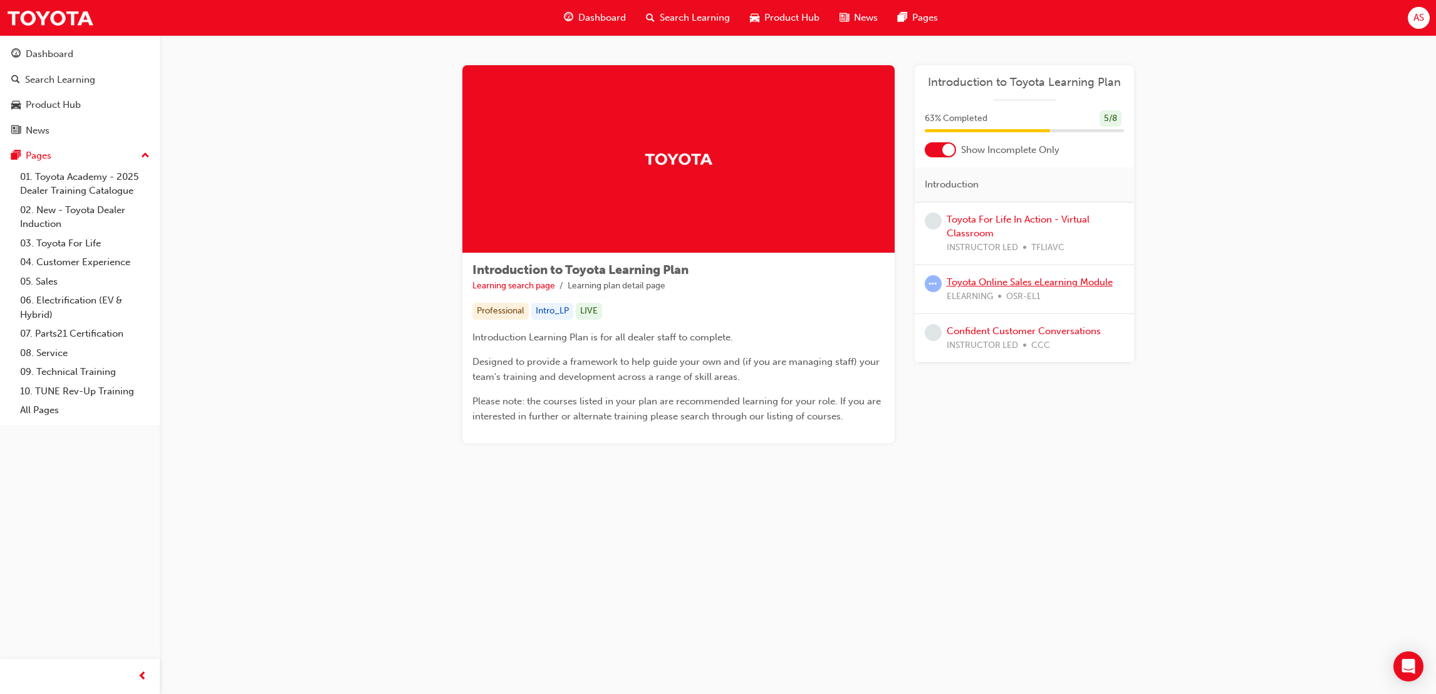
click at [1063, 281] on link "Toyota Online Sales eLearning Module" at bounding box center [1030, 281] width 166 height 11
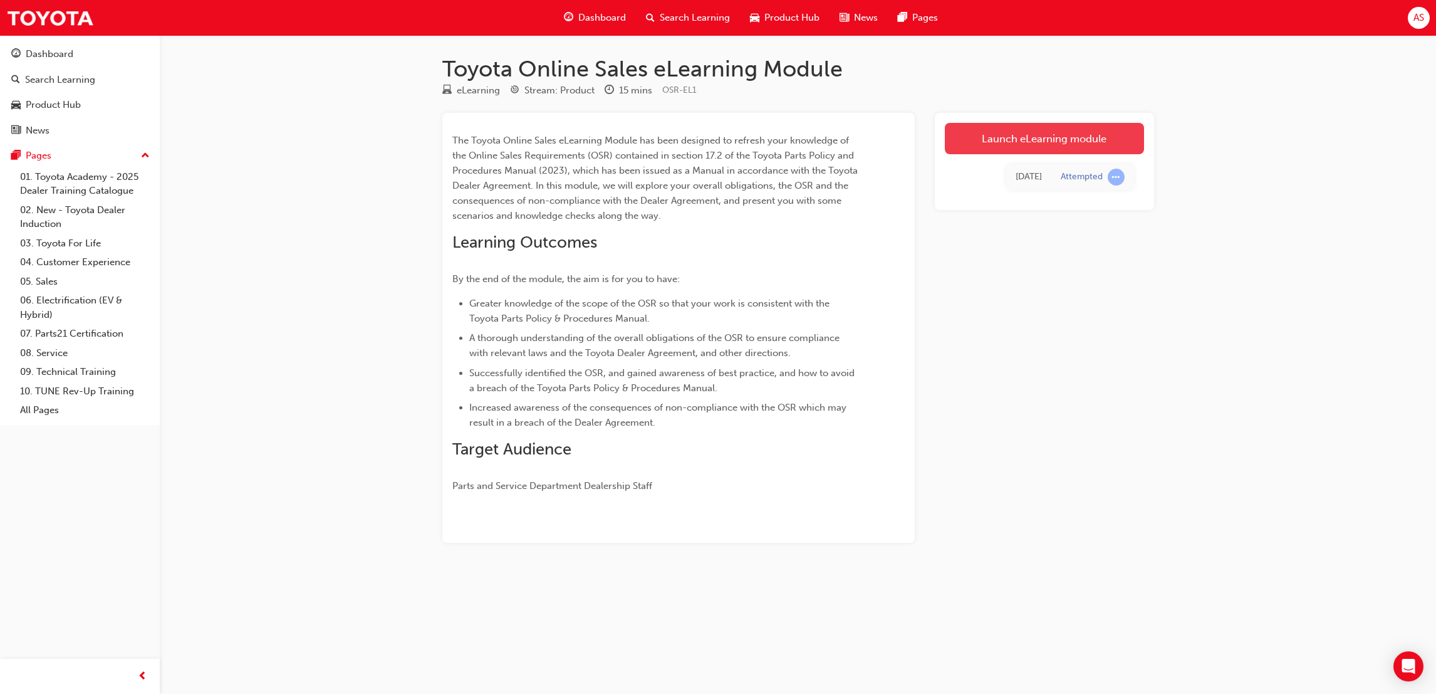
click at [976, 147] on link "Launch eLearning module" at bounding box center [1044, 138] width 199 height 31
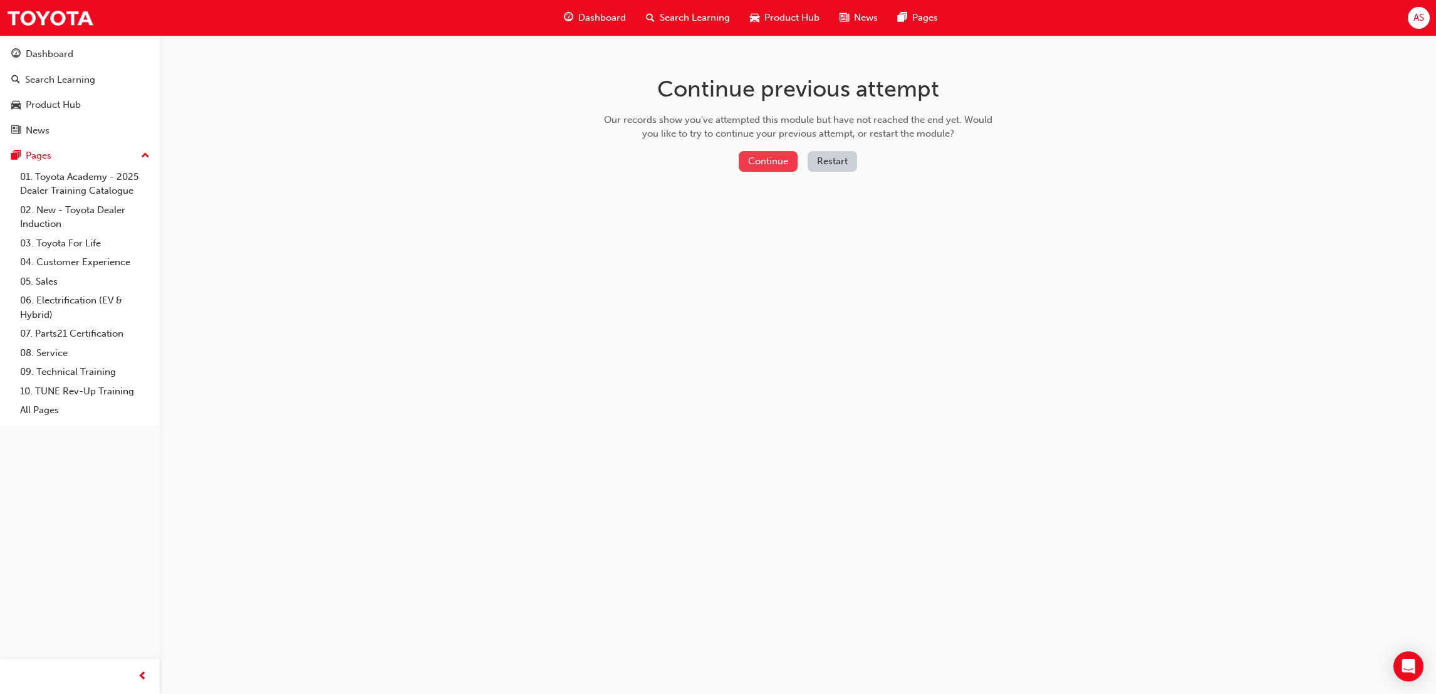
click at [785, 160] on button "Continue" at bounding box center [768, 161] width 59 height 21
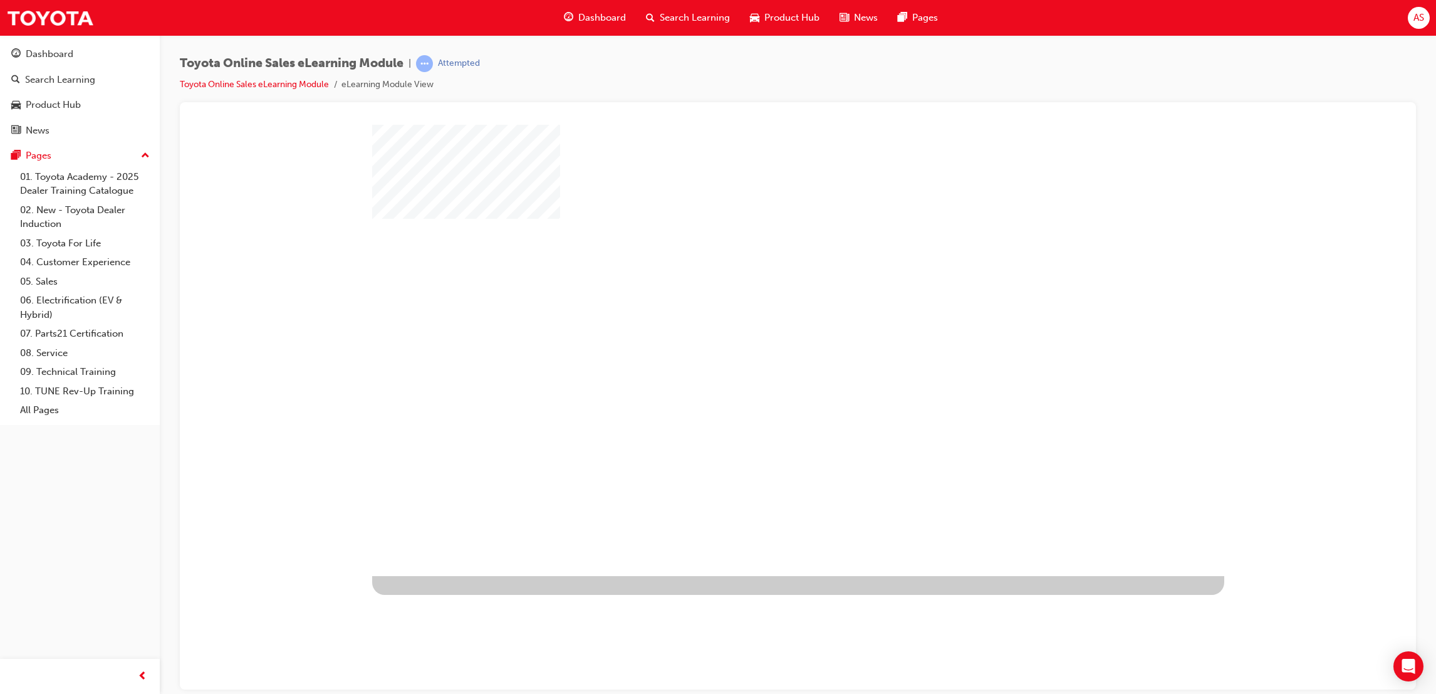
click at [762, 313] on div "play" at bounding box center [762, 313] width 0 height 0
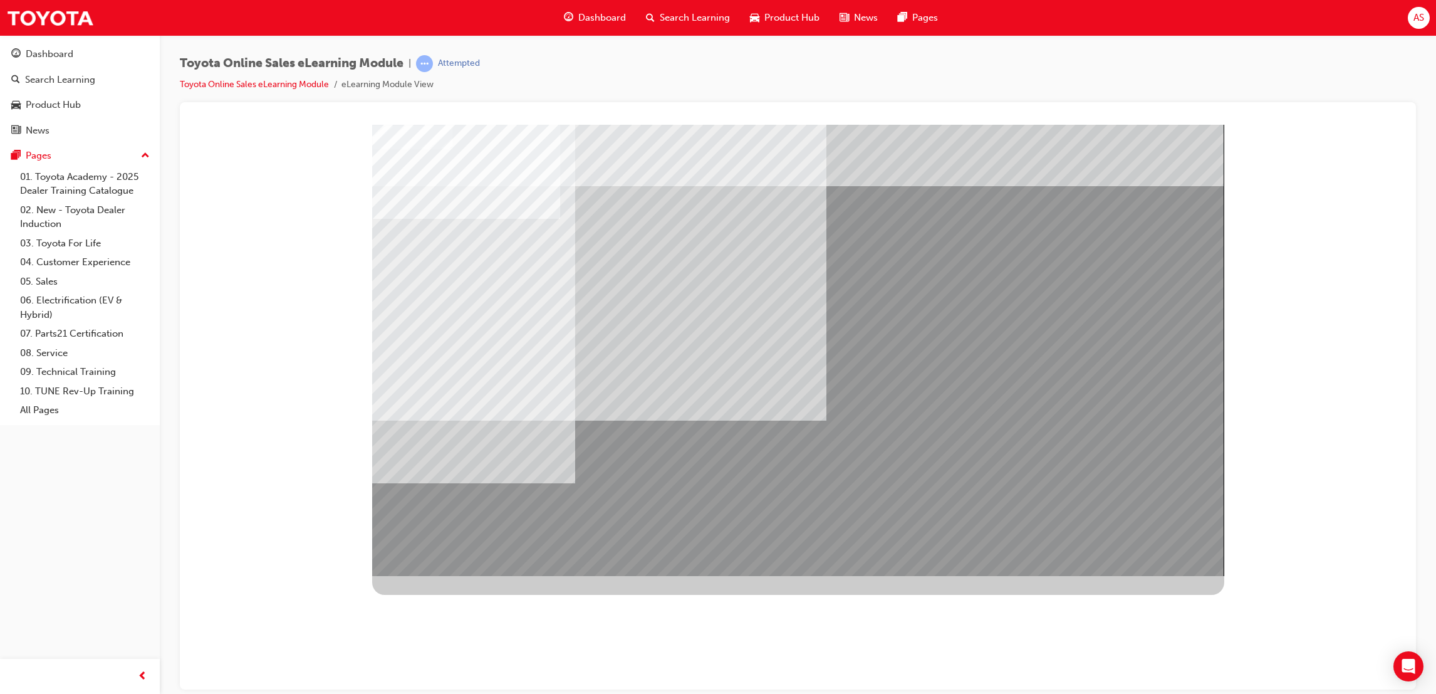
drag, startPoint x: 859, startPoint y: 533, endPoint x: 435, endPoint y: 328, distance: 471.1
drag, startPoint x: 436, startPoint y: 322, endPoint x: 305, endPoint y: 210, distance: 172.4
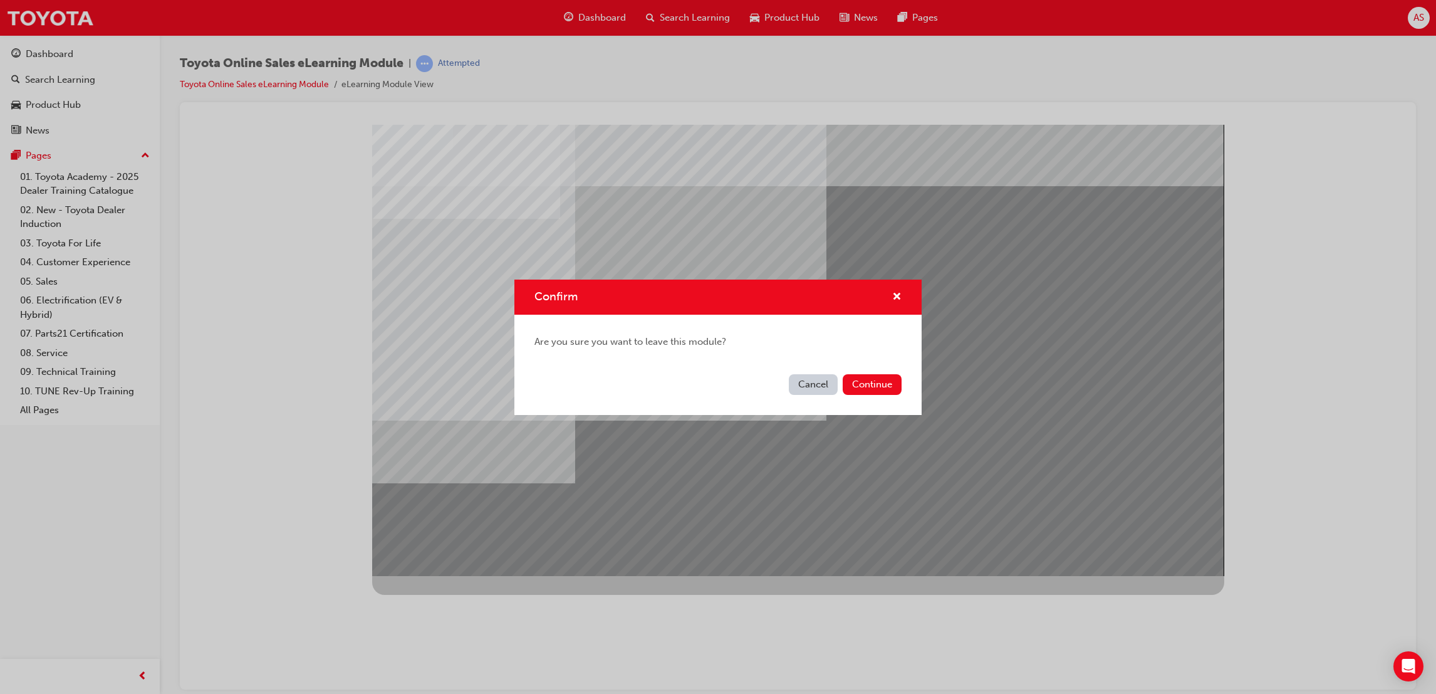
click at [867, 395] on div "Cancel Continue" at bounding box center [717, 392] width 407 height 46
click at [864, 387] on button "Continue" at bounding box center [872, 384] width 59 height 21
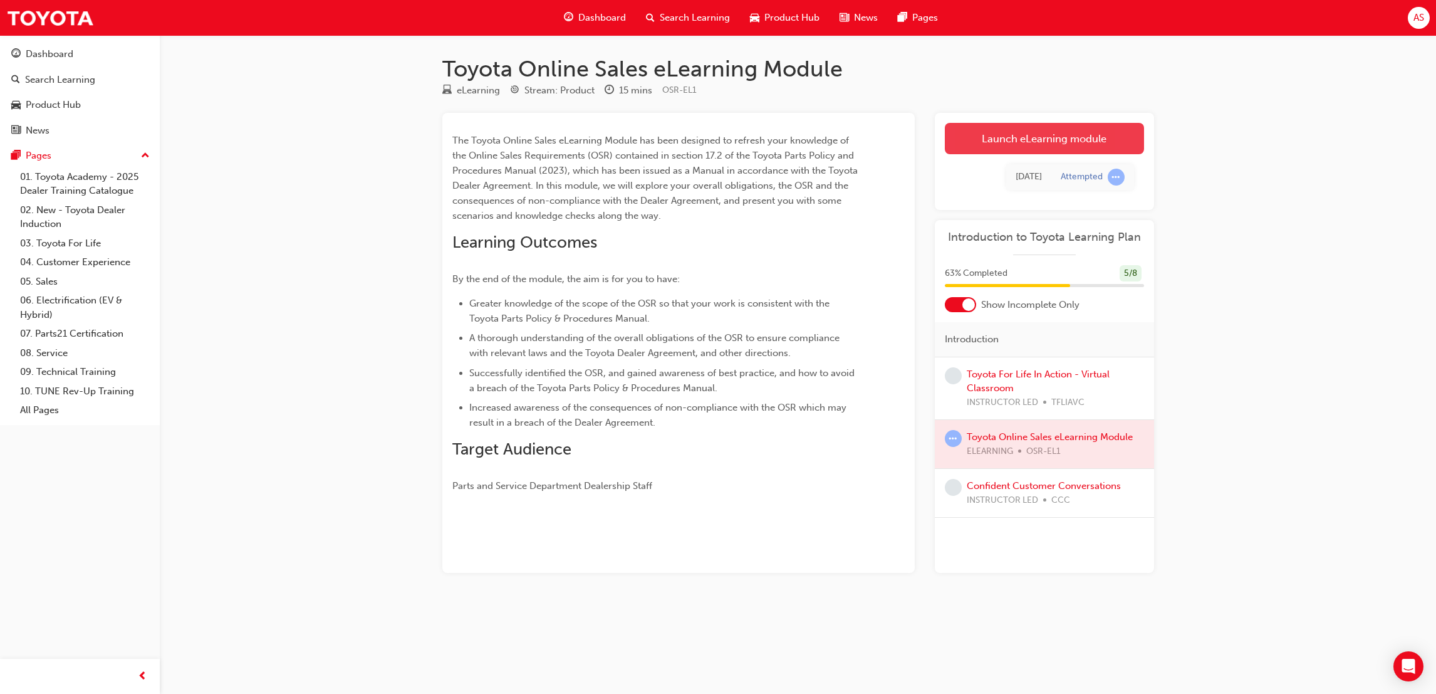
click at [1009, 138] on link "Launch eLearning module" at bounding box center [1044, 138] width 199 height 31
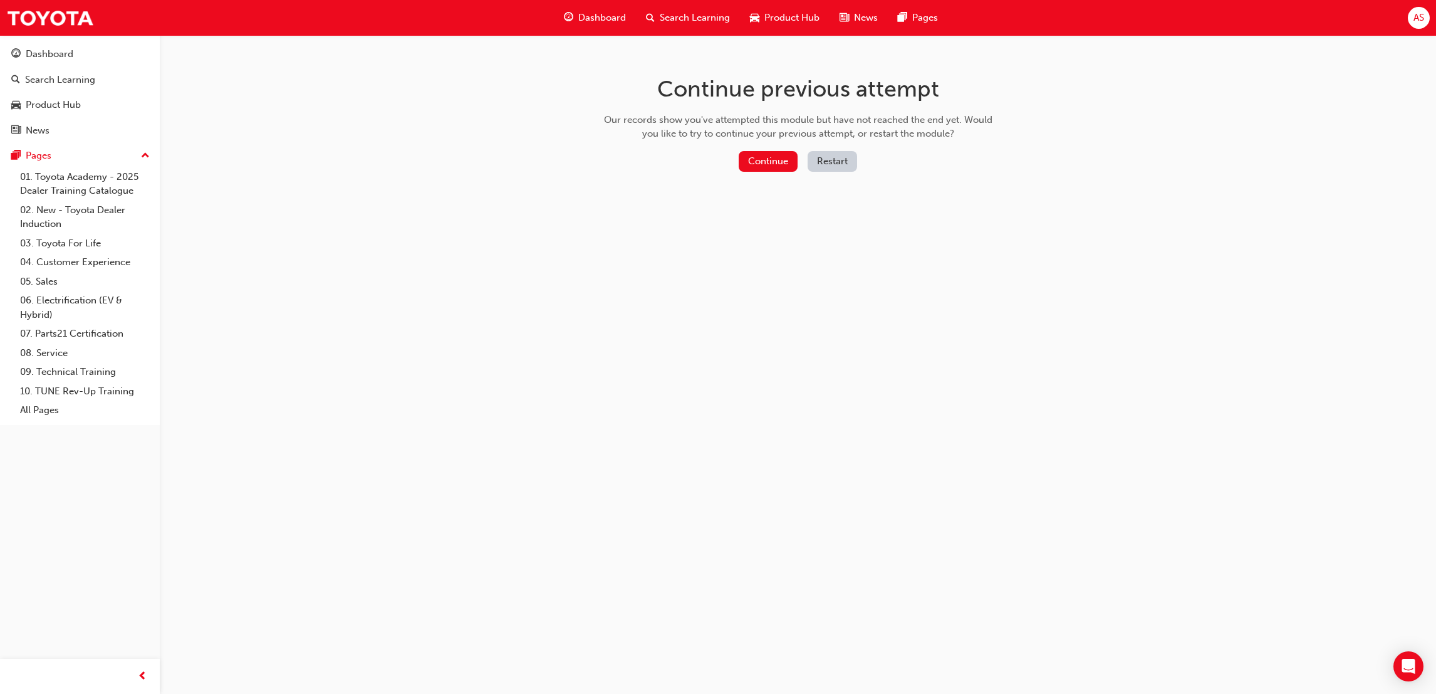
click at [813, 159] on button "Restart" at bounding box center [833, 161] width 50 height 21
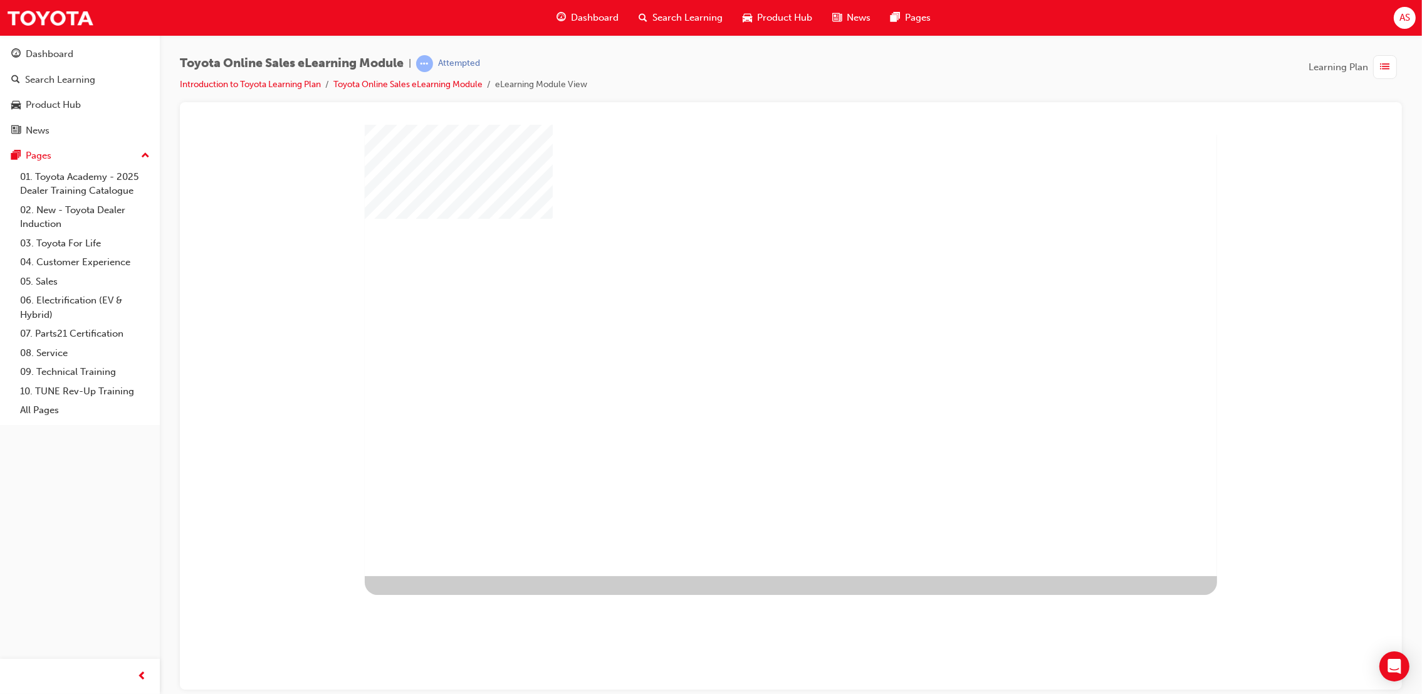
click at [754, 313] on div "play" at bounding box center [754, 313] width 0 height 0
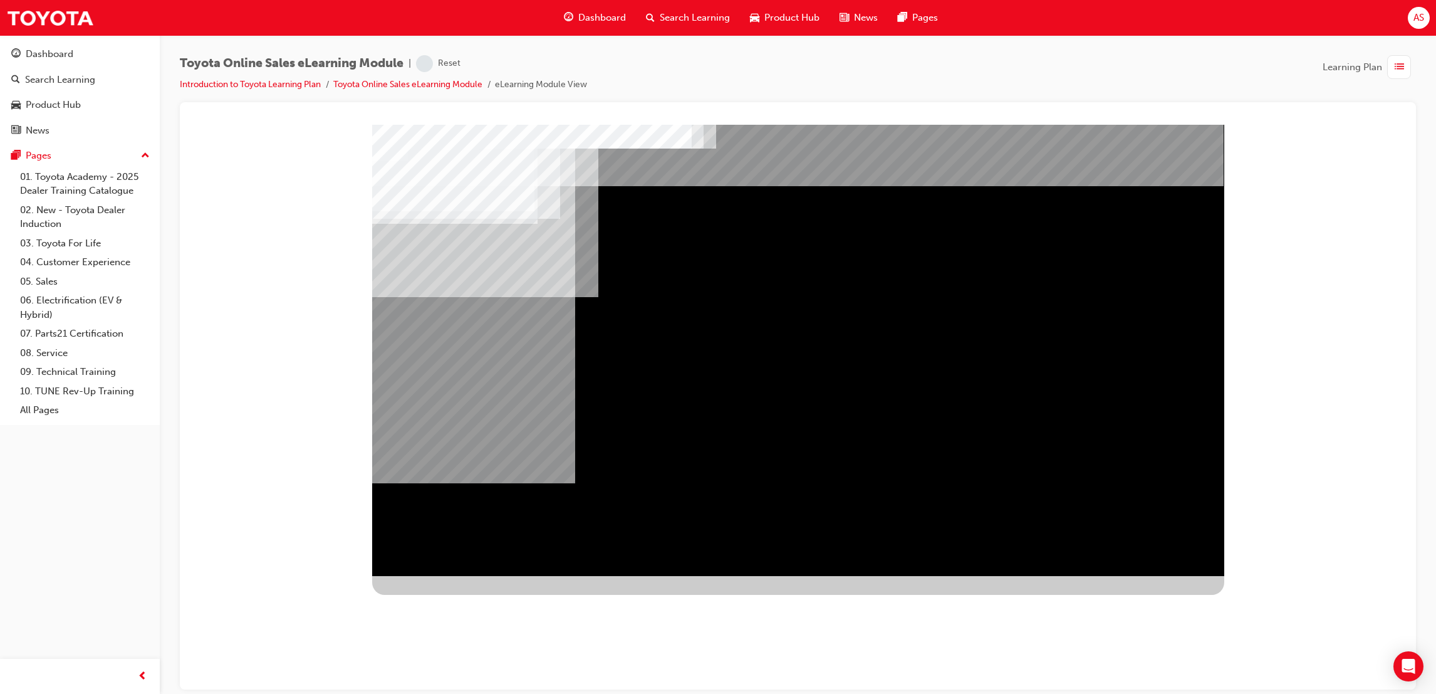
click at [1107, 509] on div "Navigation" at bounding box center [798, 349] width 852 height 451
click at [1144, 556] on div "Navigation" at bounding box center [798, 349] width 852 height 451
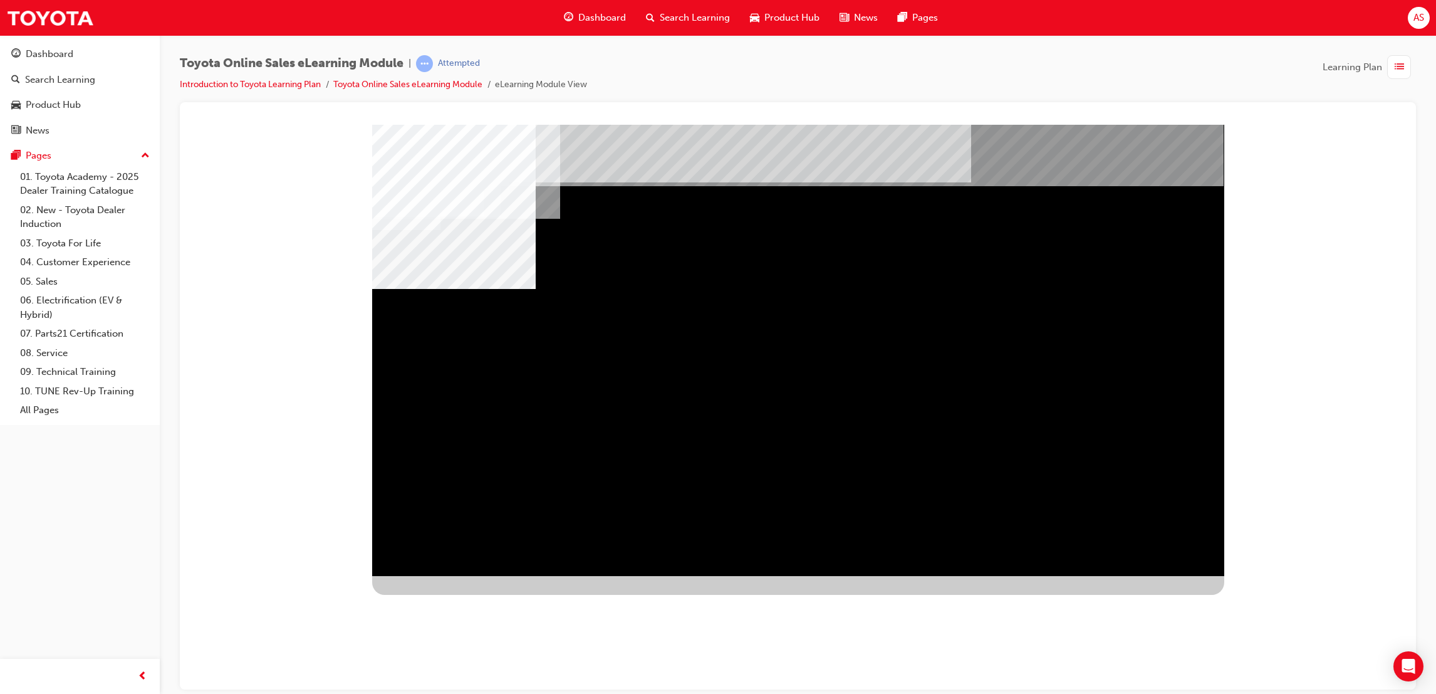
click at [536, 598] on div "slidename" at bounding box center [454, 680] width 164 height 164
click at [391, 339] on div "multistate" at bounding box center [798, 349] width 852 height 451
drag, startPoint x: 392, startPoint y: 339, endPoint x: 534, endPoint y: 351, distance: 143.4
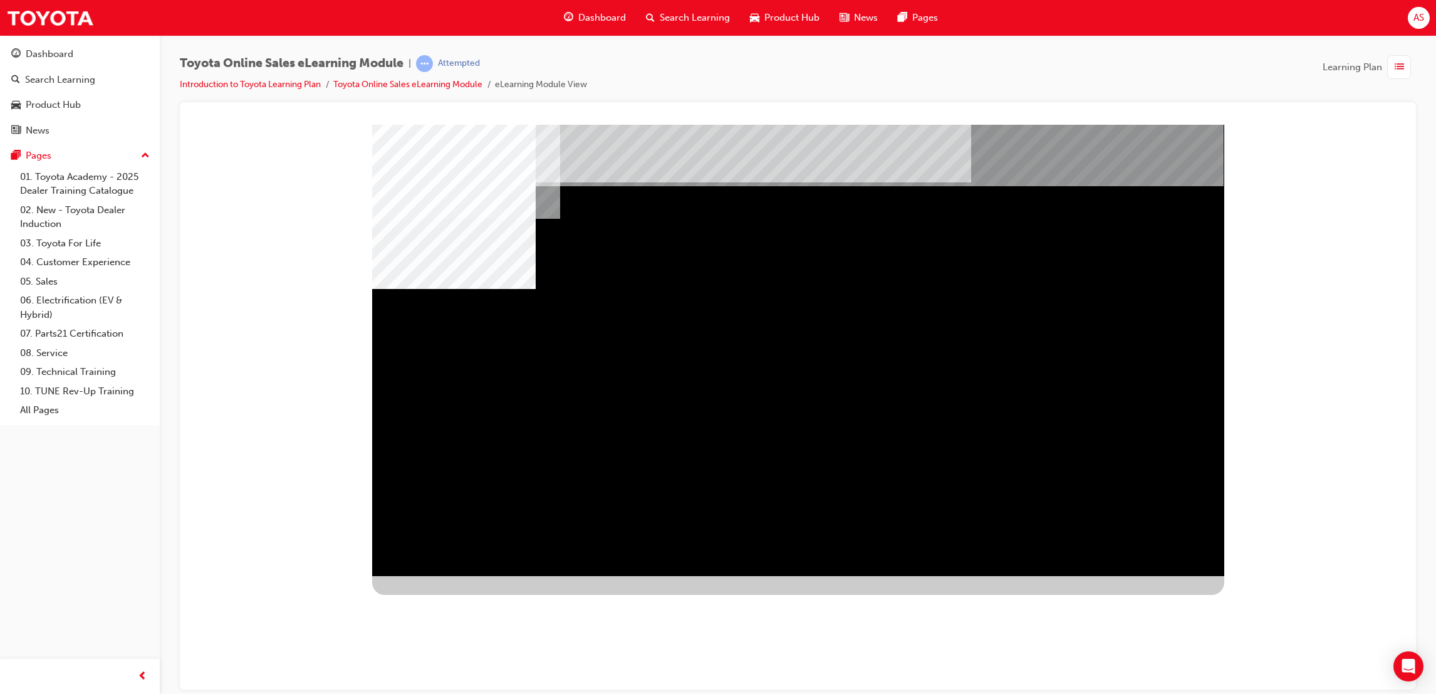
click at [402, 340] on div "multistate" at bounding box center [798, 349] width 852 height 451
drag, startPoint x: 881, startPoint y: 388, endPoint x: 986, endPoint y: 390, distance: 105.3
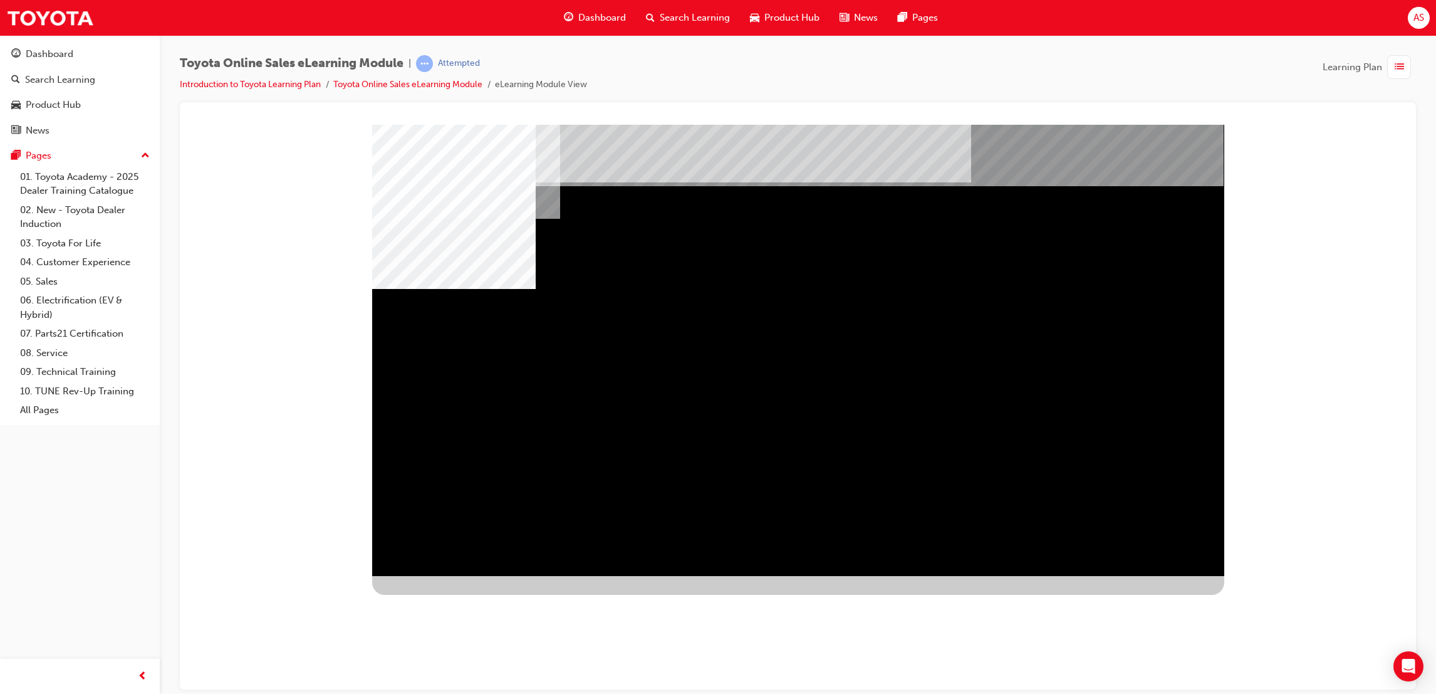
click at [1137, 558] on div "multistate" at bounding box center [798, 349] width 852 height 451
drag, startPoint x: 1145, startPoint y: 532, endPoint x: 1141, endPoint y: 556, distance: 24.2
click at [1147, 532] on div "multistate" at bounding box center [798, 349] width 852 height 451
click at [1137, 566] on div "multistate" at bounding box center [798, 349] width 852 height 451
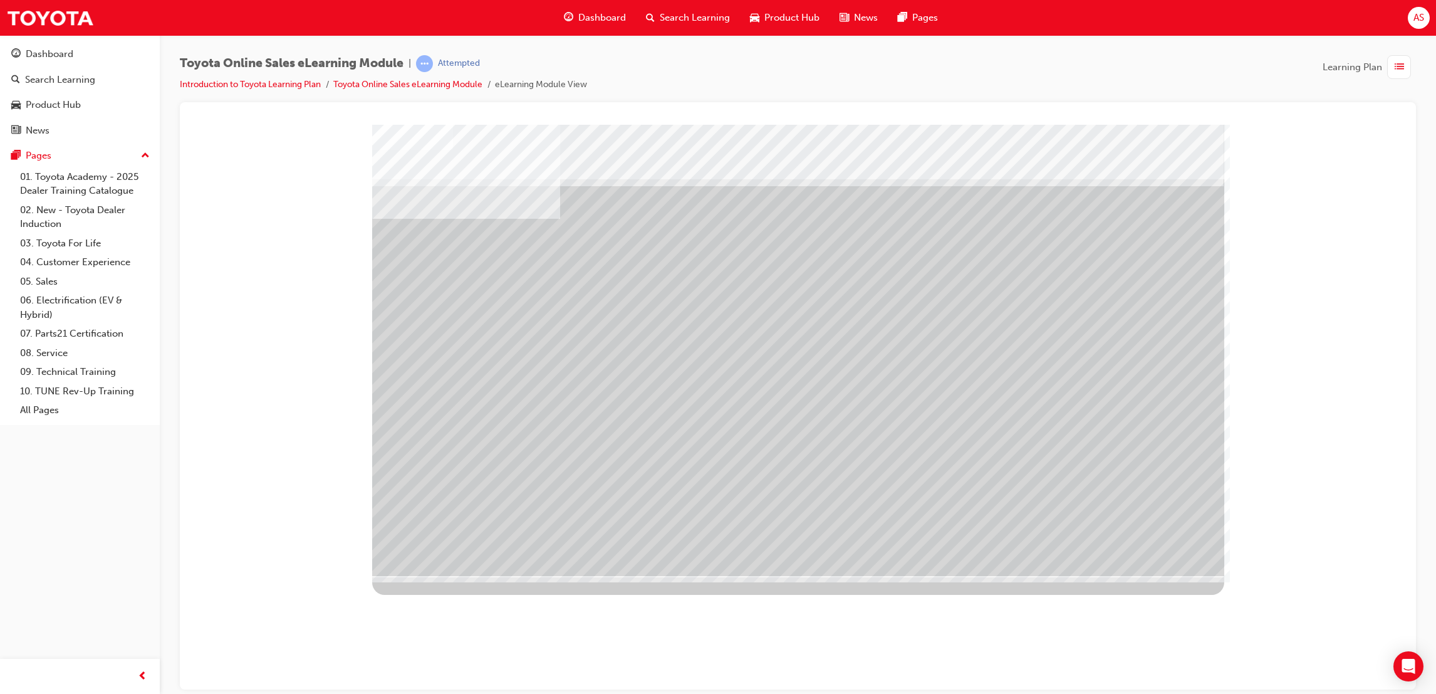
drag, startPoint x: 592, startPoint y: 454, endPoint x: 610, endPoint y: 449, distance: 18.9
drag, startPoint x: 828, startPoint y: 442, endPoint x: 857, endPoint y: 429, distance: 31.7
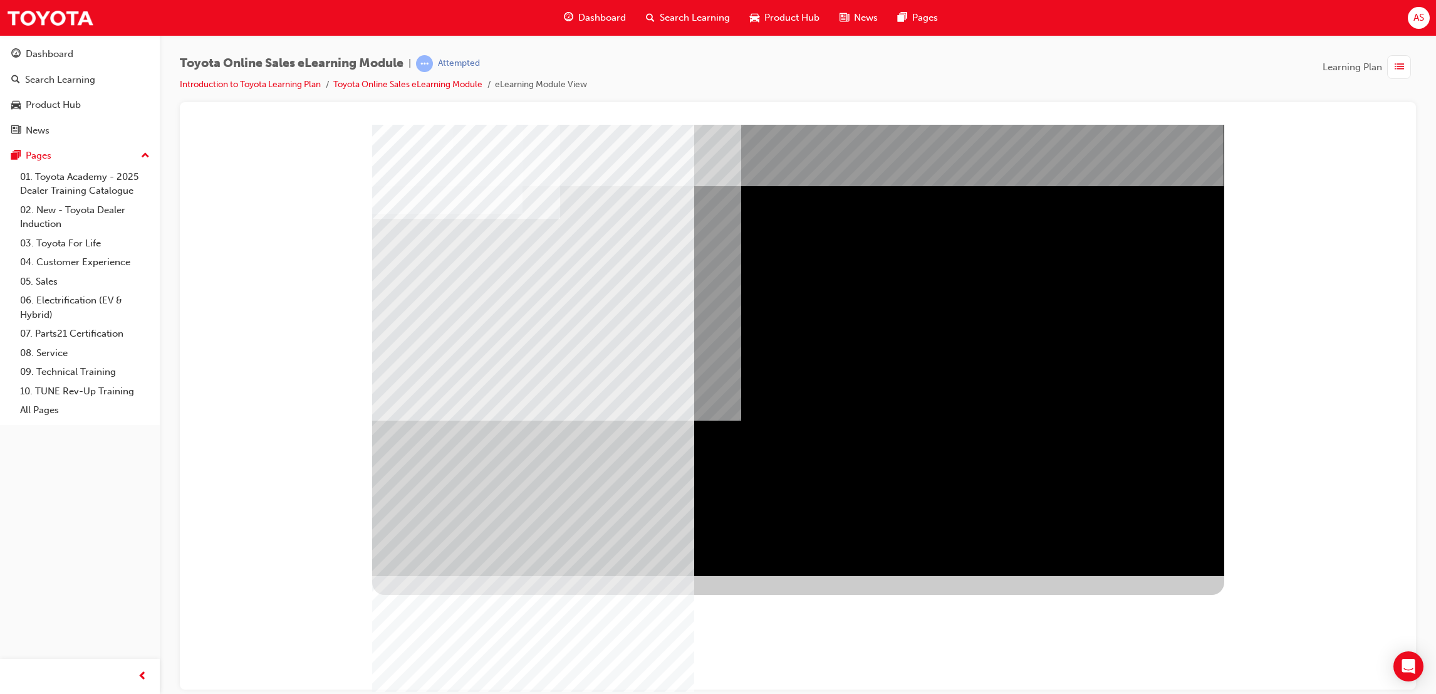
drag, startPoint x: 559, startPoint y: 539, endPoint x: 1009, endPoint y: 506, distance: 451.1
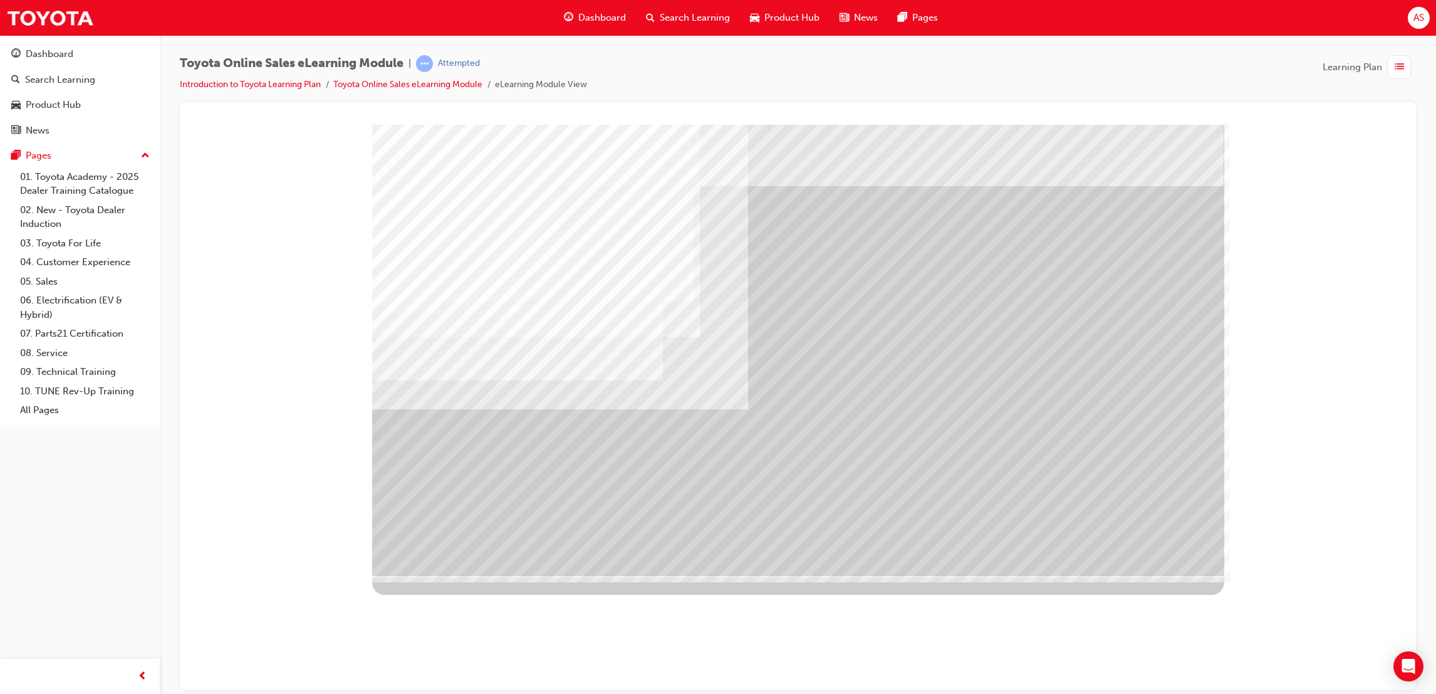
drag, startPoint x: 897, startPoint y: 264, endPoint x: 855, endPoint y: 349, distance: 95.3
click at [865, 328] on div "multistate" at bounding box center [798, 349] width 852 height 451
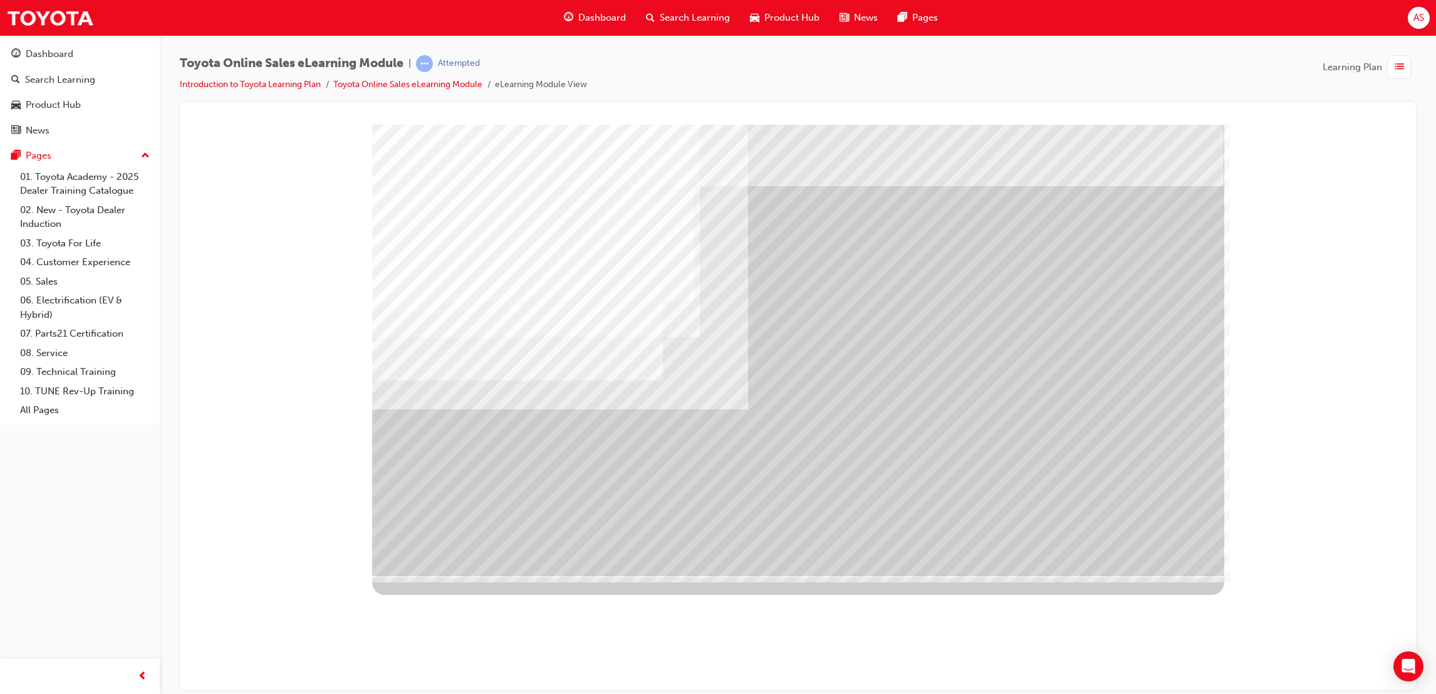
drag, startPoint x: 1025, startPoint y: 385, endPoint x: 1028, endPoint y: 390, distance: 6.5
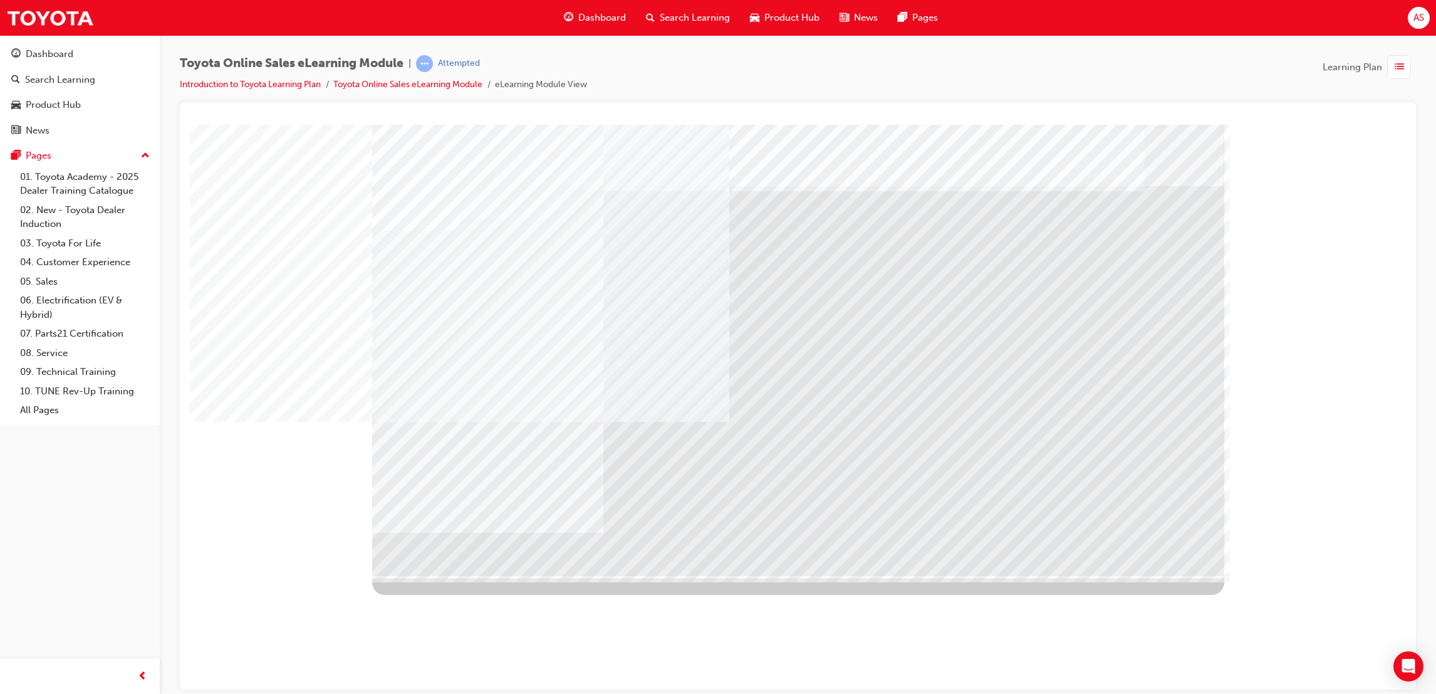
drag, startPoint x: 471, startPoint y: 294, endPoint x: 482, endPoint y: 294, distance: 11.9
drag, startPoint x: 513, startPoint y: 303, endPoint x: 523, endPoint y: 305, distance: 10.3
drag, startPoint x: 561, startPoint y: 301, endPoint x: 594, endPoint y: 304, distance: 33.3
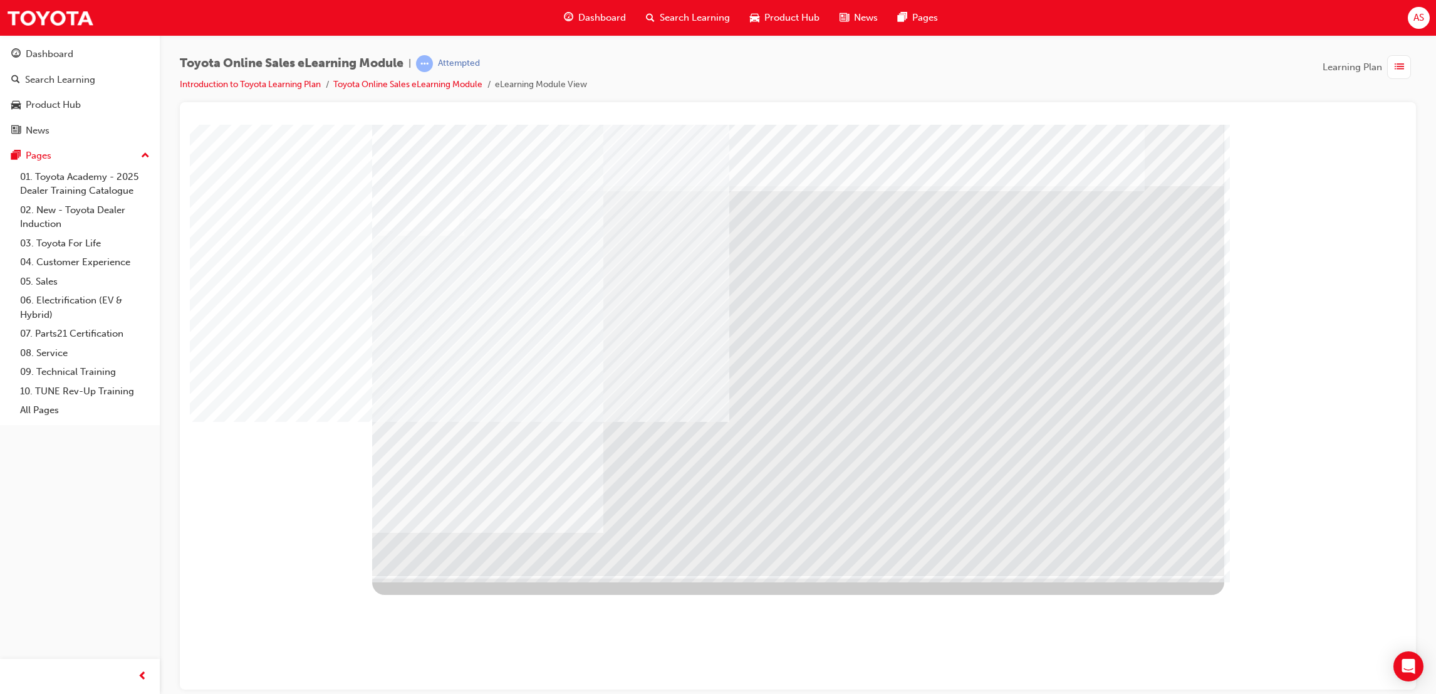
drag, startPoint x: 734, startPoint y: 439, endPoint x: 715, endPoint y: 427, distance: 22.5
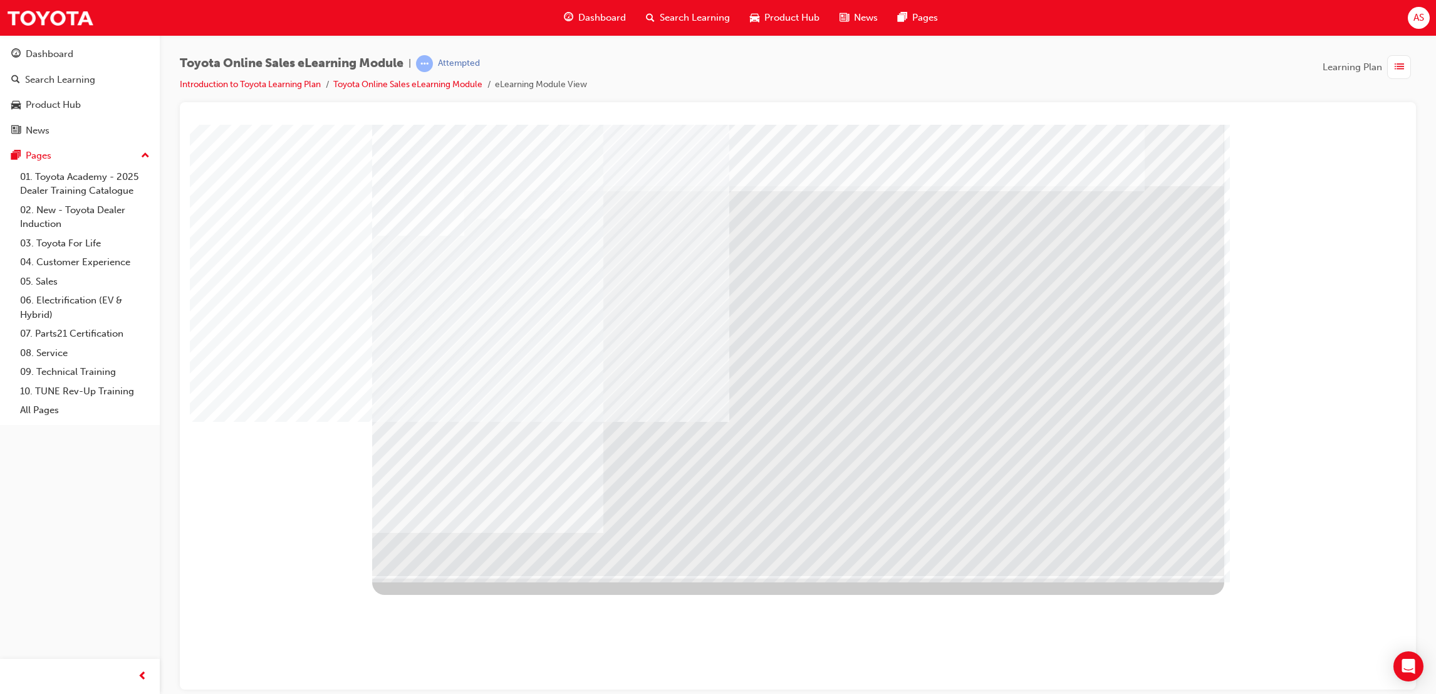
drag, startPoint x: 579, startPoint y: 449, endPoint x: 1247, endPoint y: 415, distance: 668.8
drag, startPoint x: 1185, startPoint y: 533, endPoint x: 1177, endPoint y: 534, distance: 8.2
click at [1182, 533] on div "multistate" at bounding box center [798, 349] width 852 height 451
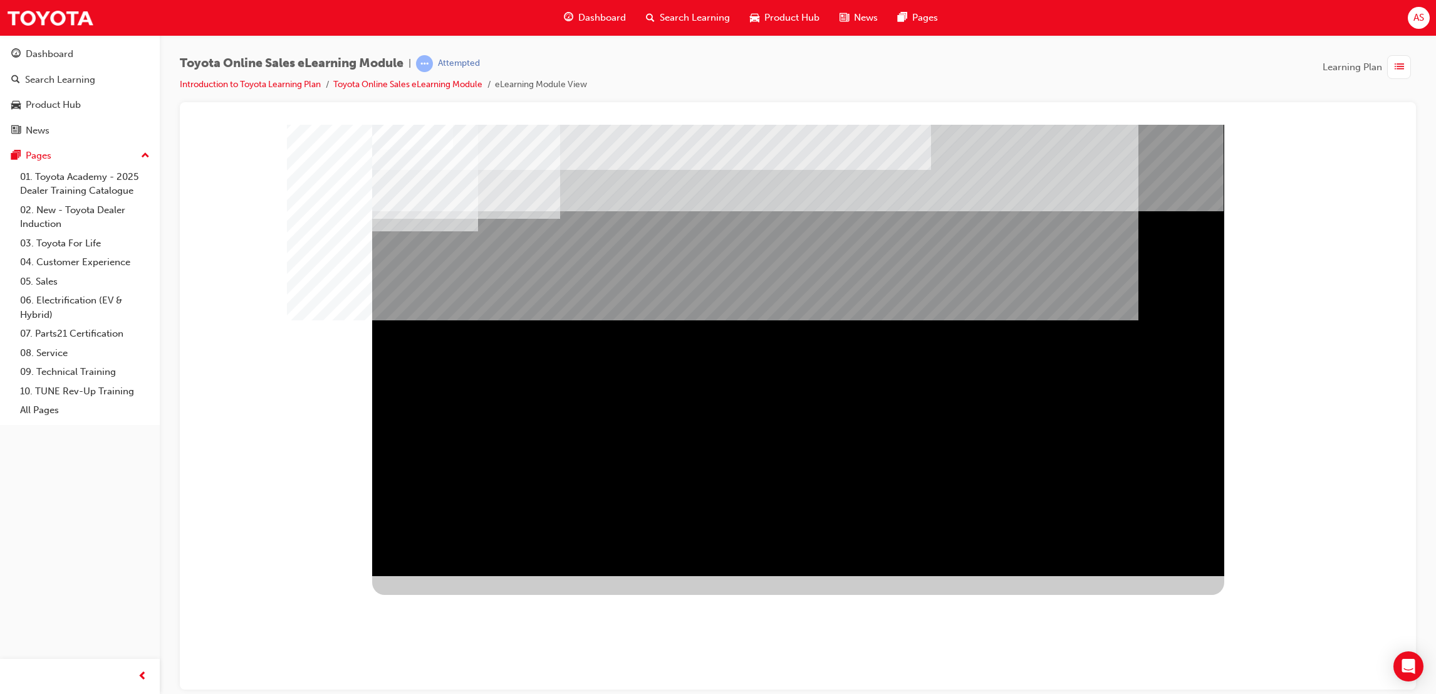
drag, startPoint x: 1179, startPoint y: 533, endPoint x: 1176, endPoint y: 541, distance: 8.1
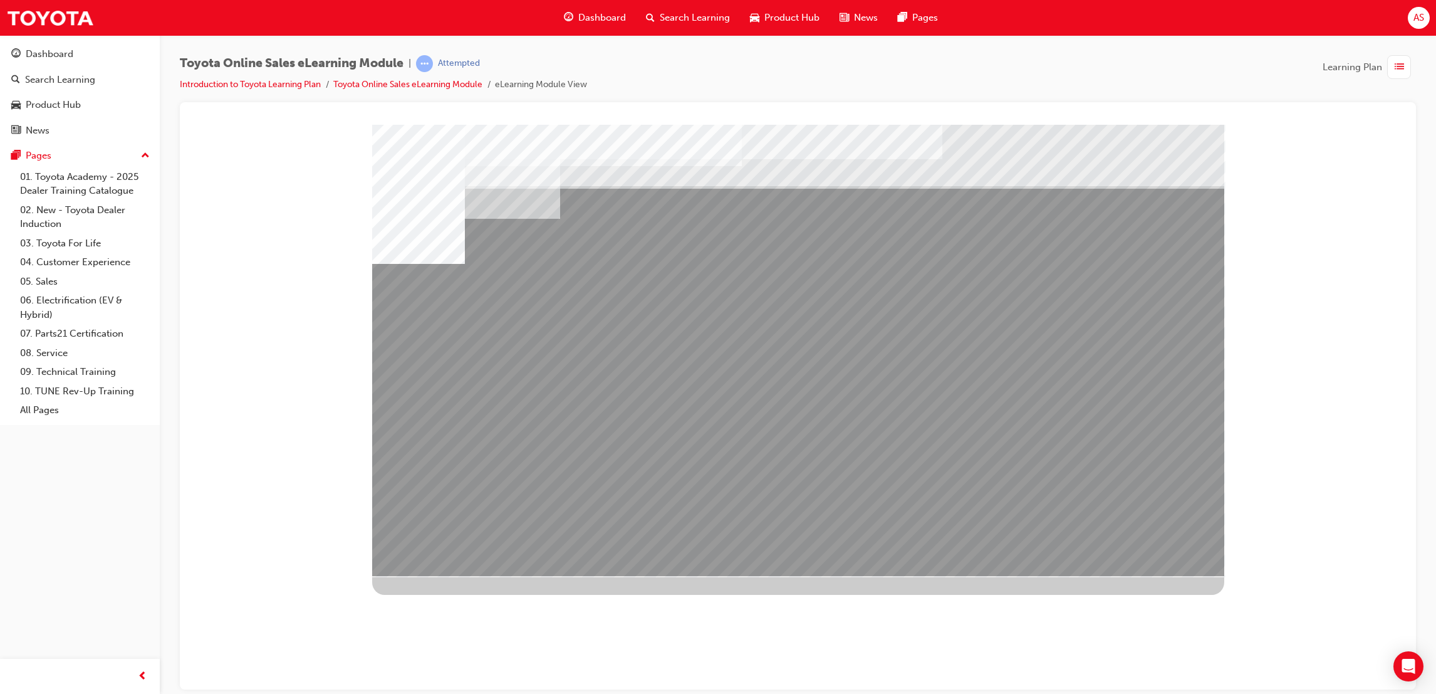
drag, startPoint x: 713, startPoint y: 447, endPoint x: 668, endPoint y: 443, distance: 45.3
click at [679, 445] on div "multistate" at bounding box center [798, 349] width 852 height 451
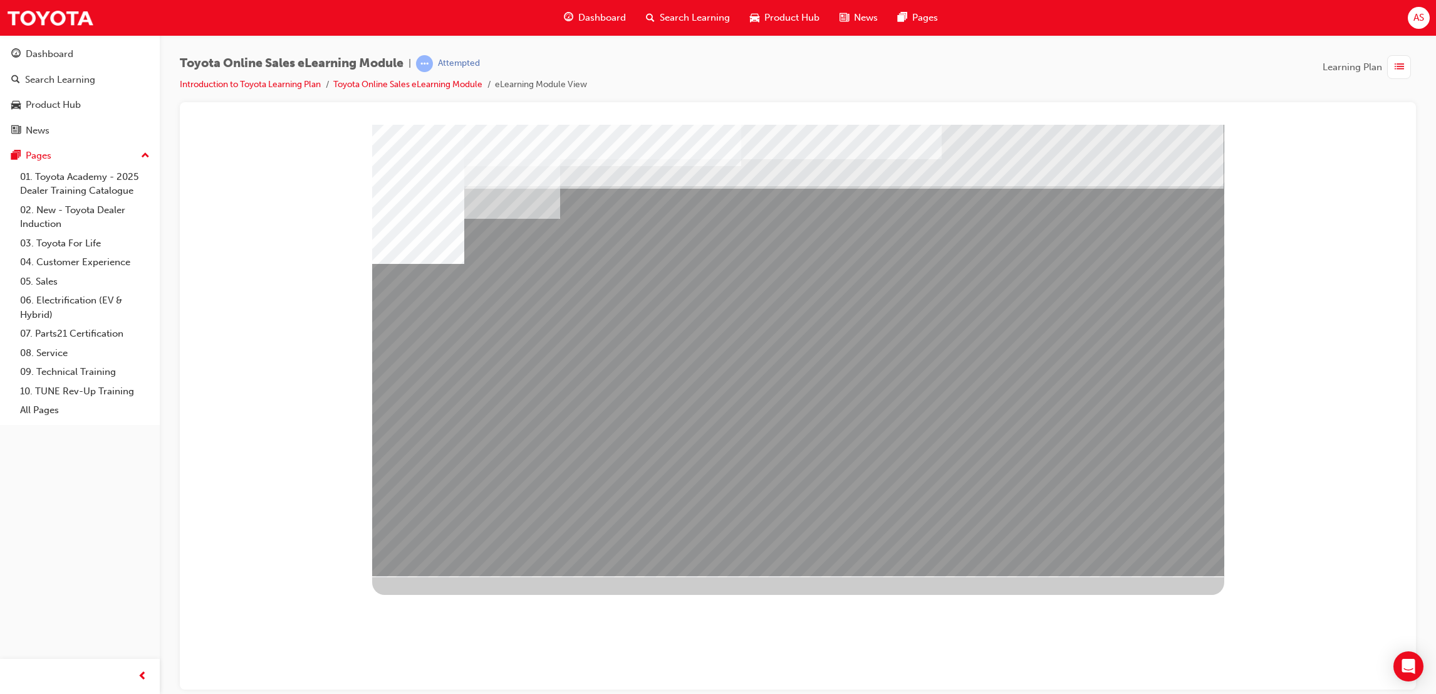
drag, startPoint x: 880, startPoint y: 439, endPoint x: 923, endPoint y: 441, distance: 43.3
click at [908, 439] on div "multistate" at bounding box center [798, 349] width 852 height 451
drag, startPoint x: 924, startPoint y: 441, endPoint x: 1016, endPoint y: 441, distance: 92.7
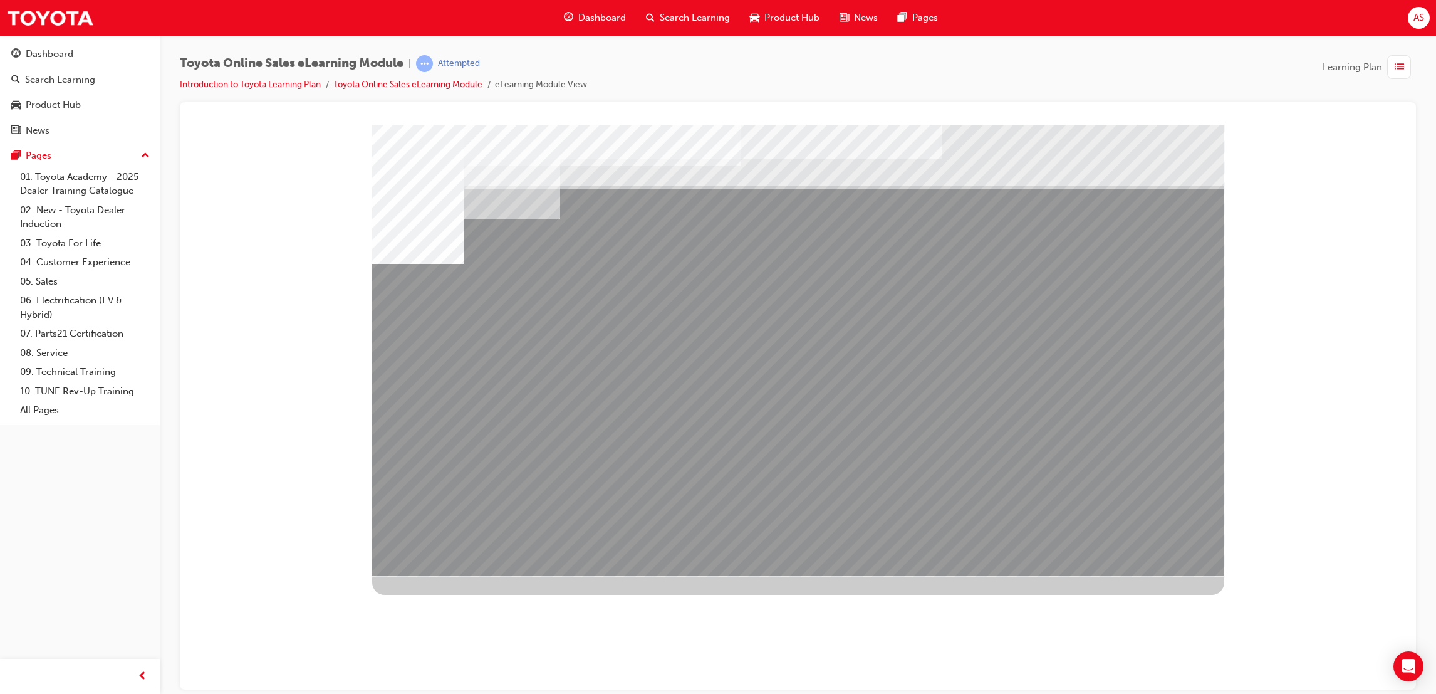
drag, startPoint x: 1129, startPoint y: 456, endPoint x: 1040, endPoint y: 456, distance: 89.0
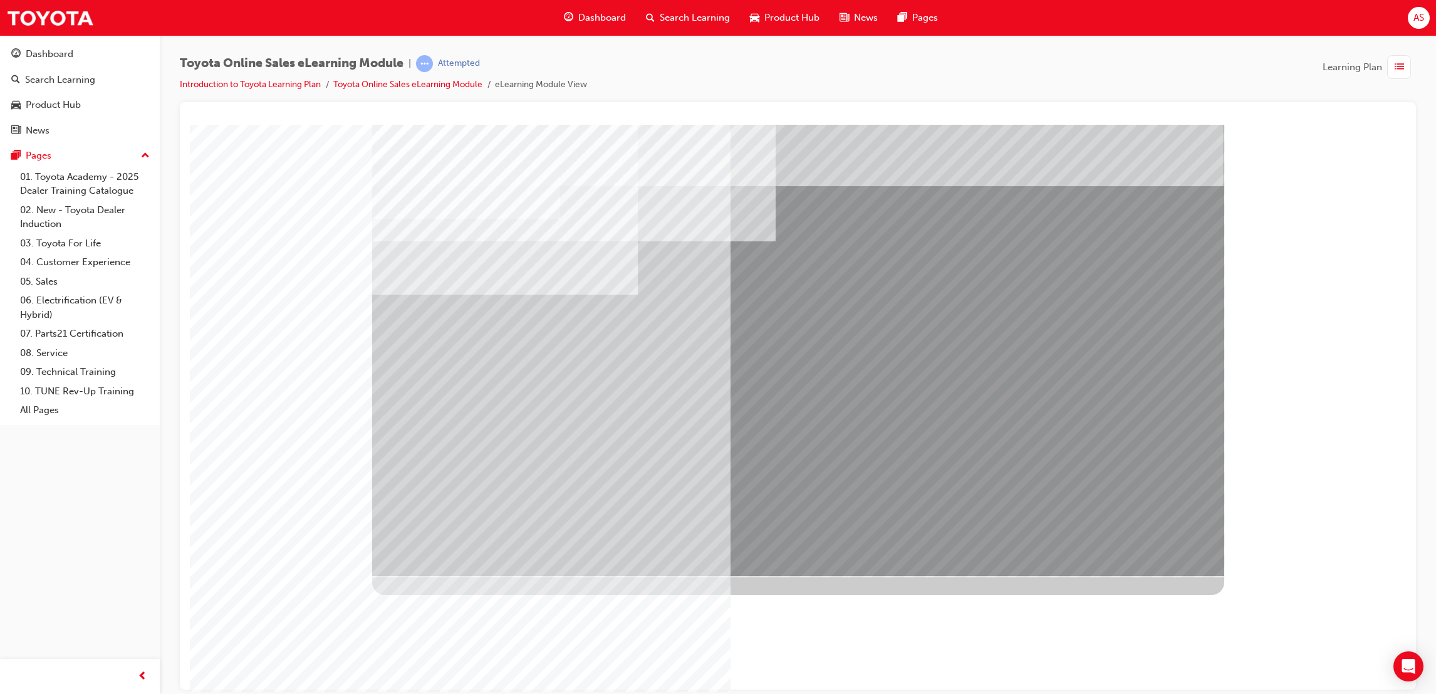
drag, startPoint x: 474, startPoint y: 409, endPoint x: 533, endPoint y: 403, distance: 58.6
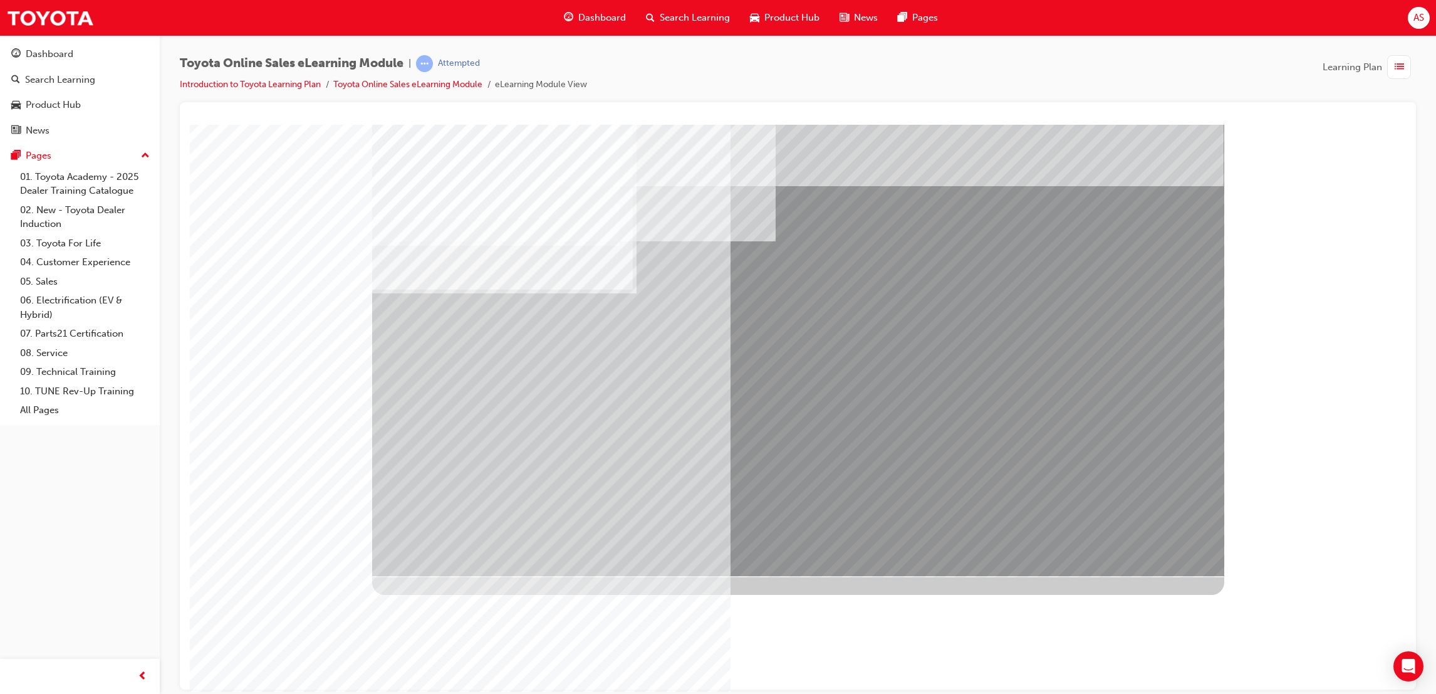
drag, startPoint x: 801, startPoint y: 344, endPoint x: 798, endPoint y: 355, distance: 10.9
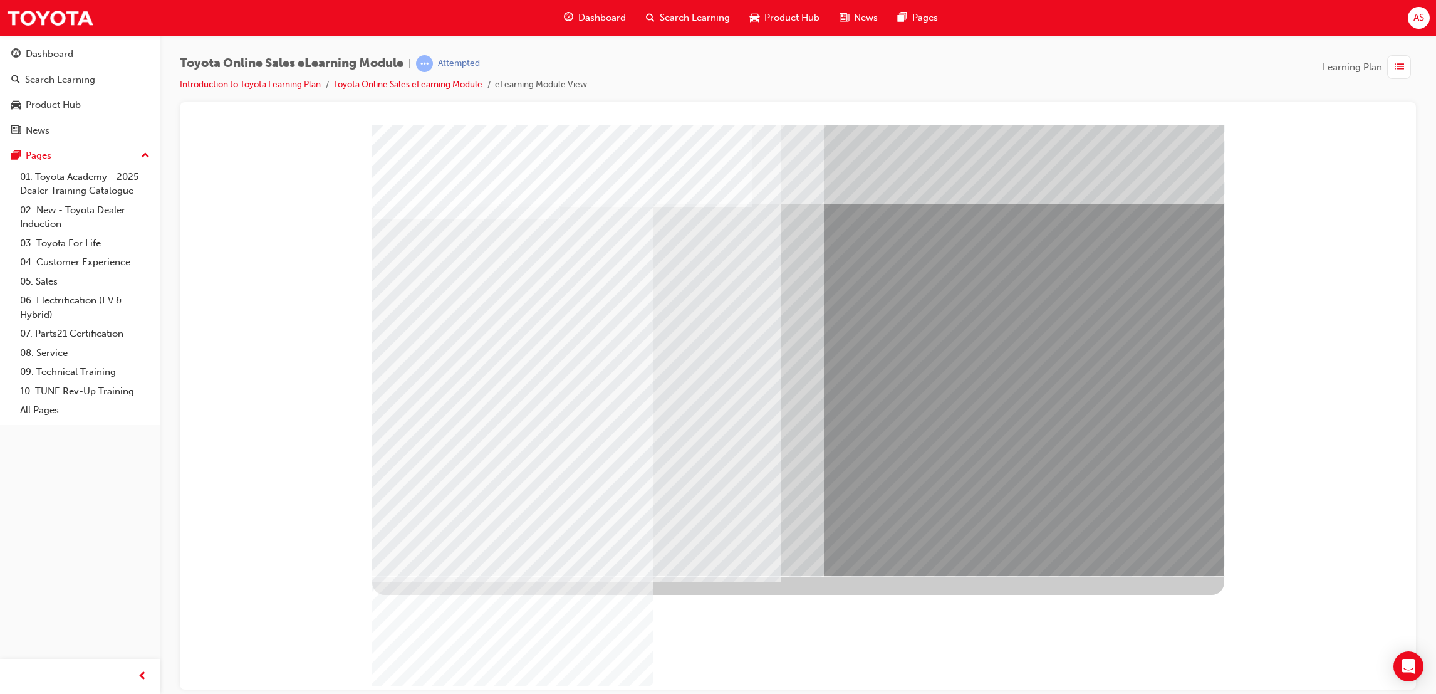
drag, startPoint x: 832, startPoint y: 322, endPoint x: 906, endPoint y: 349, distance: 78.7
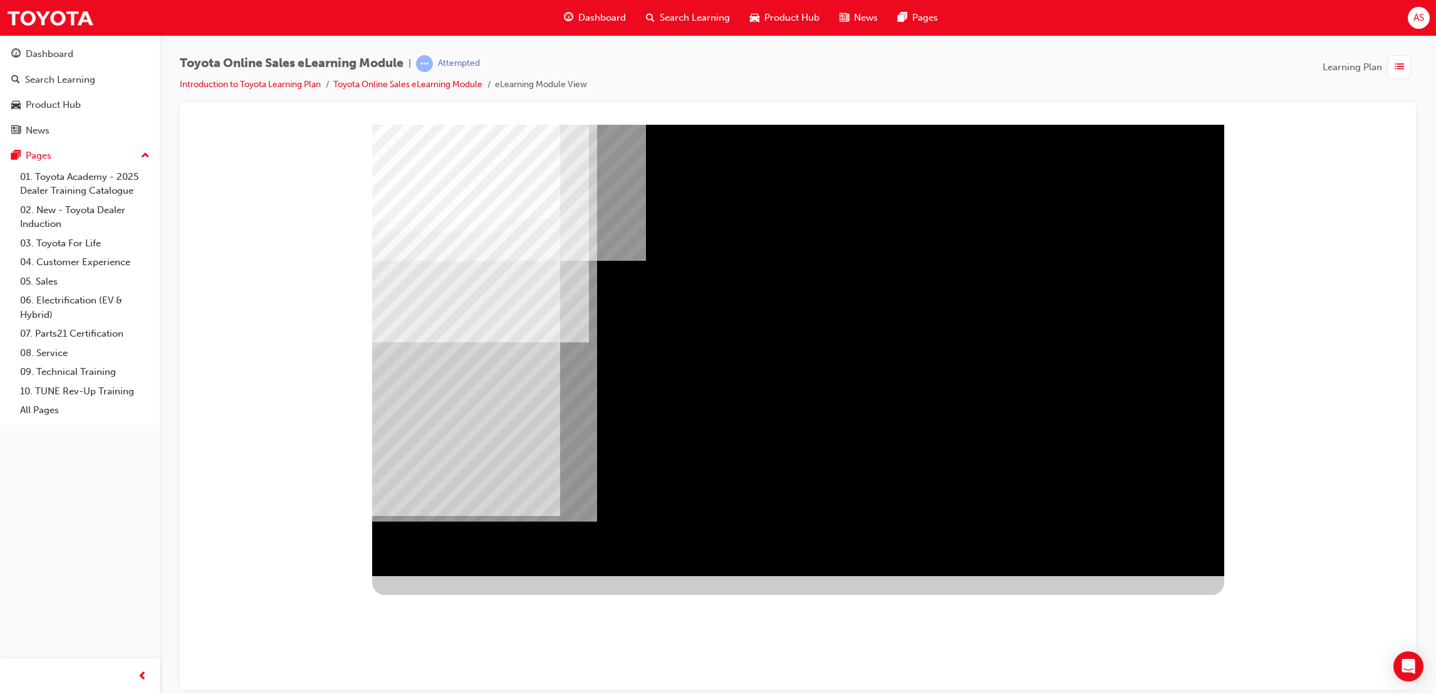
drag, startPoint x: 222, startPoint y: 536, endPoint x: 1002, endPoint y: 362, distance: 799.5
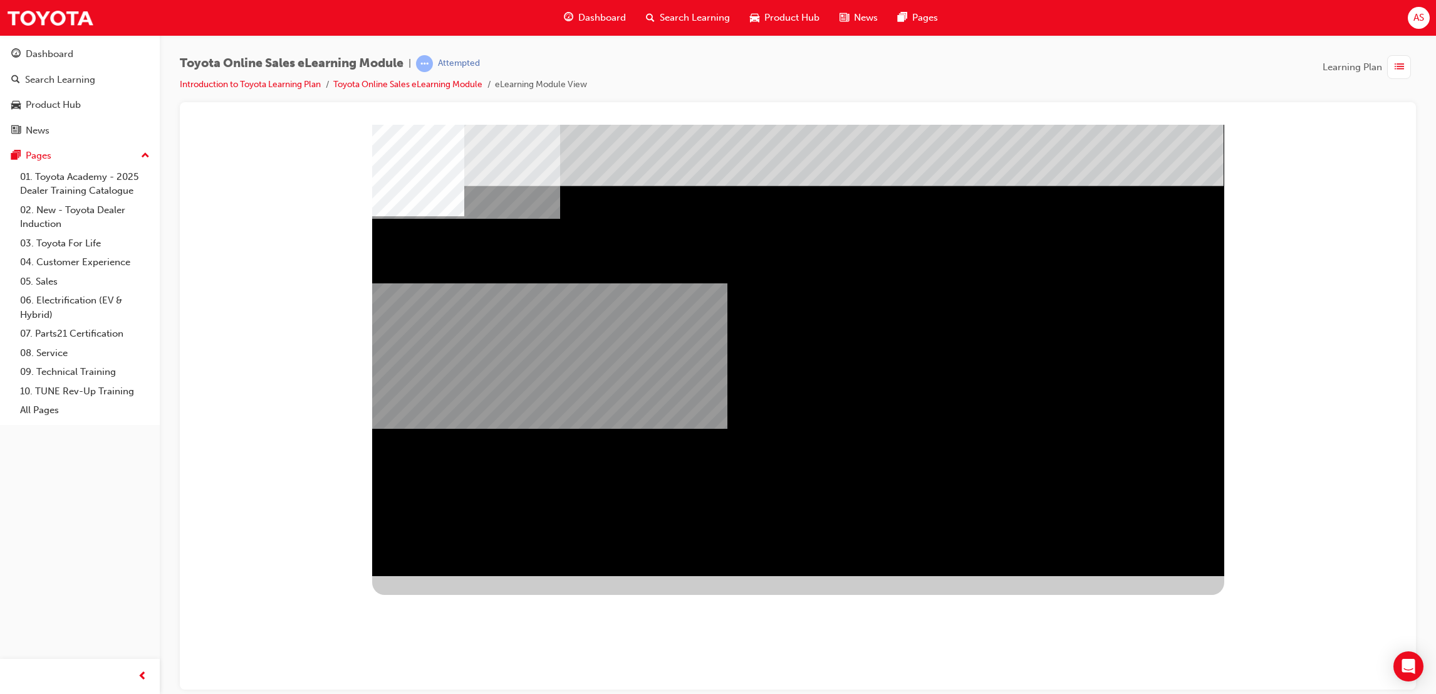
click at [1134, 563] on div "multistate" at bounding box center [798, 349] width 852 height 451
drag, startPoint x: 1137, startPoint y: 566, endPoint x: 1153, endPoint y: 563, distance: 15.9
click at [1147, 563] on div "multistate" at bounding box center [798, 349] width 852 height 451
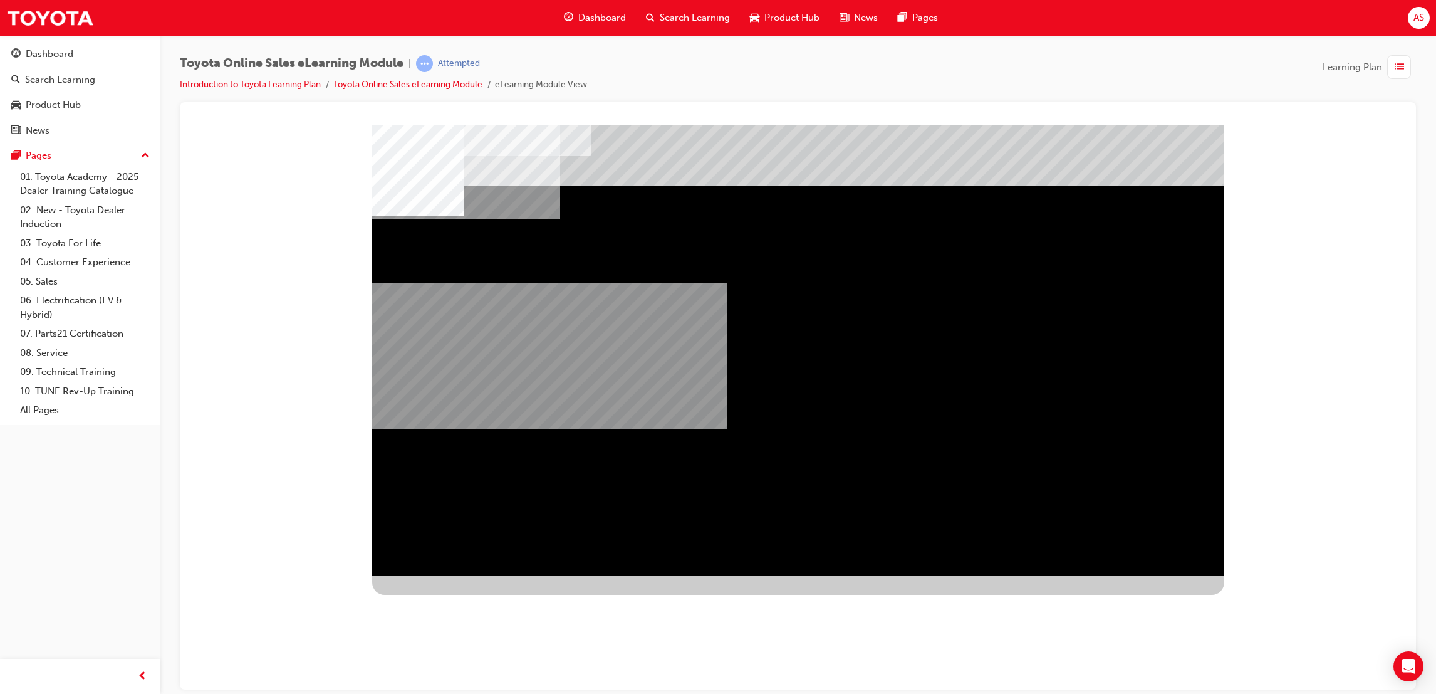
click at [1153, 563] on div "multistate" at bounding box center [798, 349] width 852 height 451
click at [1150, 563] on div "multistate" at bounding box center [798, 349] width 852 height 451
drag, startPoint x: 1170, startPoint y: 546, endPoint x: 1167, endPoint y: 575, distance: 28.3
click at [1140, 578] on div at bounding box center [798, 359] width 852 height 470
click at [1170, 573] on div "multistate" at bounding box center [798, 349] width 852 height 451
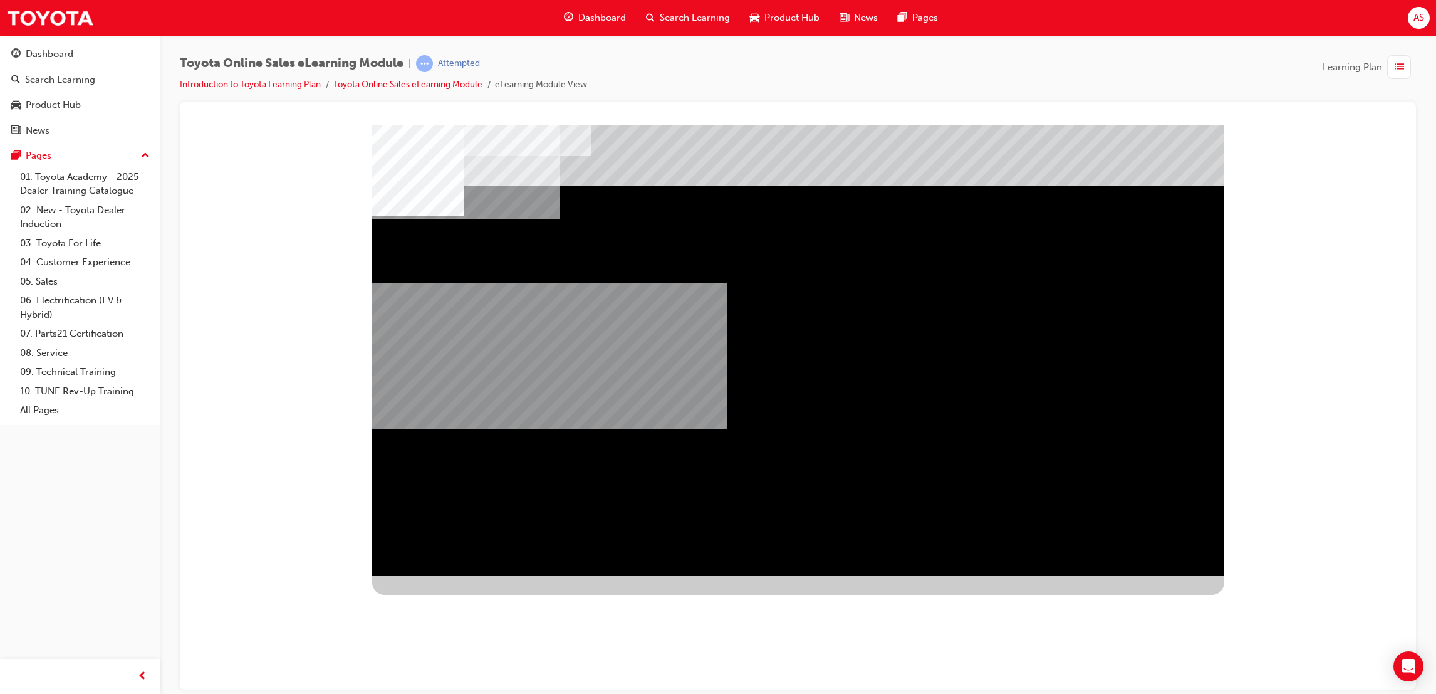
click at [1175, 569] on div "multistate" at bounding box center [798, 349] width 852 height 451
click at [1175, 570] on div "multistate" at bounding box center [798, 349] width 852 height 451
click at [1175, 569] on div "multistate" at bounding box center [798, 349] width 852 height 451
click at [1174, 565] on div "multistate" at bounding box center [798, 349] width 852 height 451
click at [1174, 563] on div "multistate" at bounding box center [798, 349] width 852 height 451
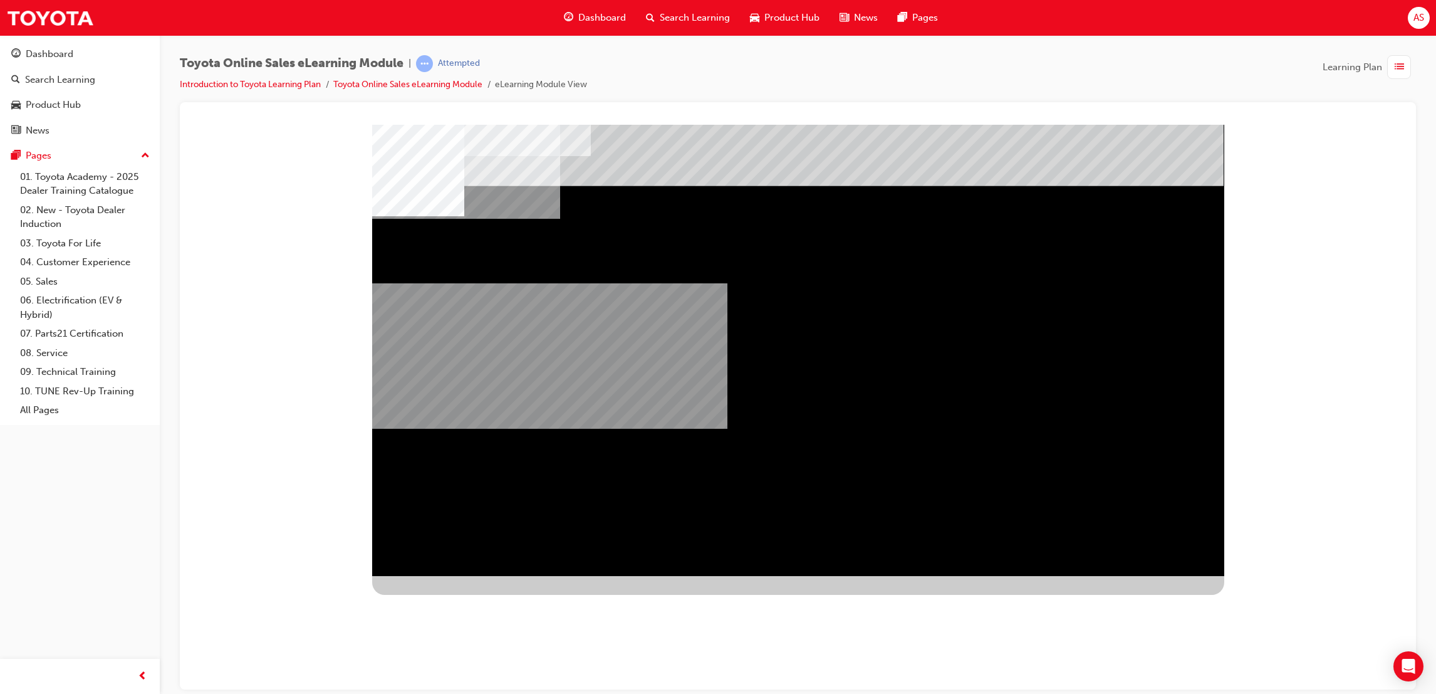
click at [1168, 573] on div "multistate" at bounding box center [798, 349] width 852 height 451
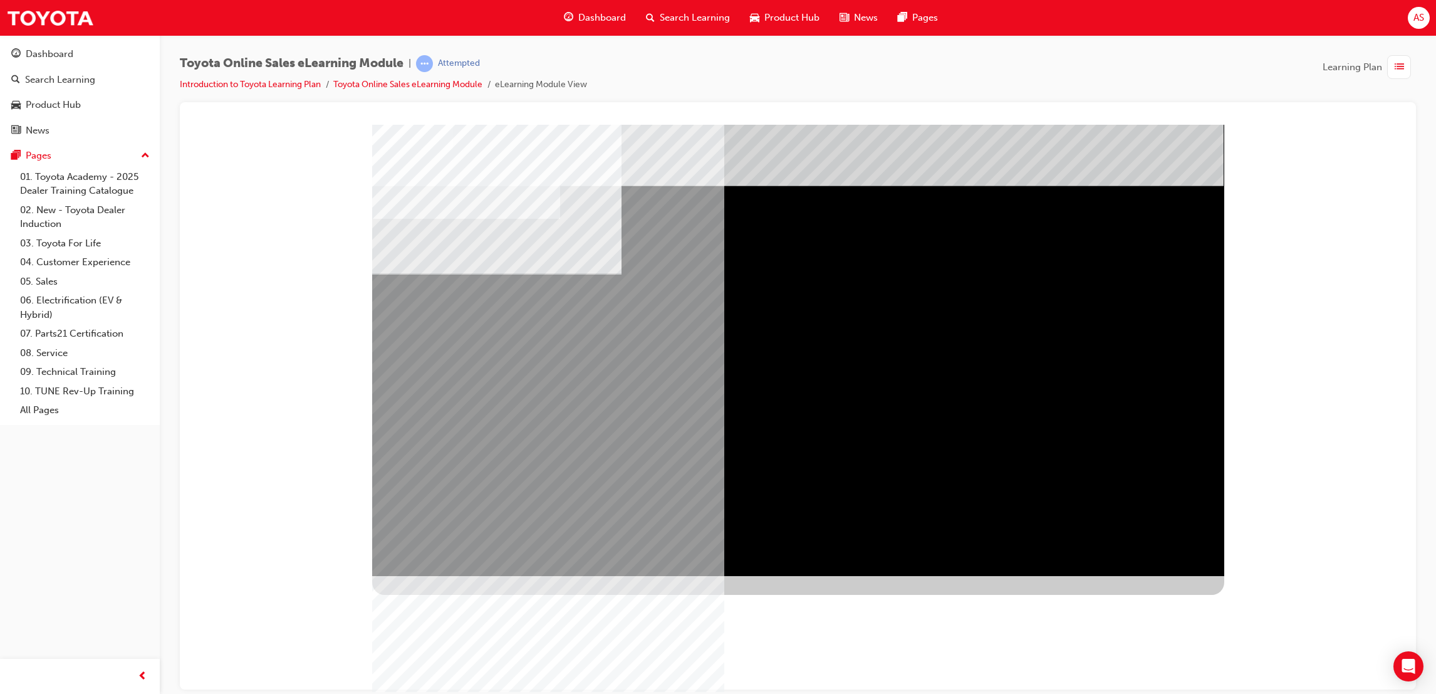
drag, startPoint x: 603, startPoint y: 345, endPoint x: 1260, endPoint y: 543, distance: 685.9
drag, startPoint x: 1303, startPoint y: 523, endPoint x: 1235, endPoint y: 471, distance: 85.7
click at [1275, 129] on div "multistate" at bounding box center [798, 129] width 1206 height 0
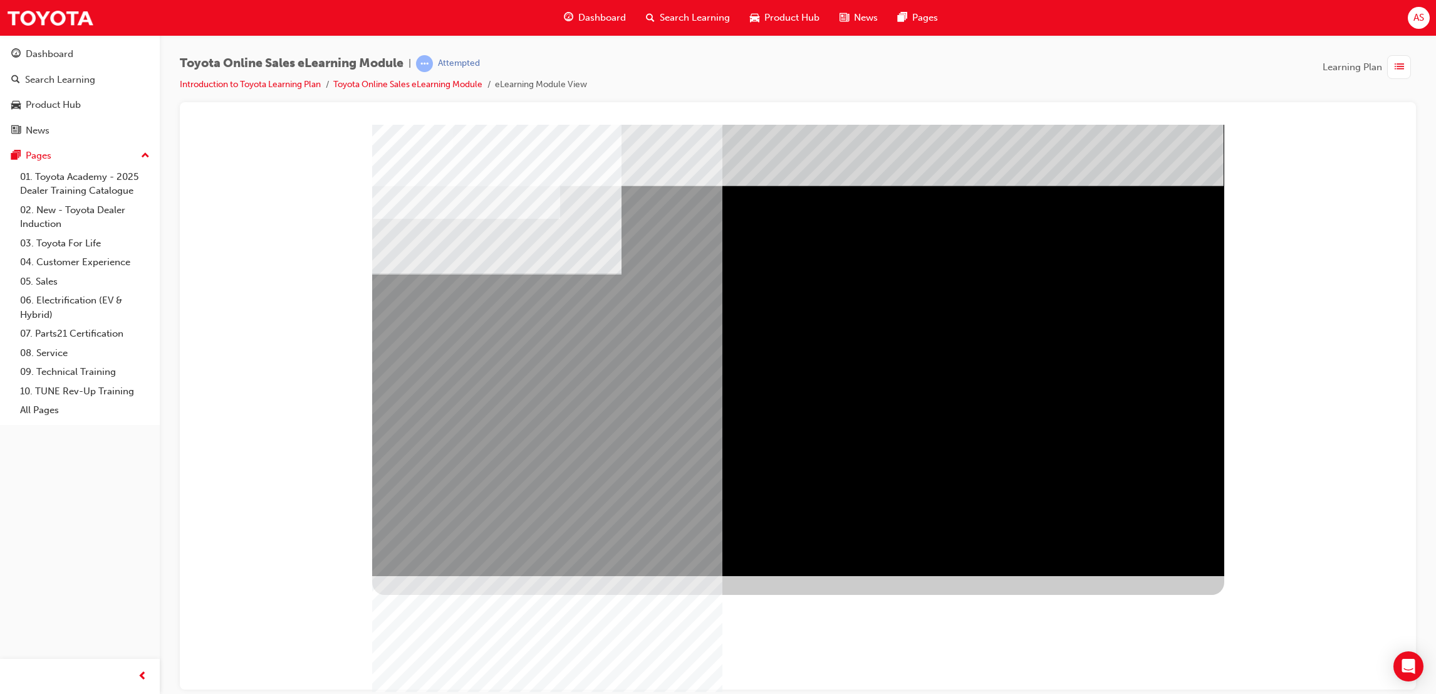
drag, startPoint x: 538, startPoint y: 533, endPoint x: 575, endPoint y: 568, distance: 51.4
drag, startPoint x: 575, startPoint y: 568, endPoint x: 566, endPoint y: 556, distance: 15.3
click at [574, 566] on div "multistate" at bounding box center [798, 349] width 852 height 451
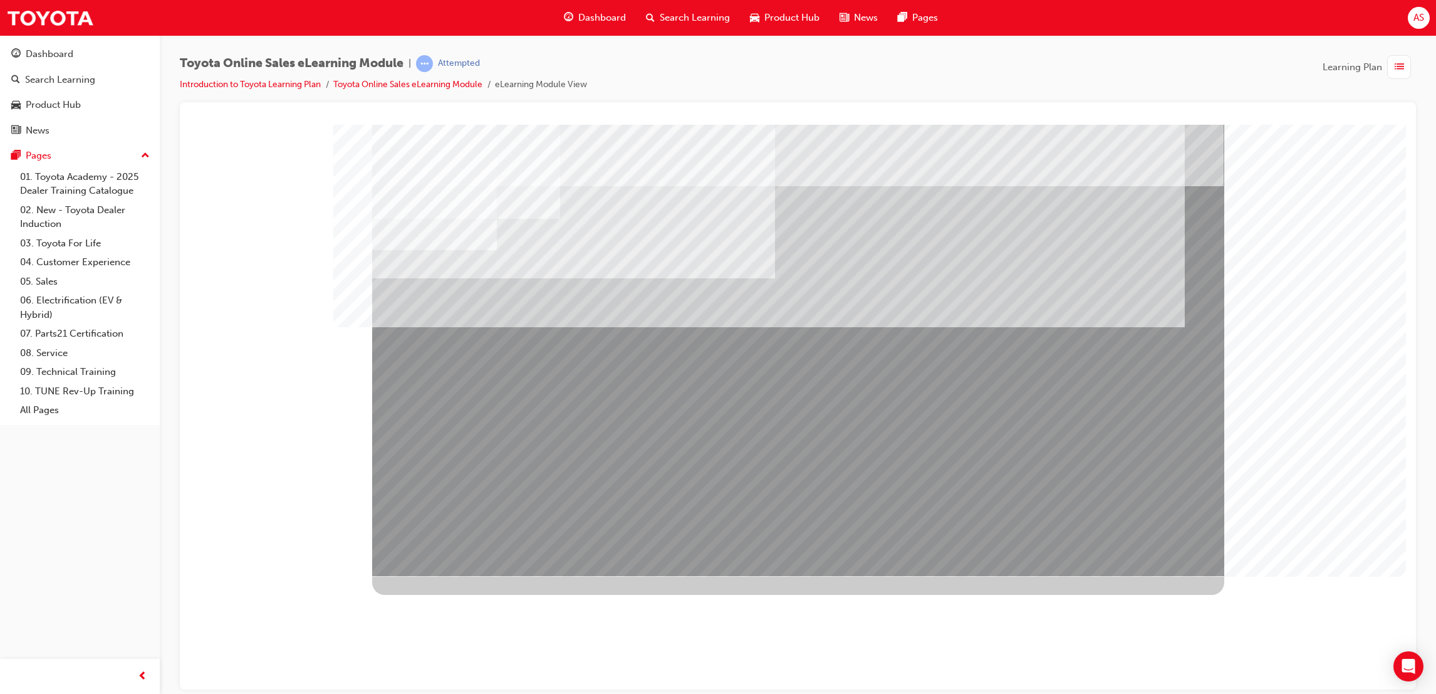
drag, startPoint x: 446, startPoint y: 430, endPoint x: 554, endPoint y: 434, distance: 107.9
drag, startPoint x: 575, startPoint y: 423, endPoint x: 765, endPoint y: 499, distance: 204.4
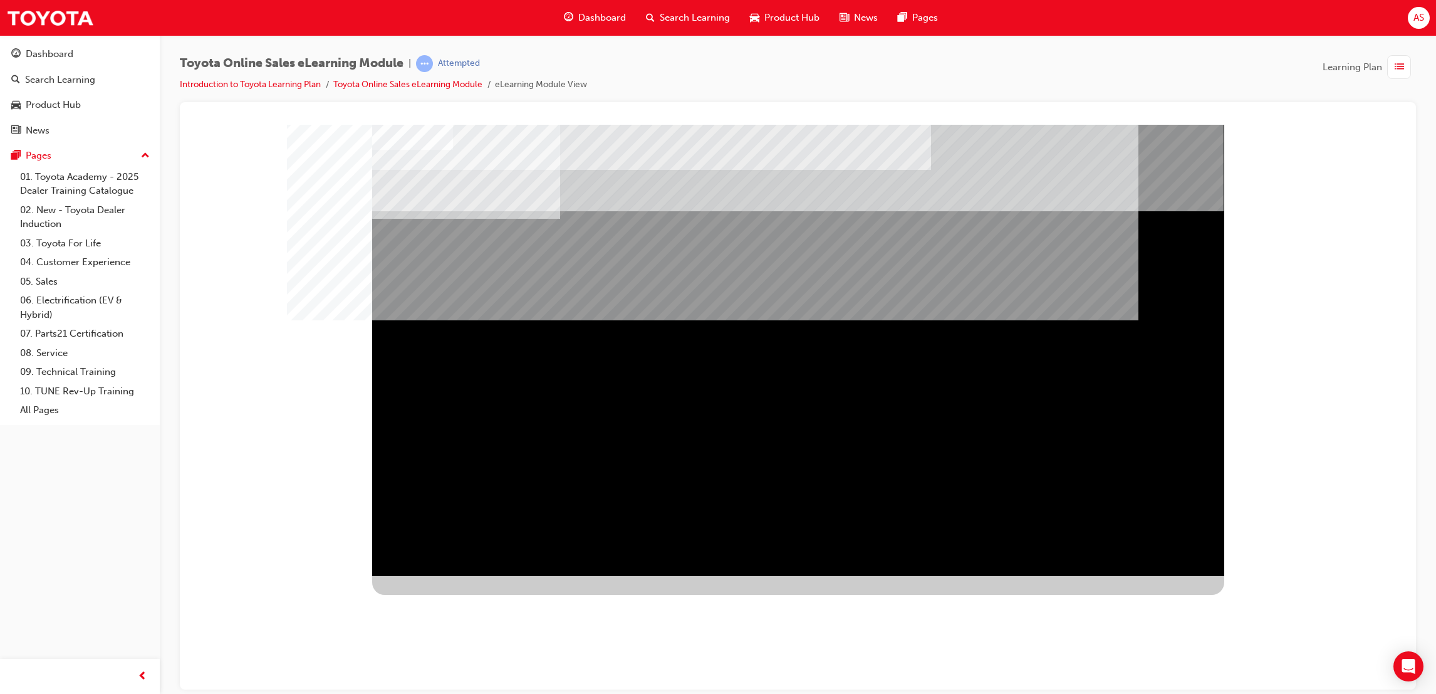
drag, startPoint x: 1154, startPoint y: 546, endPoint x: 1117, endPoint y: 555, distance: 37.9
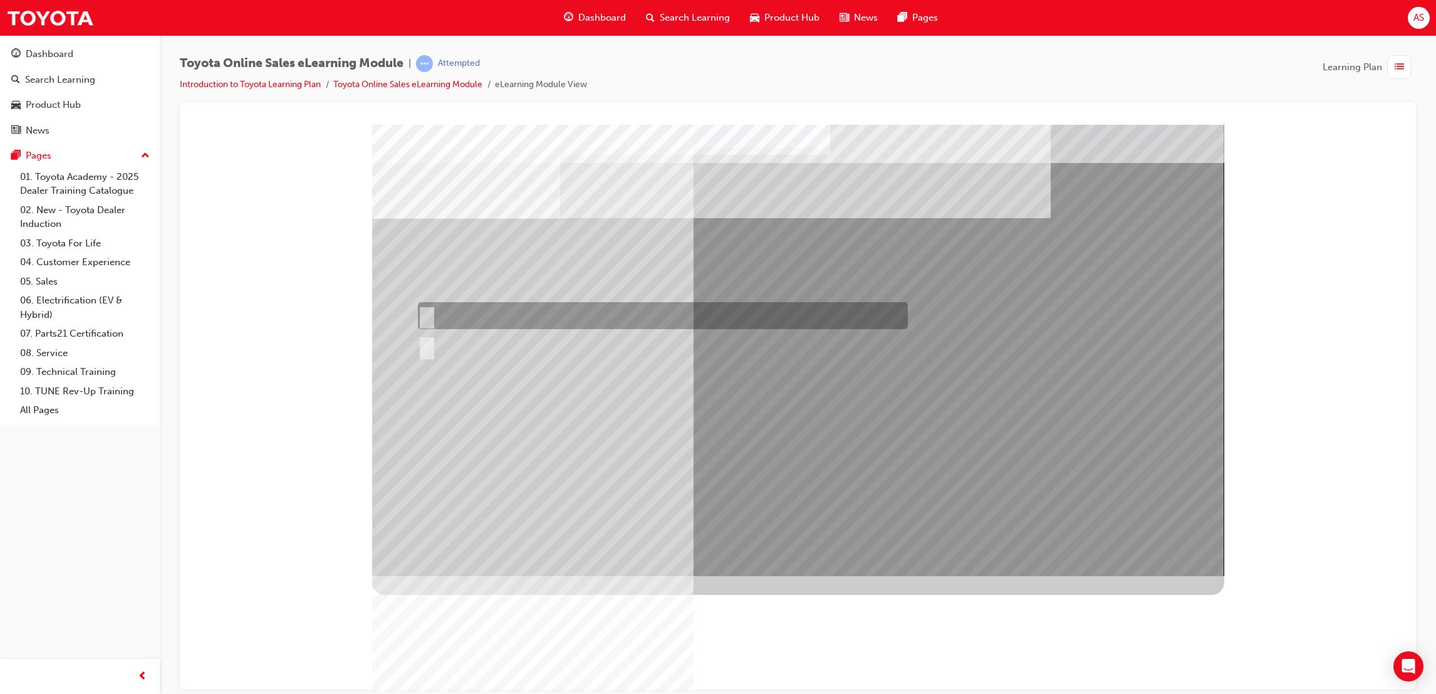
click at [477, 313] on div at bounding box center [660, 315] width 490 height 27
radio input "true"
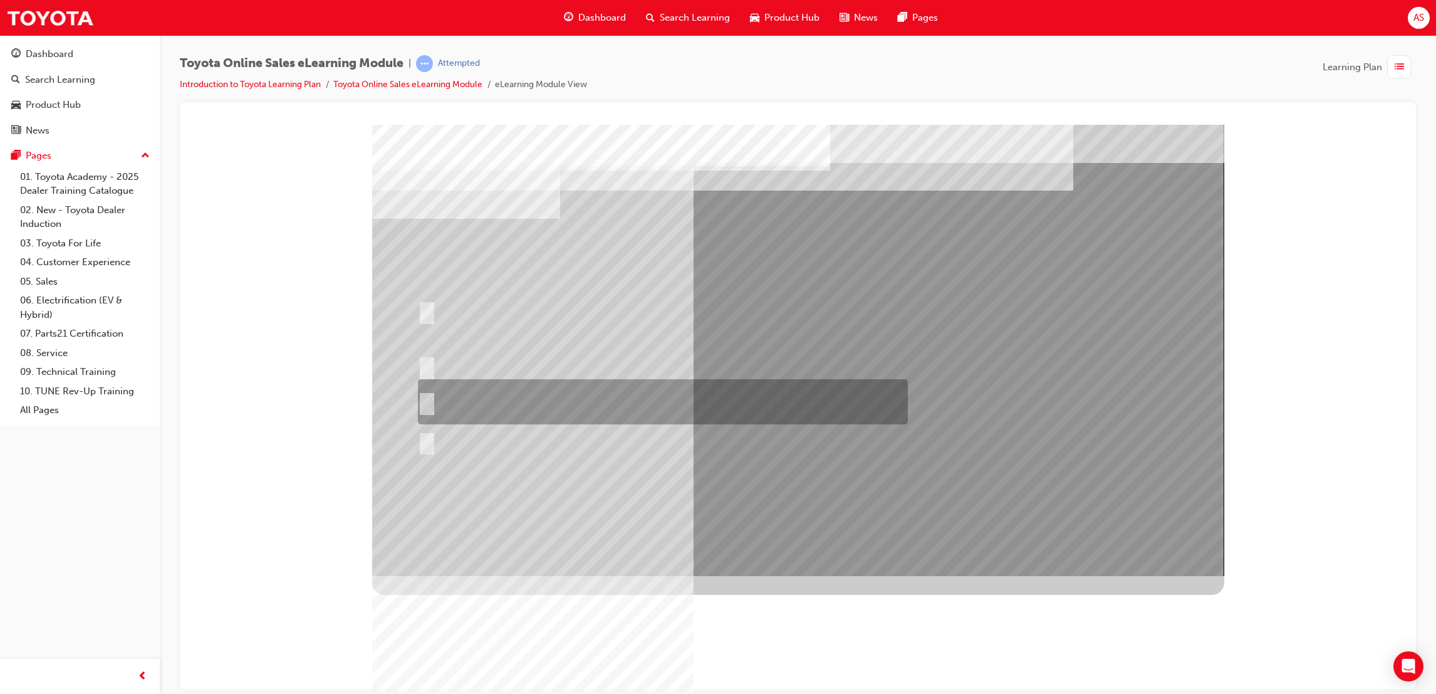
click at [550, 404] on div at bounding box center [660, 401] width 490 height 45
radio input "true"
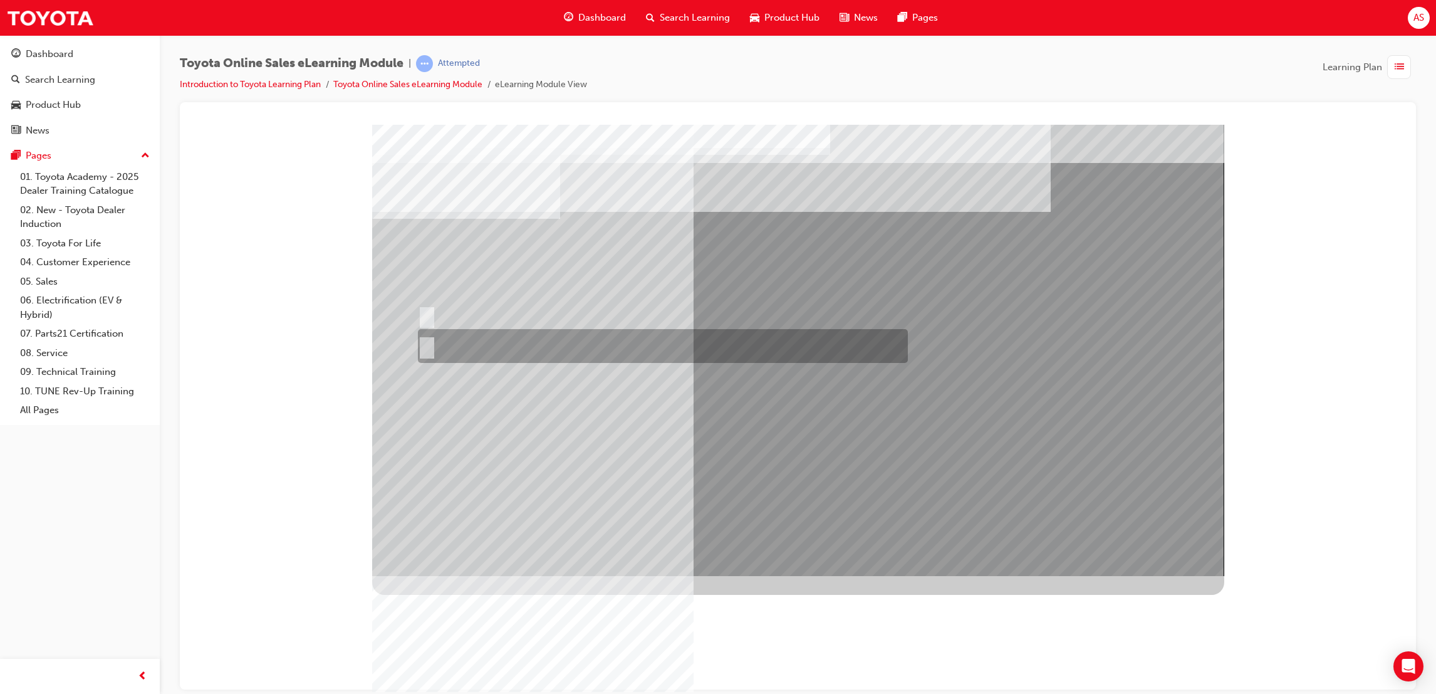
click at [480, 343] on div at bounding box center [660, 346] width 490 height 34
radio input "true"
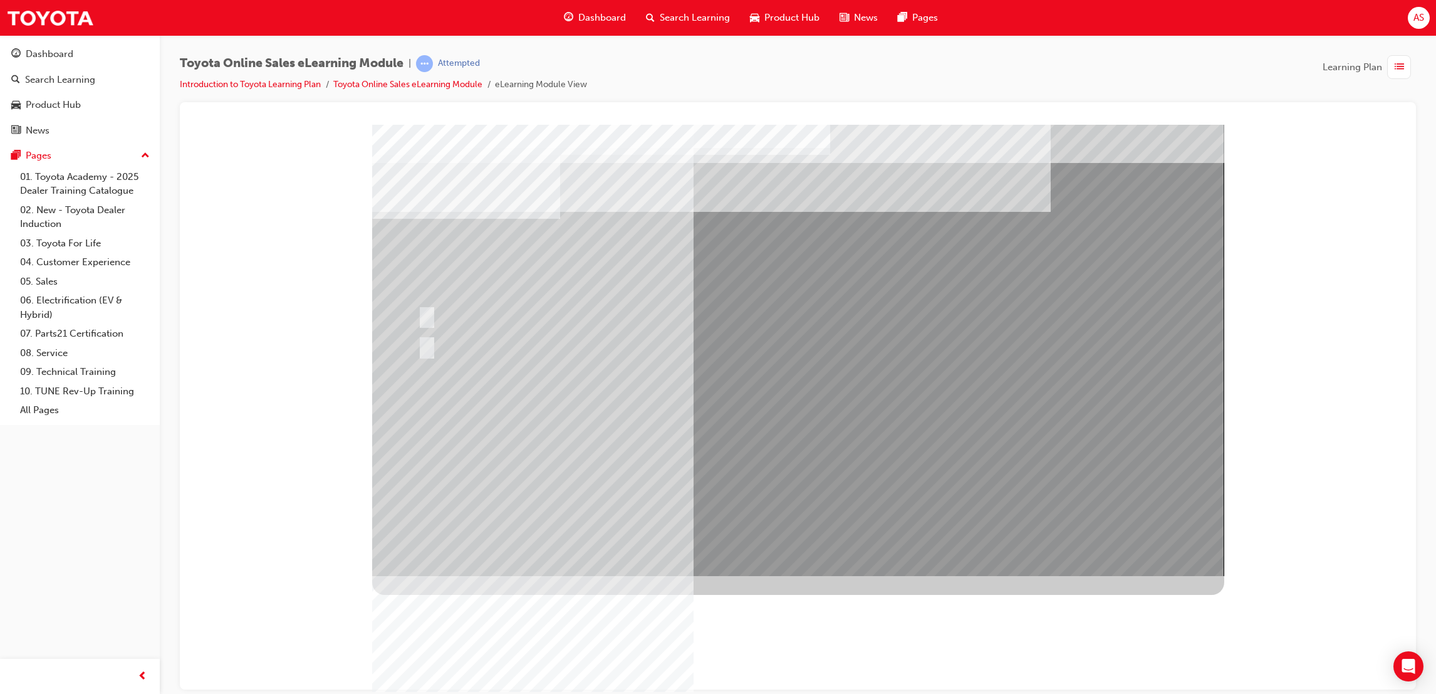
drag, startPoint x: 788, startPoint y: 533, endPoint x: 800, endPoint y: 546, distance: 17.8
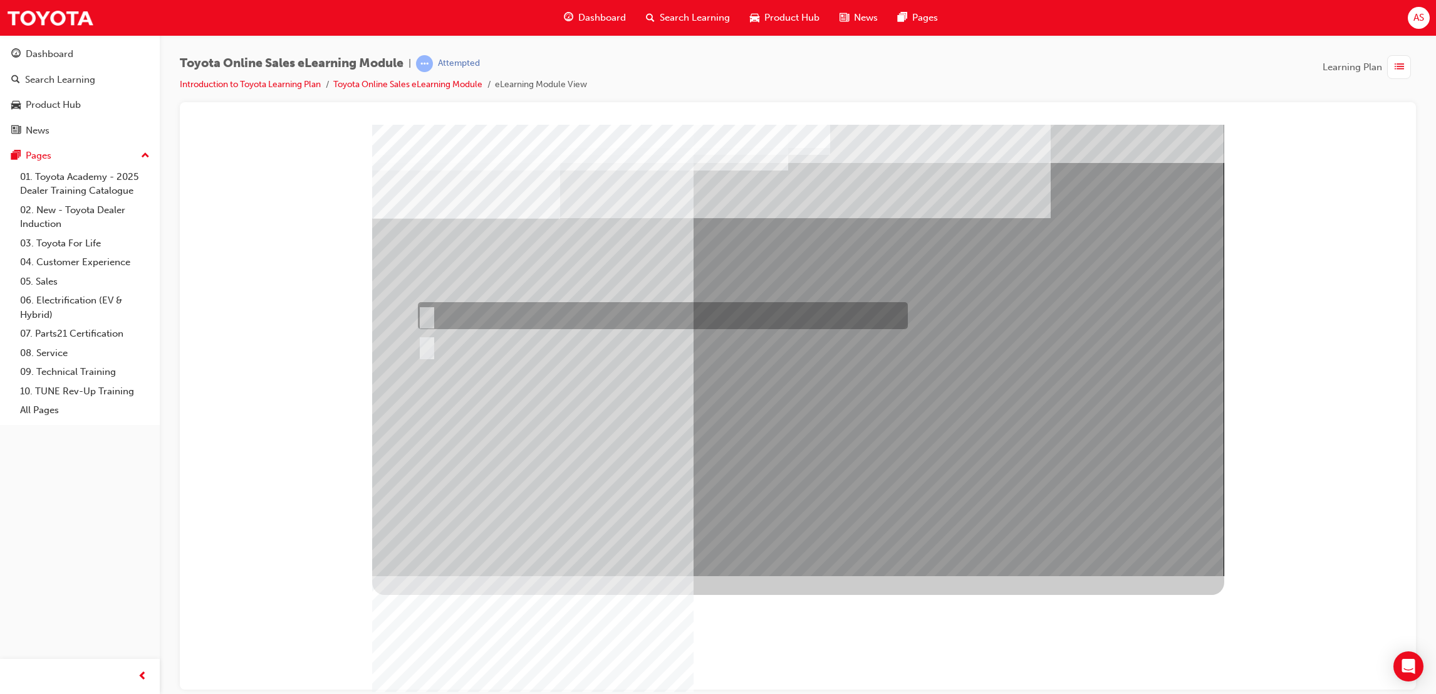
click at [433, 308] on div at bounding box center [660, 315] width 490 height 27
radio input "true"
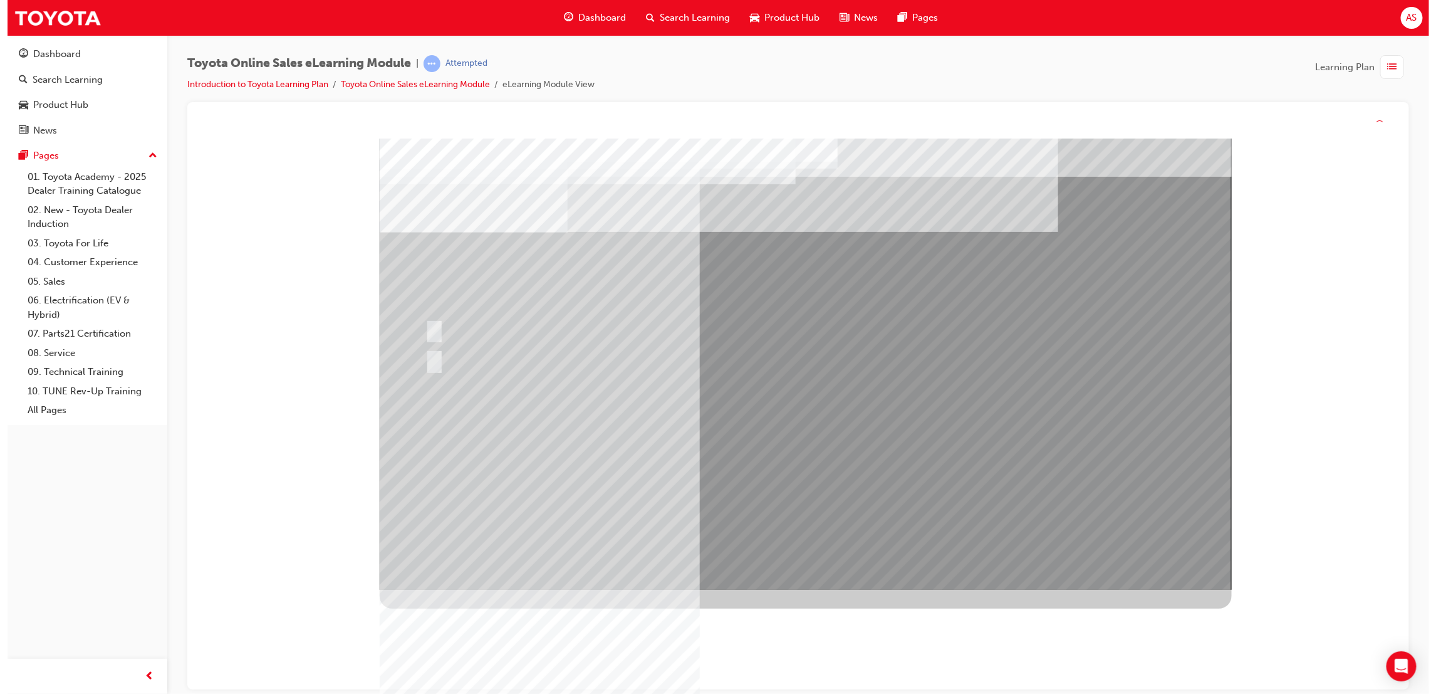
click at [808, 491] on div at bounding box center [805, 363] width 852 height 451
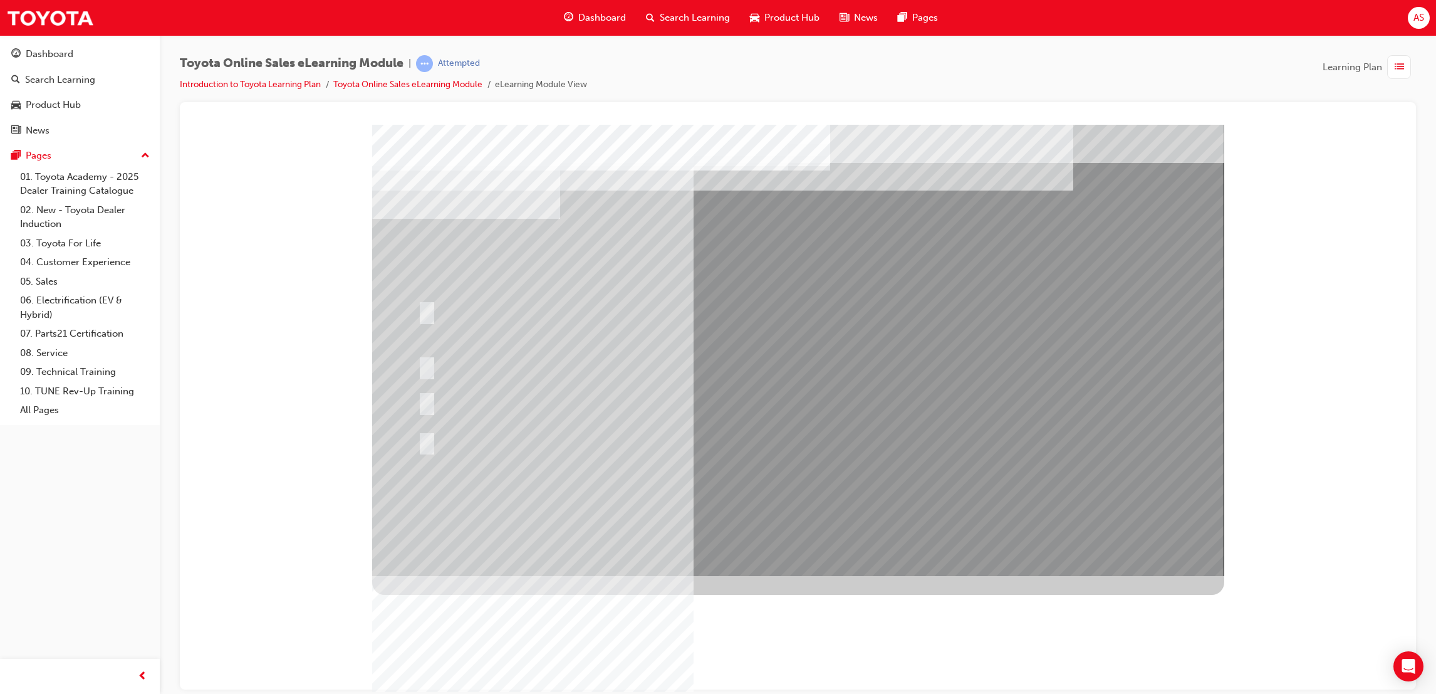
drag, startPoint x: 613, startPoint y: 428, endPoint x: 617, endPoint y: 434, distance: 7.1
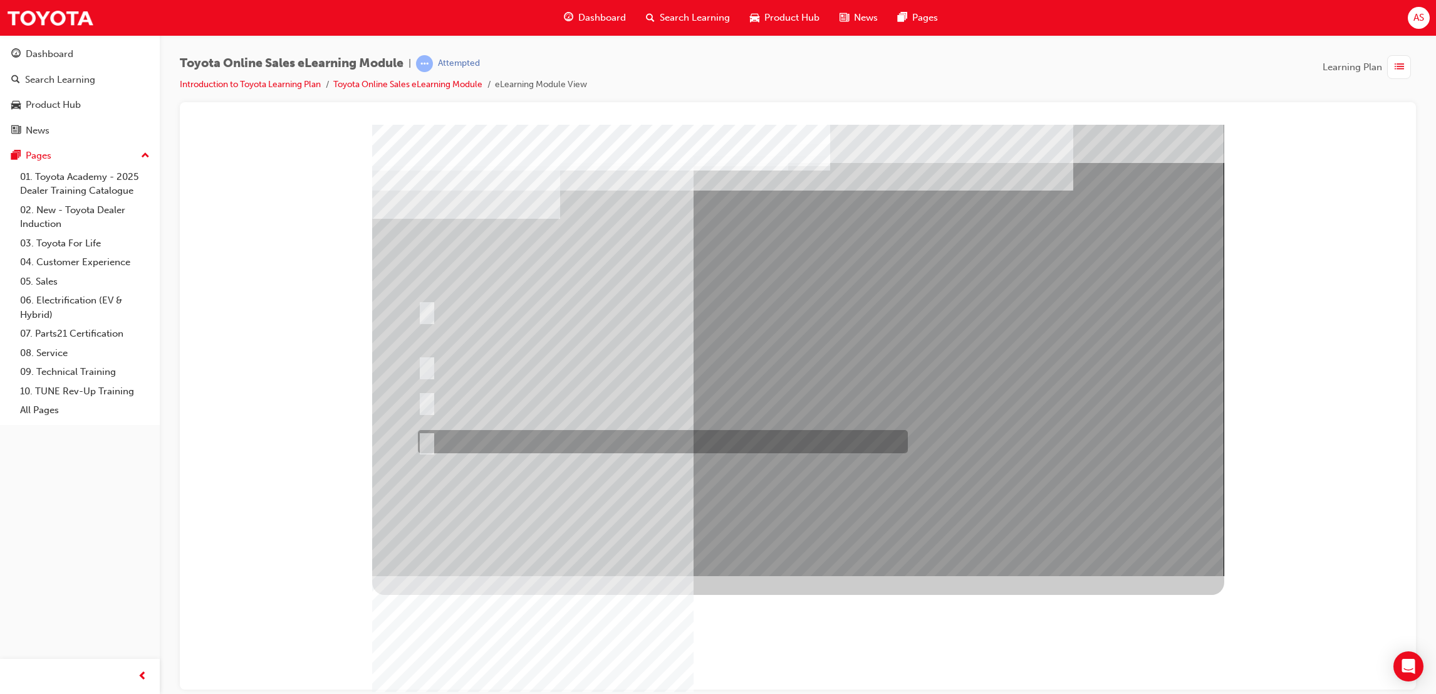
click at [626, 442] on div at bounding box center [660, 441] width 490 height 23
radio input "true"
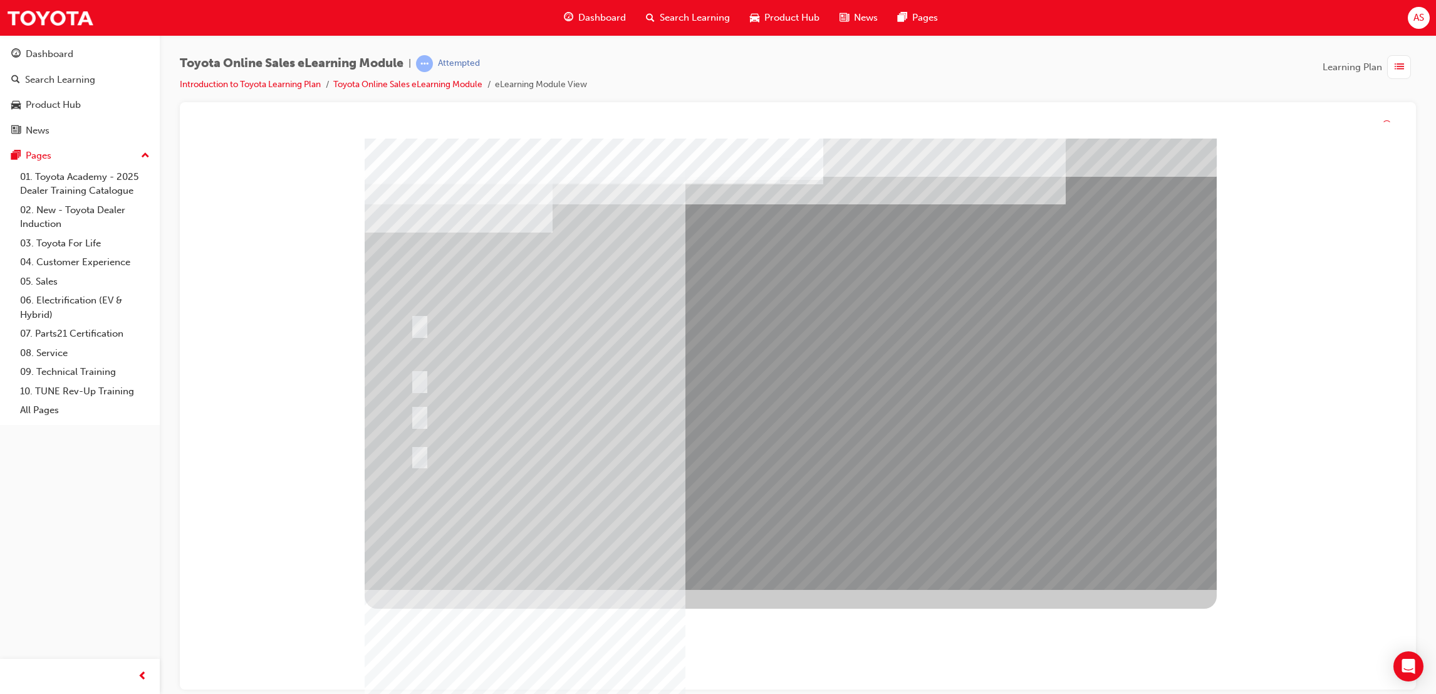
drag, startPoint x: 799, startPoint y: 490, endPoint x: 799, endPoint y: 504, distance: 13.8
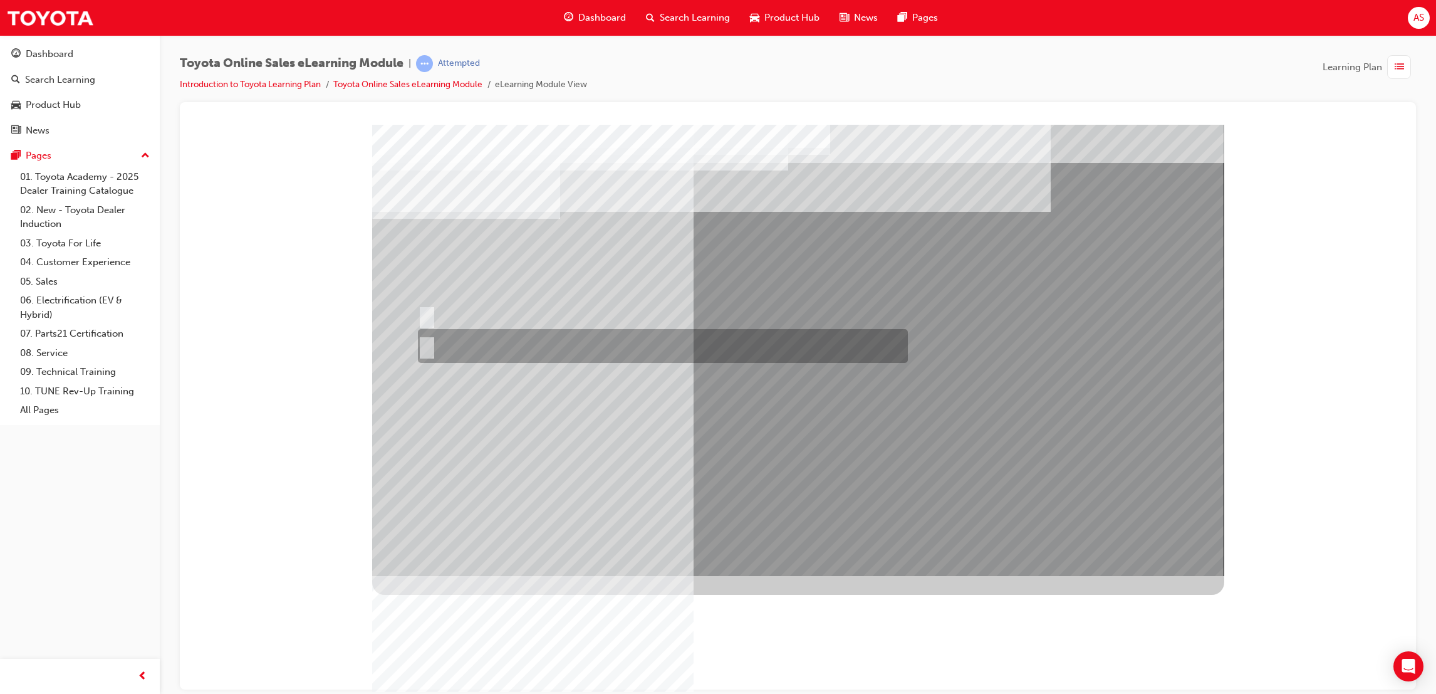
click at [506, 347] on div at bounding box center [660, 346] width 490 height 34
radio input "true"
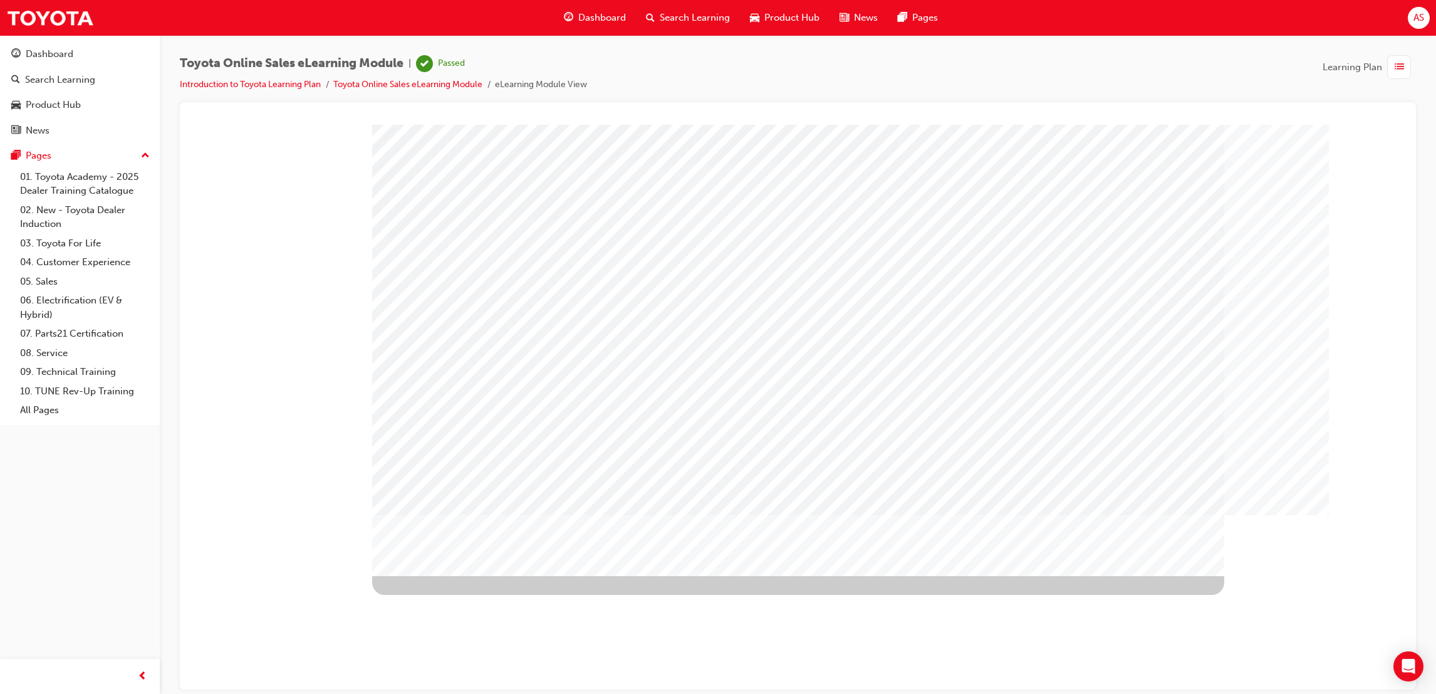
click at [612, 18] on span "Dashboard" at bounding box center [602, 18] width 48 height 14
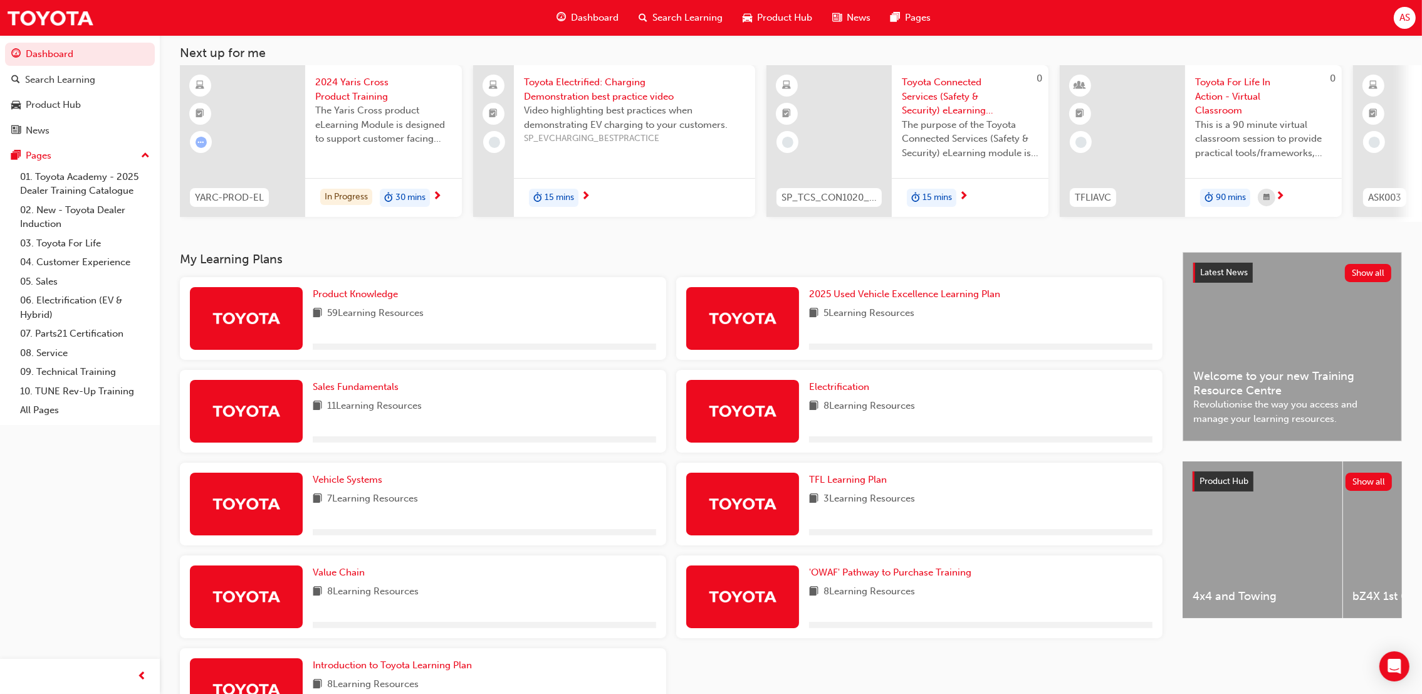
scroll to position [168, 0]
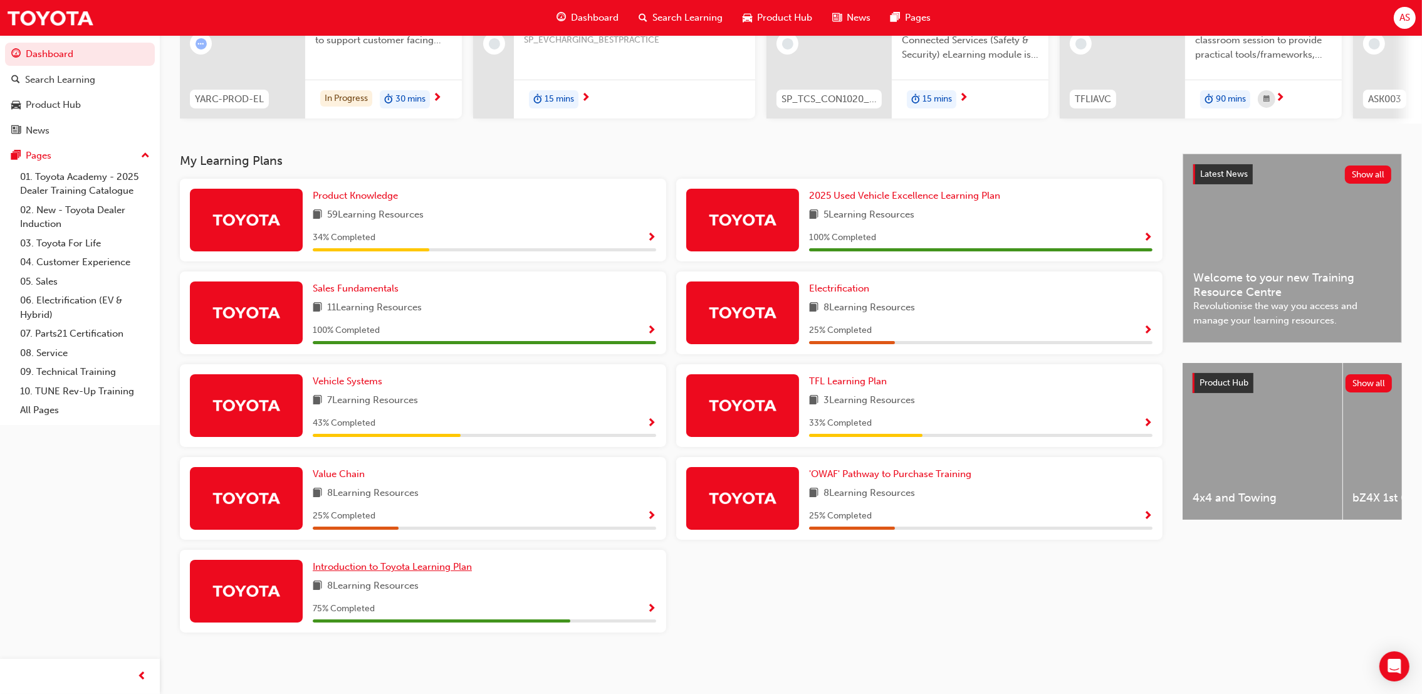
click at [441, 563] on span "Introduction to Toyota Learning Plan" at bounding box center [392, 566] width 159 height 11
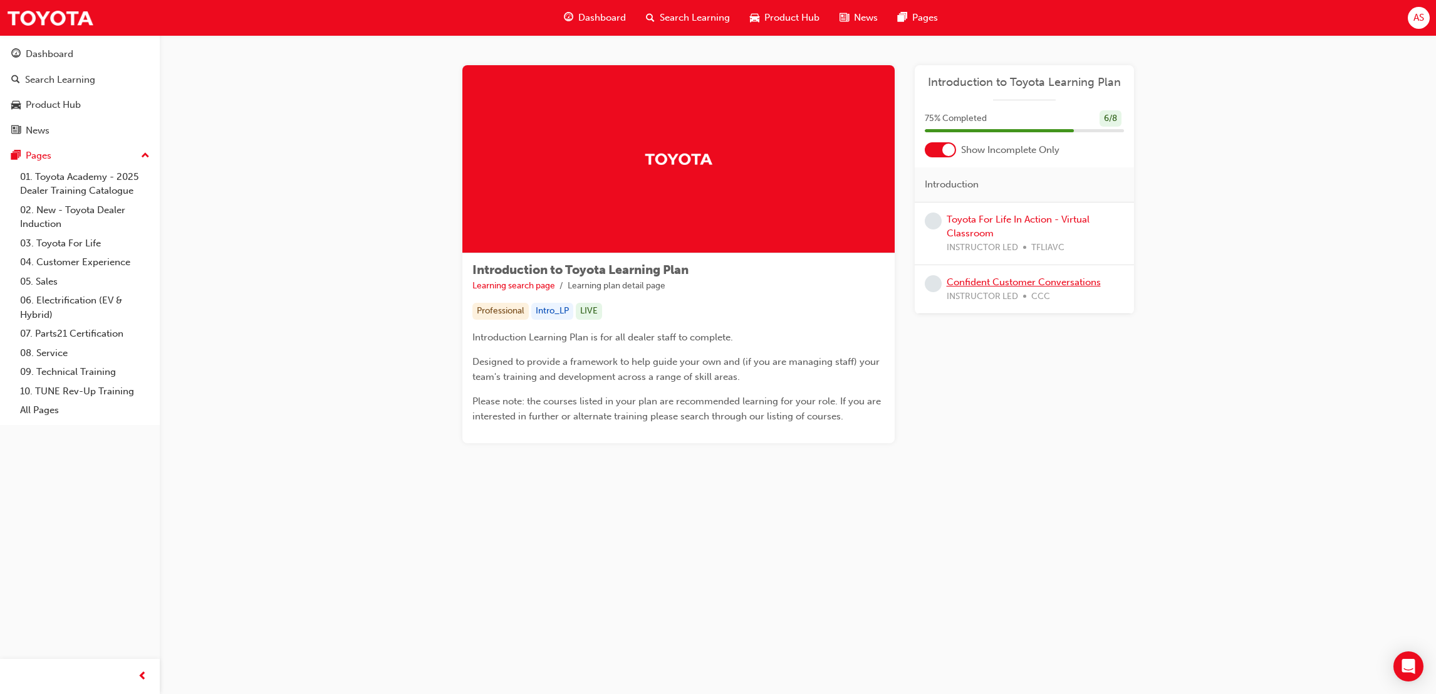
click at [1029, 282] on link "Confident Customer Conversations" at bounding box center [1024, 281] width 154 height 11
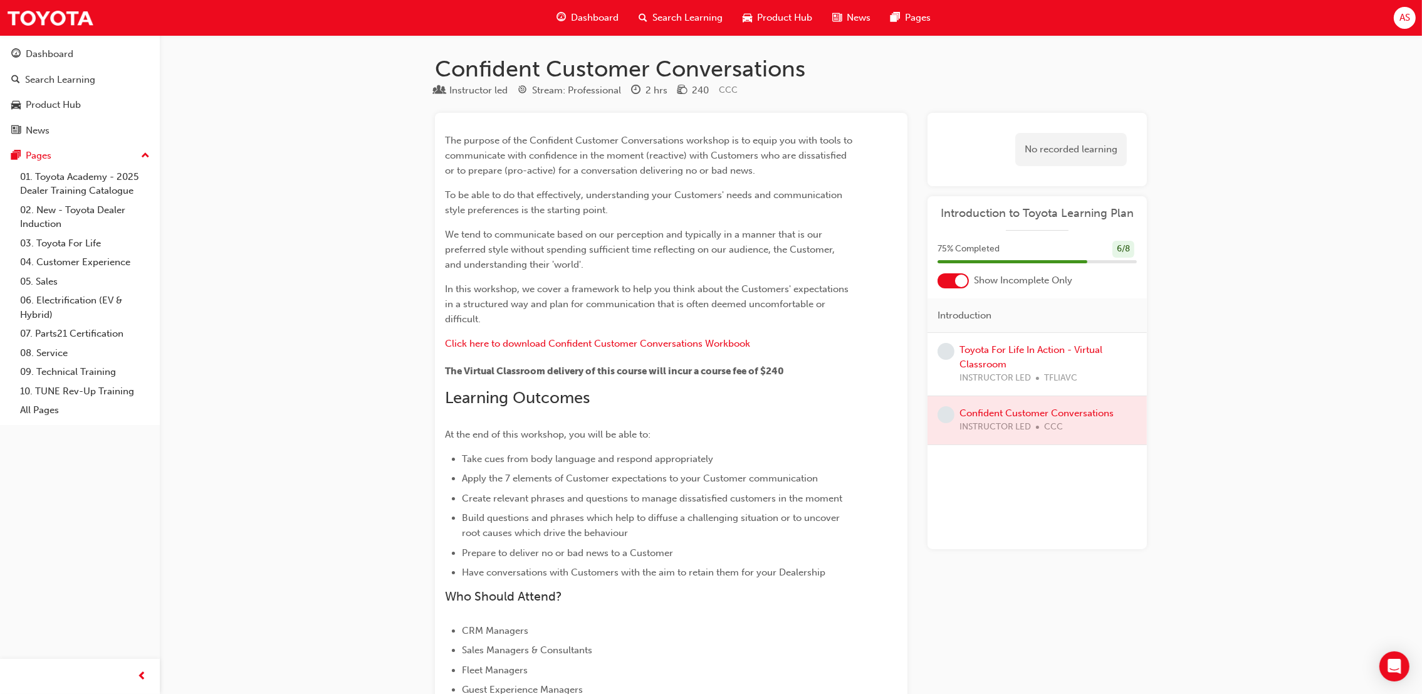
click at [573, 14] on span "Dashboard" at bounding box center [595, 18] width 48 height 14
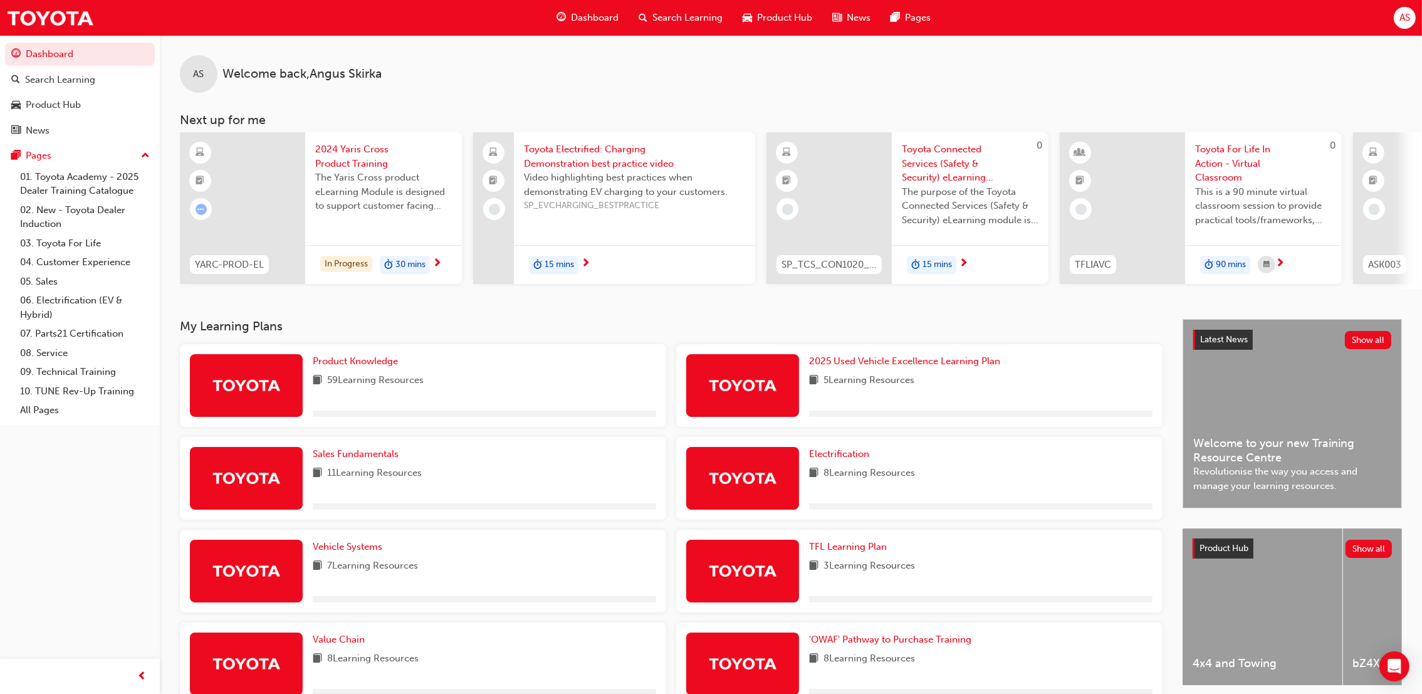
scroll to position [168, 0]
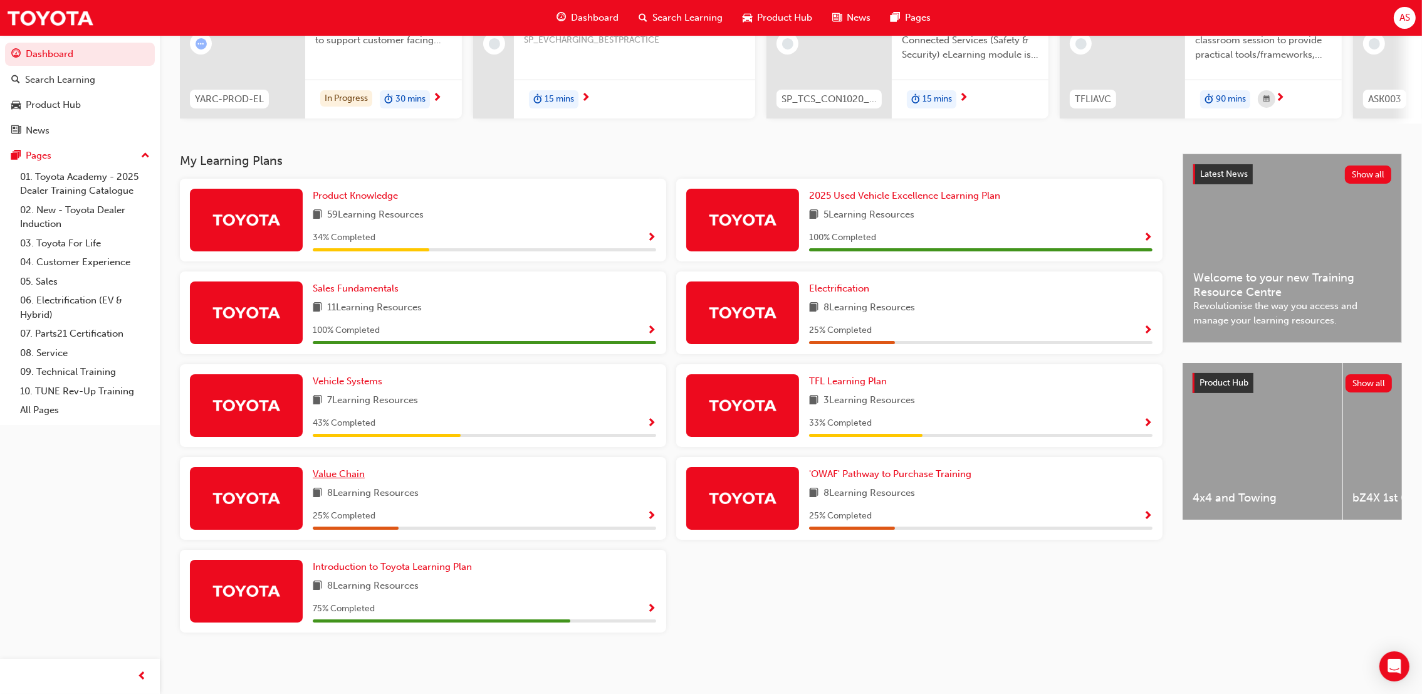
click at [343, 472] on span "Value Chain" at bounding box center [339, 473] width 52 height 11
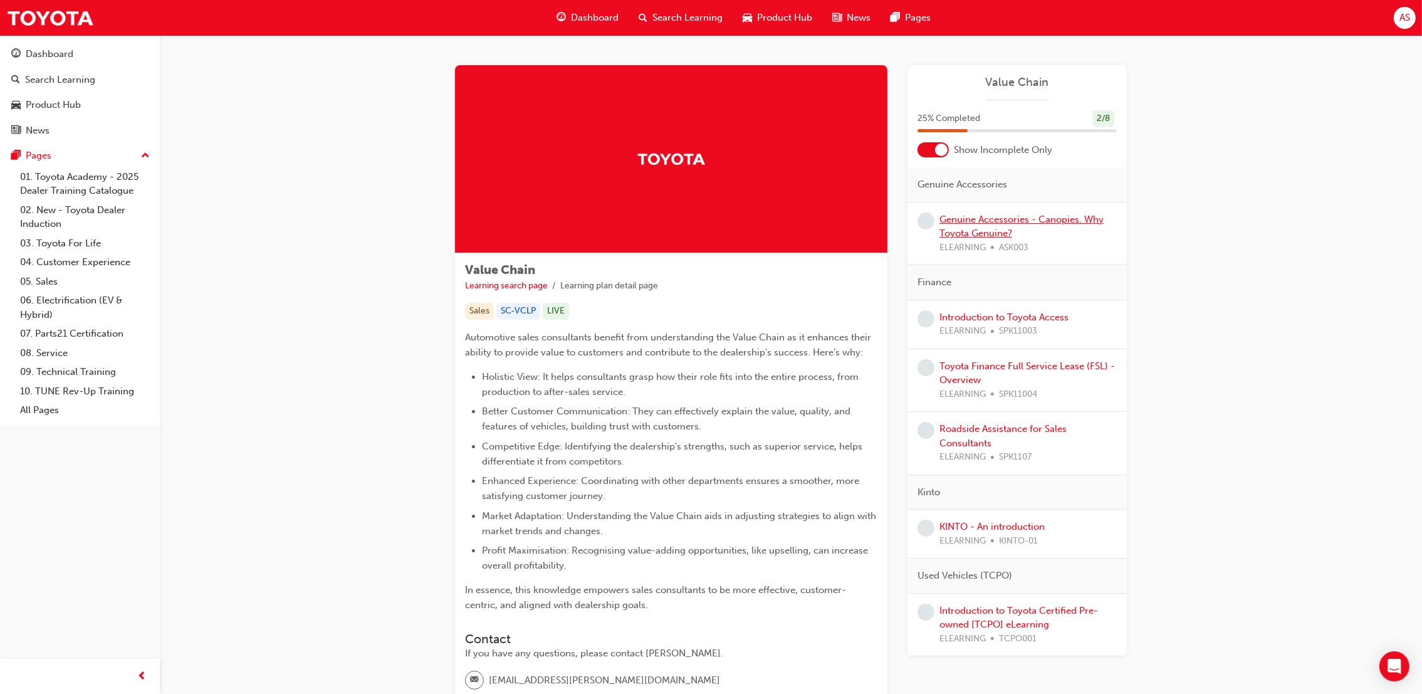
click at [1025, 222] on link "Genuine Accessories - Canopies. Why Toyota Genuine?" at bounding box center [1021, 227] width 164 height 26
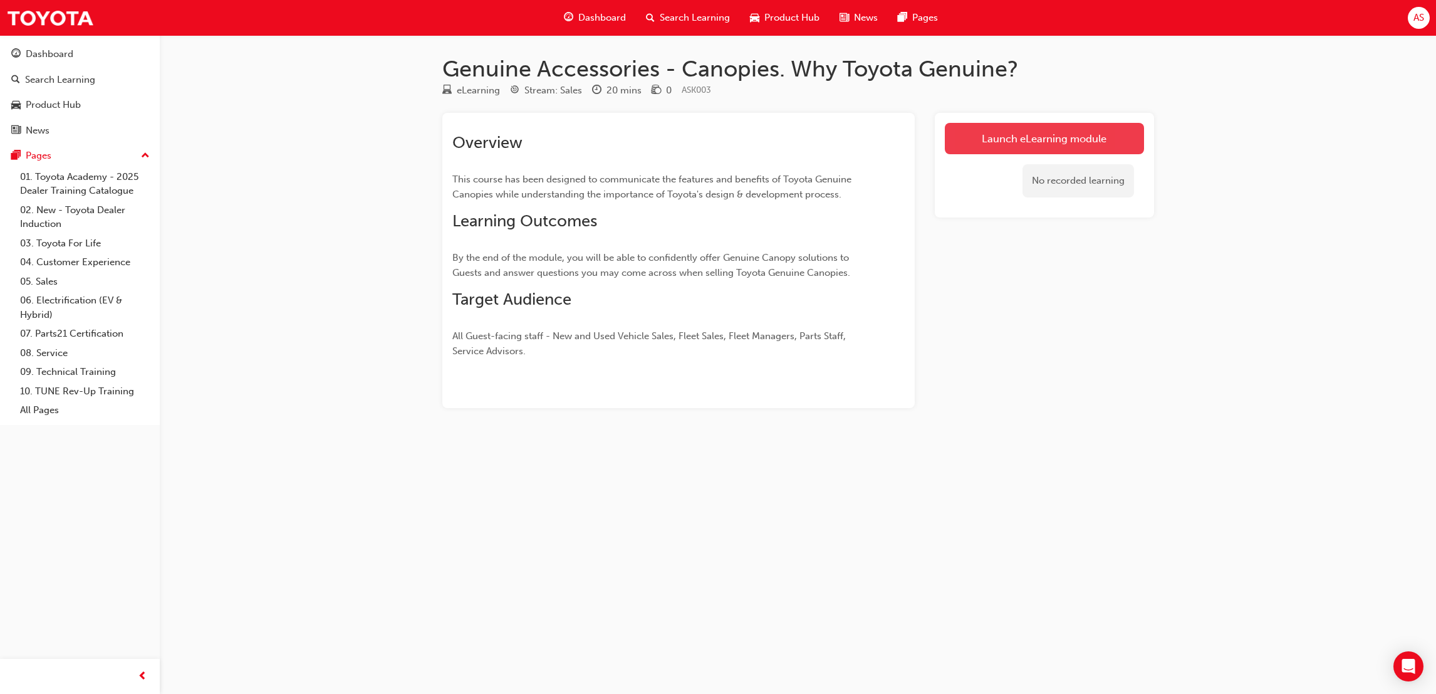
click at [1001, 139] on link "Launch eLearning module" at bounding box center [1044, 138] width 199 height 31
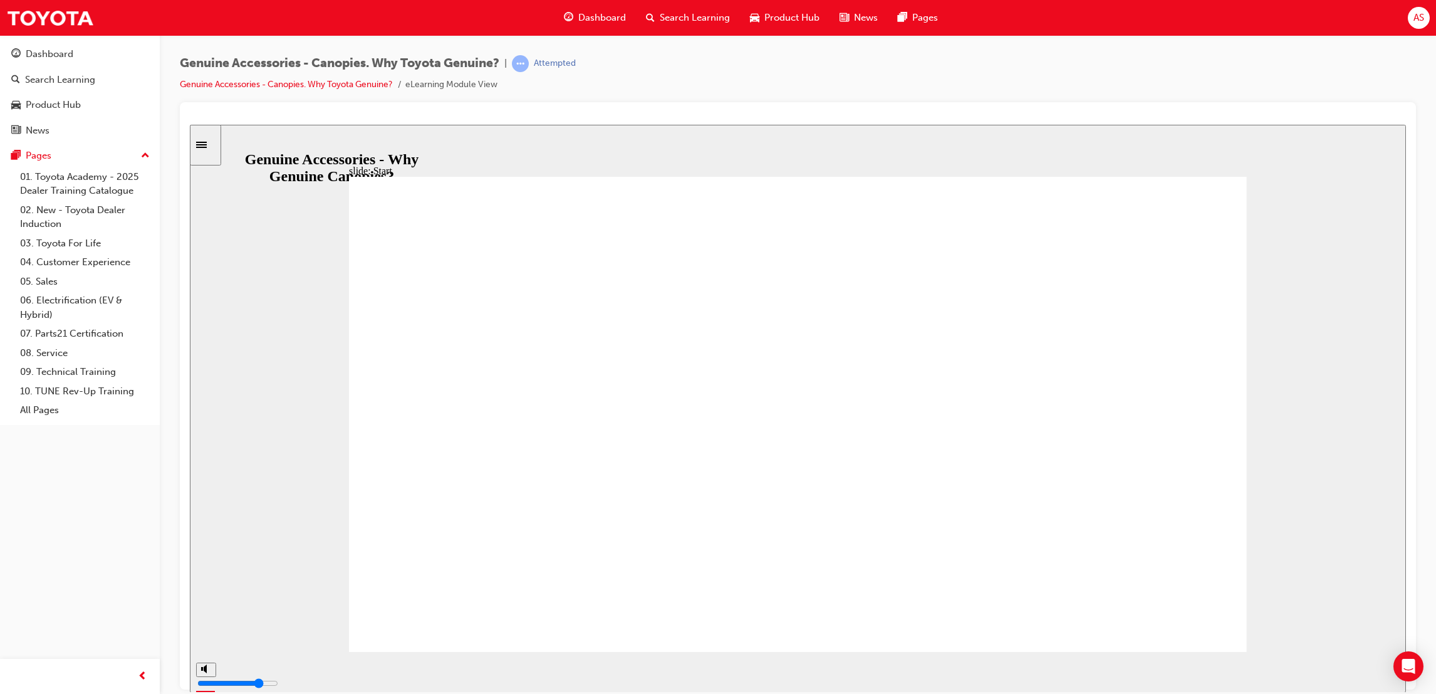
drag, startPoint x: 795, startPoint y: 600, endPoint x: 795, endPoint y: 593, distance: 6.9
click at [1282, 674] on div "playback controls" at bounding box center [759, 669] width 1071 height 14
click at [306, 672] on input "slide progress" at bounding box center [265, 669] width 81 height 10
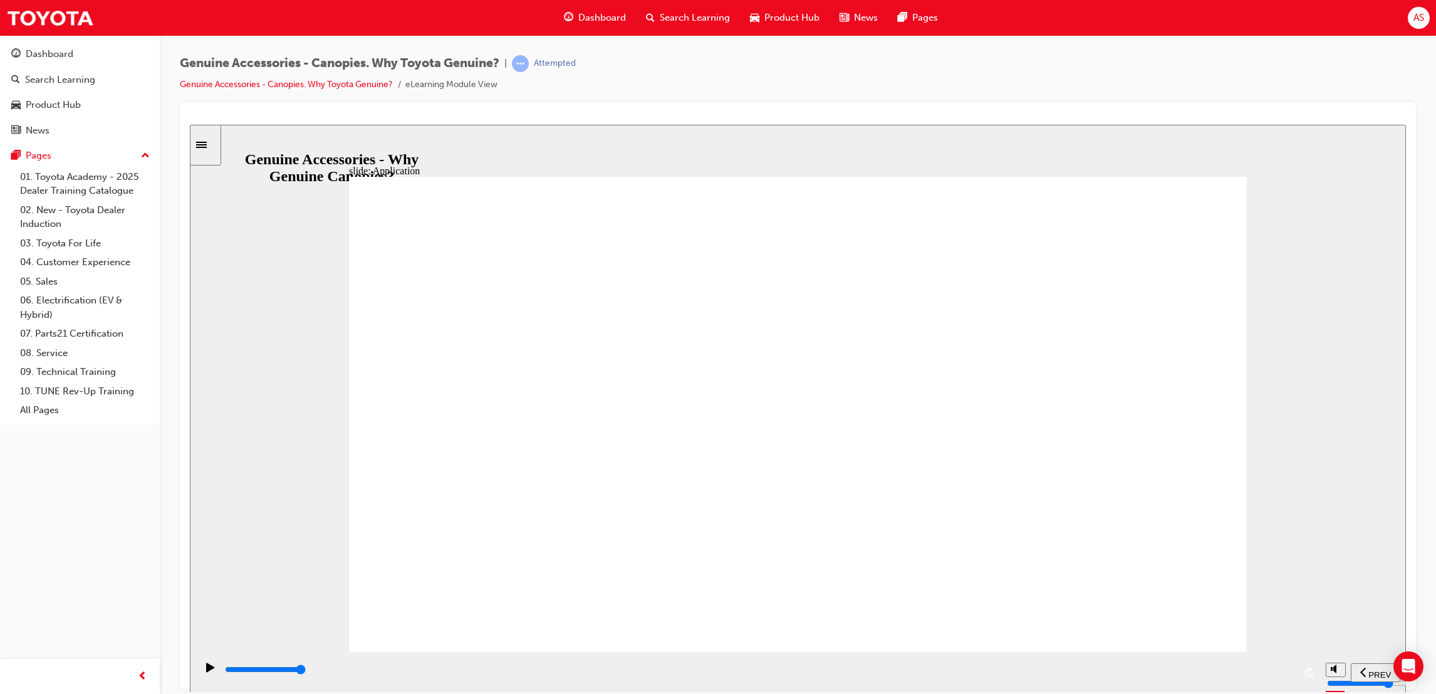
click at [1280, 675] on div "playback controls" at bounding box center [759, 669] width 1071 height 14
click at [306, 670] on input "slide progress" at bounding box center [265, 669] width 81 height 10
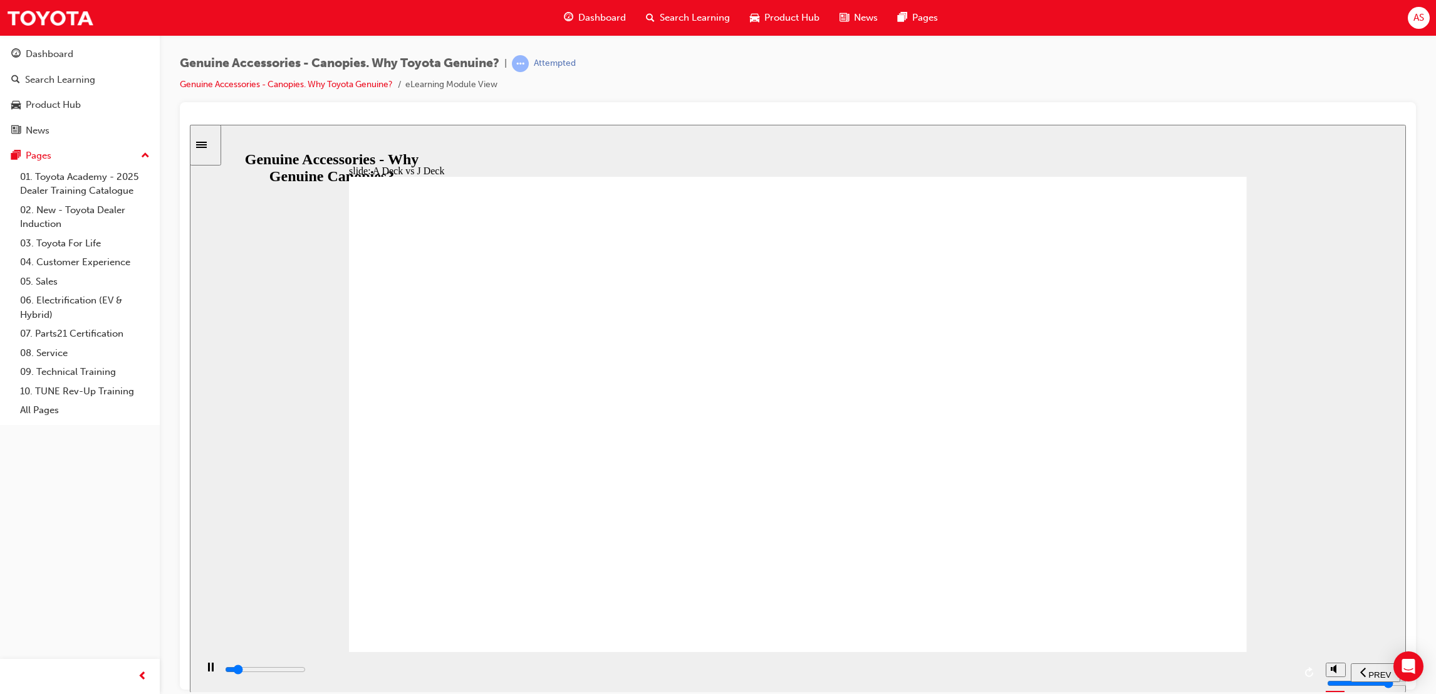
click at [306, 670] on input "slide progress" at bounding box center [265, 669] width 81 height 10
drag, startPoint x: 467, startPoint y: 592, endPoint x: 487, endPoint y: 573, distance: 27.1
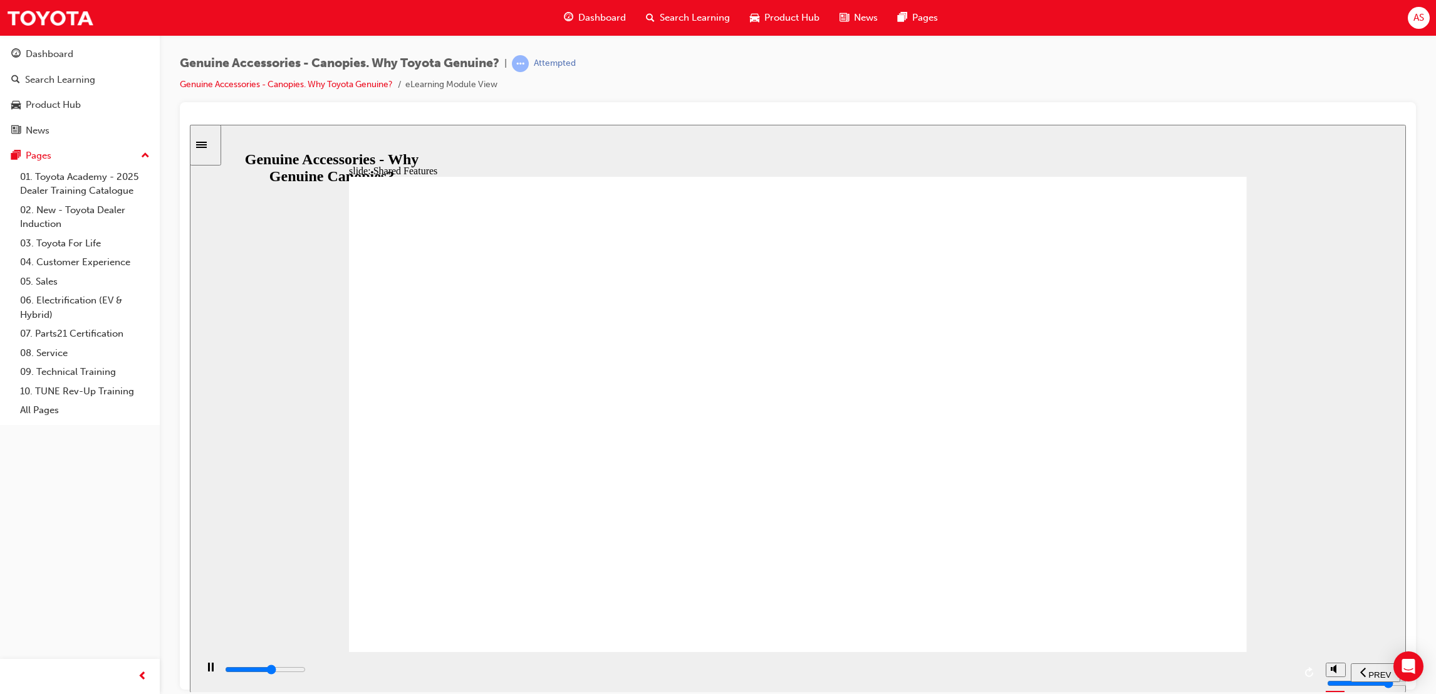
drag, startPoint x: 558, startPoint y: 585, endPoint x: 558, endPoint y: 593, distance: 8.1
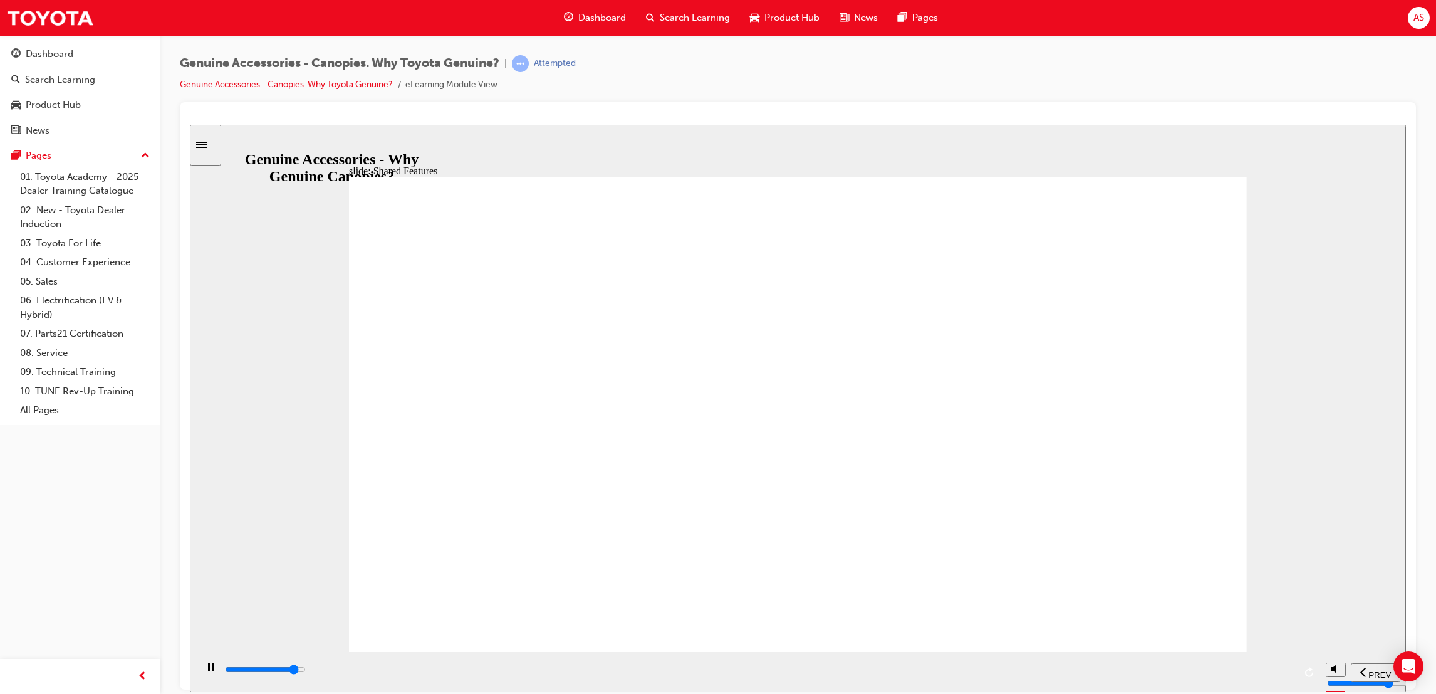
drag, startPoint x: 835, startPoint y: 572, endPoint x: 843, endPoint y: 572, distance: 8.1
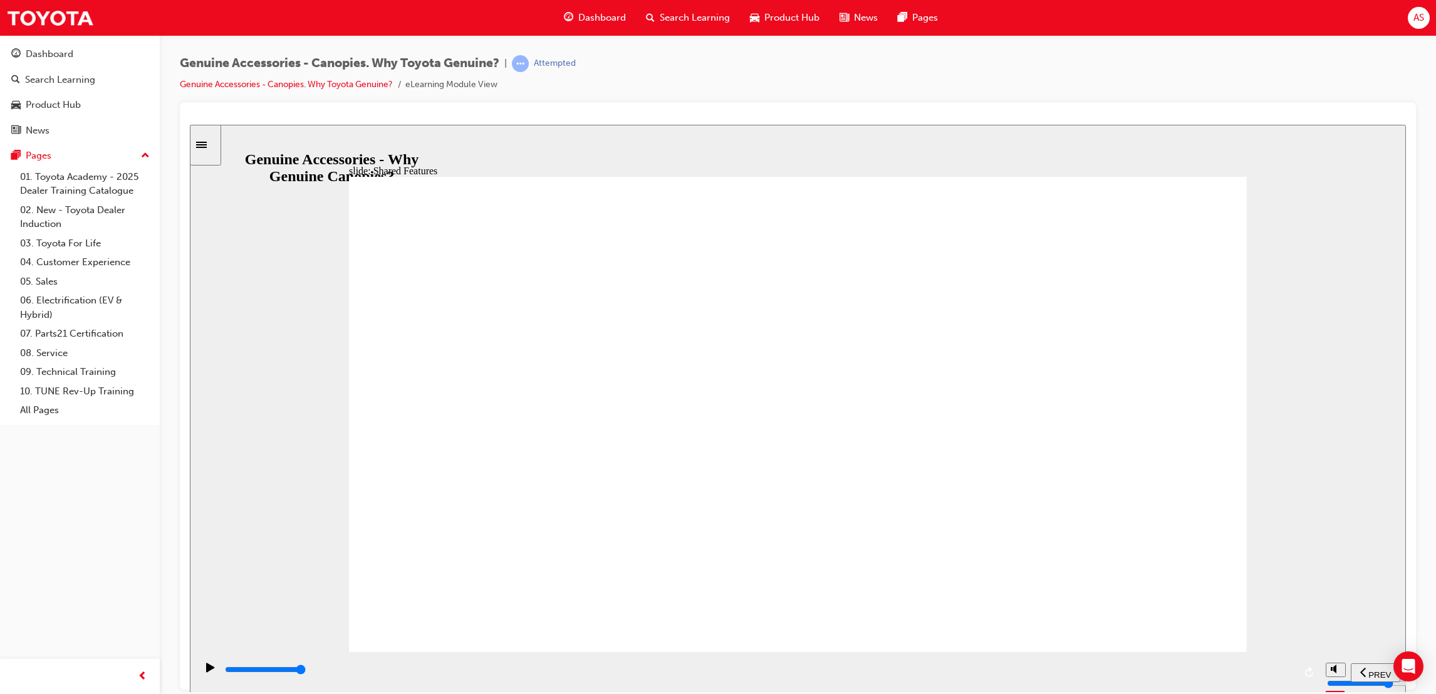
click at [690, 675] on div "playback controls" at bounding box center [759, 669] width 1071 height 14
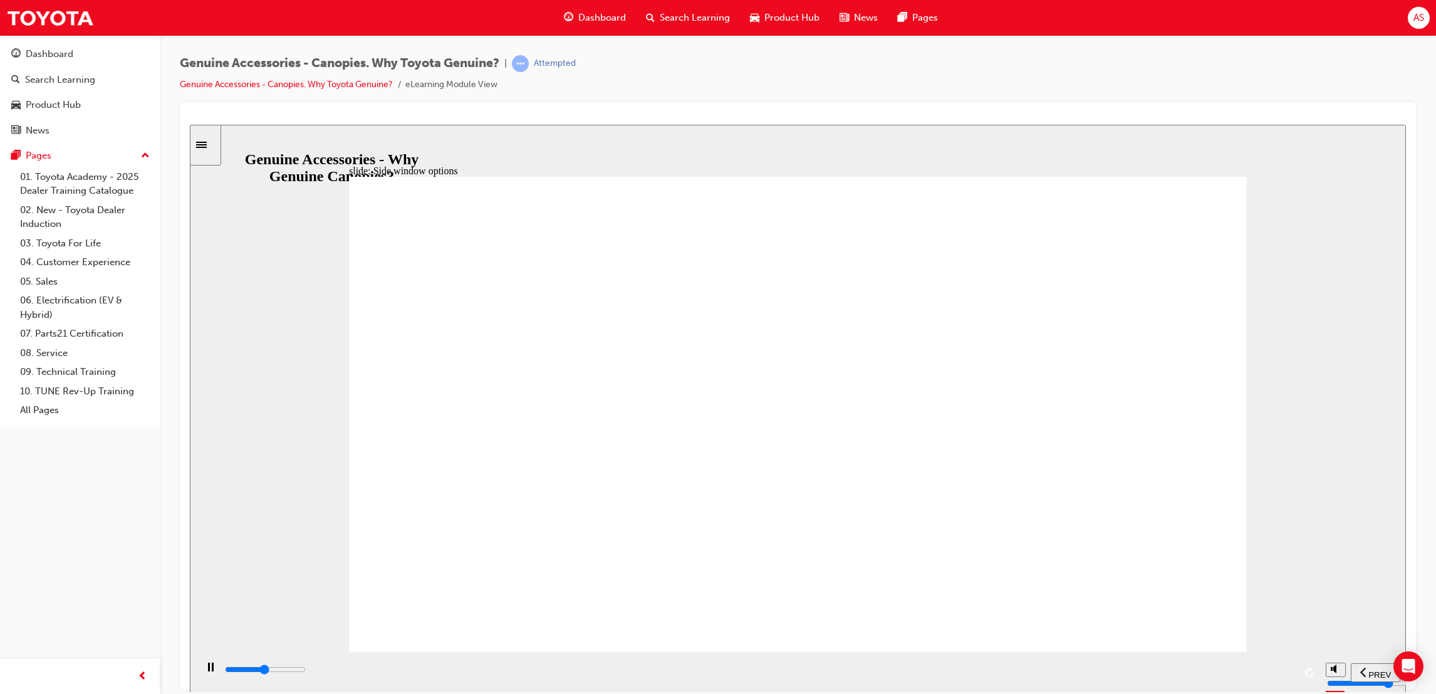
drag, startPoint x: 771, startPoint y: 330, endPoint x: 746, endPoint y: 367, distance: 44.3
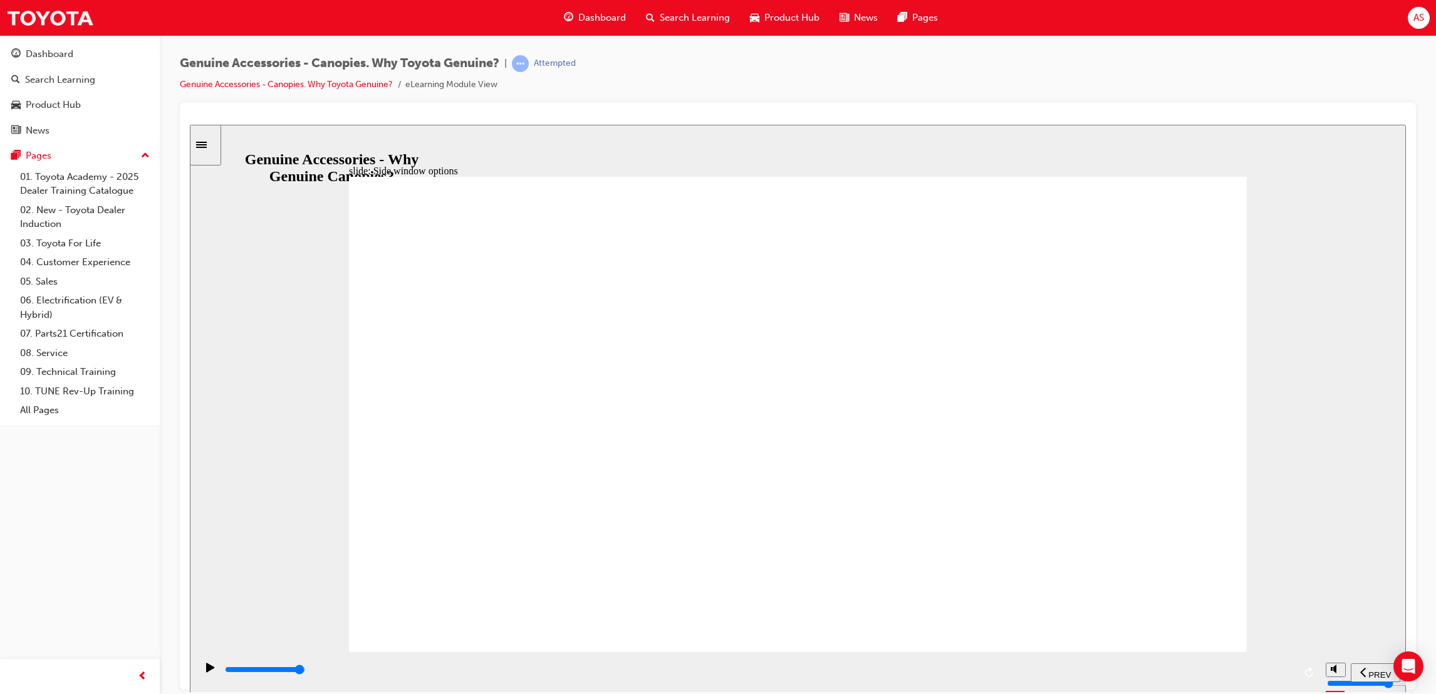
click at [306, 670] on input "slide progress" at bounding box center [265, 669] width 81 height 10
click at [1048, 675] on div "playback controls" at bounding box center [787, 669] width 1126 height 14
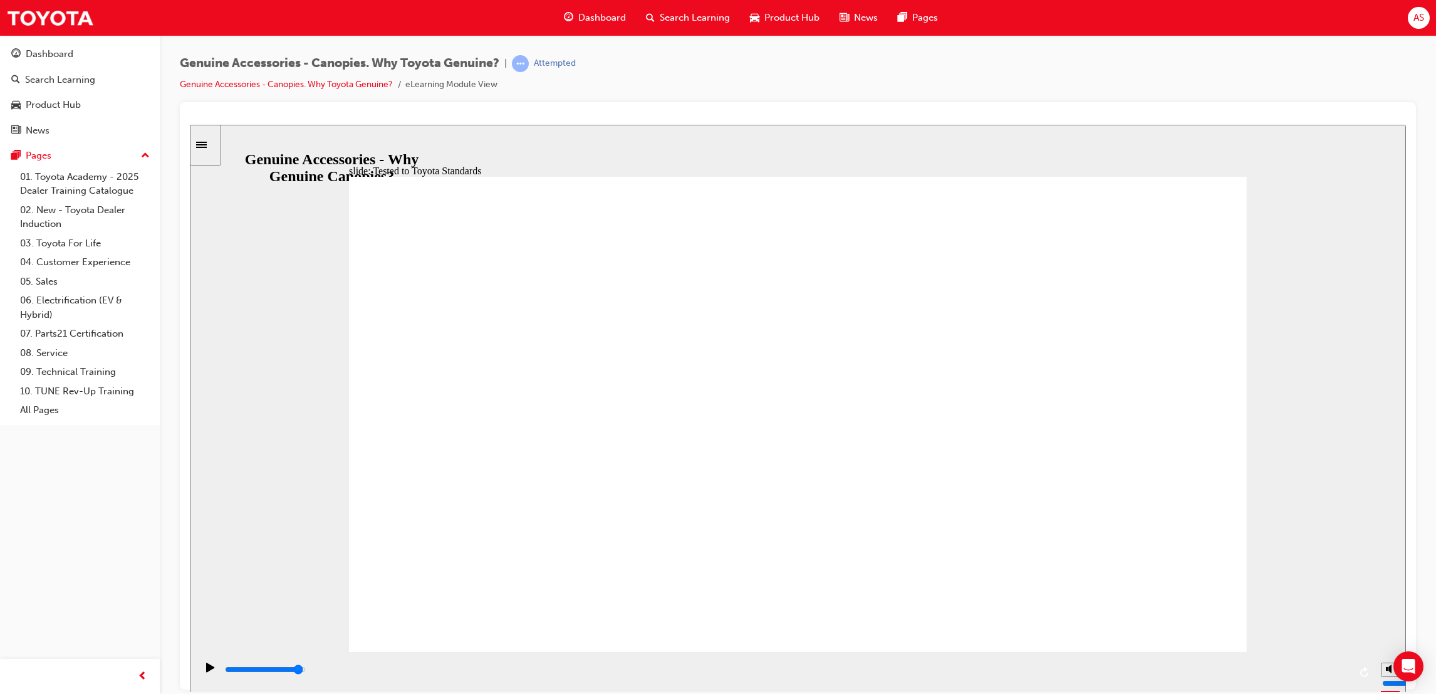
click at [1310, 675] on div "playback controls" at bounding box center [787, 669] width 1126 height 14
click at [495, 676] on div "playback controls" at bounding box center [759, 669] width 1071 height 14
click at [729, 676] on div "playback controls" at bounding box center [759, 669] width 1071 height 14
drag, startPoint x: 1082, startPoint y: 816, endPoint x: 906, endPoint y: 680, distance: 222.0
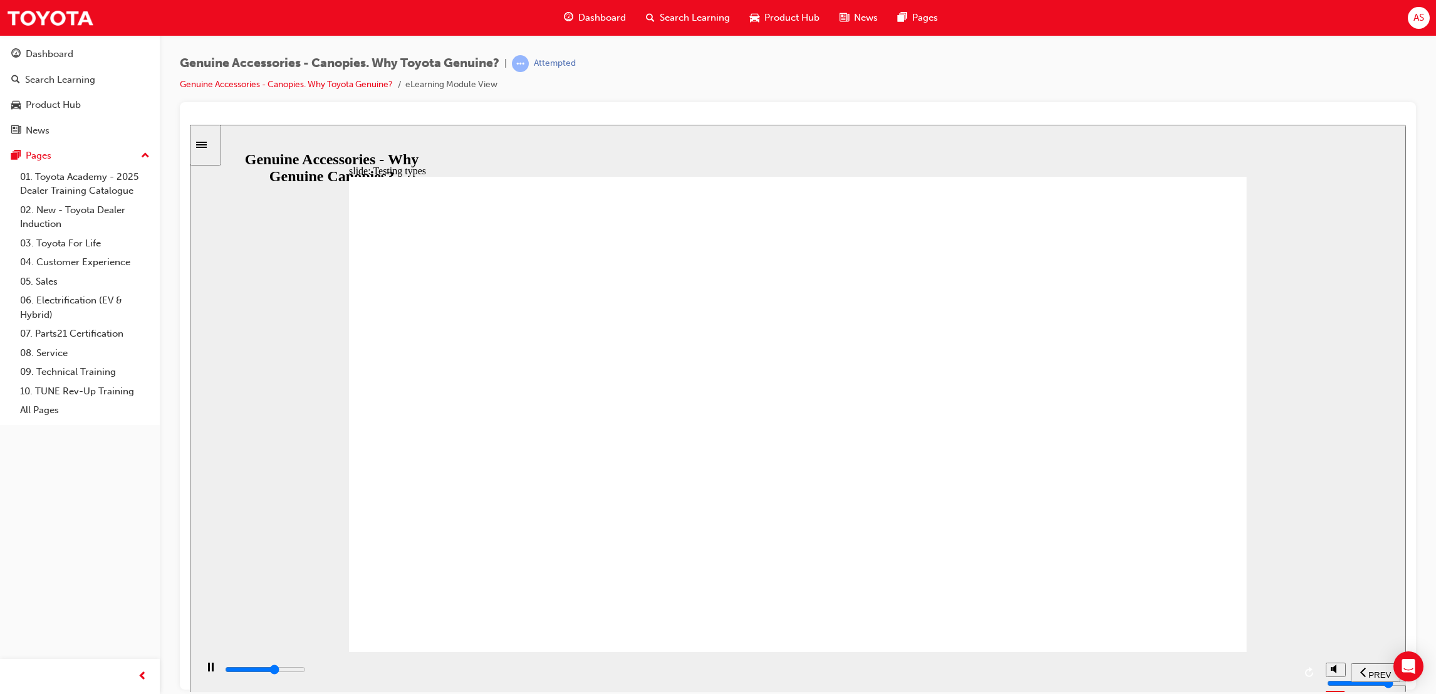
click at [900, 676] on div "playback controls" at bounding box center [759, 669] width 1071 height 14
drag, startPoint x: 1059, startPoint y: 678, endPoint x: 1168, endPoint y: 646, distance: 113.6
click at [1060, 676] on div "playback controls" at bounding box center [759, 669] width 1071 height 14
click at [1227, 676] on div "playback controls" at bounding box center [759, 669] width 1071 height 14
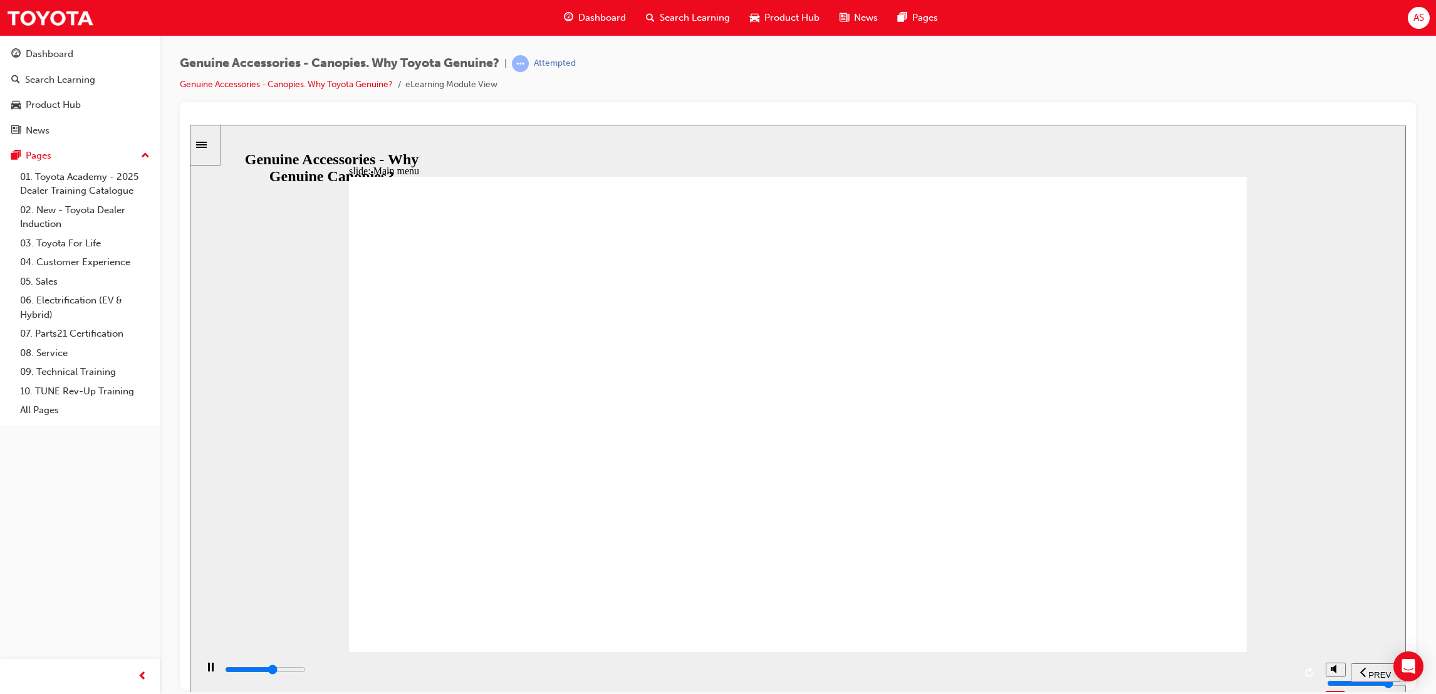
click at [866, 667] on div "playback controls" at bounding box center [759, 669] width 1071 height 14
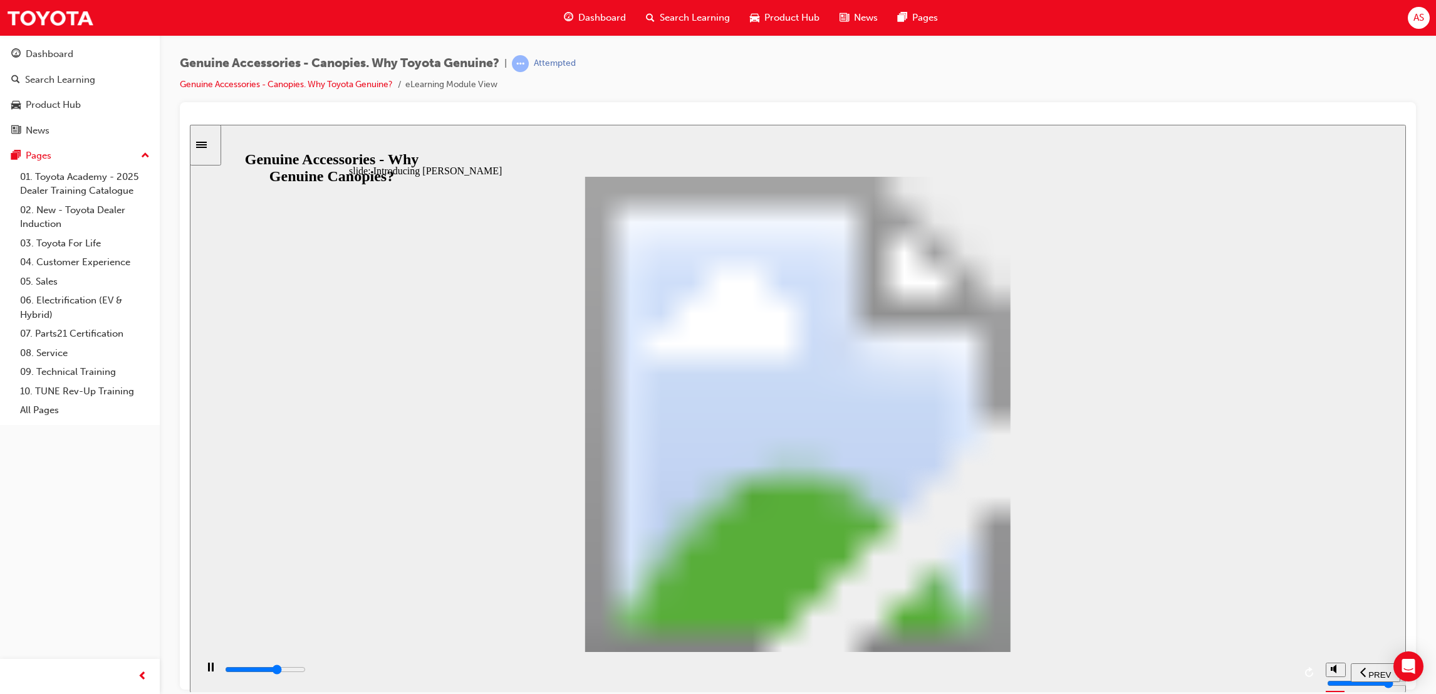
click at [936, 676] on div "playback controls" at bounding box center [759, 669] width 1071 height 14
click at [1190, 676] on div "playback controls" at bounding box center [759, 669] width 1071 height 14
click at [306, 672] on input "slide progress" at bounding box center [265, 669] width 81 height 10
click at [840, 676] on div "playback controls" at bounding box center [759, 669] width 1071 height 14
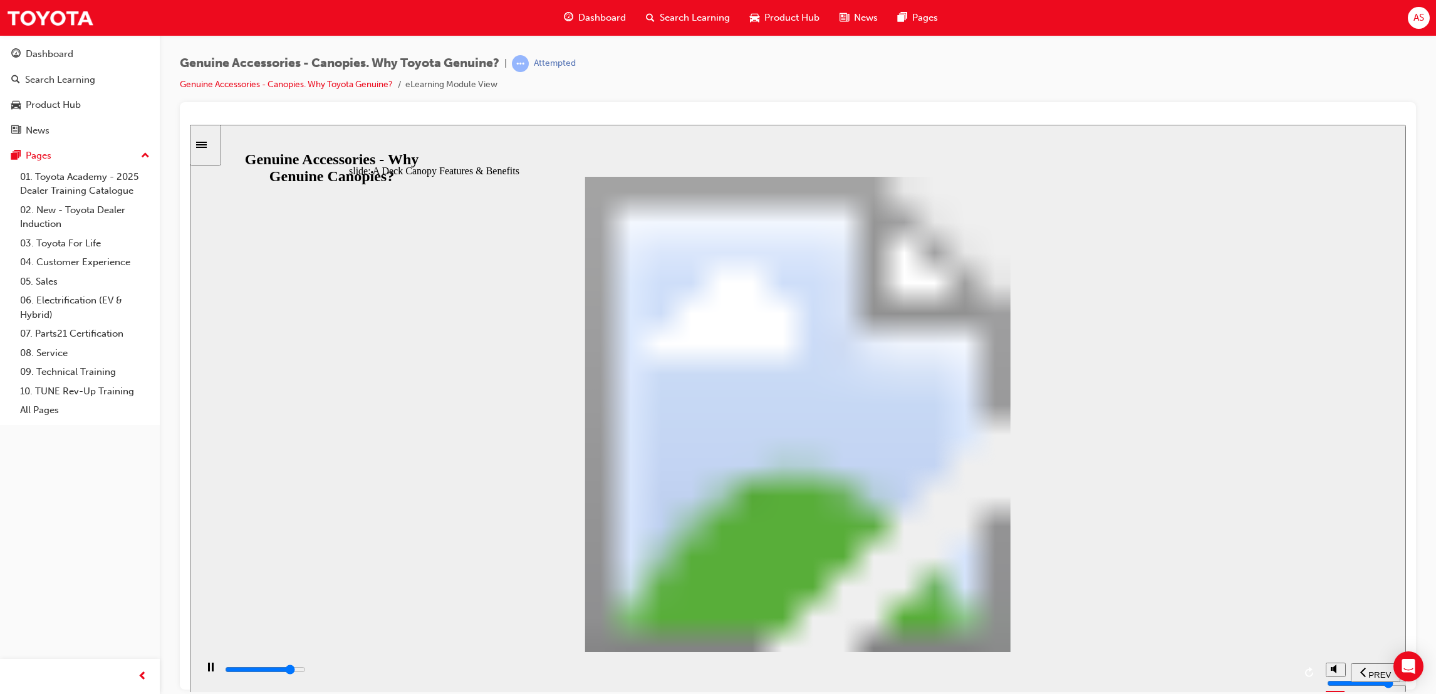
click at [1132, 666] on div "playback controls" at bounding box center [759, 669] width 1071 height 14
drag, startPoint x: 441, startPoint y: 494, endPoint x: 471, endPoint y: 484, distance: 31.7
click at [1036, 663] on div "playback controls" at bounding box center [759, 671] width 1071 height 19
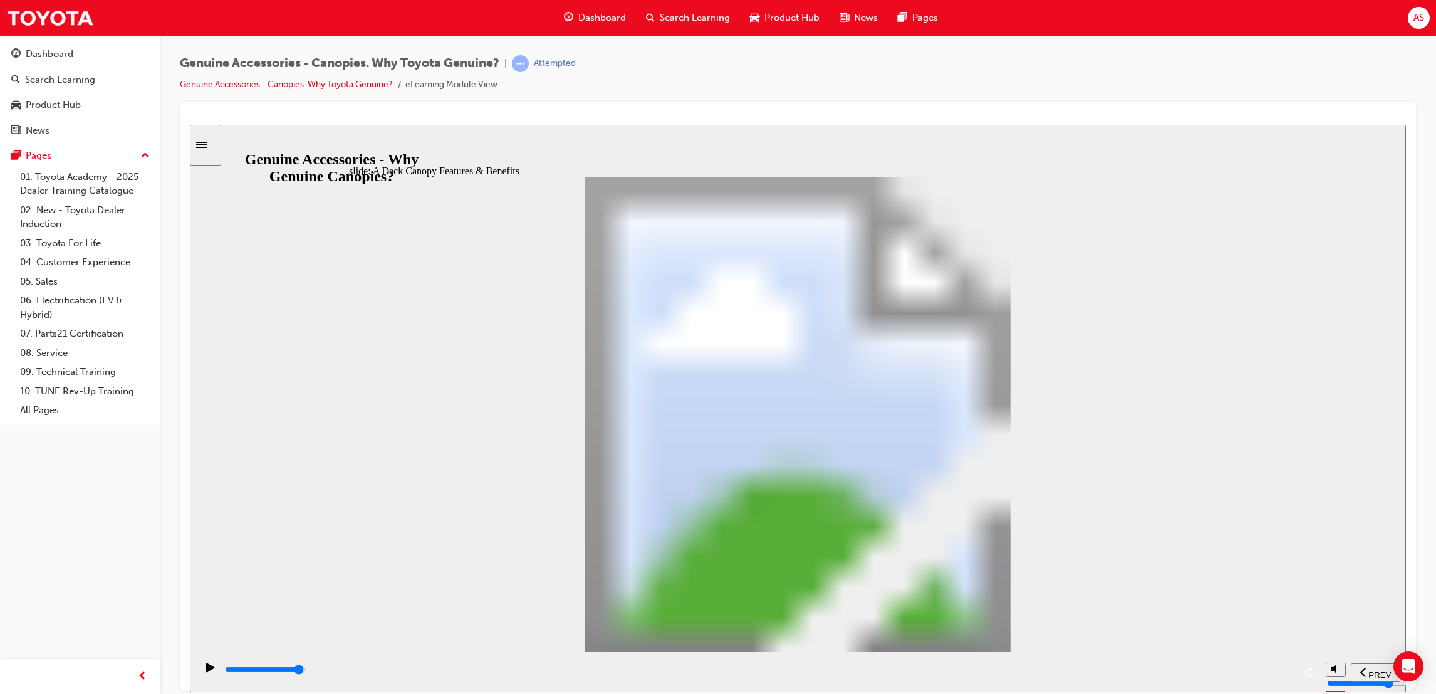
click at [1262, 667] on div "playback controls" at bounding box center [759, 669] width 1071 height 14
click at [306, 670] on input "slide progress" at bounding box center [265, 669] width 81 height 10
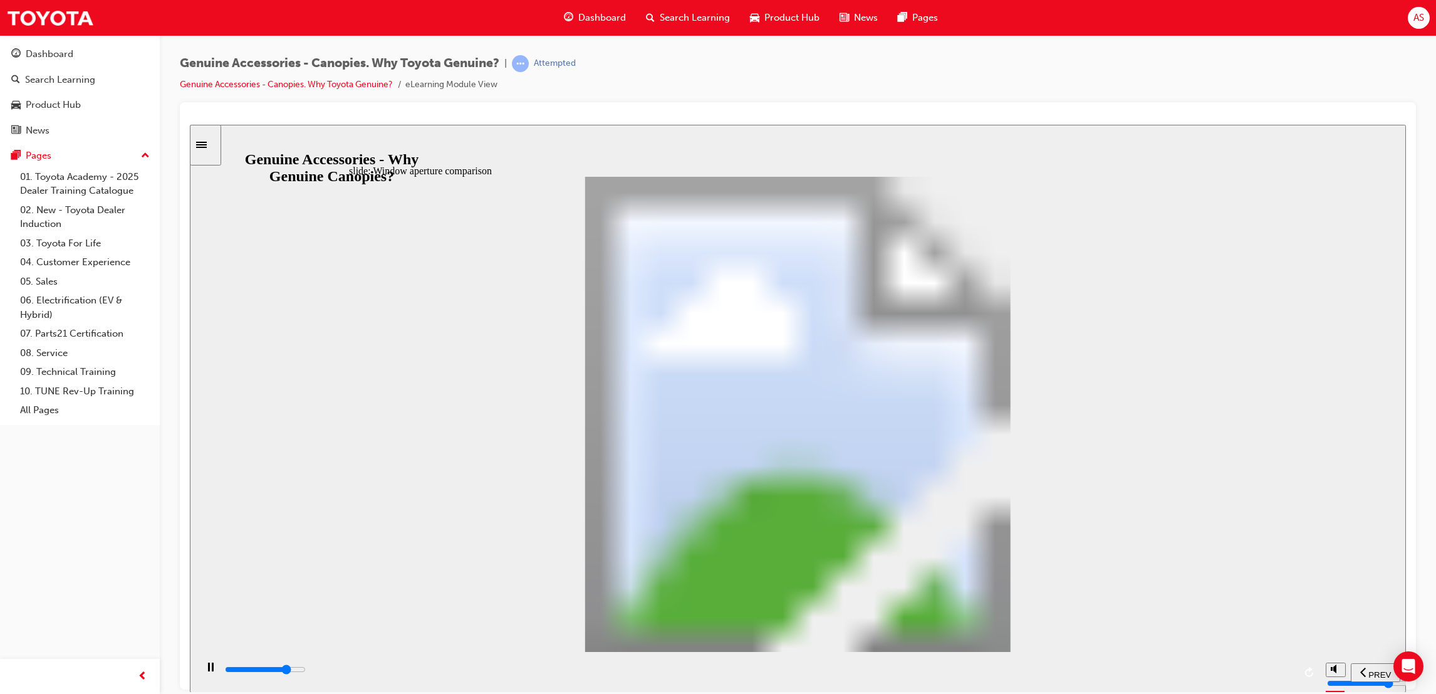
click at [306, 670] on input "slide progress" at bounding box center [265, 669] width 81 height 10
drag, startPoint x: 1027, startPoint y: 671, endPoint x: 968, endPoint y: 665, distance: 59.2
click at [306, 671] on input "slide progress" at bounding box center [265, 669] width 81 height 10
click at [900, 665] on div "playback controls" at bounding box center [759, 669] width 1071 height 14
type input "27500"
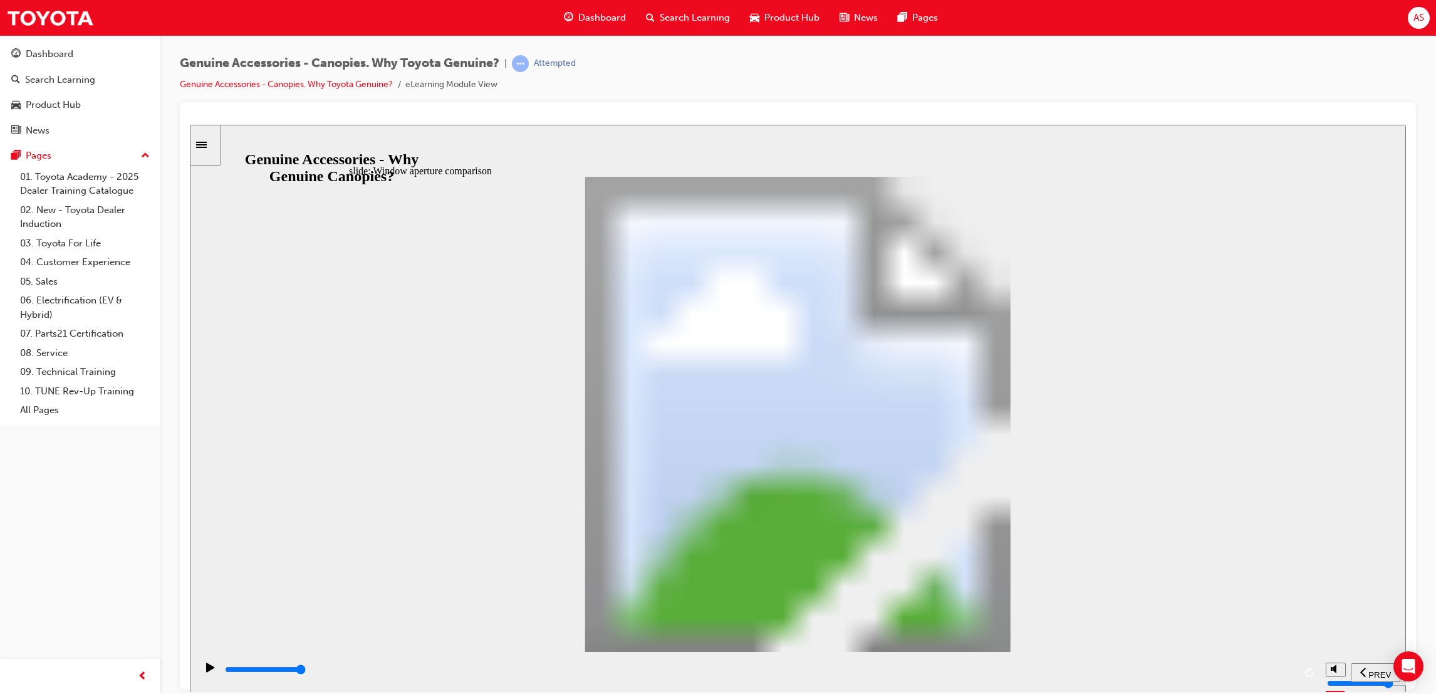
drag, startPoint x: 572, startPoint y: 507, endPoint x: 566, endPoint y: 488, distance: 19.6
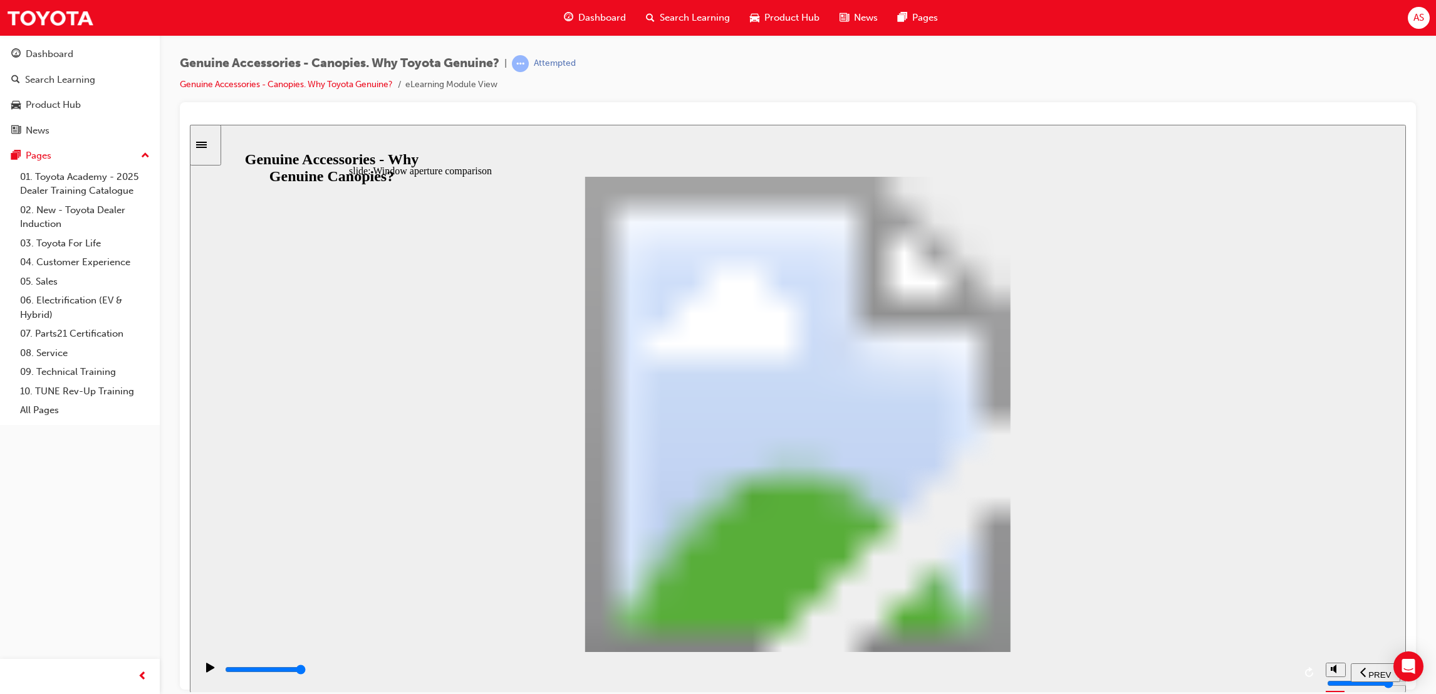
drag, startPoint x: 594, startPoint y: 449, endPoint x: 592, endPoint y: 457, distance: 9.0
